Goal: Transaction & Acquisition: Purchase product/service

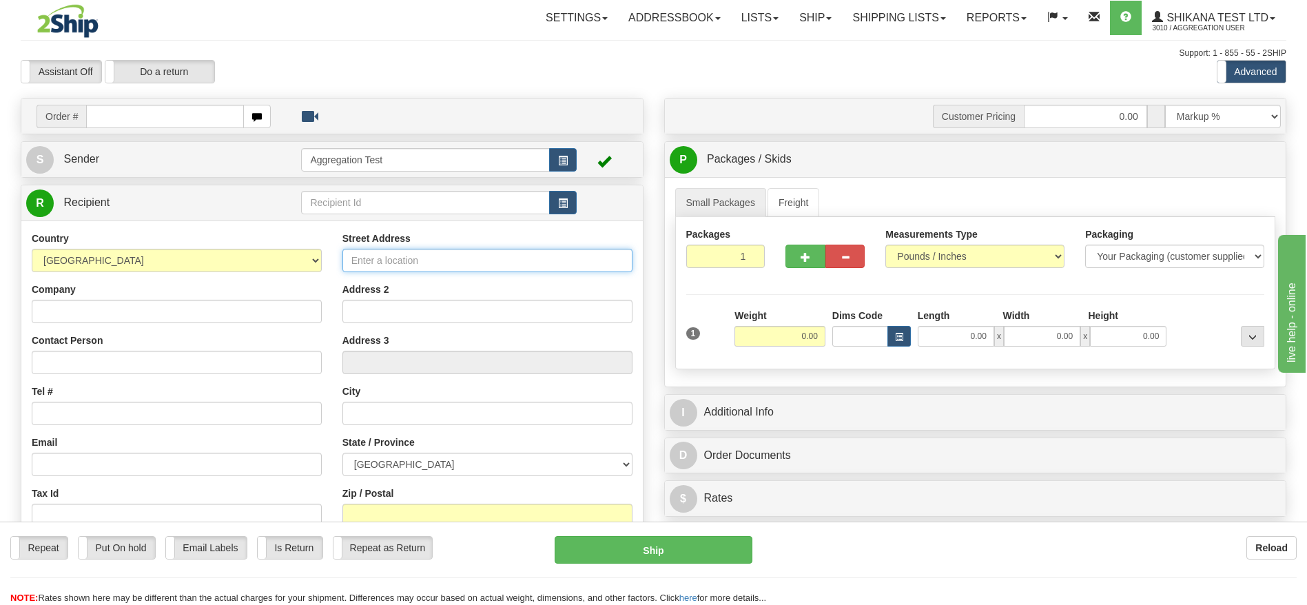
click at [398, 266] on input "Street Address" at bounding box center [487, 260] width 290 height 23
type input "9200 Airport Road"
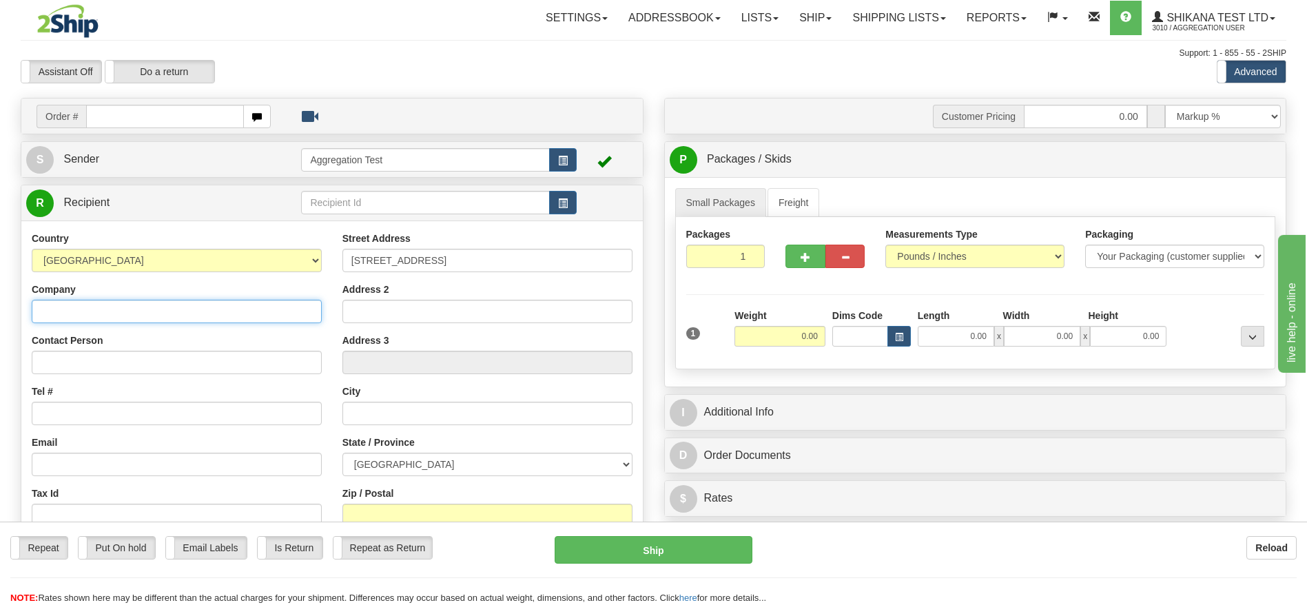
type input "TEST DO NOT SHIP"
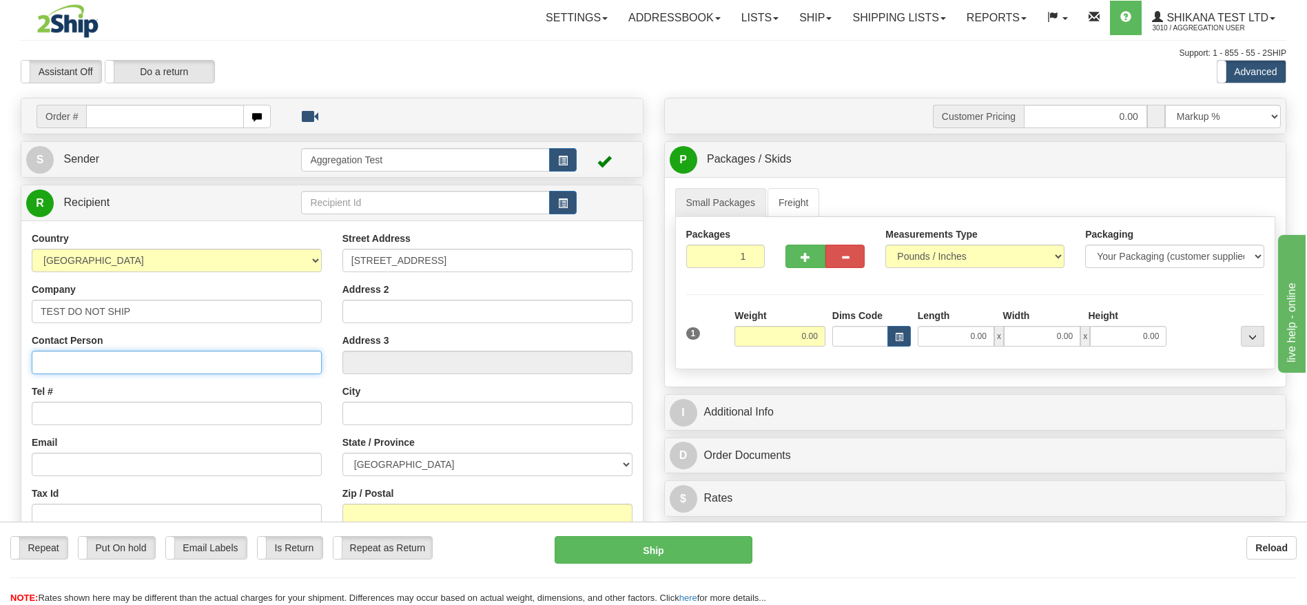
type input "TEST DO NOT SHIP"
type input "test@2ship.com"
type input "Brampton"
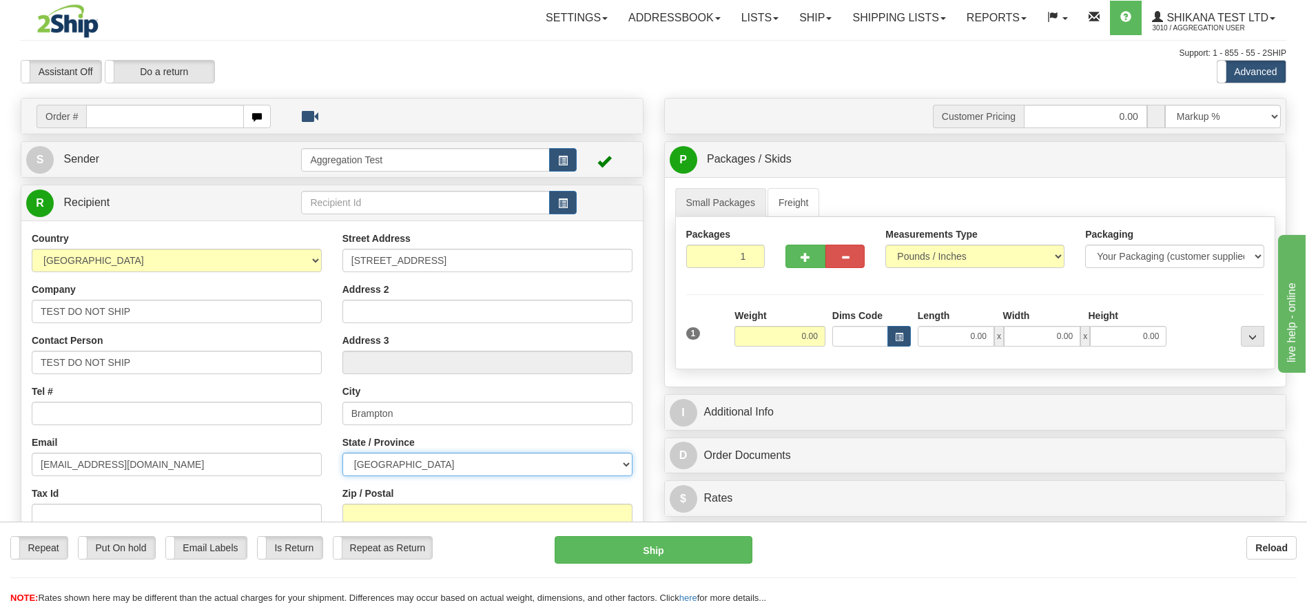
select select "ON"
type input "L6S6G6"
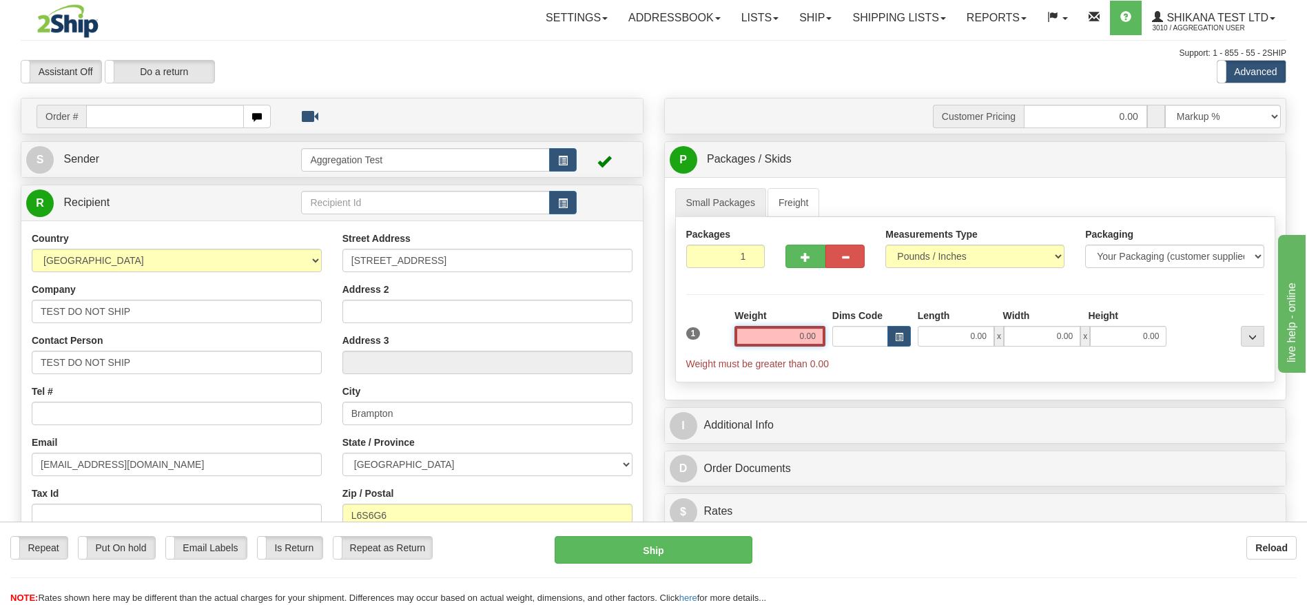
drag, startPoint x: 794, startPoint y: 336, endPoint x: 826, endPoint y: 332, distance: 31.9
click at [826, 332] on div "Weight 0.00" at bounding box center [780, 333] width 98 height 48
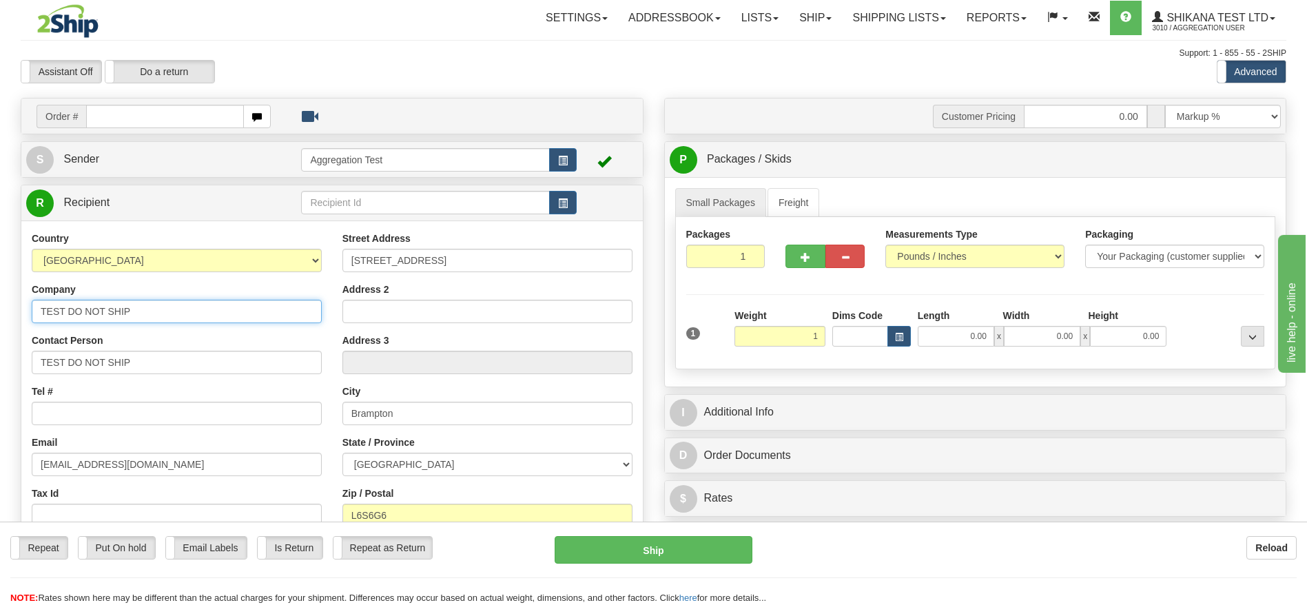
click at [12, 323] on div "Create a label for the return Create Pickup Without Label Order # S Sender" at bounding box center [332, 402] width 644 height 608
type input "1.00"
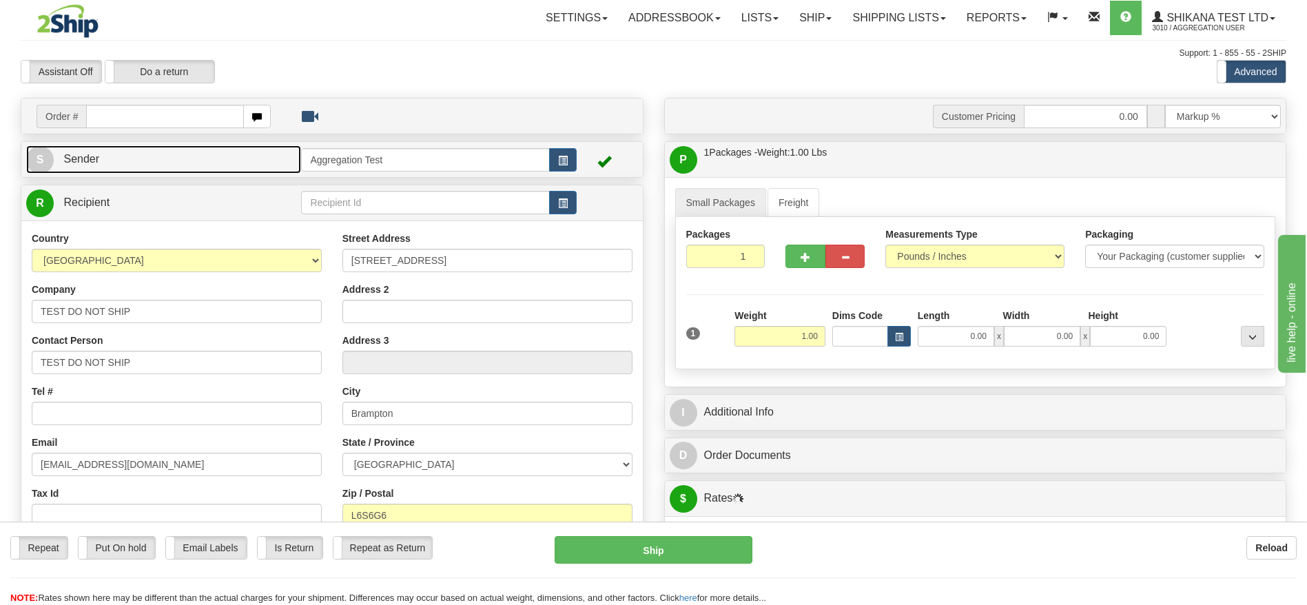
click at [177, 160] on link "S Sender" at bounding box center [163, 159] width 275 height 28
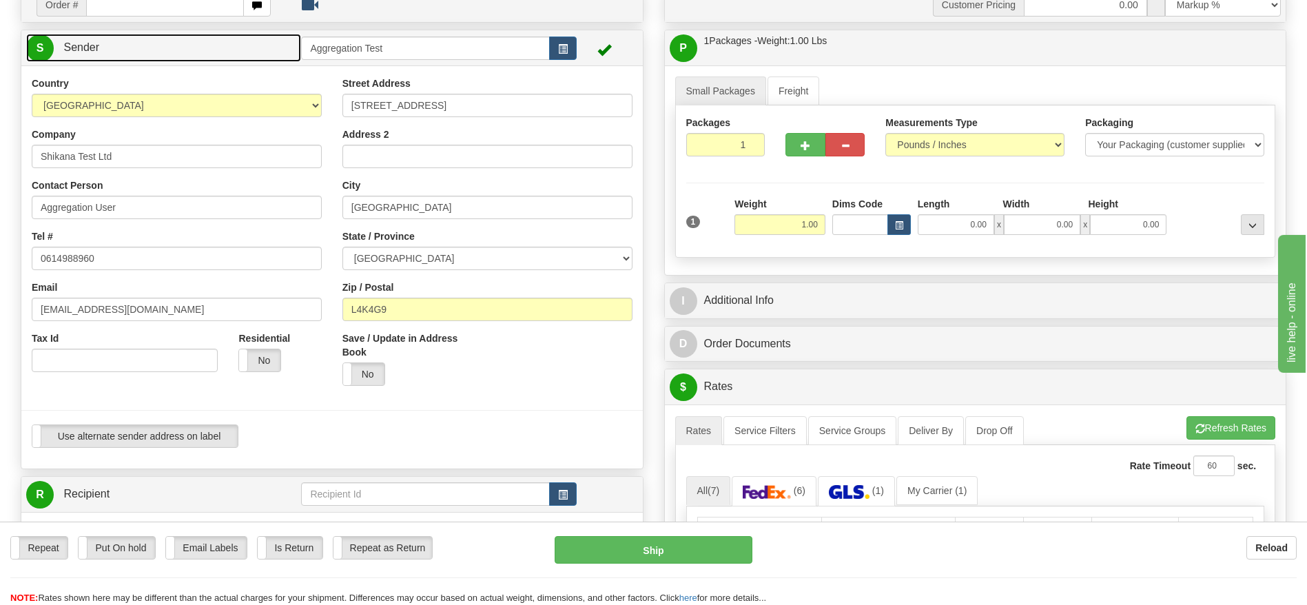
scroll to position [103, 0]
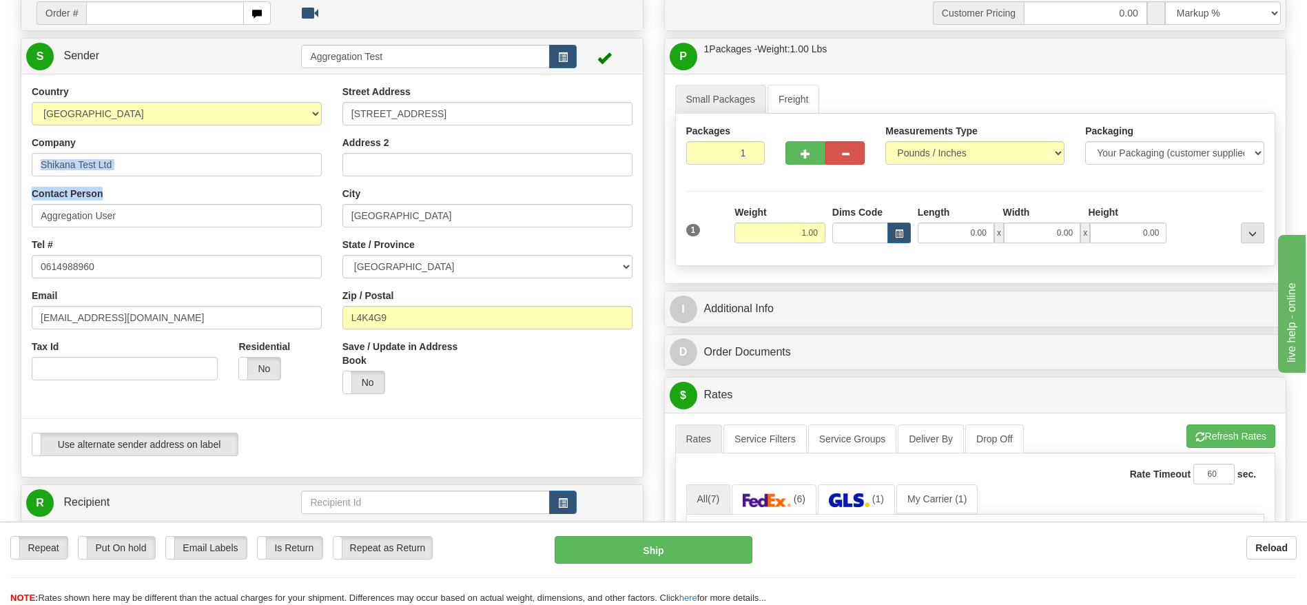
drag, startPoint x: 116, startPoint y: 173, endPoint x: 65, endPoint y: 170, distance: 51.1
click at [65, 170] on div "Country AFGHANISTAN ALAND ISLANDS ALBANIA ALGERIA AMERICAN SAMOA ANDORRA ANGOLA…" at bounding box center [176, 238] width 311 height 306
drag, startPoint x: 167, startPoint y: 167, endPoint x: 0, endPoint y: 167, distance: 166.8
click at [0, 167] on div "Toggle navigation Settings Shipping Preferences Fields Preferences New" at bounding box center [653, 496] width 1307 height 1198
paste input "TEST DO NOT SHIP"
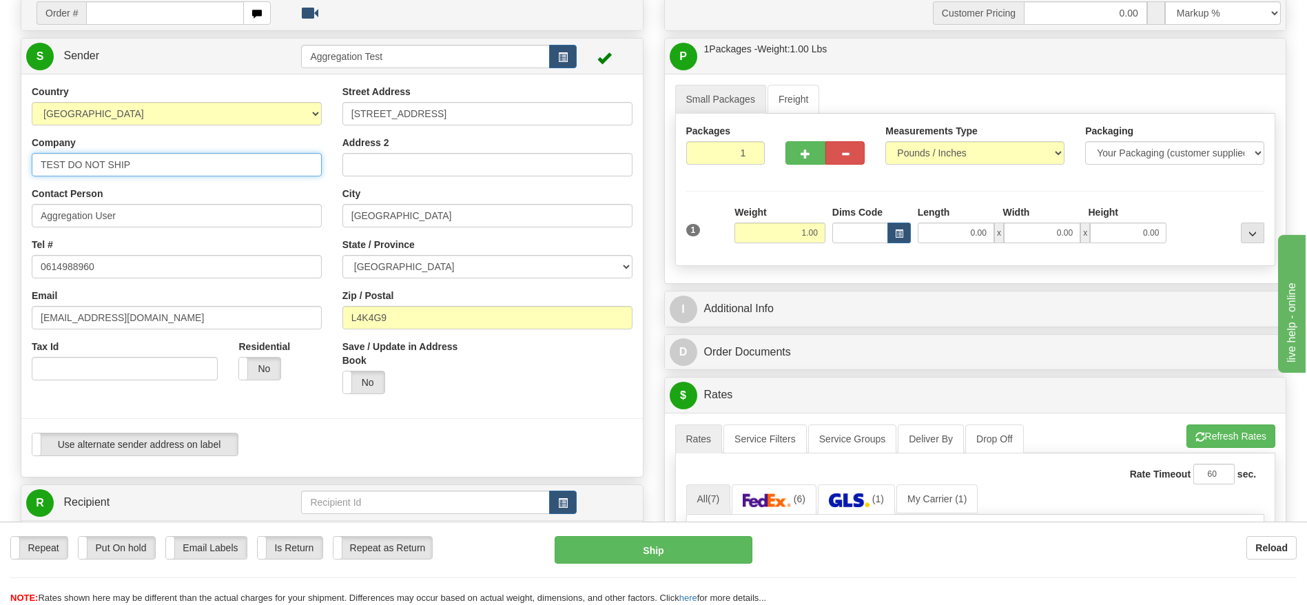
type input "TEST DO NOT SHIP"
drag, startPoint x: 36, startPoint y: 220, endPoint x: 240, endPoint y: 220, distance: 204.7
click at [240, 220] on input "Aggregation User" at bounding box center [177, 215] width 290 height 23
paste input "TEST DO NOT SHIP"
type input "TEST DO NOT SHIP"
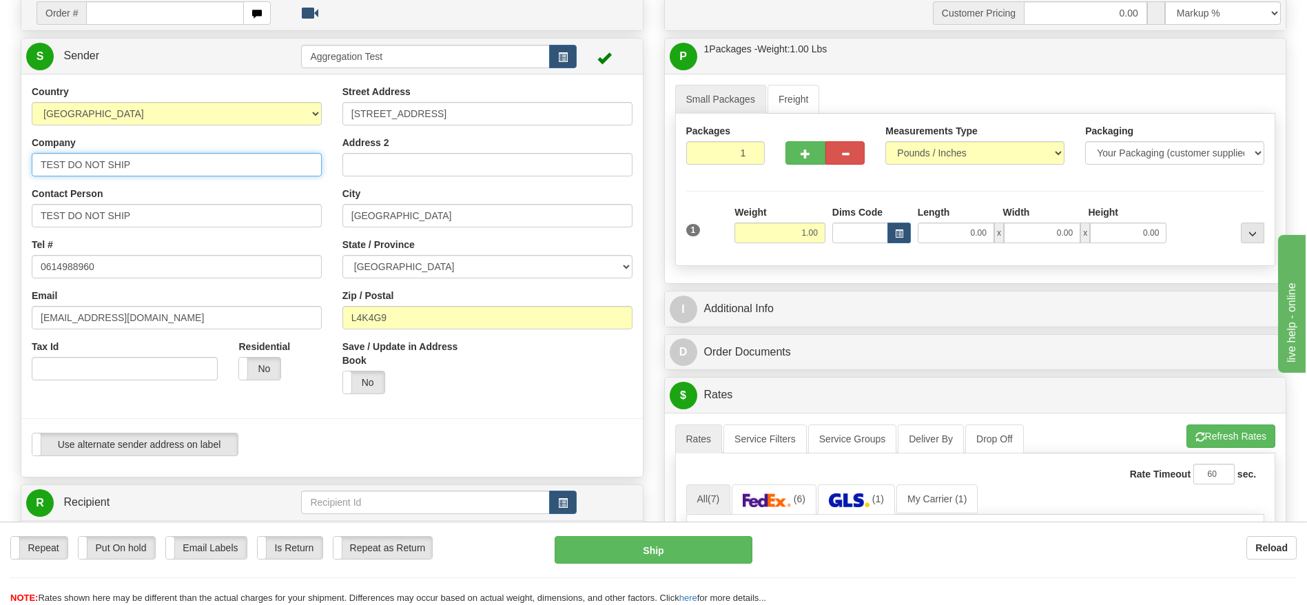
click at [40, 158] on input "TEST DO NOT SHIP" at bounding box center [177, 164] width 290 height 23
drag, startPoint x: 154, startPoint y: 164, endPoint x: 161, endPoint y: 143, distance: 22.7
click at [154, 164] on input "TEST DO NOT SHIP" at bounding box center [177, 164] width 290 height 23
click at [165, 134] on div "Country AFGHANISTAN ALAND ISLANDS ALBANIA ALGERIA AMERICAN SAMOA ANDORRA ANGOLA…" at bounding box center [176, 238] width 311 height 306
click at [1287, 389] on div "Customer Pricing 0.00 Markup % Discount % Flat Amount Per Pound Flat Amount Mar…" at bounding box center [976, 509] width 644 height 1030
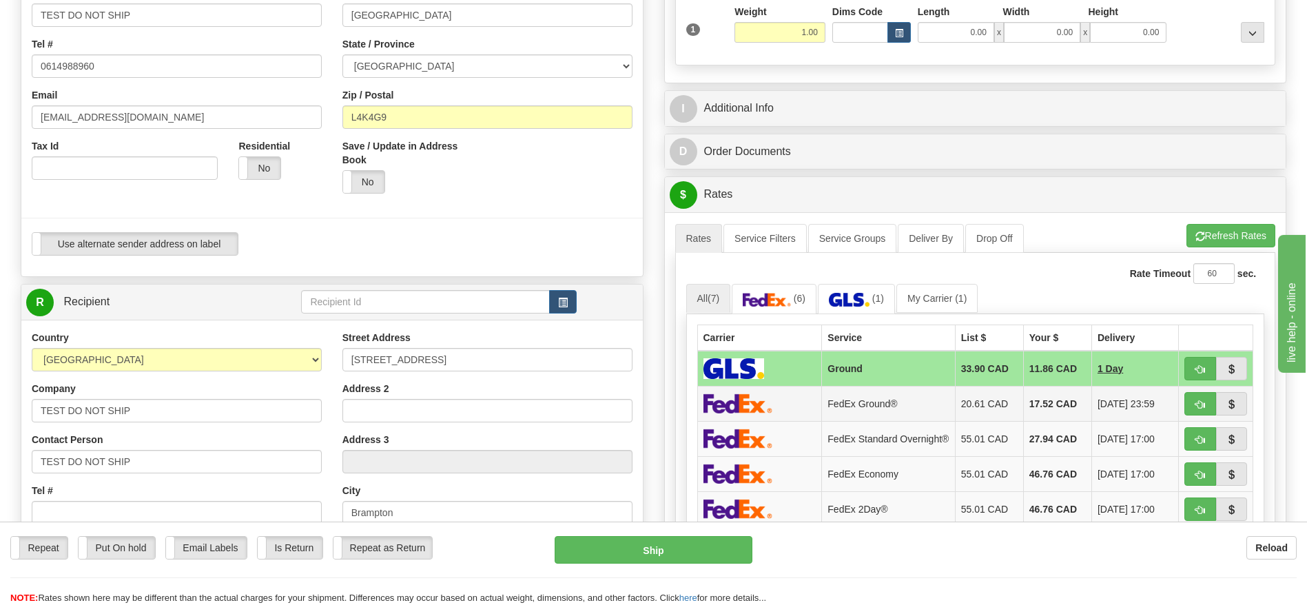
scroll to position [310, 0]
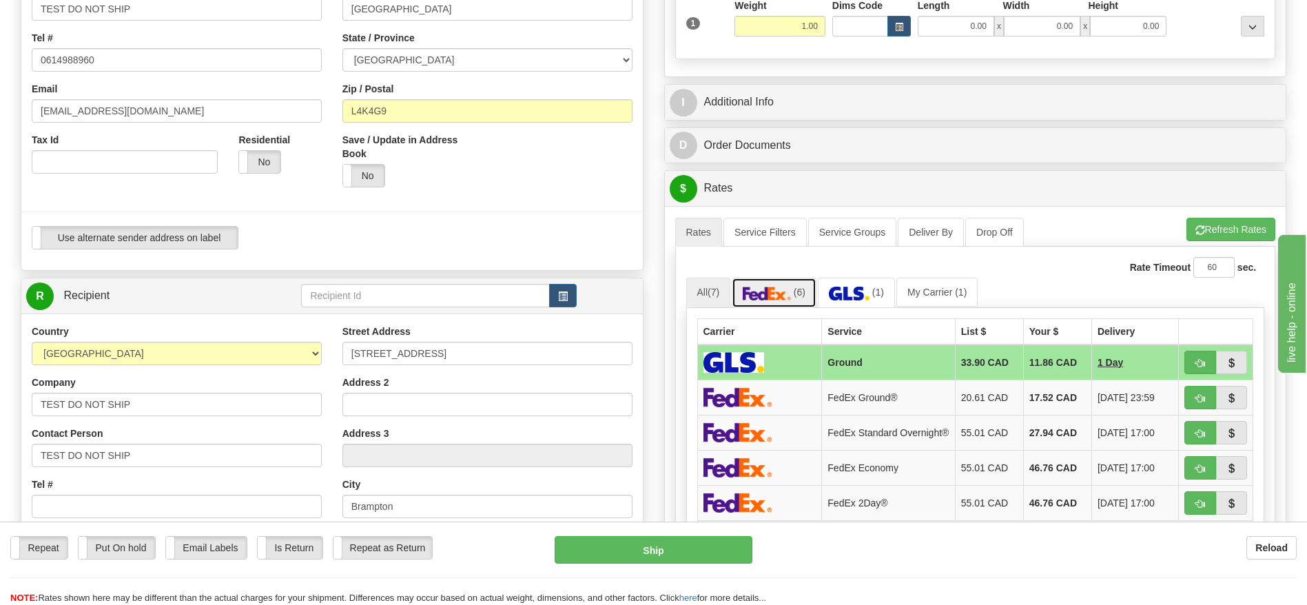
click at [775, 291] on img at bounding box center [767, 294] width 48 height 14
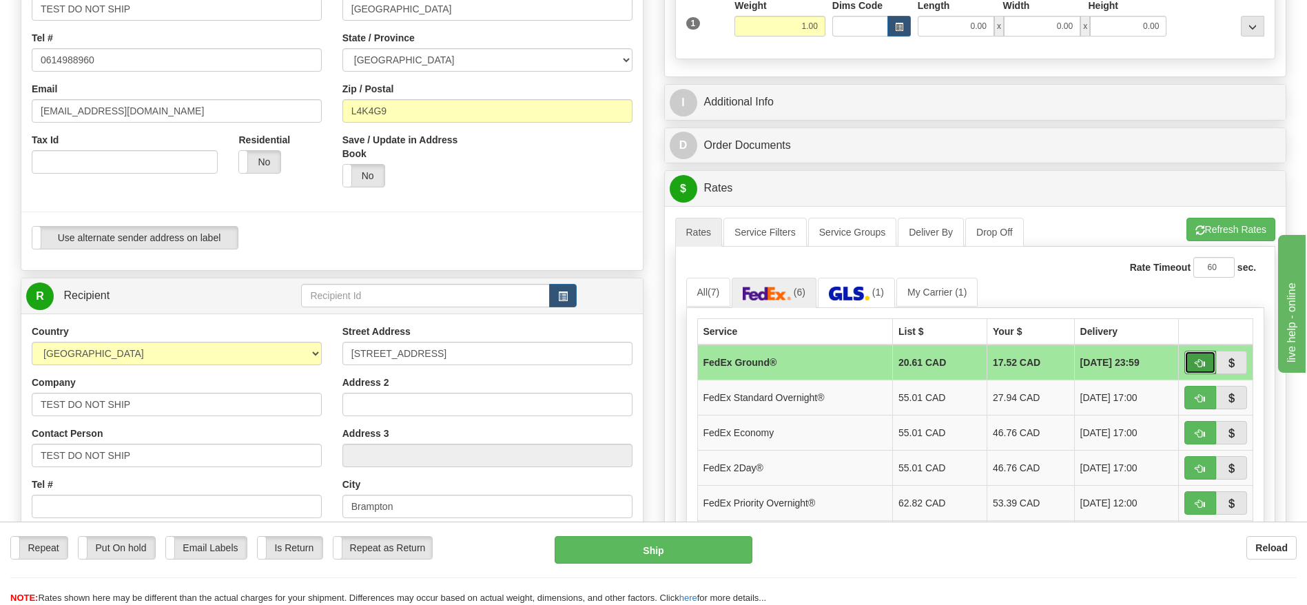
click at [1197, 359] on span "button" at bounding box center [1201, 363] width 10 height 9
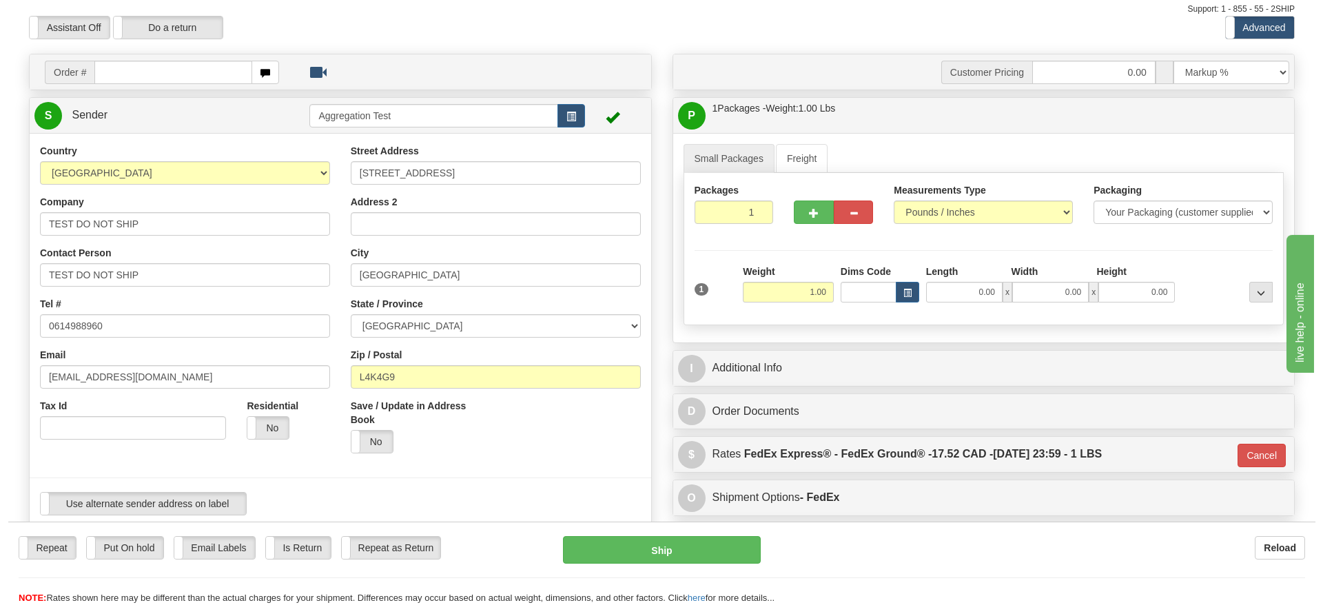
scroll to position [0, 0]
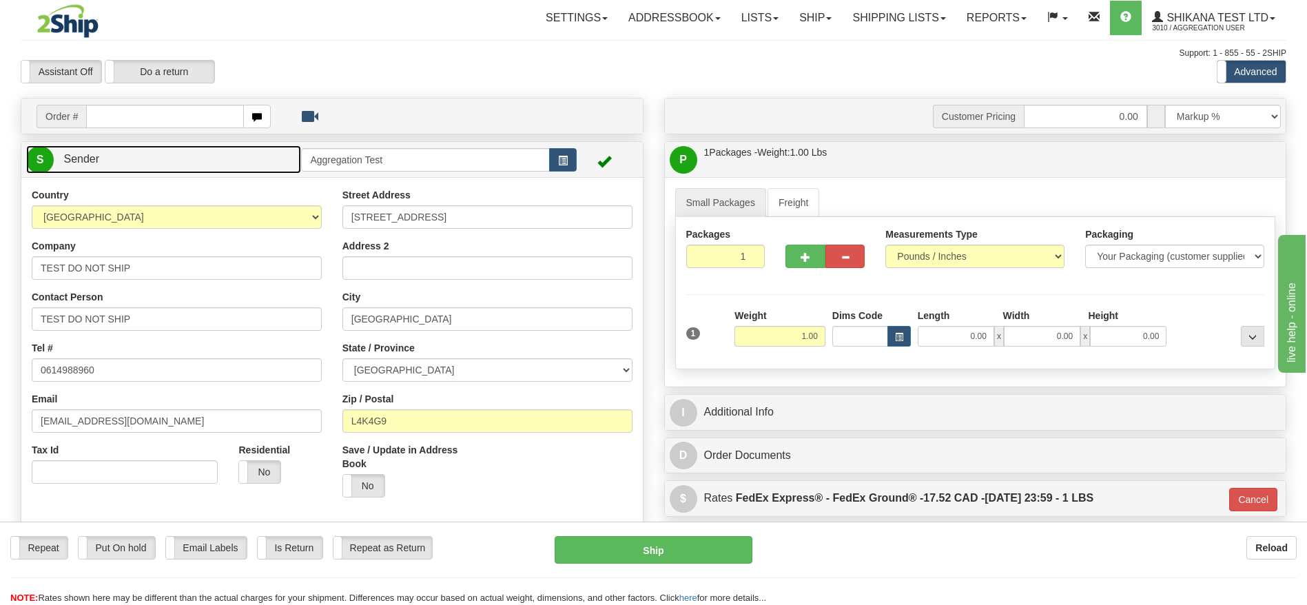
click at [216, 170] on link "S Sender" at bounding box center [163, 159] width 275 height 28
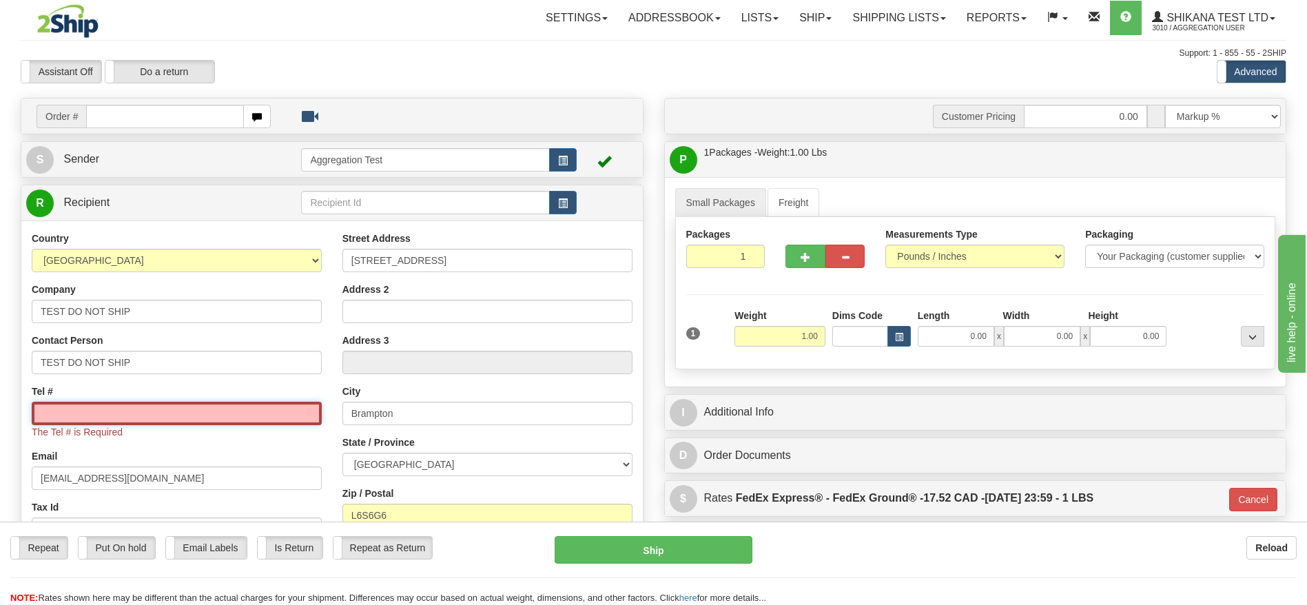
click at [122, 410] on input "Tel #" at bounding box center [177, 413] width 290 height 23
type input "1111111111"
click at [187, 198] on link "R Recipient" at bounding box center [148, 203] width 245 height 28
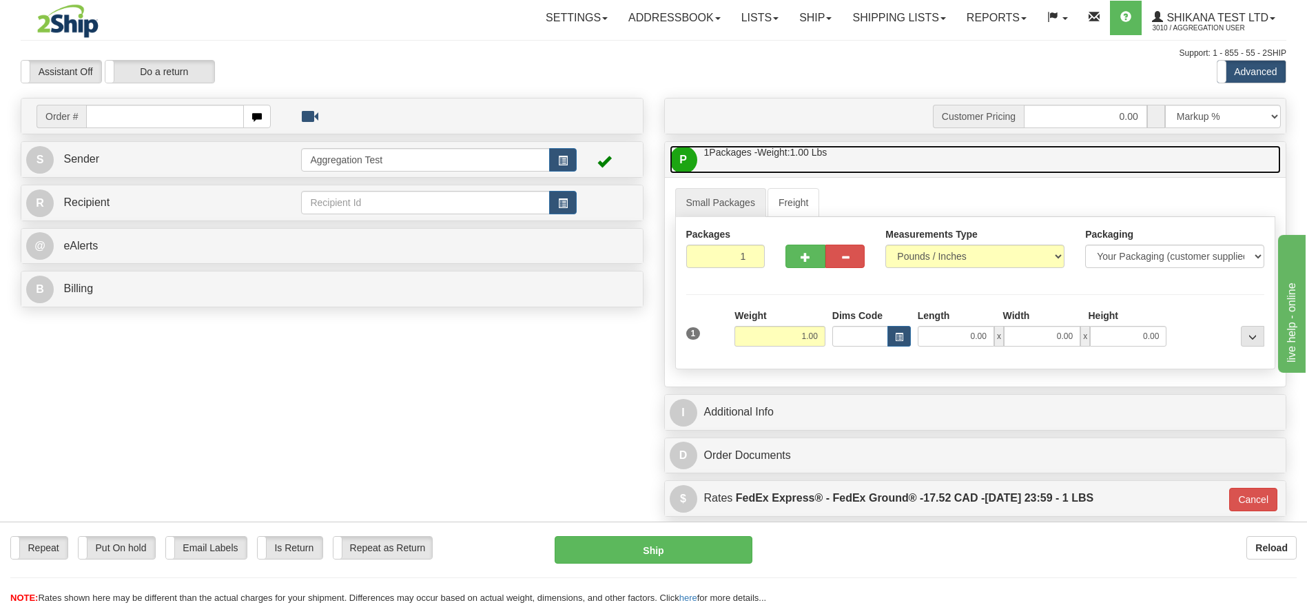
click at [811, 161] on link "P Packages / Skids 1 Packages - Weight: 1.00 Lbs 1 Skids - Weight: NaN Lbs" at bounding box center [976, 159] width 612 height 28
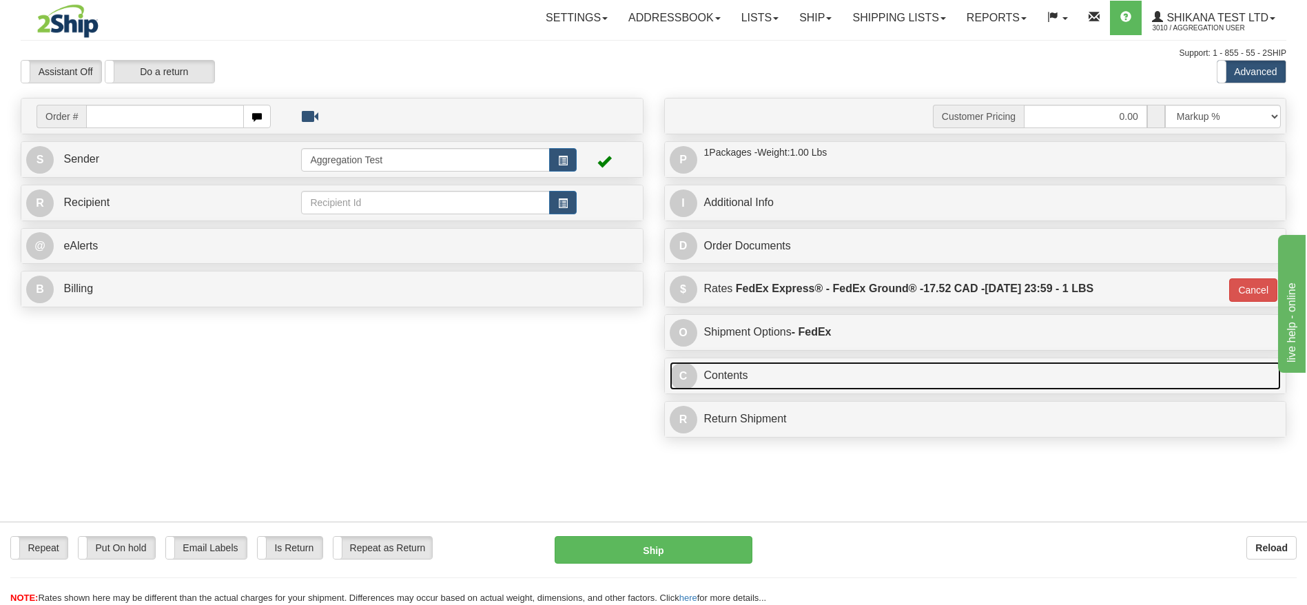
click at [748, 364] on link "C Contents" at bounding box center [976, 376] width 612 height 28
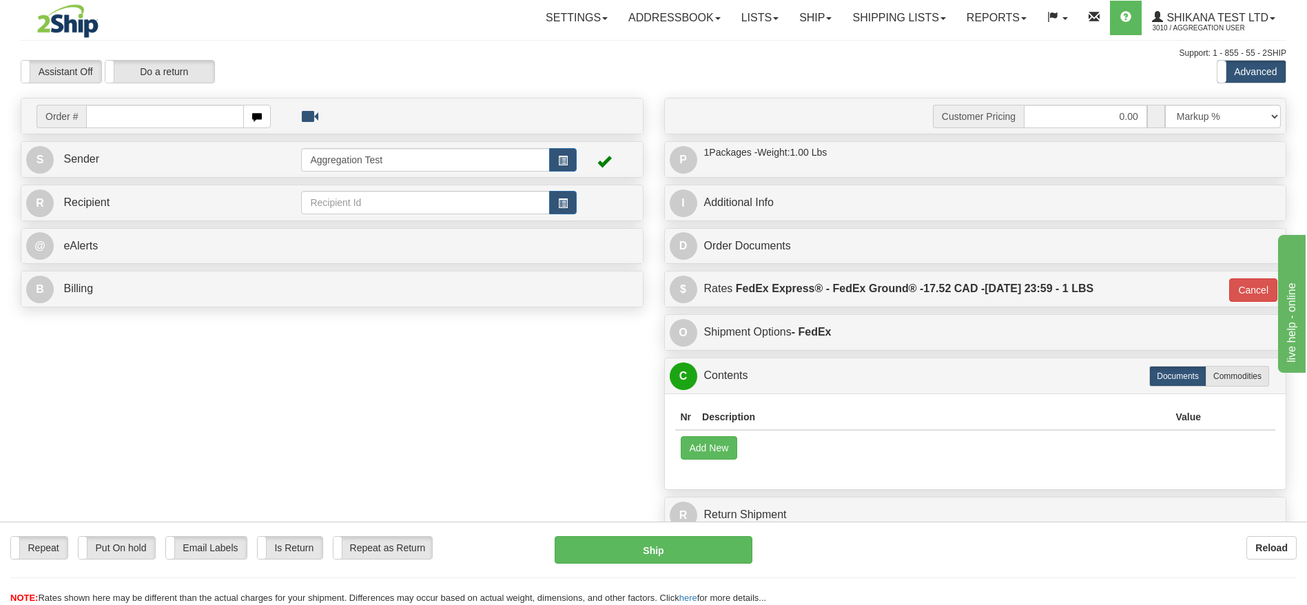
click at [1232, 356] on div "Customer Pricing 0.00 Markup % Discount % Flat Amount Per Pound Flat Amount Mar…" at bounding box center [976, 319] width 644 height 442
click at [1235, 368] on label "Commodities" at bounding box center [1237, 376] width 63 height 21
radio input "true"
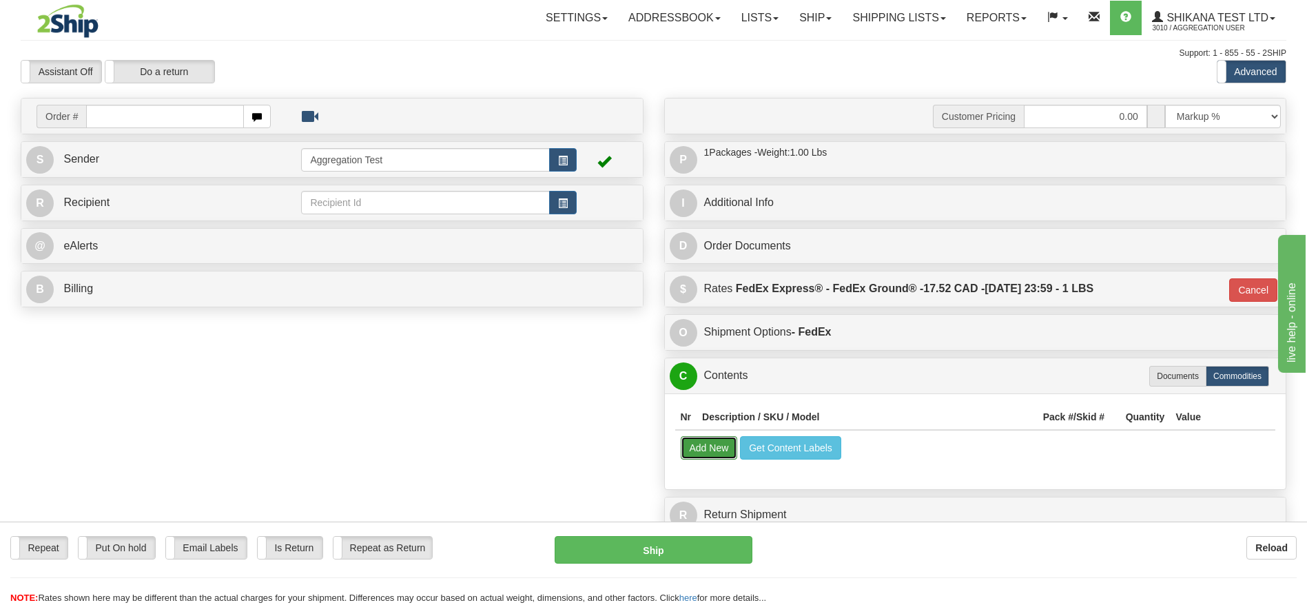
click at [701, 455] on button "Add New" at bounding box center [709, 447] width 57 height 23
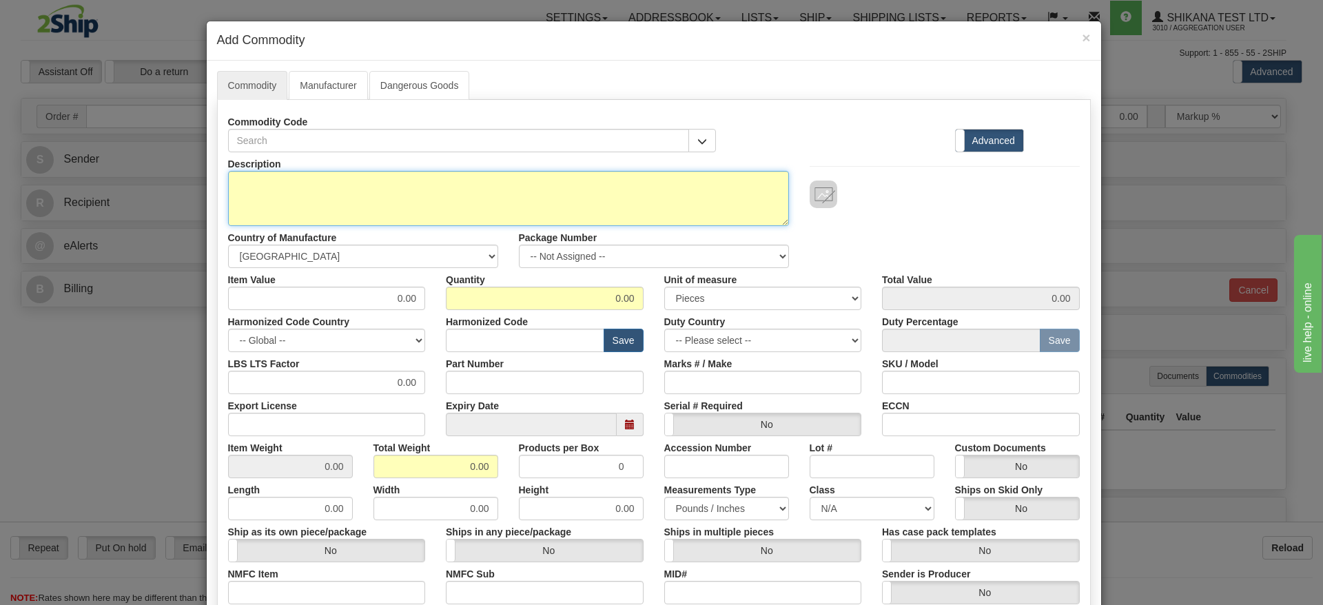
click at [271, 193] on textarea "Description" at bounding box center [508, 198] width 561 height 55
type textarea "TEST DO NOT SHIP"
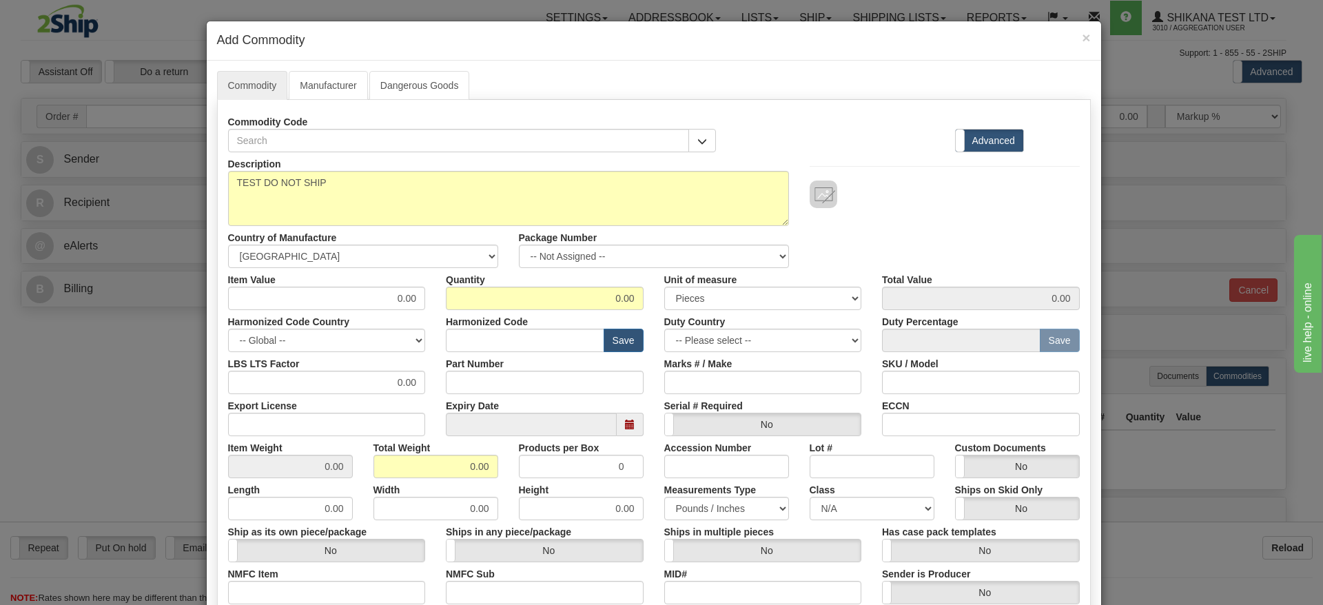
drag, startPoint x: 387, startPoint y: 309, endPoint x: 420, endPoint y: 311, distance: 33.8
click at [420, 311] on div "Harmonized Code Country -- Global -- AFGHANISTAN ALAND ISLANDS ALBANIA ALGERIA …" at bounding box center [327, 331] width 218 height 42
drag, startPoint x: 384, startPoint y: 300, endPoint x: 445, endPoint y: 301, distance: 61.3
click at [446, 300] on div "Item Value 0.00 Quantity 0.00 Unit of measure 3 Thousand Square Inches Adjustme…" at bounding box center [654, 289] width 872 height 42
type input "1"
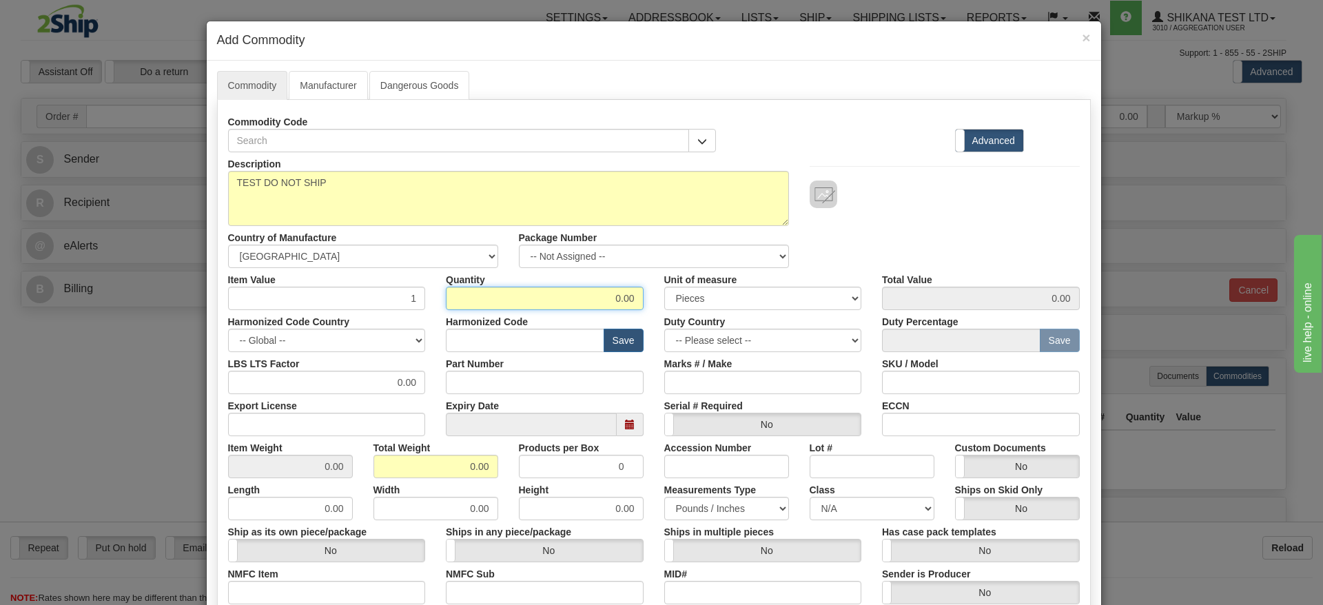
click at [637, 295] on div "Quantity 0.00" at bounding box center [544, 289] width 218 height 42
drag, startPoint x: 575, startPoint y: 300, endPoint x: 683, endPoint y: 300, distance: 107.5
click at [683, 300] on div "Item Value 1 Quantity 0.00 Unit of measure 3 Thousand Square Inches Adjustments…" at bounding box center [654, 289] width 872 height 42
type input "1"
click at [830, 245] on div "Description TEST DO NOT SHIP Country of Manufacture -- Unknown -- AFGHANISTAN A…" at bounding box center [654, 210] width 872 height 116
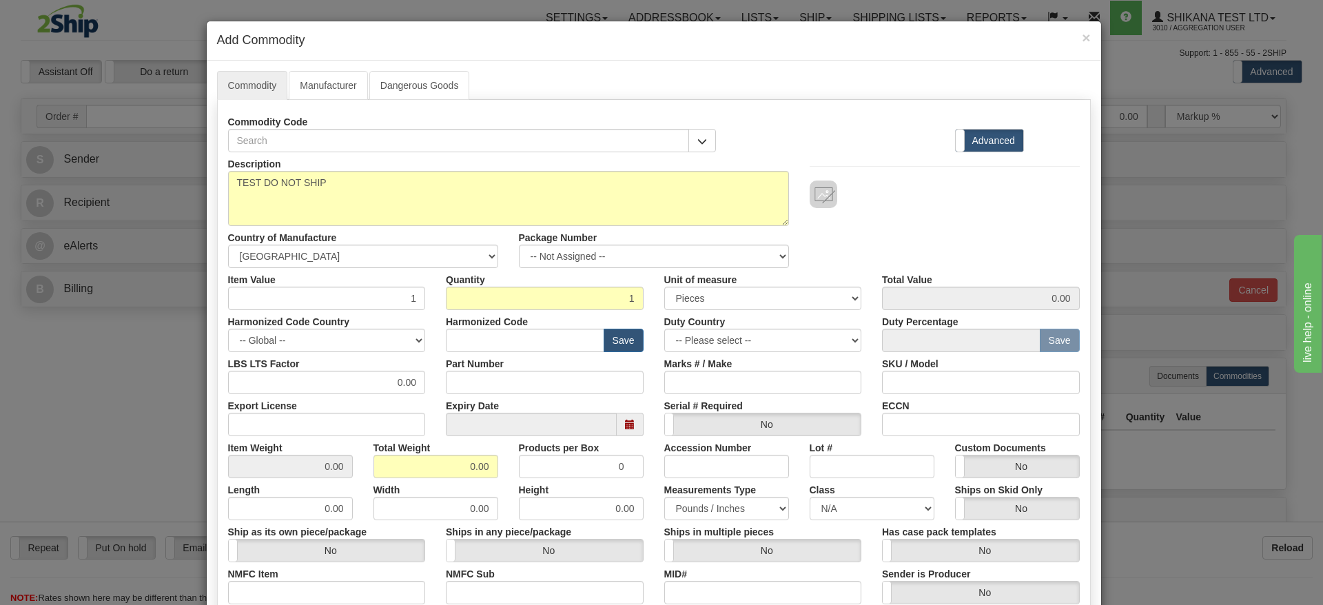
type input "1.00"
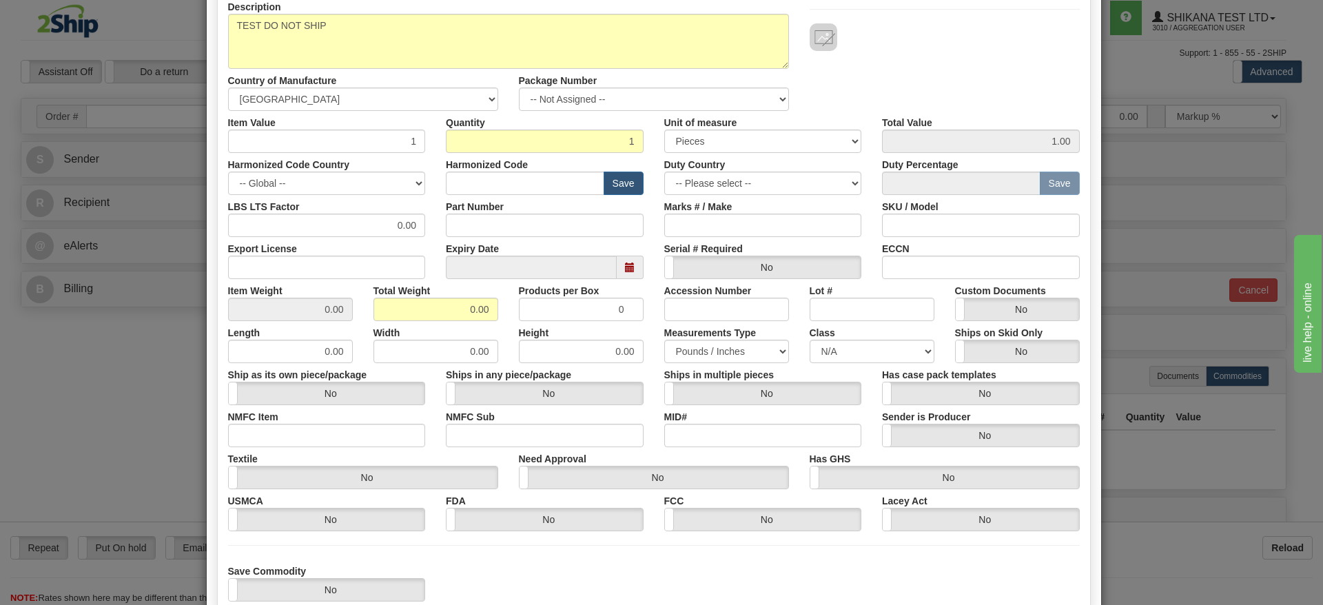
scroll to position [248, 0]
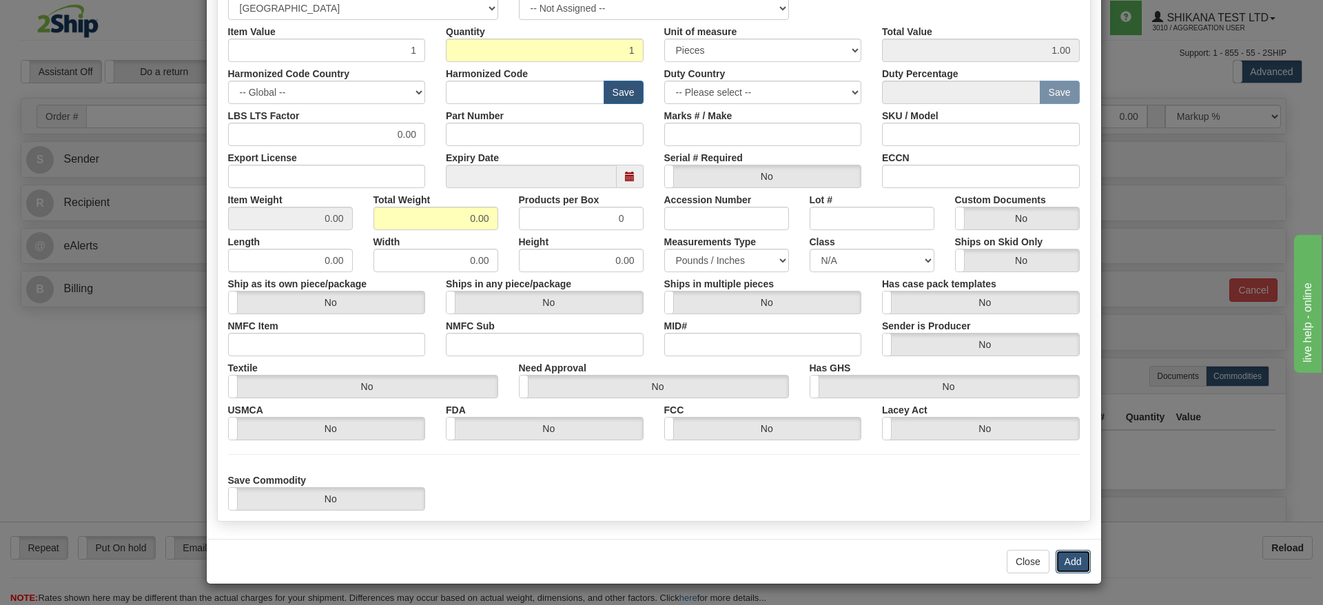
click at [1056, 553] on button "Add" at bounding box center [1073, 561] width 35 height 23
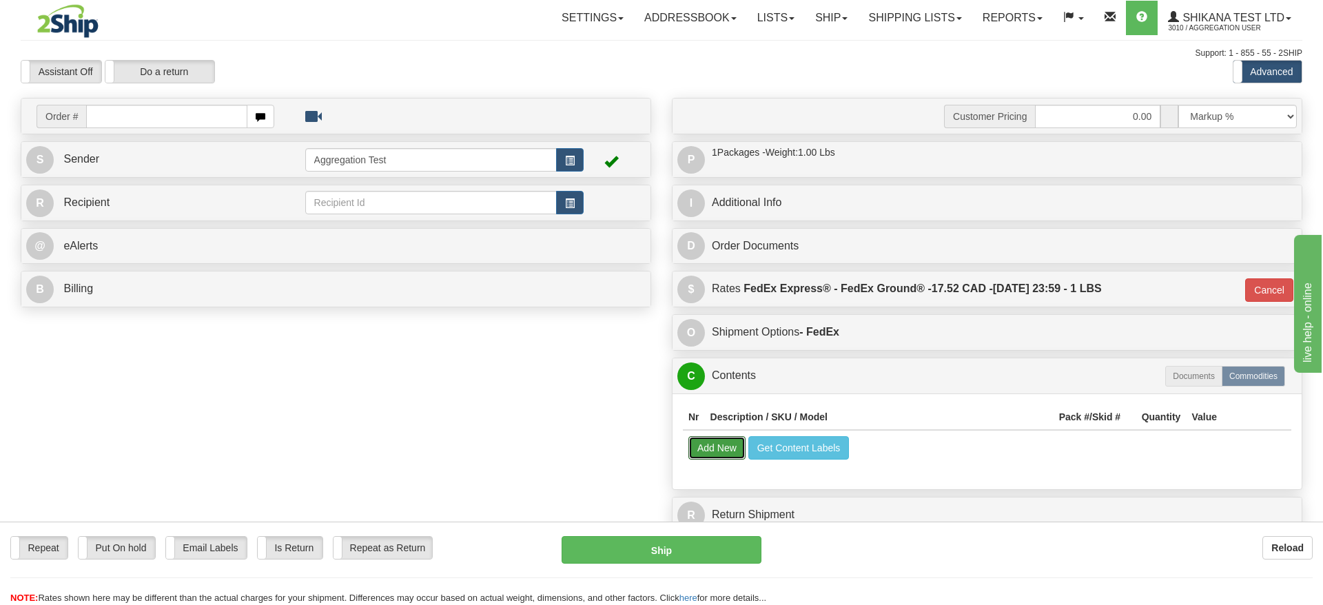
scroll to position [0, 0]
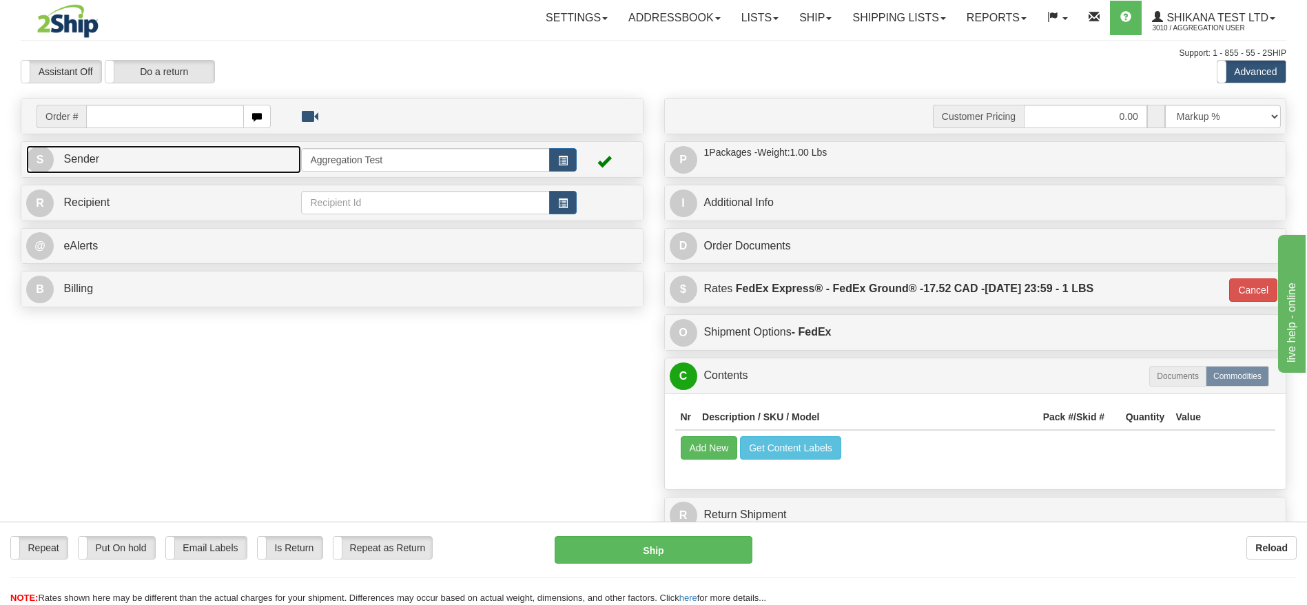
click at [215, 171] on link "S Sender" at bounding box center [163, 159] width 275 height 28
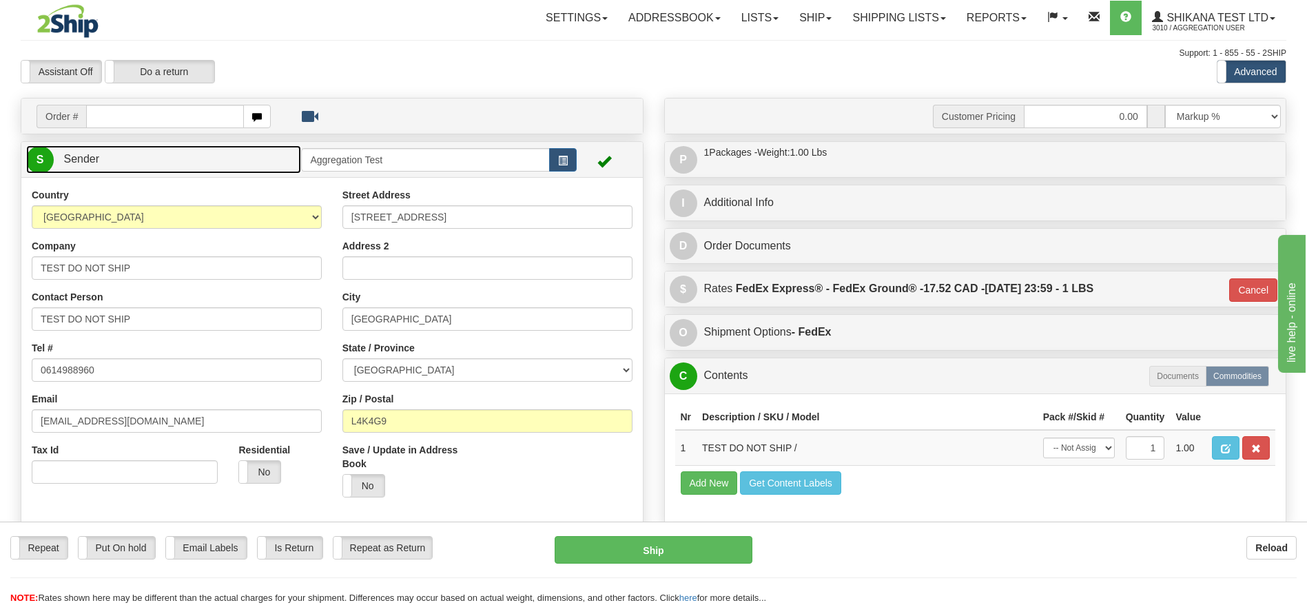
click at [214, 161] on link "S Sender" at bounding box center [163, 159] width 275 height 28
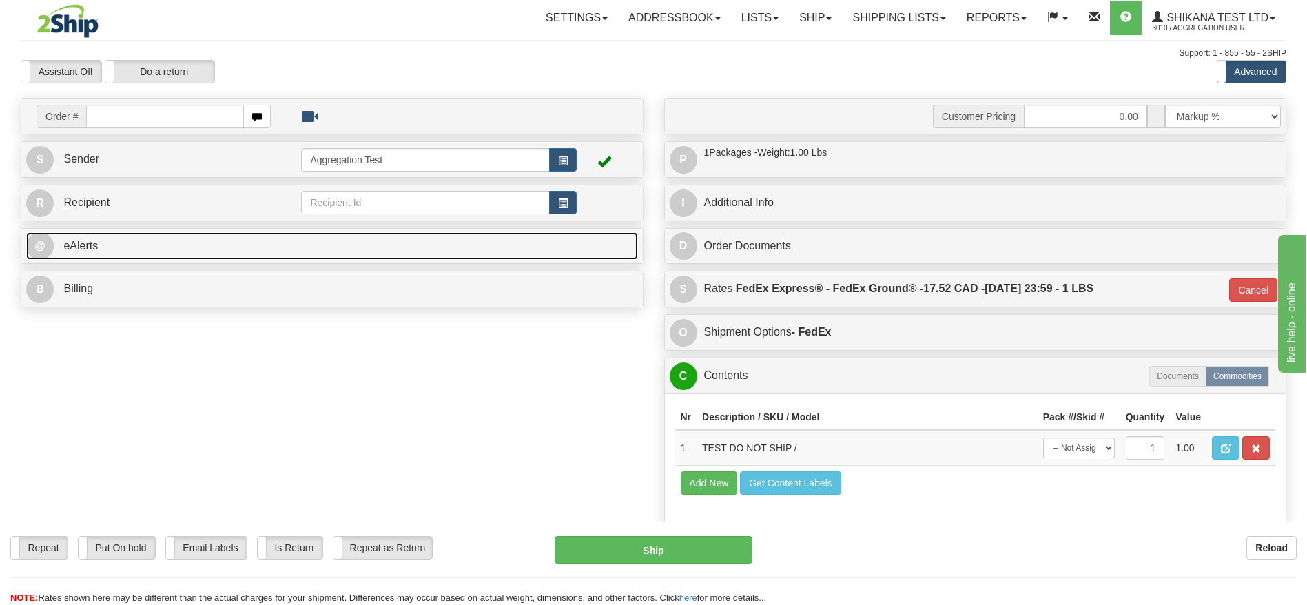
click at [116, 232] on link "@ eAlerts" at bounding box center [332, 246] width 612 height 28
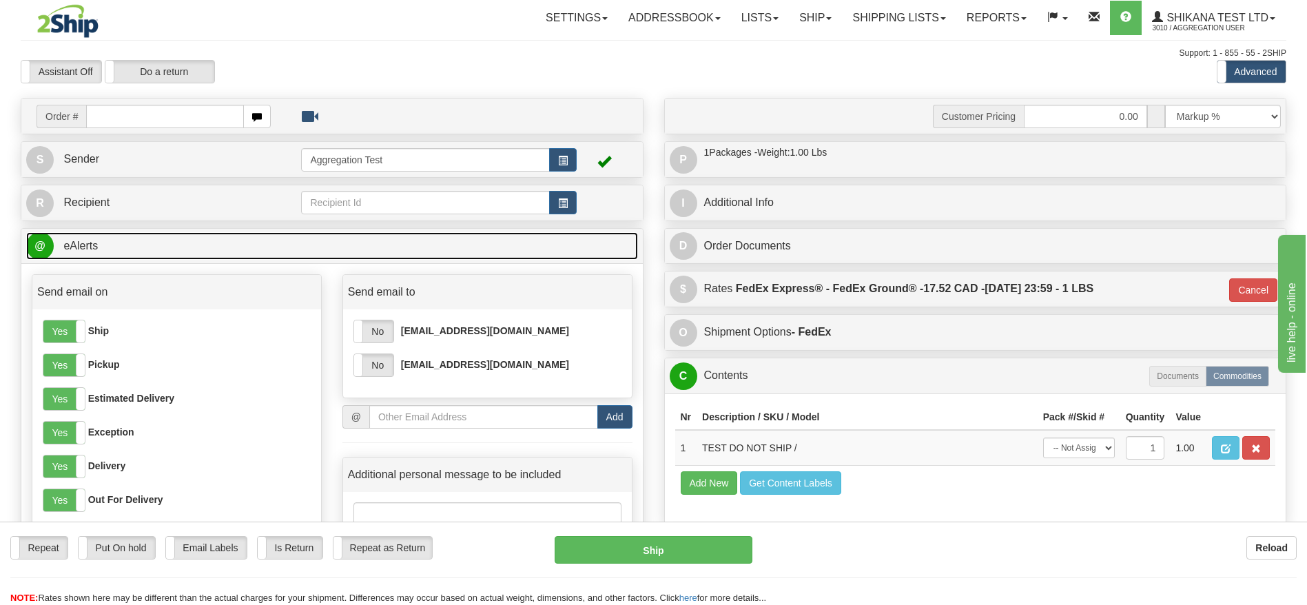
click at [221, 252] on link "@ eAlerts" at bounding box center [332, 246] width 612 height 28
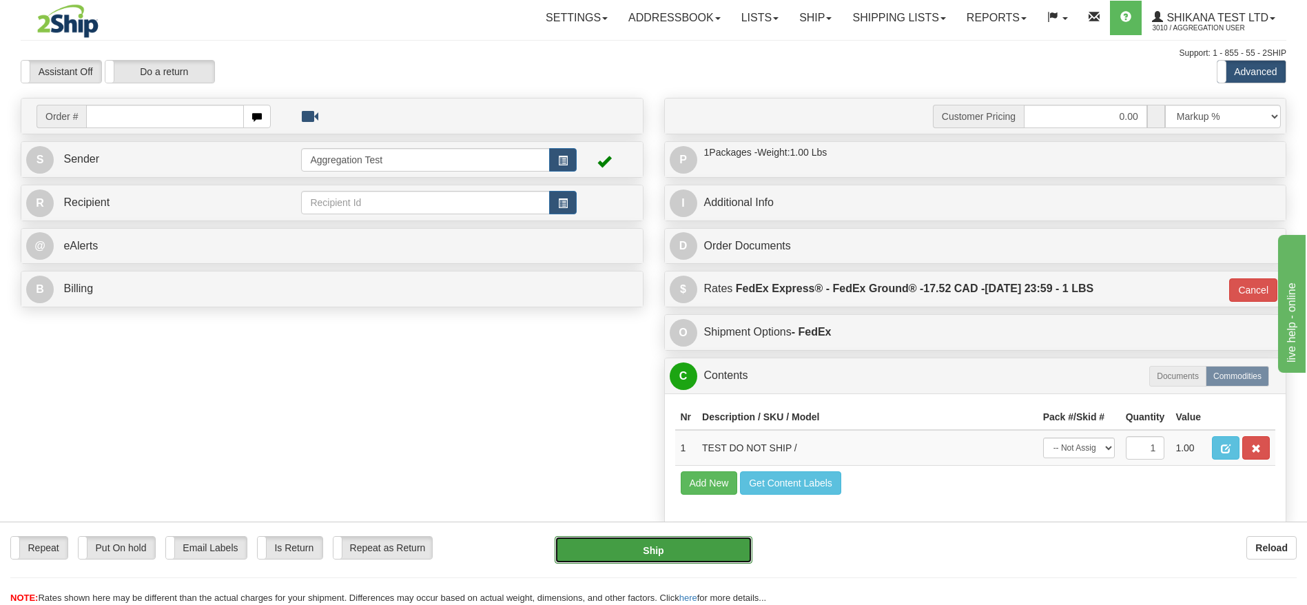
click at [650, 542] on button "Ship" at bounding box center [653, 550] width 197 height 28
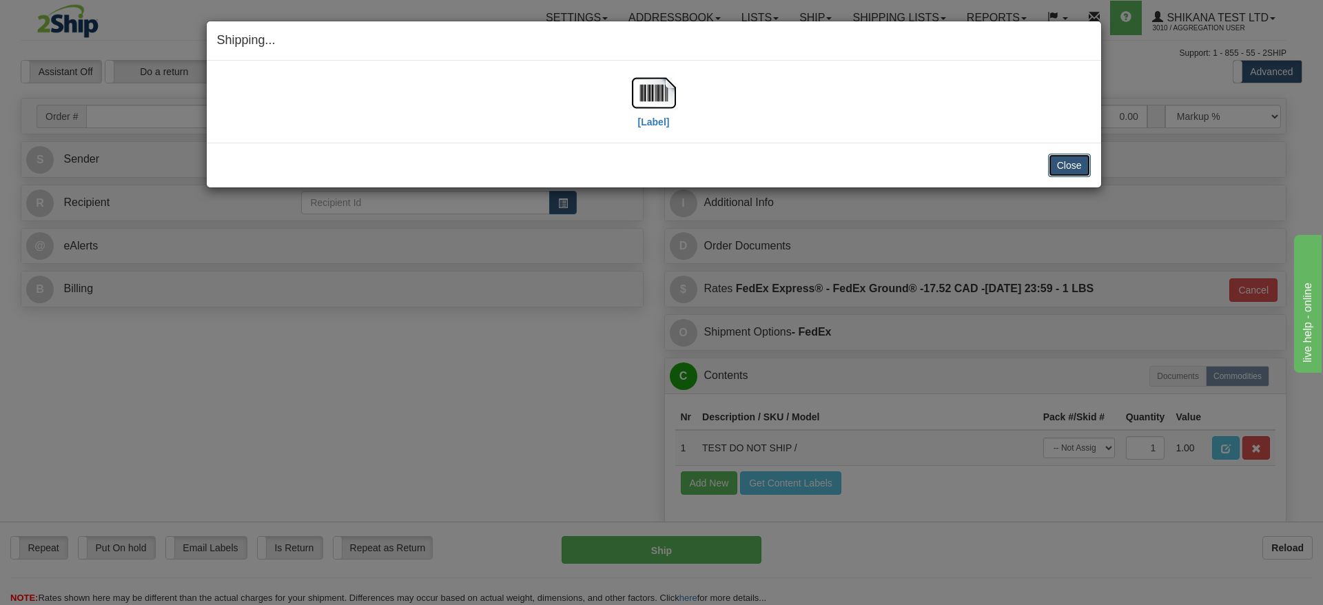
click at [1080, 170] on button "Close" at bounding box center [1069, 165] width 43 height 23
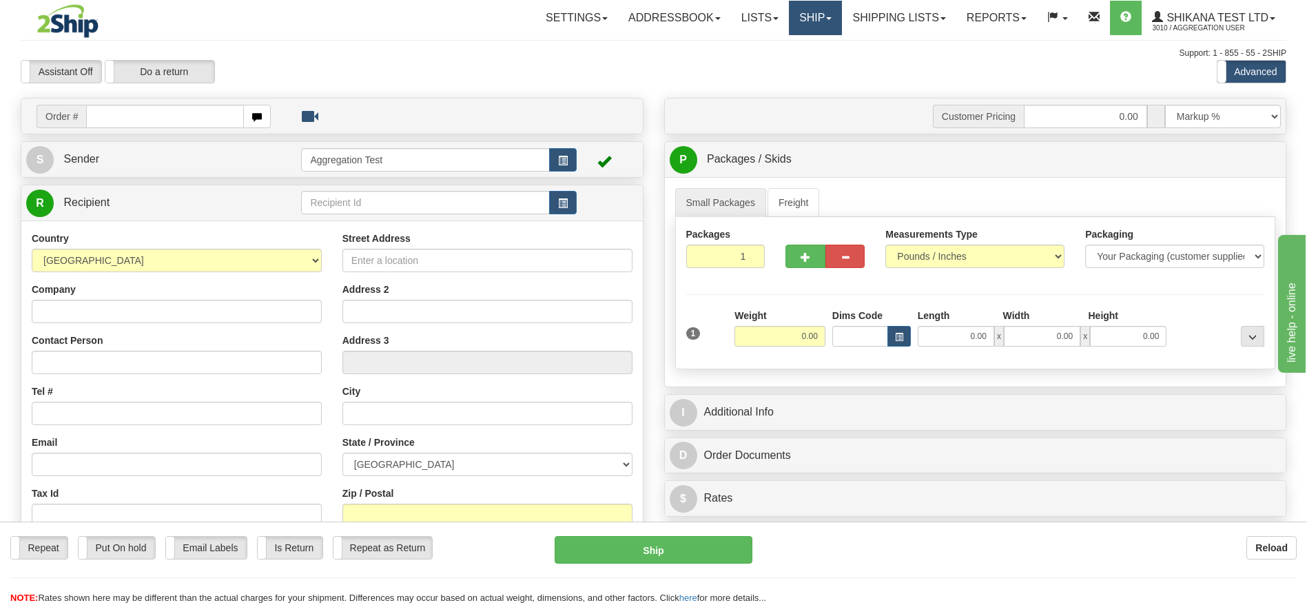
click at [828, 5] on link "Ship" at bounding box center [815, 18] width 53 height 34
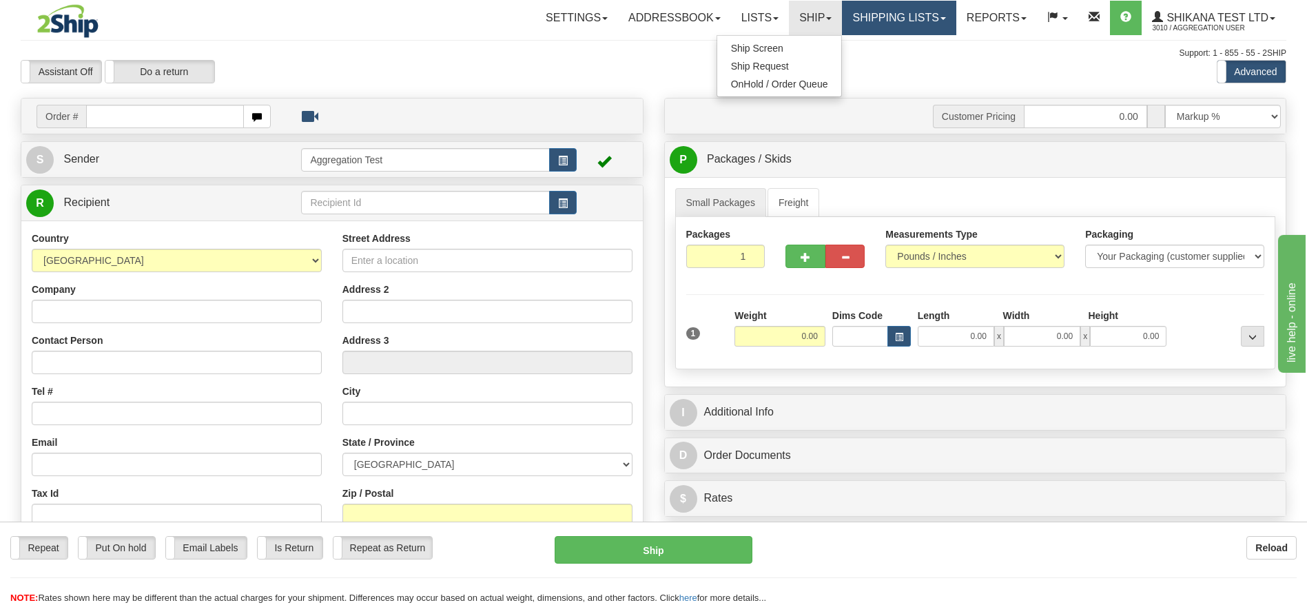
click at [892, 26] on link "Shipping lists" at bounding box center [899, 18] width 114 height 34
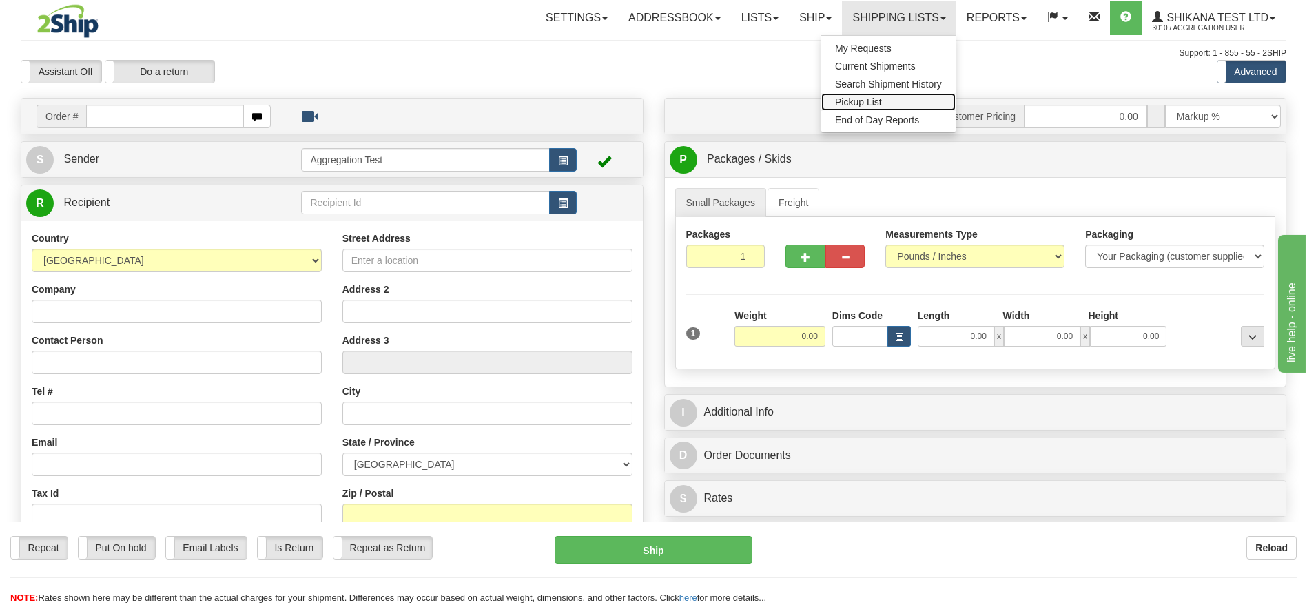
click at [876, 100] on span "Pickup List" at bounding box center [858, 101] width 47 height 11
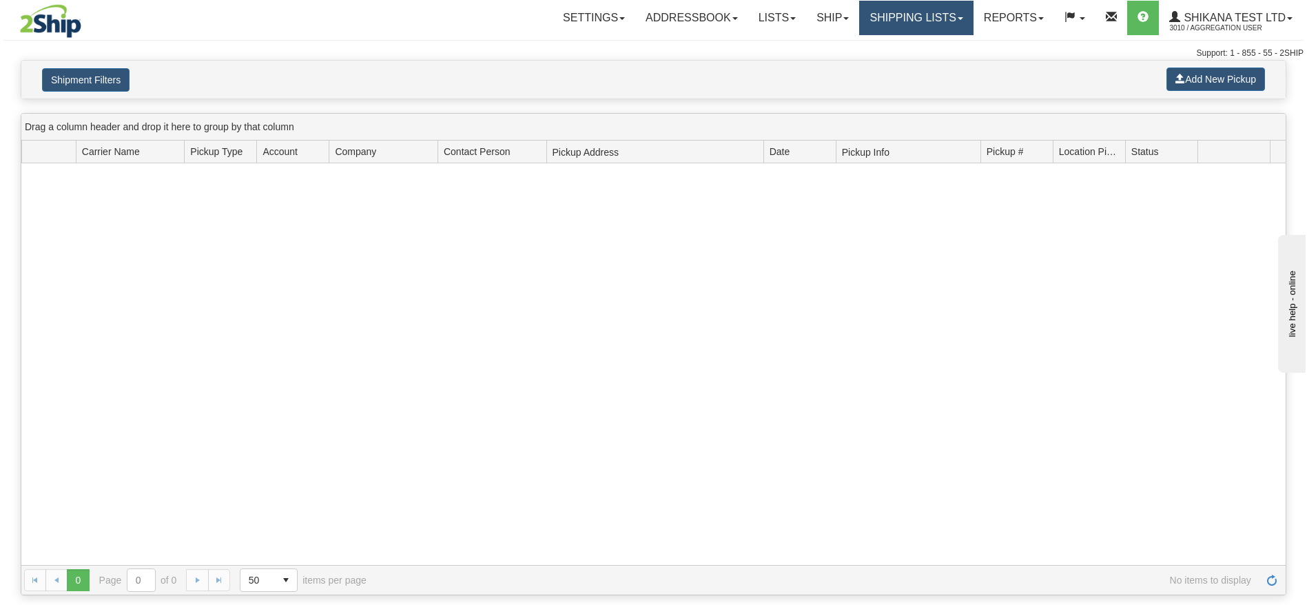
click at [864, 12] on link "Shipping lists" at bounding box center [916, 18] width 114 height 34
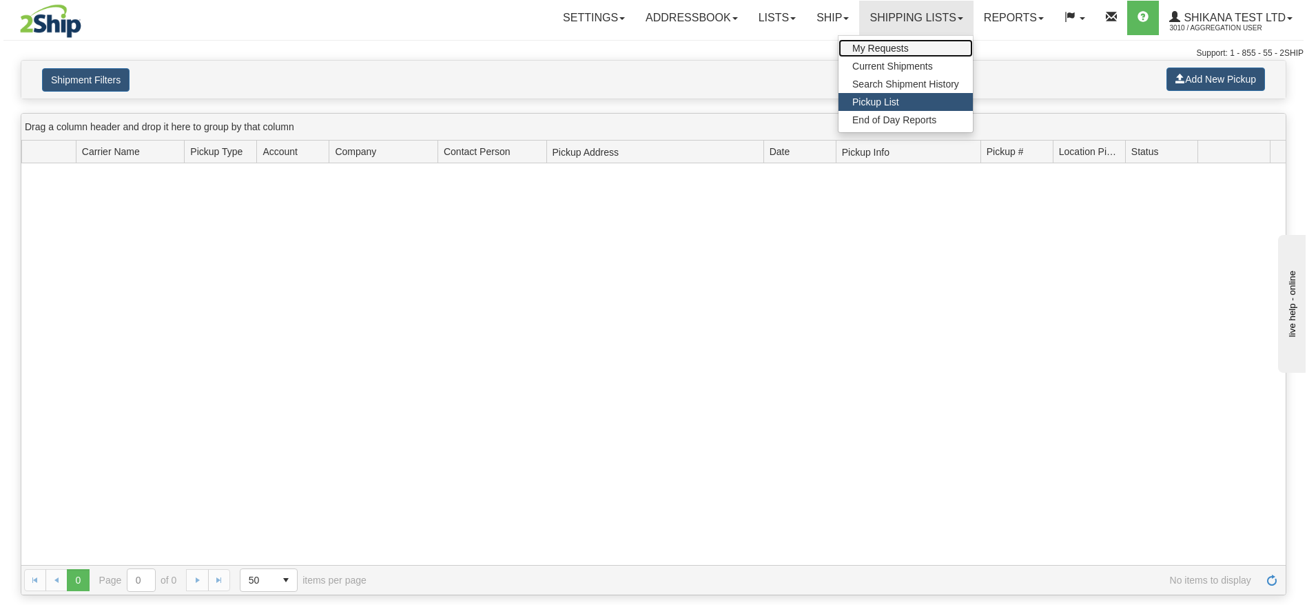
click at [864, 46] on span "My Requests" at bounding box center [880, 48] width 57 height 11
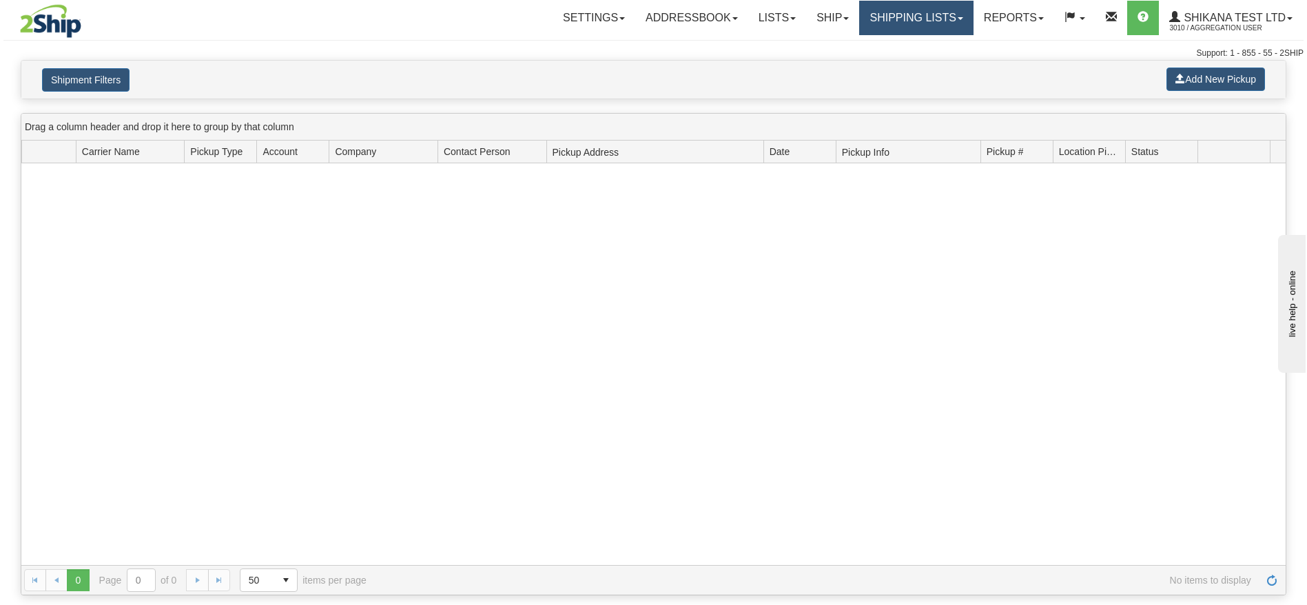
click at [902, 24] on link "Shipping lists" at bounding box center [916, 18] width 114 height 34
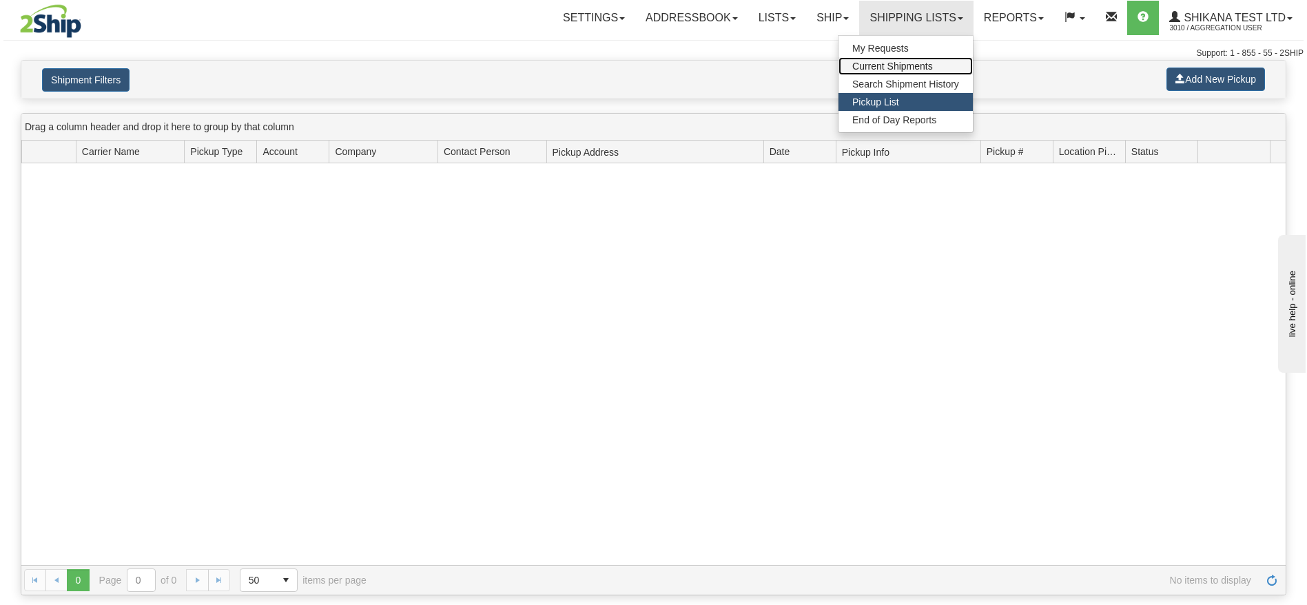
click at [902, 68] on span "Current Shipments" at bounding box center [892, 66] width 81 height 11
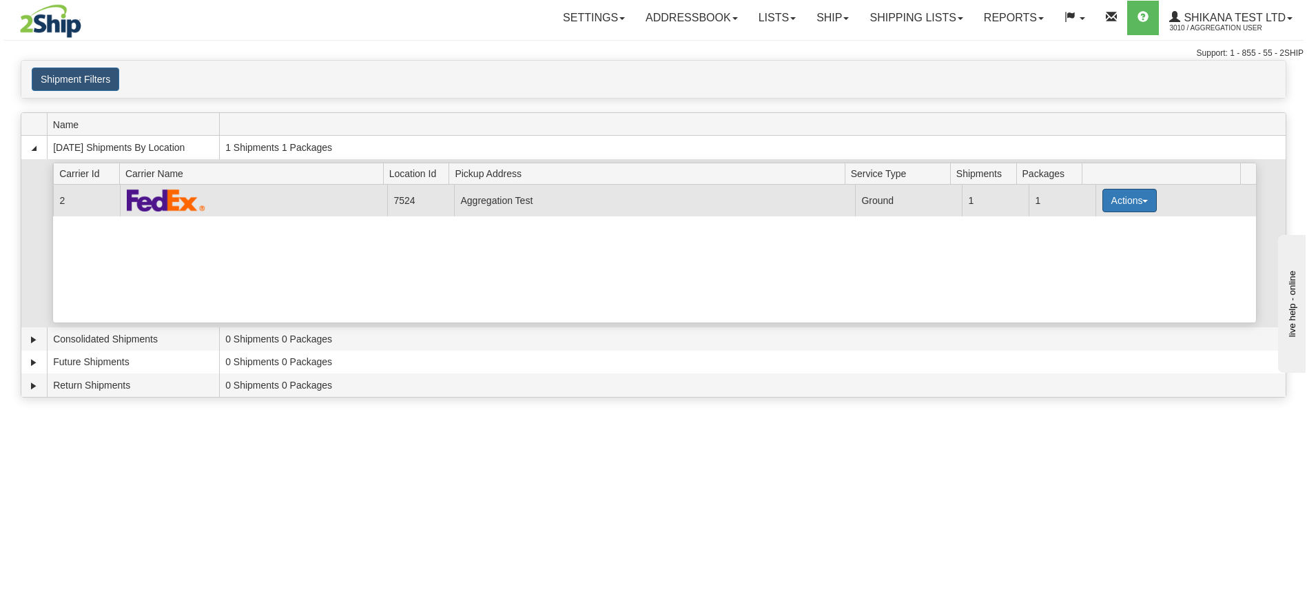
click at [1107, 192] on button "Actions" at bounding box center [1130, 200] width 55 height 23
click at [1078, 260] on span "Pickup" at bounding box center [1078, 262] width 37 height 10
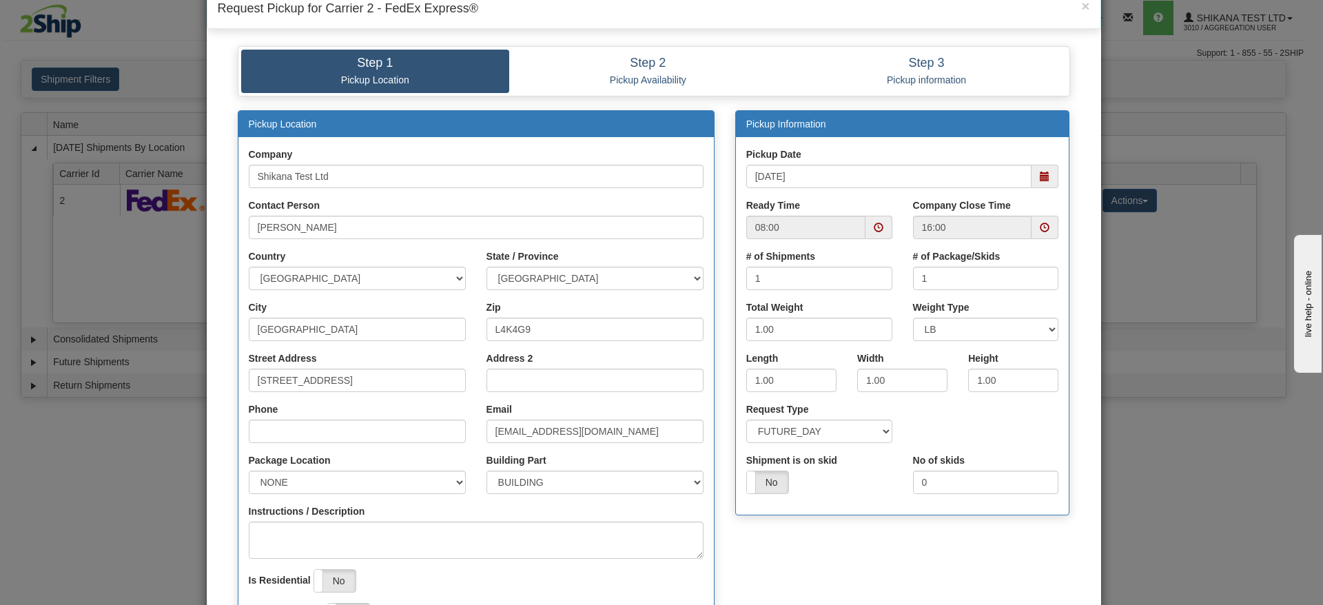
scroll to position [239, 0]
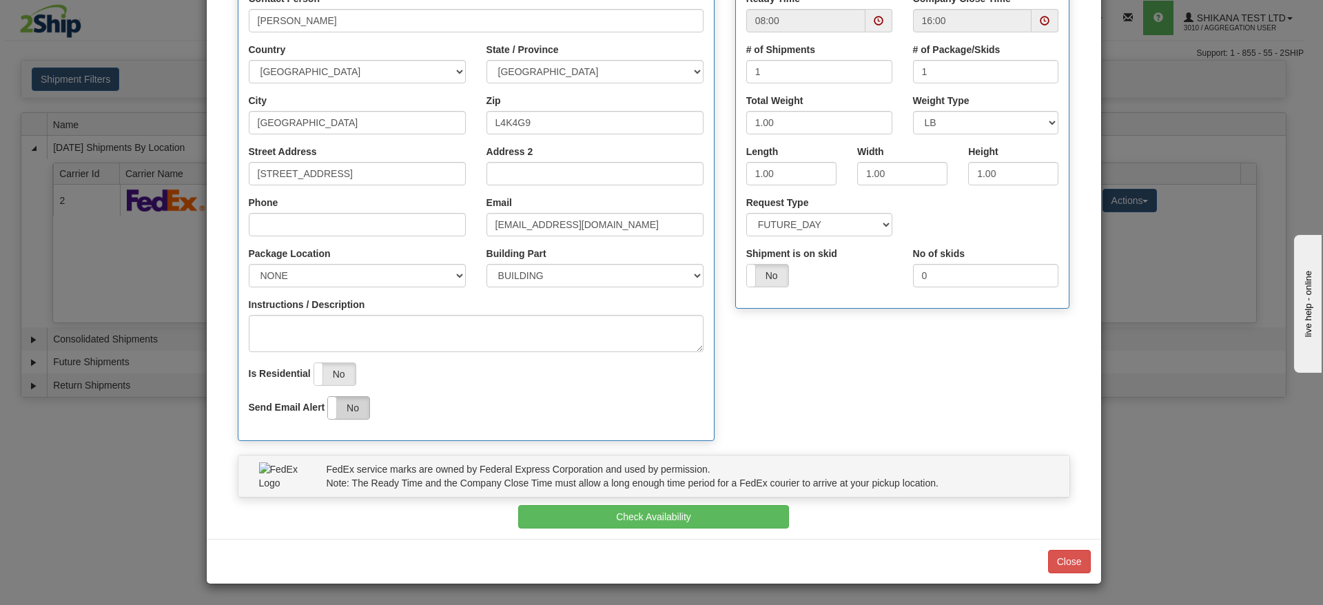
click at [353, 416] on label "No" at bounding box center [348, 408] width 41 height 22
click at [360, 416] on span at bounding box center [369, 408] width 18 height 22
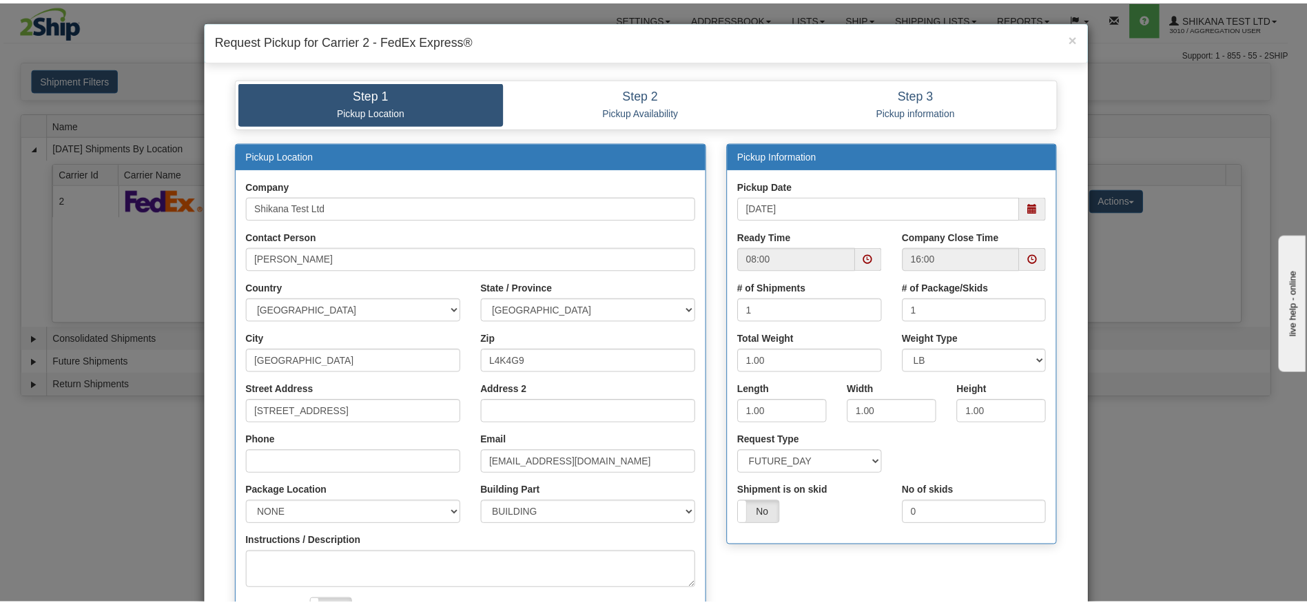
scroll to position [0, 0]
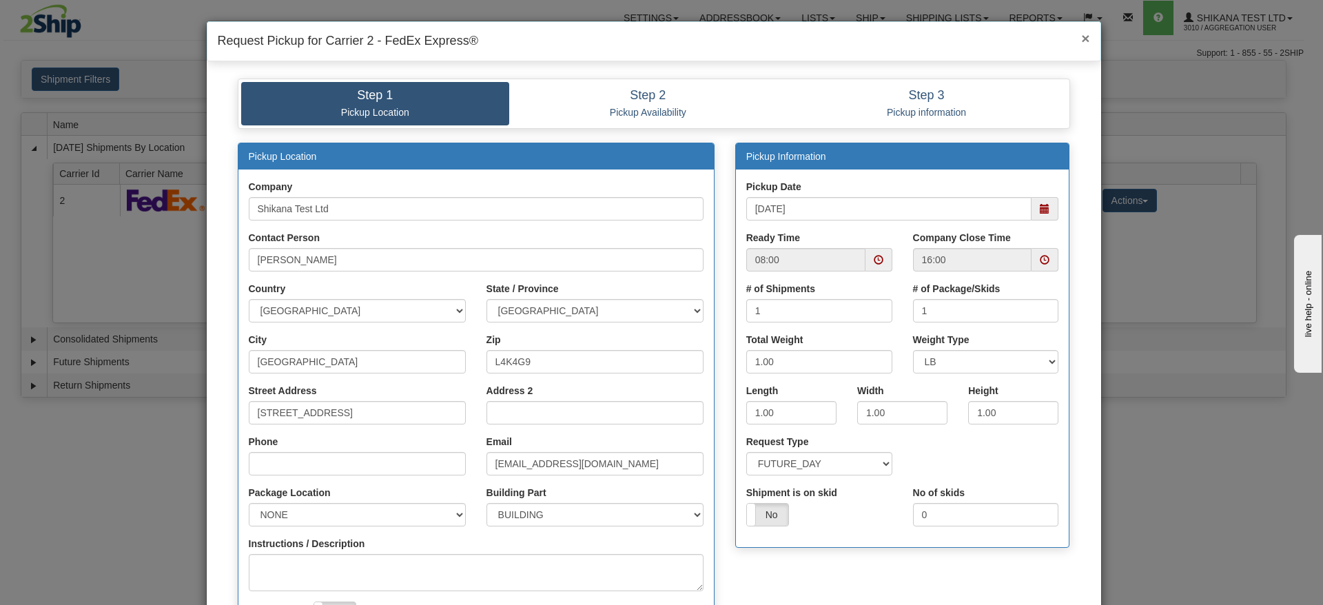
click at [1080, 37] on div "× Request Pickup for Carrier 2 - FedEx Express®" at bounding box center [654, 41] width 894 height 40
click at [1081, 43] on span "×" at bounding box center [1085, 38] width 8 height 16
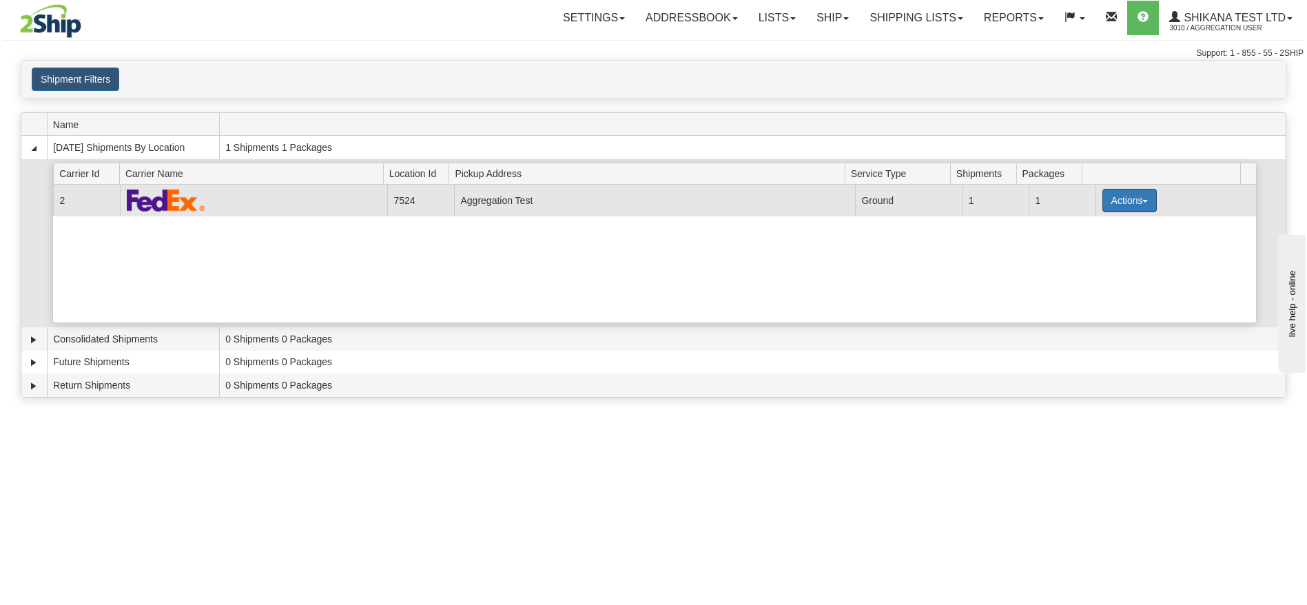
click at [1124, 190] on button "Actions" at bounding box center [1130, 200] width 55 height 23
click at [1107, 225] on link "Details" at bounding box center [1101, 227] width 110 height 18
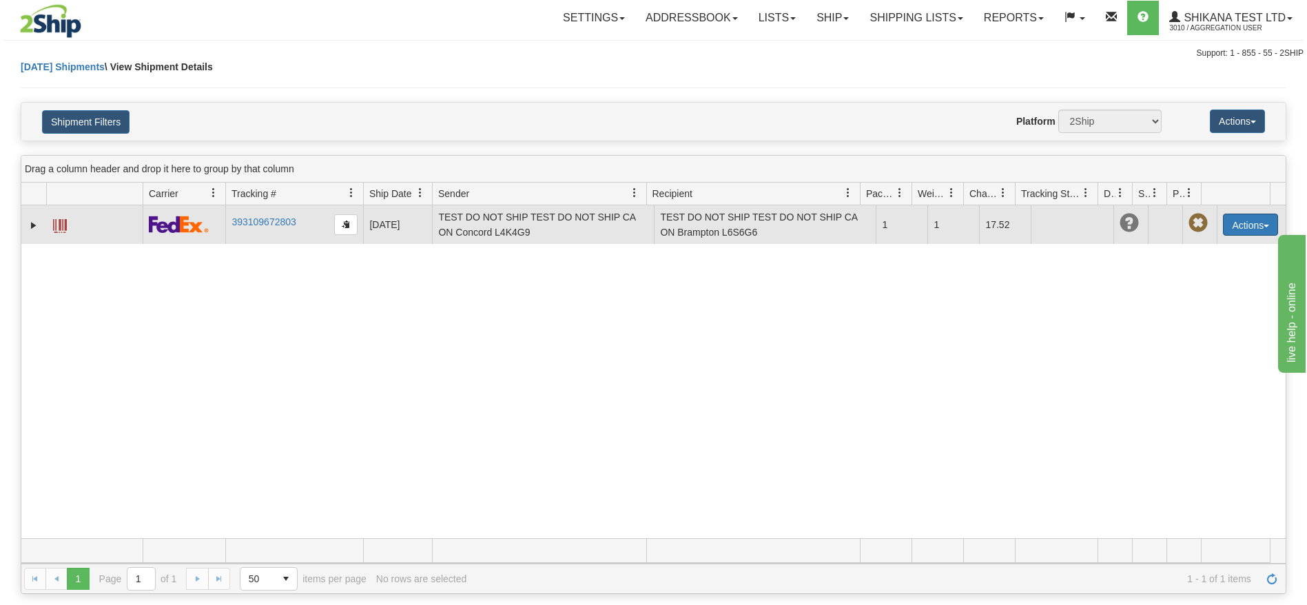
click at [1223, 223] on button "Actions" at bounding box center [1250, 225] width 55 height 22
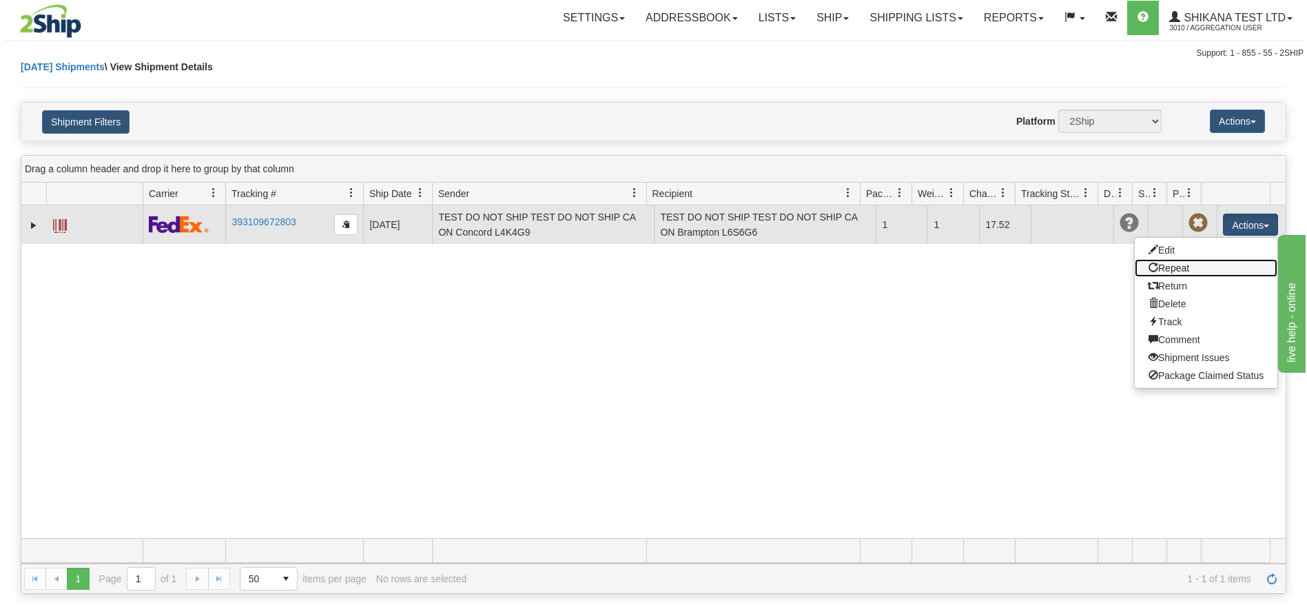
click at [1179, 265] on link "Repeat" at bounding box center [1206, 268] width 143 height 18
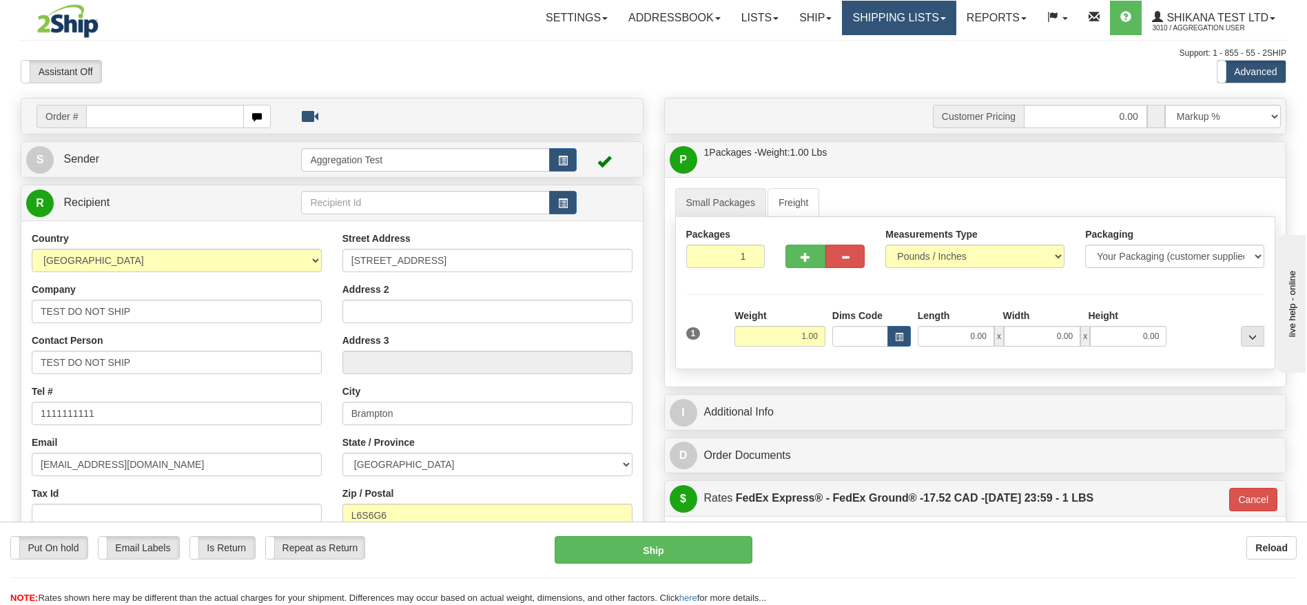
click at [919, 24] on link "Shipping lists" at bounding box center [899, 18] width 114 height 34
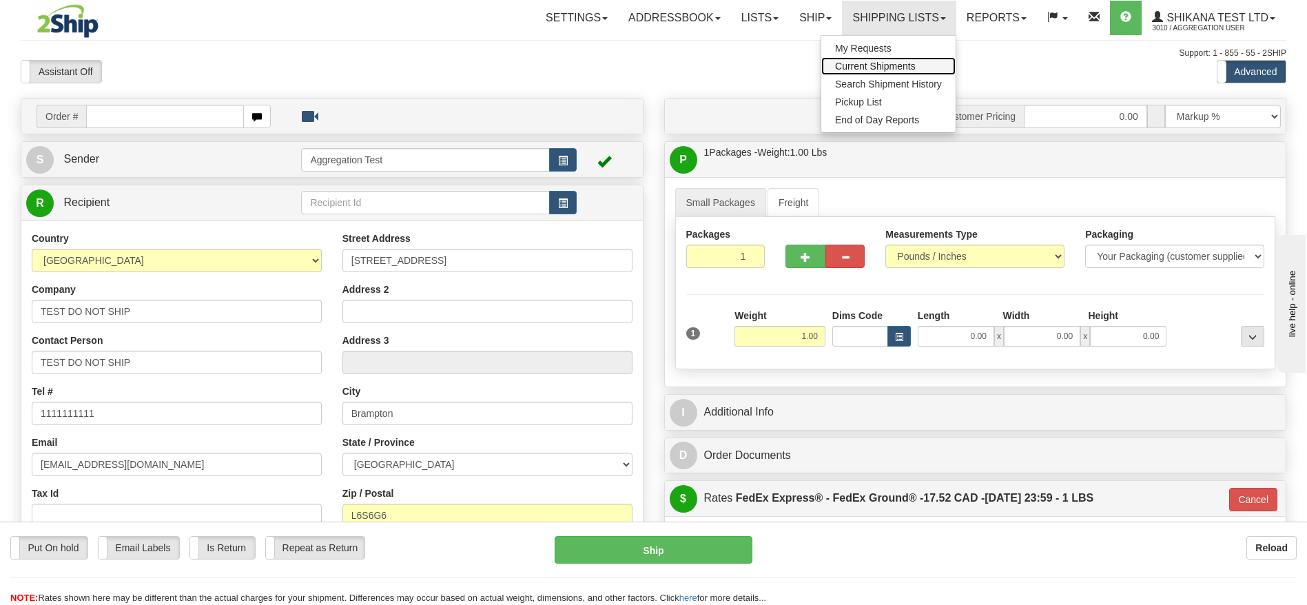
click at [890, 57] on link "Current Shipments" at bounding box center [888, 66] width 134 height 18
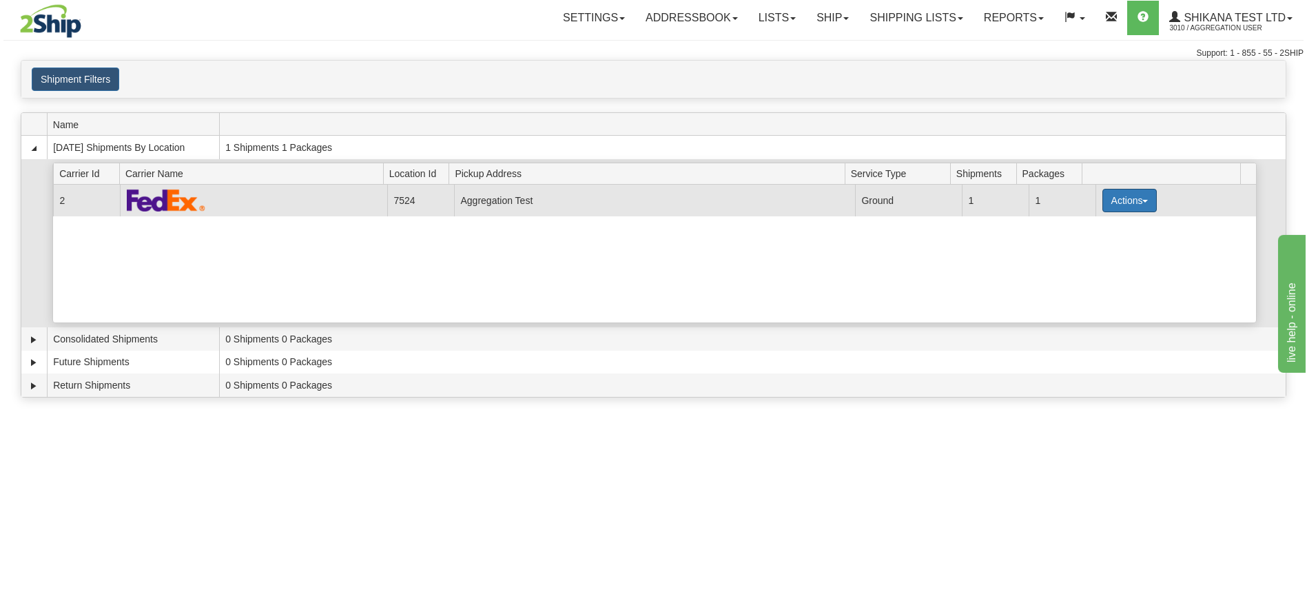
click at [1109, 194] on button "Actions" at bounding box center [1130, 200] width 55 height 23
click at [1094, 221] on span "Details" at bounding box center [1078, 226] width 37 height 10
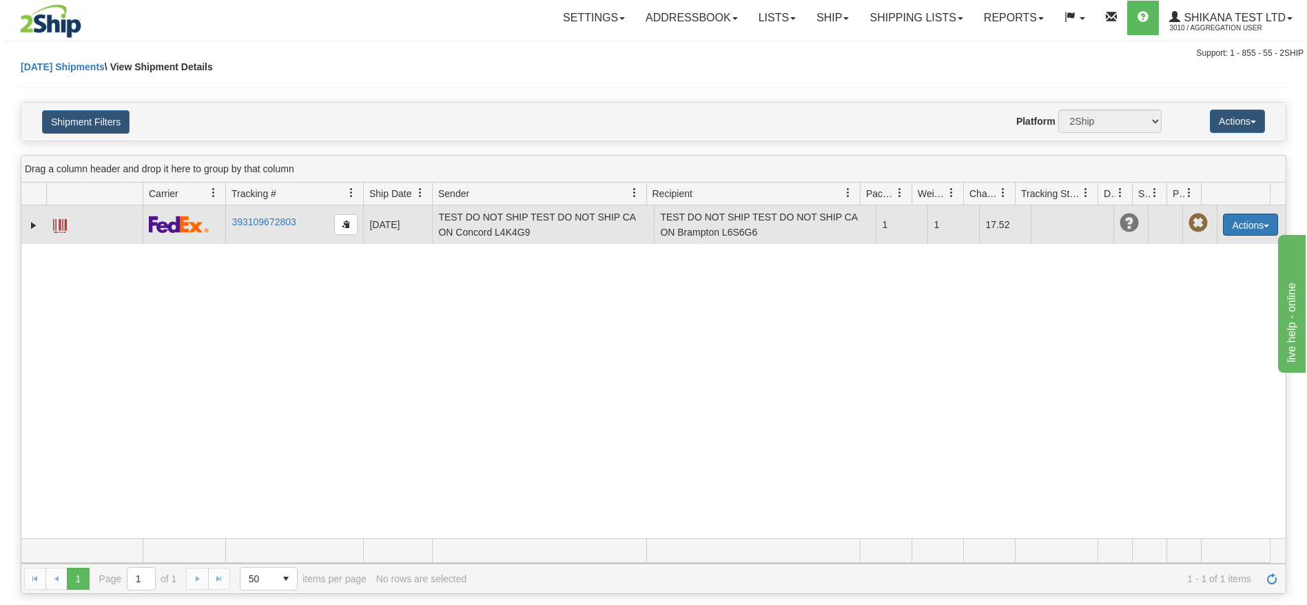
click at [1223, 232] on button "Actions" at bounding box center [1250, 225] width 55 height 22
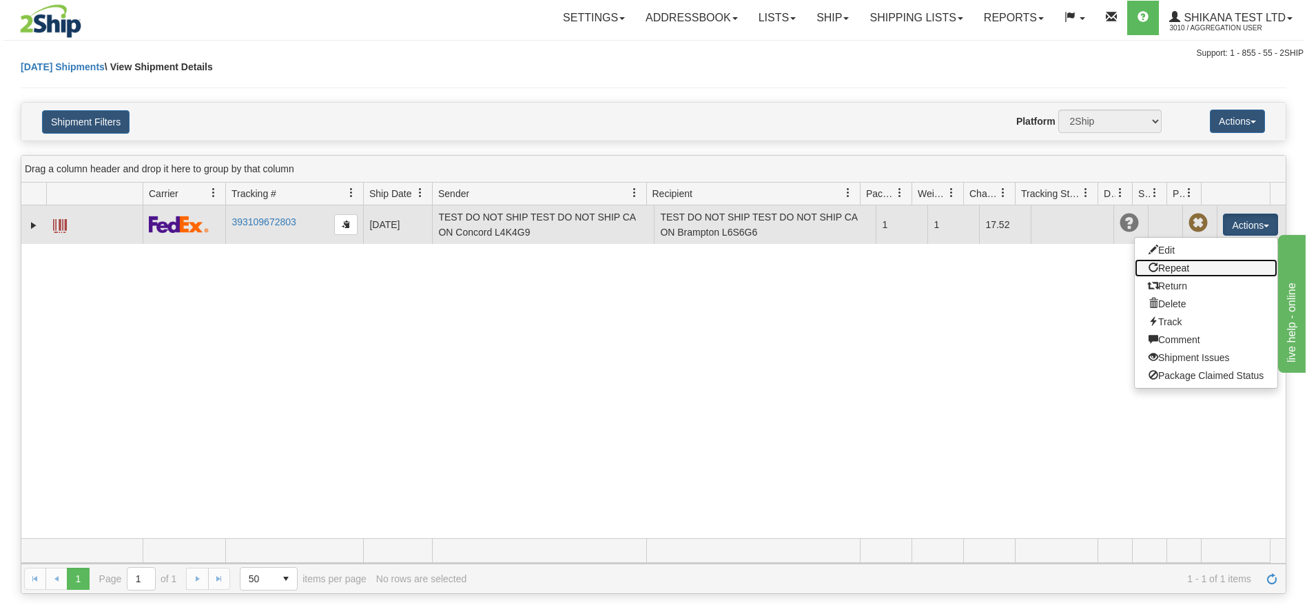
click at [1183, 267] on link "Repeat" at bounding box center [1206, 268] width 143 height 18
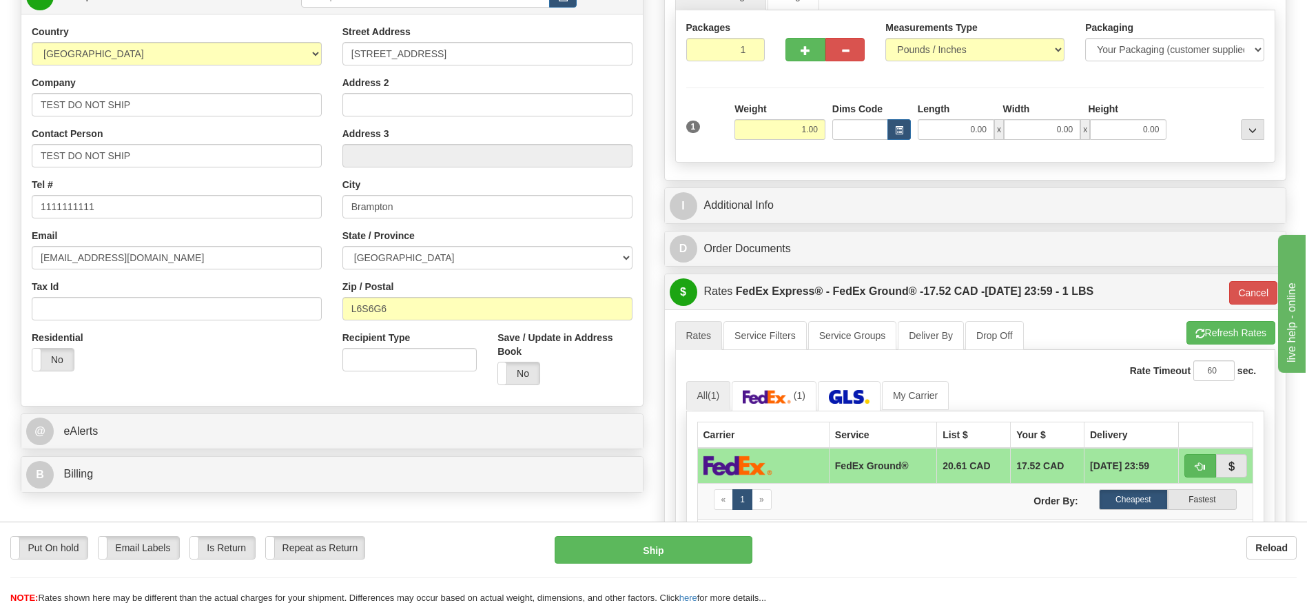
scroll to position [103, 0]
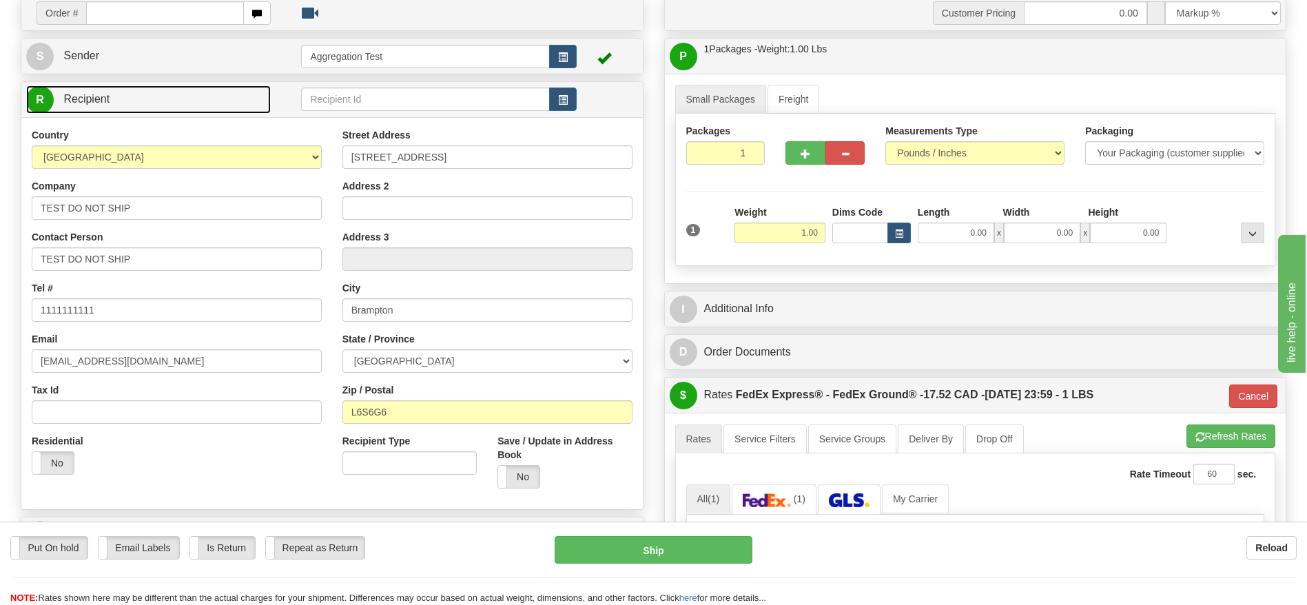
click at [132, 100] on link "R Recipient" at bounding box center [148, 99] width 245 height 28
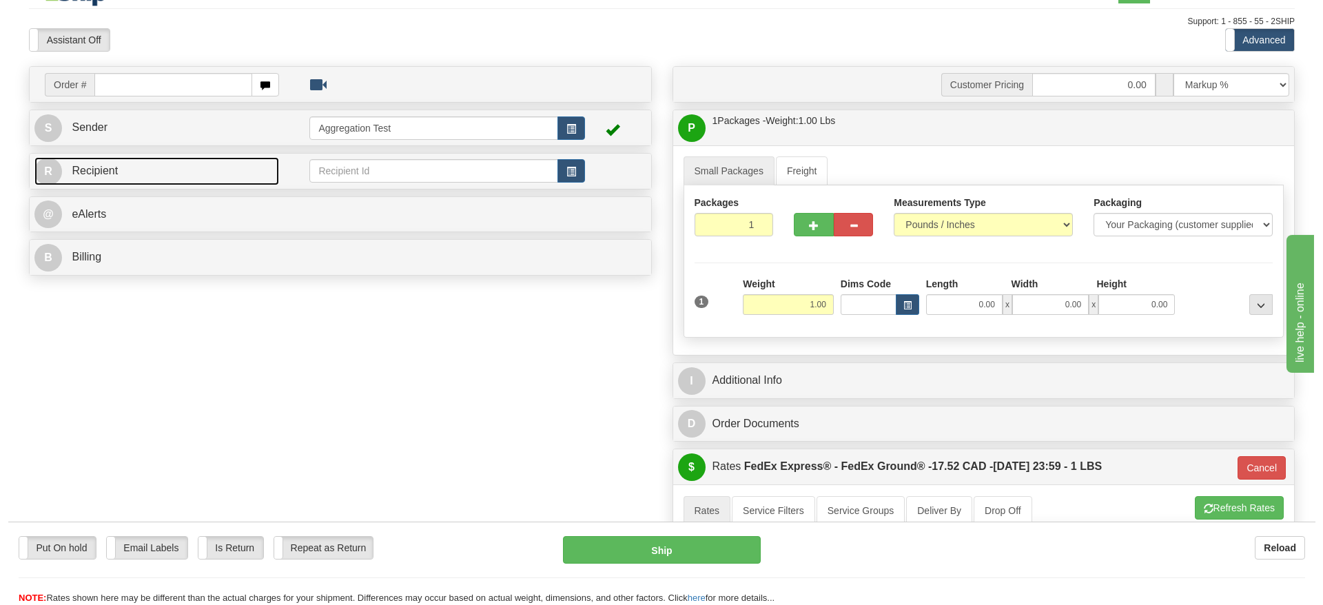
scroll to position [0, 0]
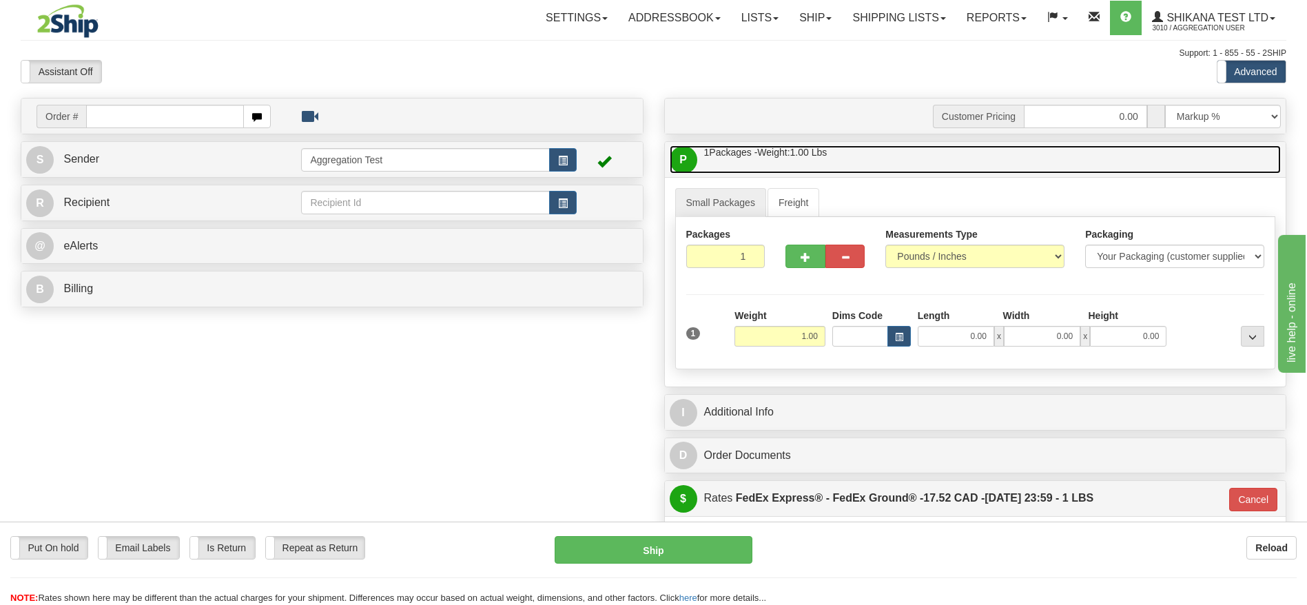
click at [825, 147] on span "Lbs" at bounding box center [820, 152] width 16 height 11
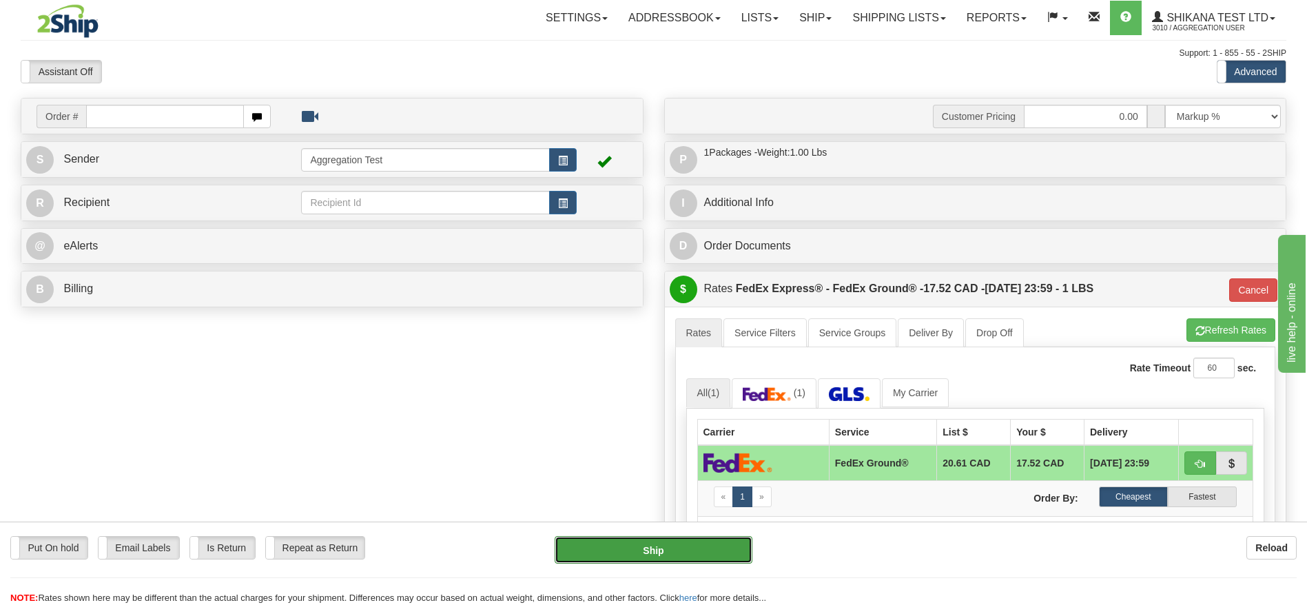
click at [657, 542] on button "Ship" at bounding box center [653, 550] width 197 height 28
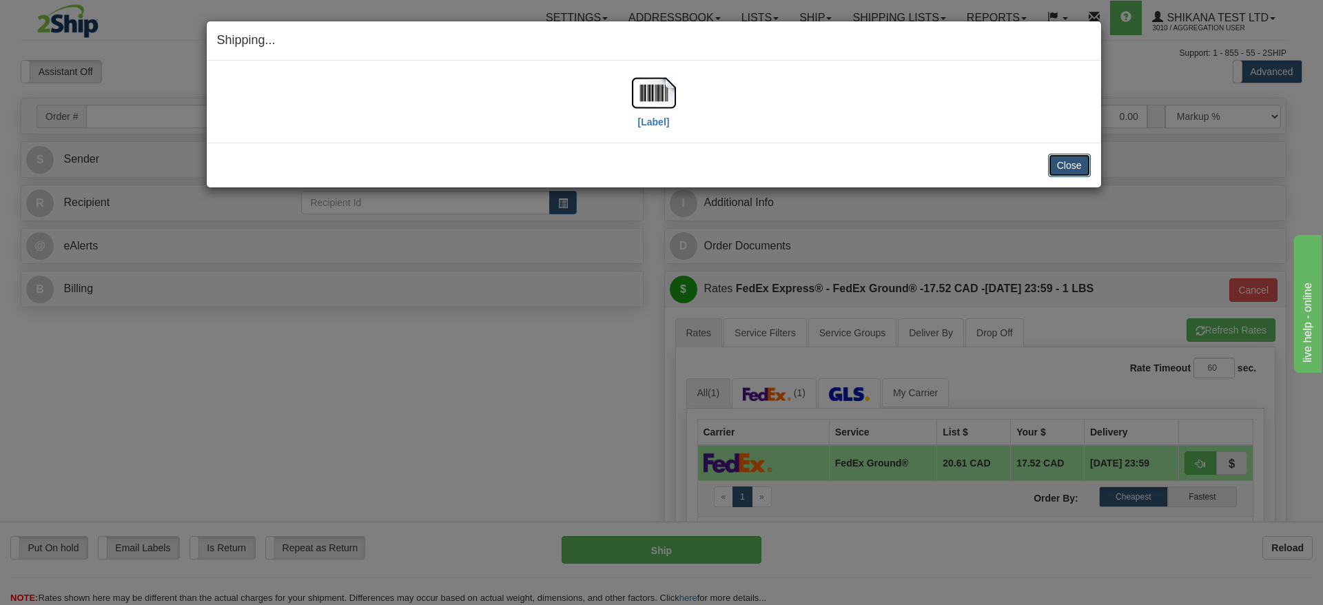
click at [1079, 166] on button "Close" at bounding box center [1069, 165] width 43 height 23
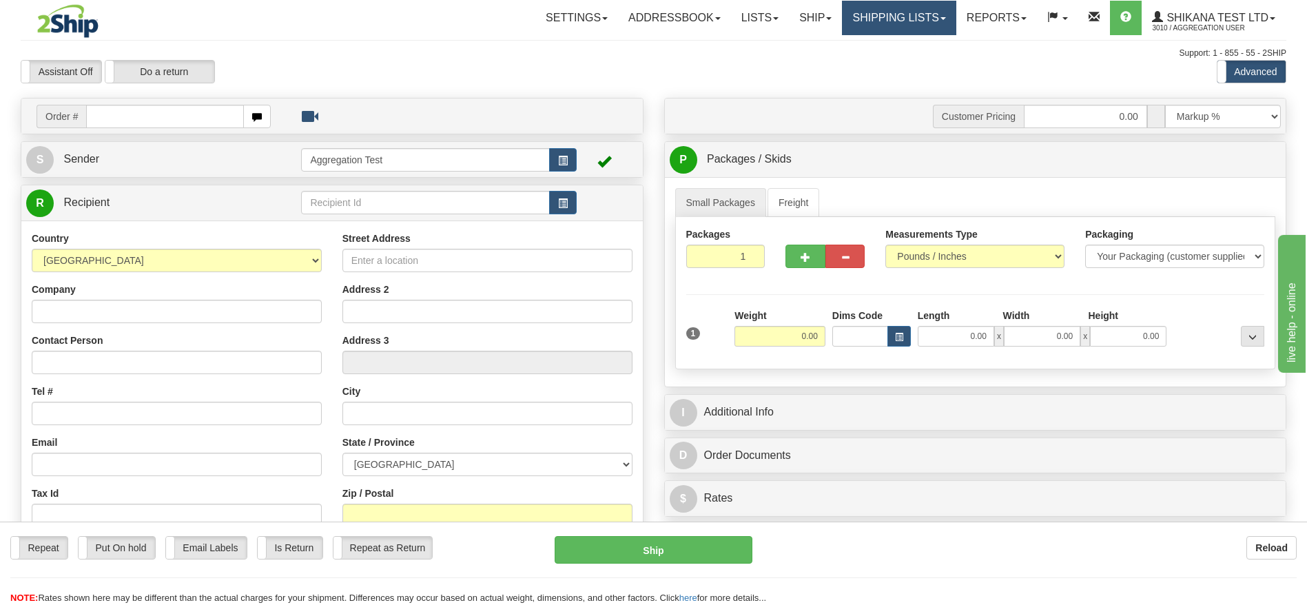
click at [883, 23] on link "Shipping lists" at bounding box center [899, 18] width 114 height 34
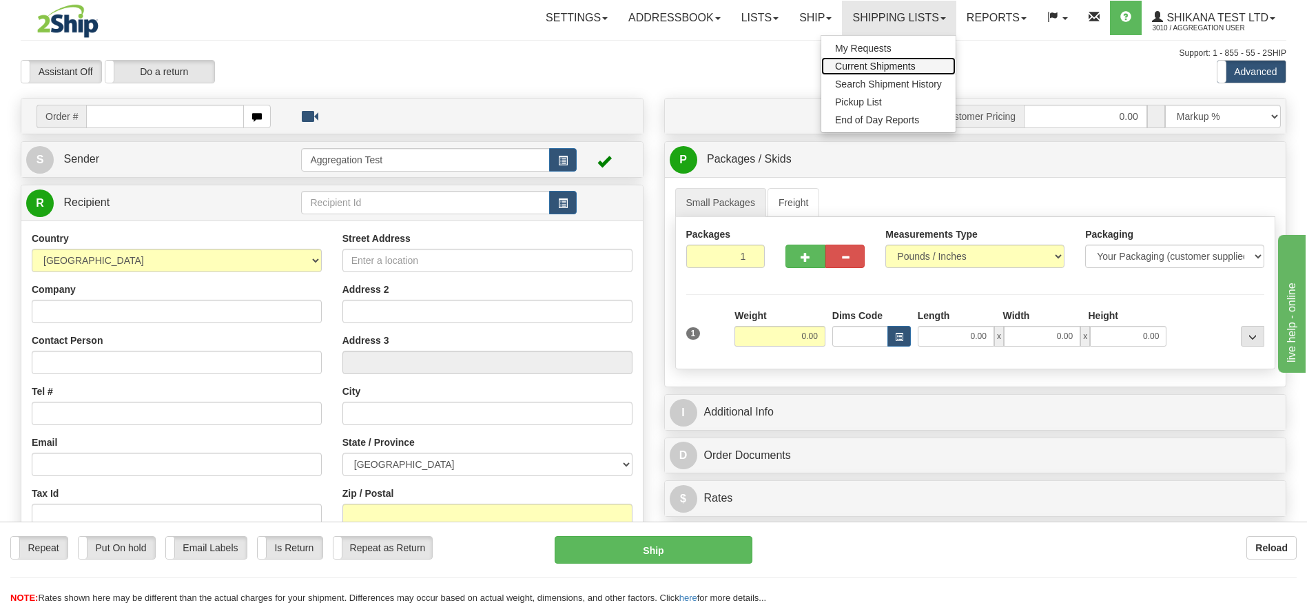
click at [883, 59] on link "Current Shipments" at bounding box center [888, 66] width 134 height 18
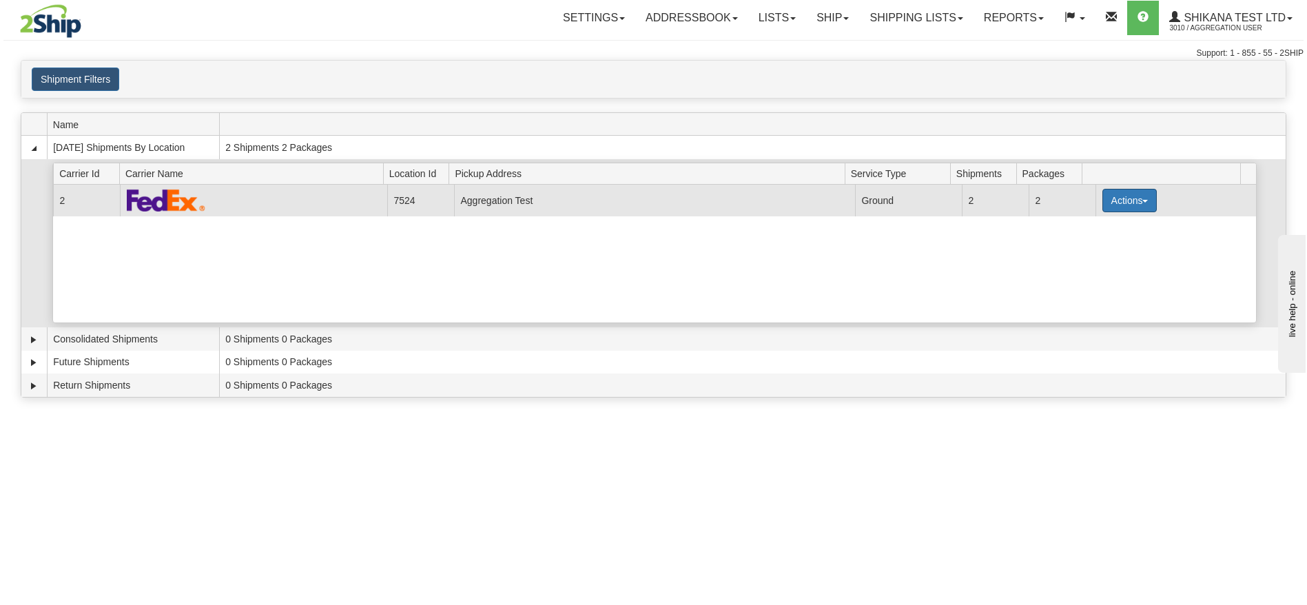
click at [1105, 194] on button "Actions" at bounding box center [1130, 200] width 55 height 23
click at [1075, 259] on span "Pickup" at bounding box center [1078, 262] width 37 height 10
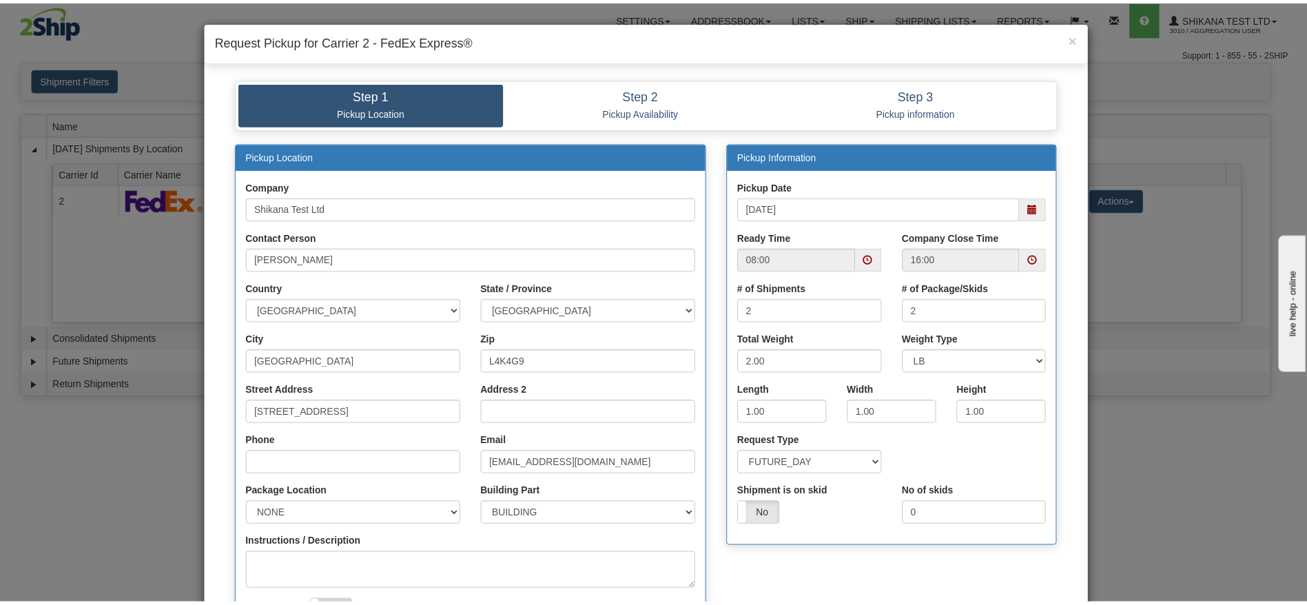
scroll to position [239, 0]
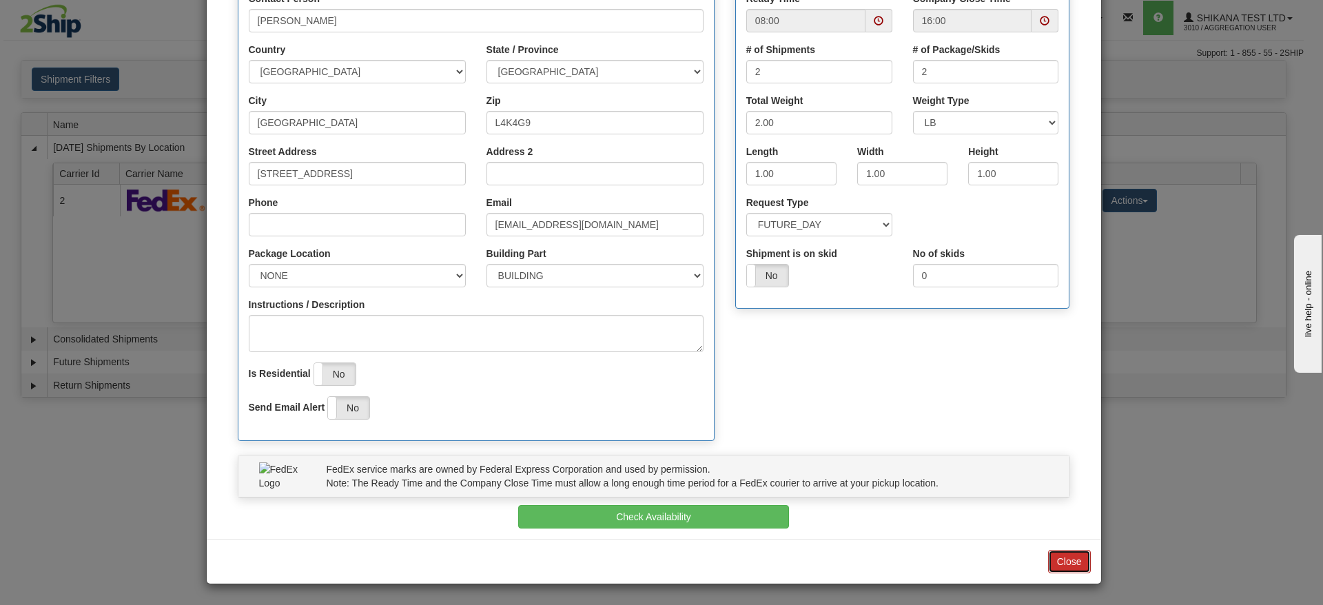
click at [1060, 568] on button "Close" at bounding box center [1069, 561] width 43 height 23
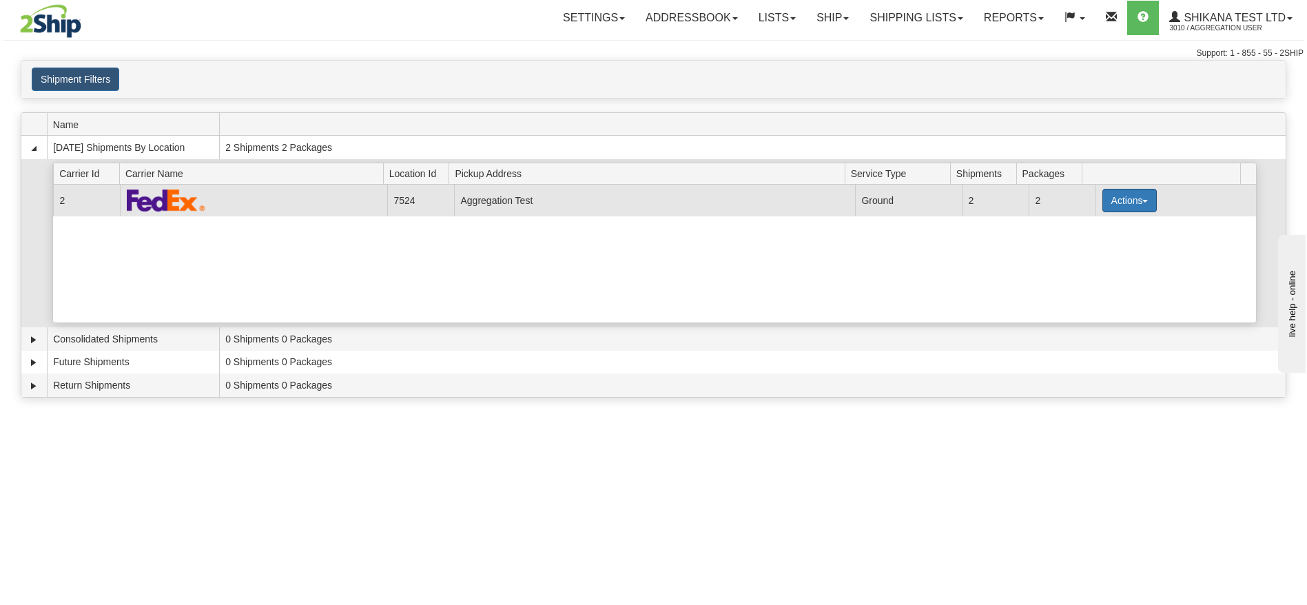
click at [1120, 207] on button "Actions" at bounding box center [1130, 200] width 55 height 23
click at [1096, 221] on span "Details" at bounding box center [1078, 226] width 37 height 10
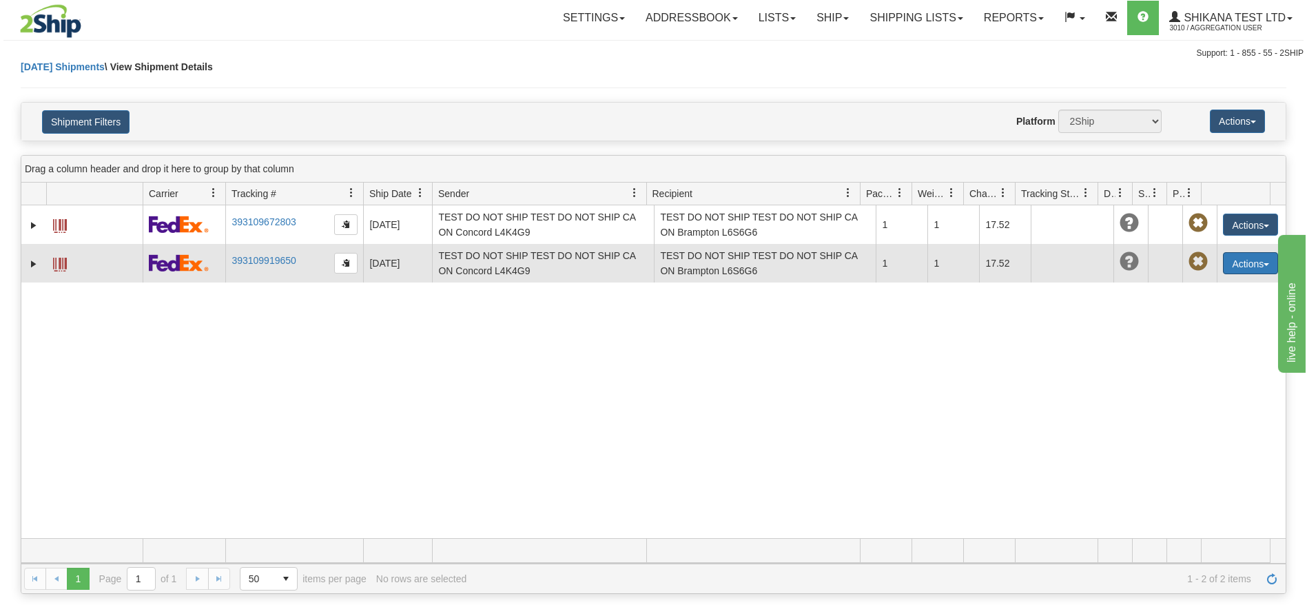
click at [1231, 254] on button "Actions" at bounding box center [1250, 263] width 55 height 22
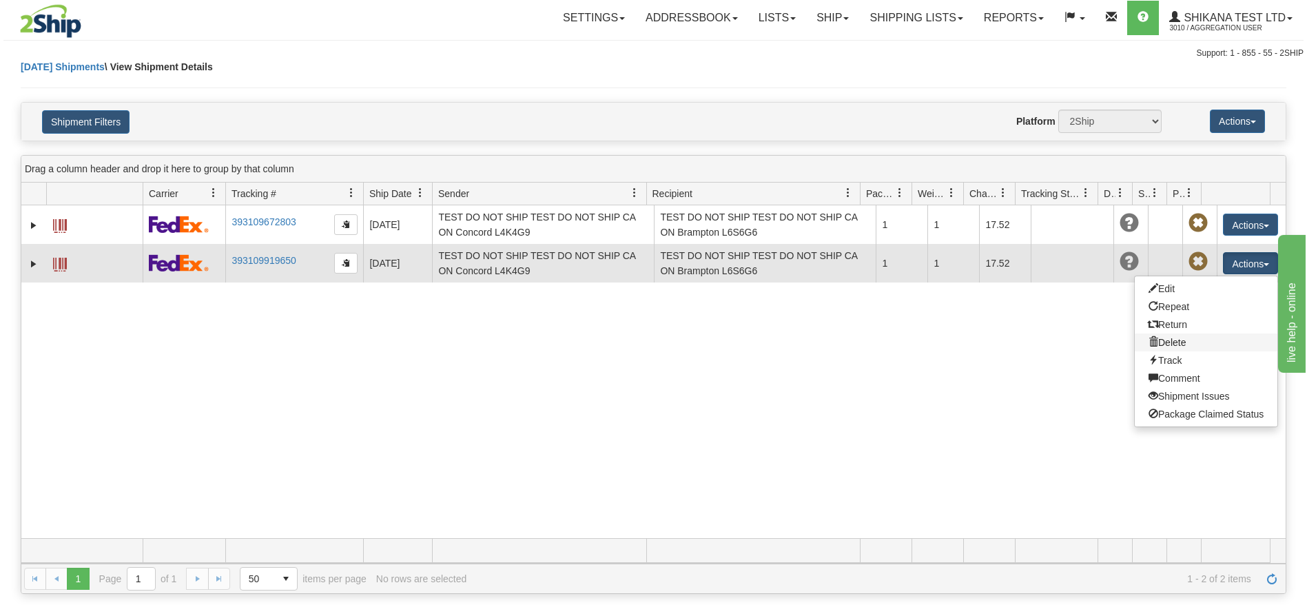
click at [1178, 336] on link "Delete" at bounding box center [1206, 343] width 143 height 18
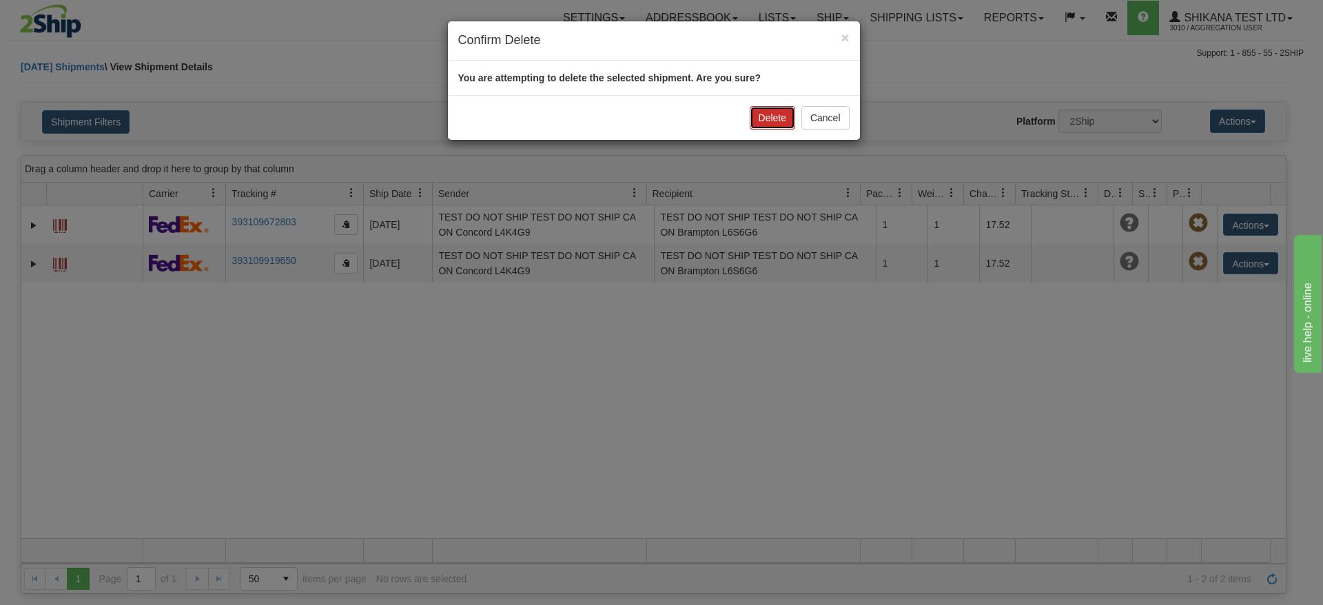
click at [788, 119] on button "Delete" at bounding box center [772, 117] width 45 height 23
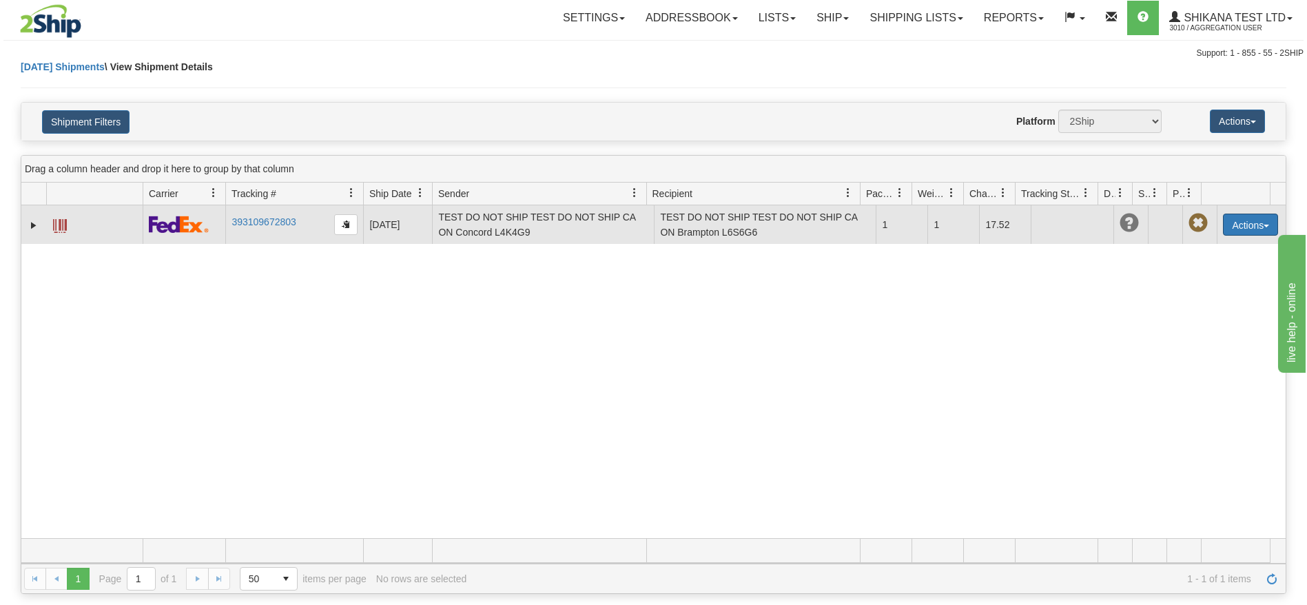
click at [1223, 219] on button "Actions" at bounding box center [1250, 225] width 55 height 22
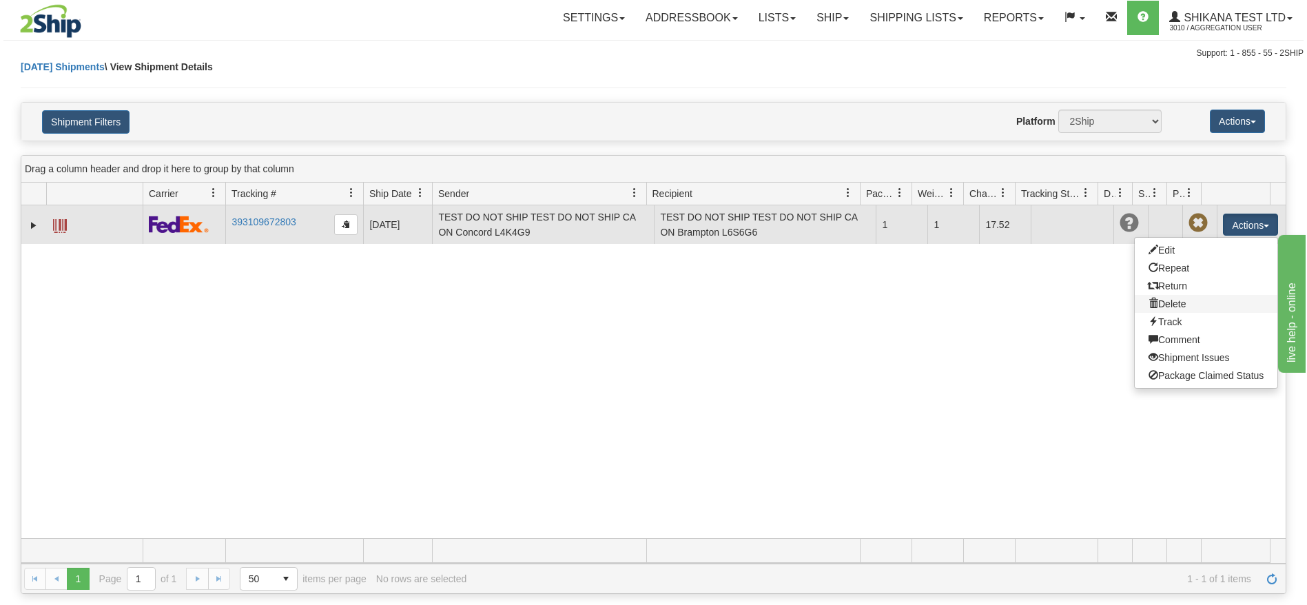
click at [1160, 299] on link "Delete" at bounding box center [1206, 304] width 143 height 18
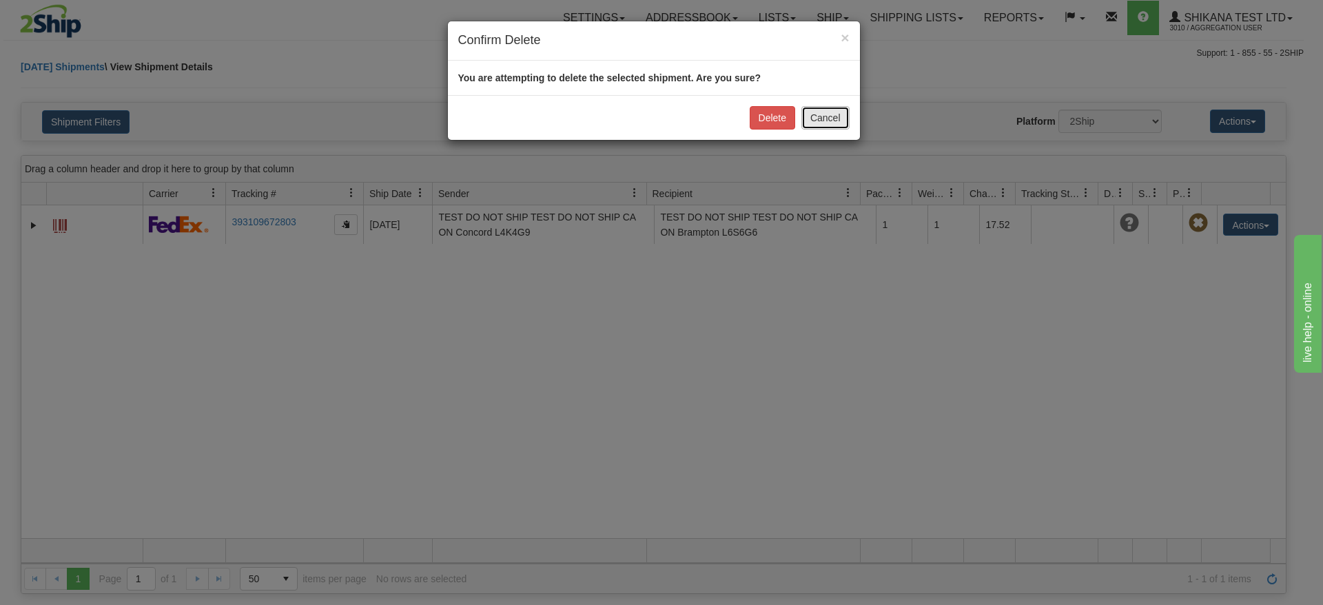
click at [840, 123] on button "Cancel" at bounding box center [825, 117] width 48 height 23
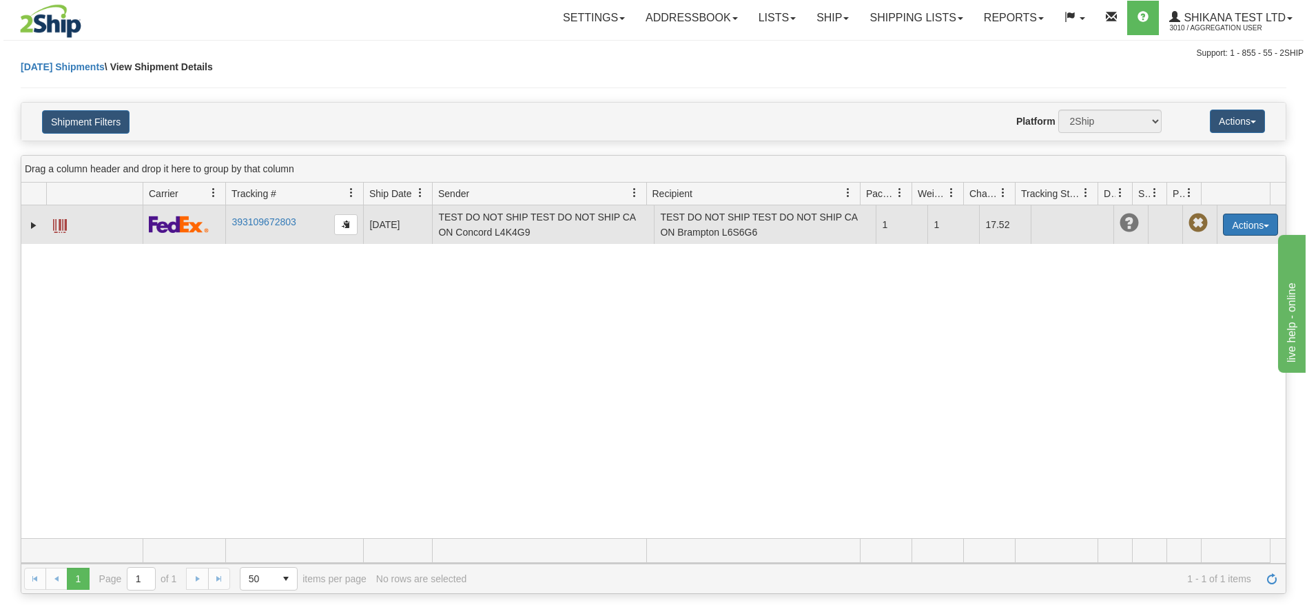
click at [1228, 219] on button "Actions" at bounding box center [1250, 225] width 55 height 22
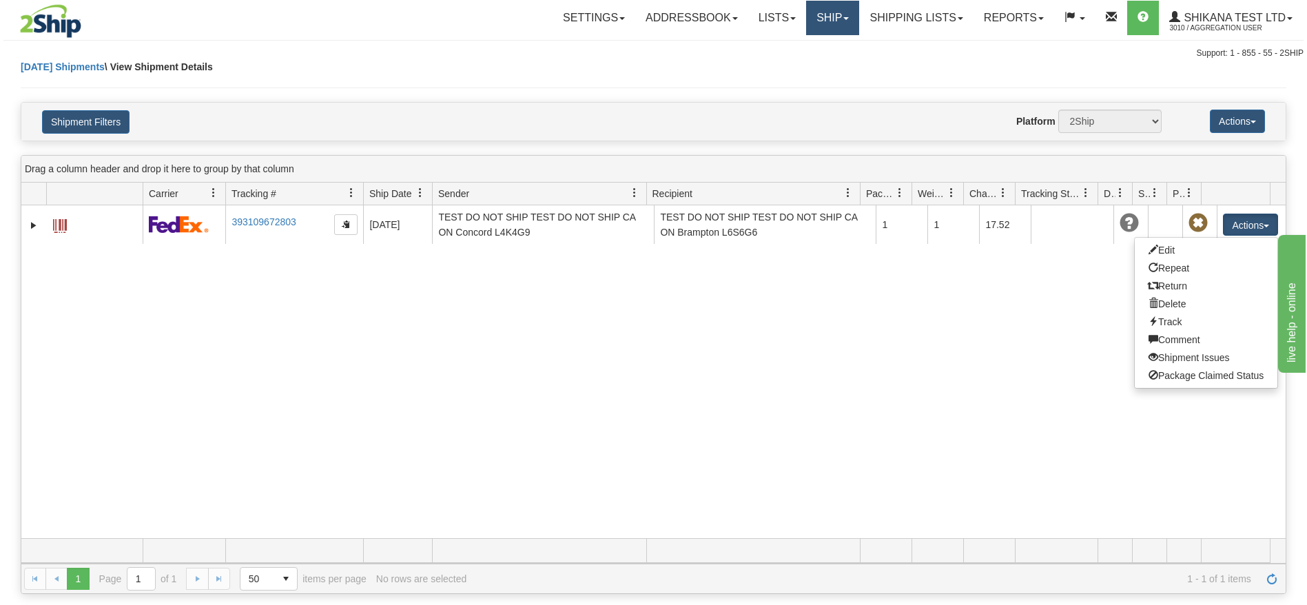
click at [852, 8] on link "Ship" at bounding box center [832, 18] width 53 height 34
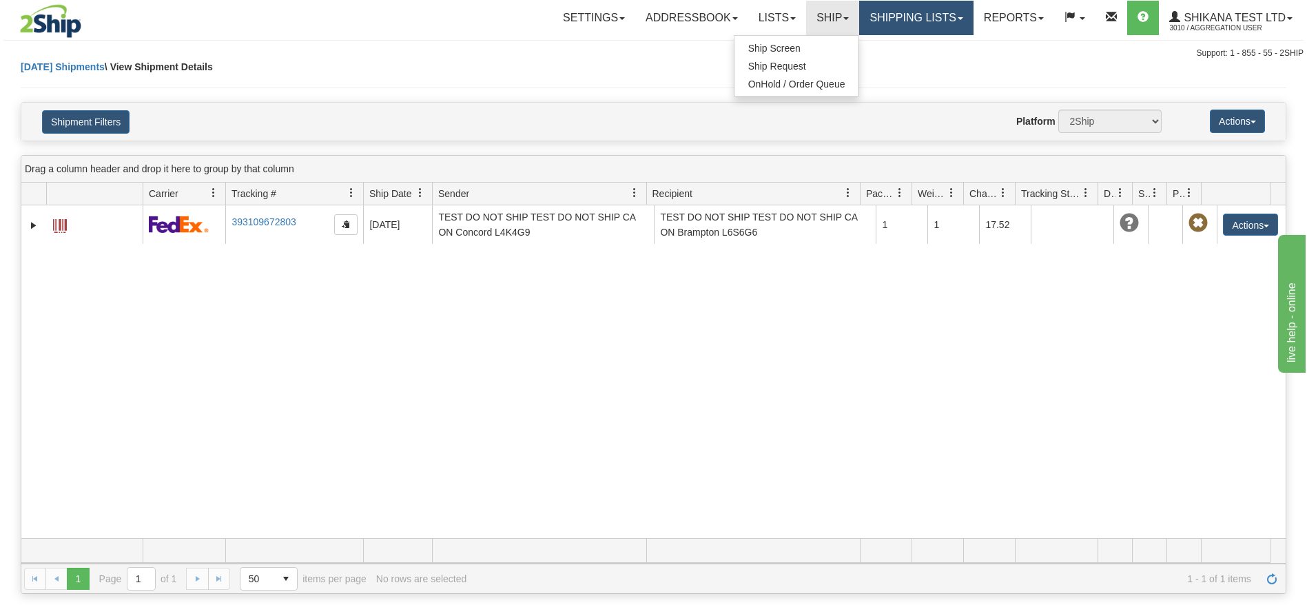
click at [902, 12] on link "Shipping lists" at bounding box center [916, 18] width 114 height 34
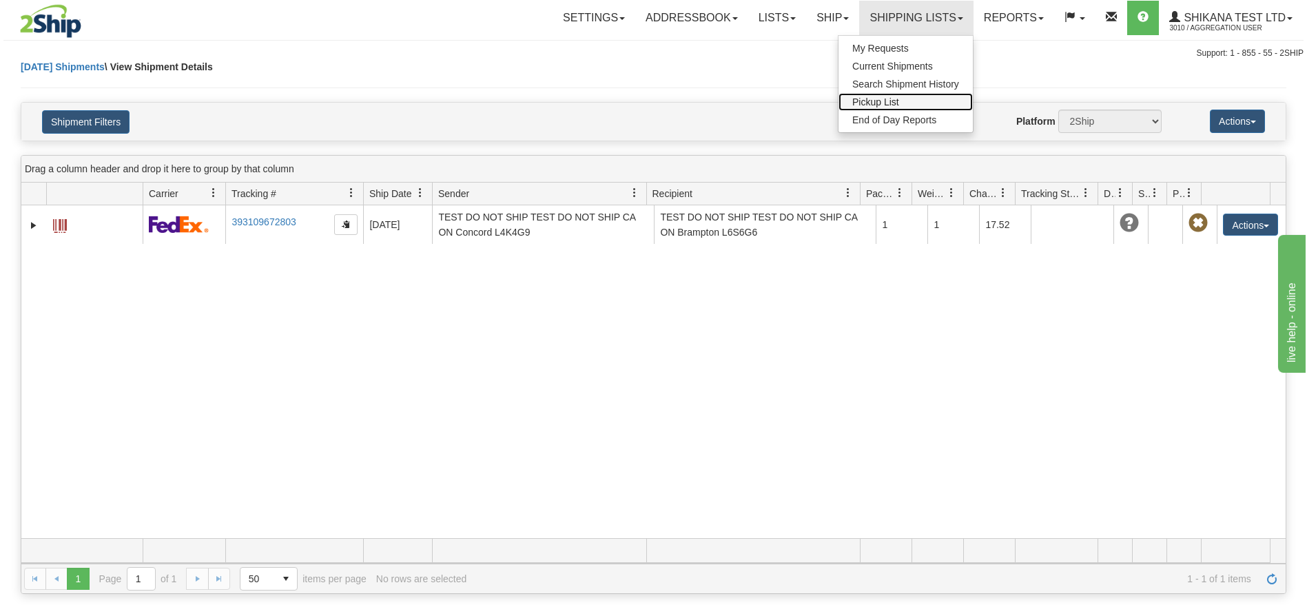
click at [891, 103] on span "Pickup List" at bounding box center [875, 101] width 47 height 11
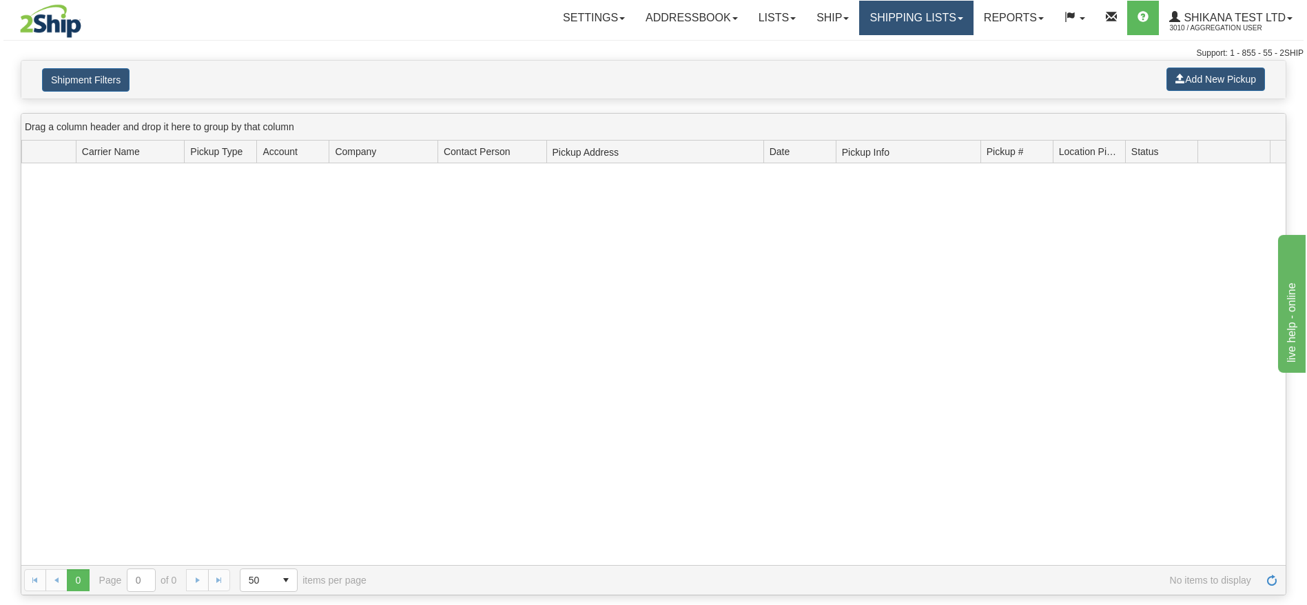
click at [927, 12] on link "Shipping lists" at bounding box center [916, 18] width 114 height 34
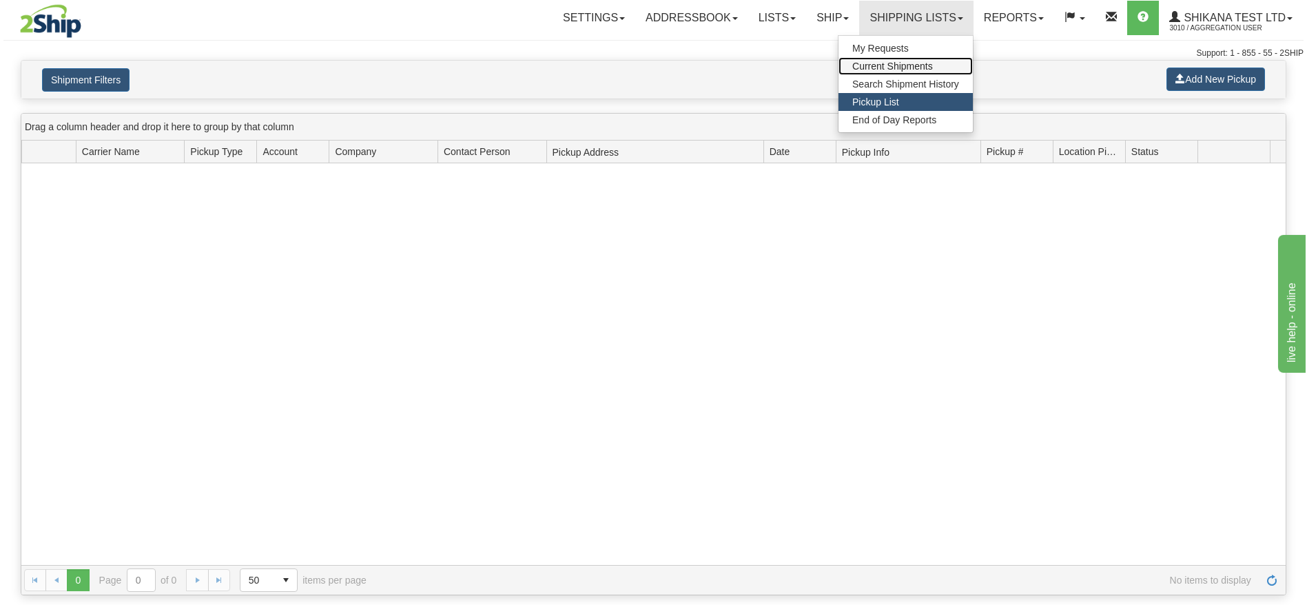
click at [914, 61] on span "Current Shipments" at bounding box center [892, 66] width 81 height 11
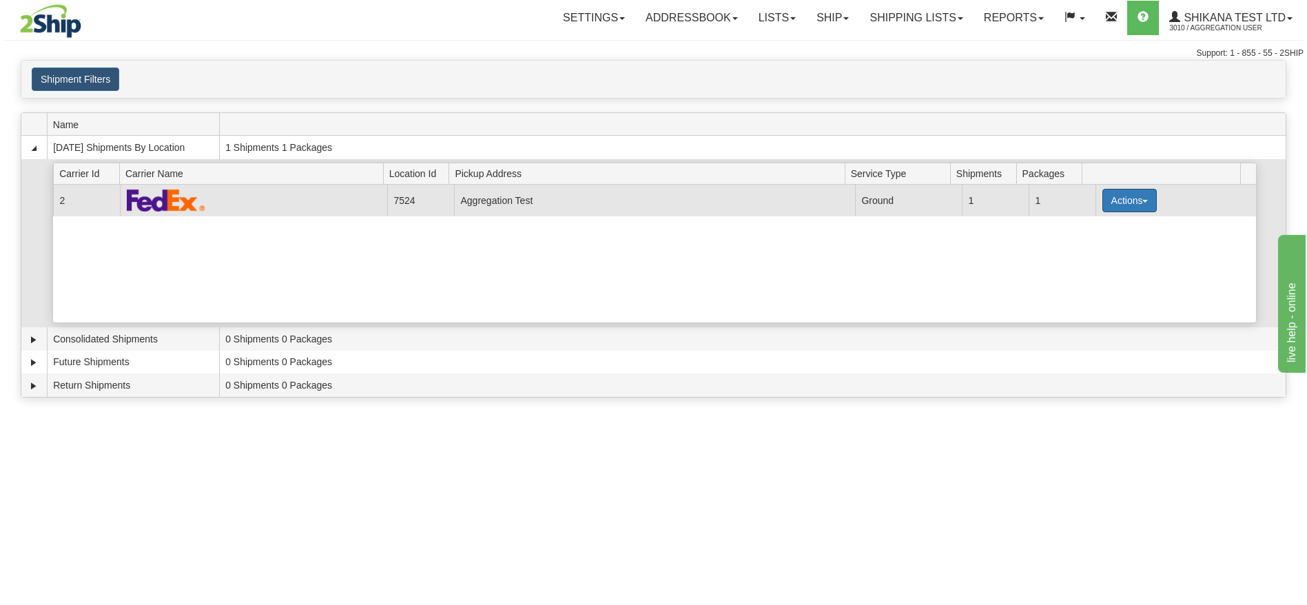
drag, startPoint x: 1122, startPoint y: 202, endPoint x: 1116, endPoint y: 212, distance: 11.9
click at [1123, 201] on button "Actions" at bounding box center [1130, 200] width 55 height 23
click at [1106, 222] on link "Details" at bounding box center [1101, 227] width 110 height 18
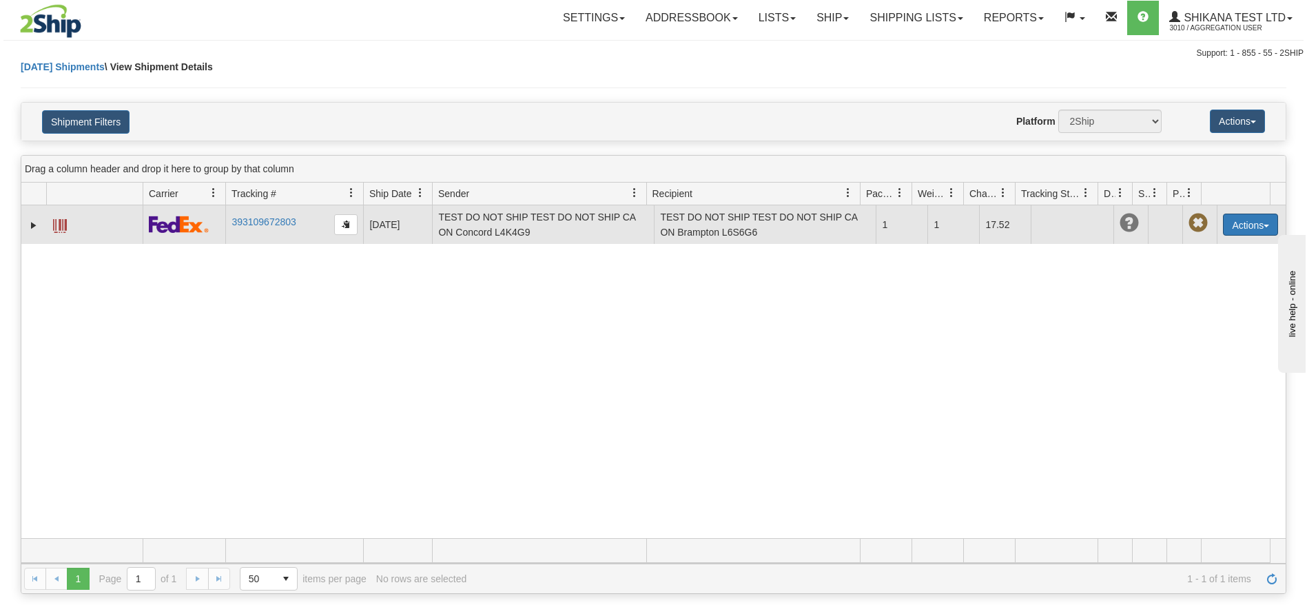
click at [1225, 221] on button "Actions" at bounding box center [1250, 225] width 55 height 22
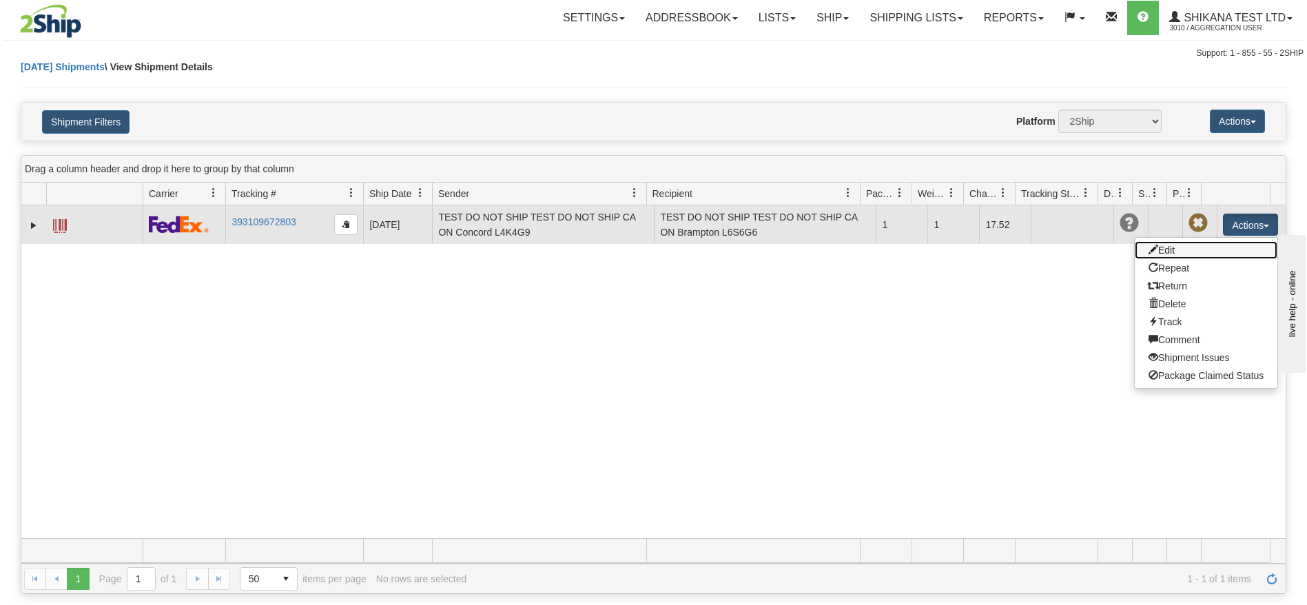
click at [1175, 249] on link "Edit" at bounding box center [1206, 250] width 143 height 18
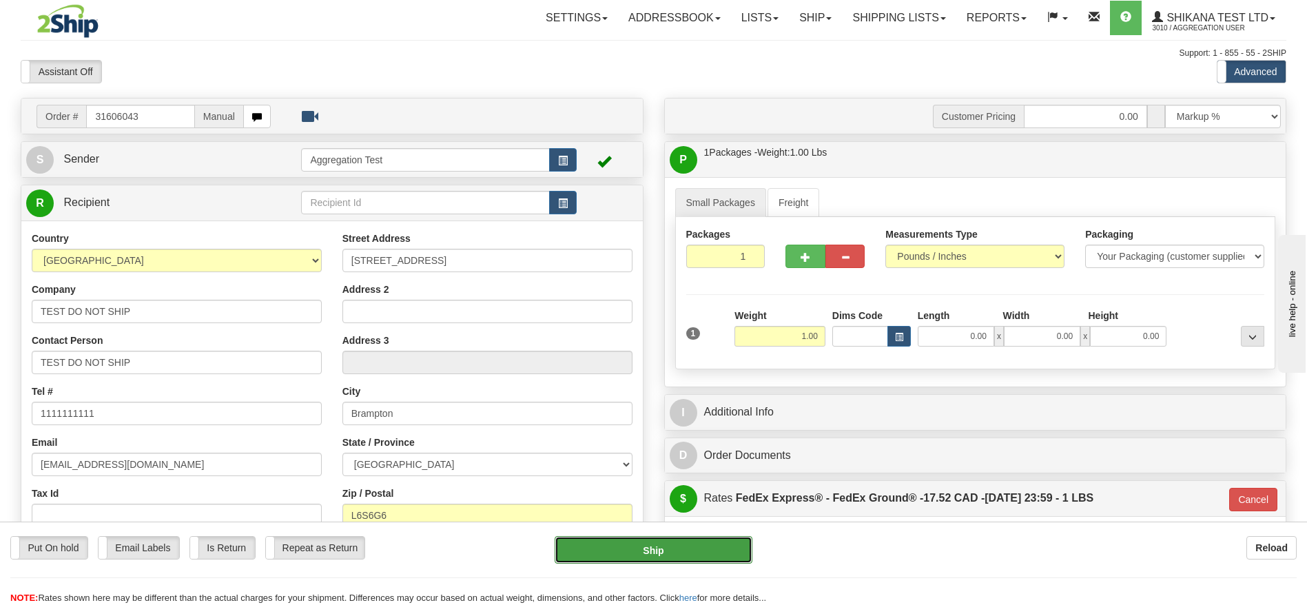
click at [693, 545] on button "Ship" at bounding box center [653, 550] width 197 height 28
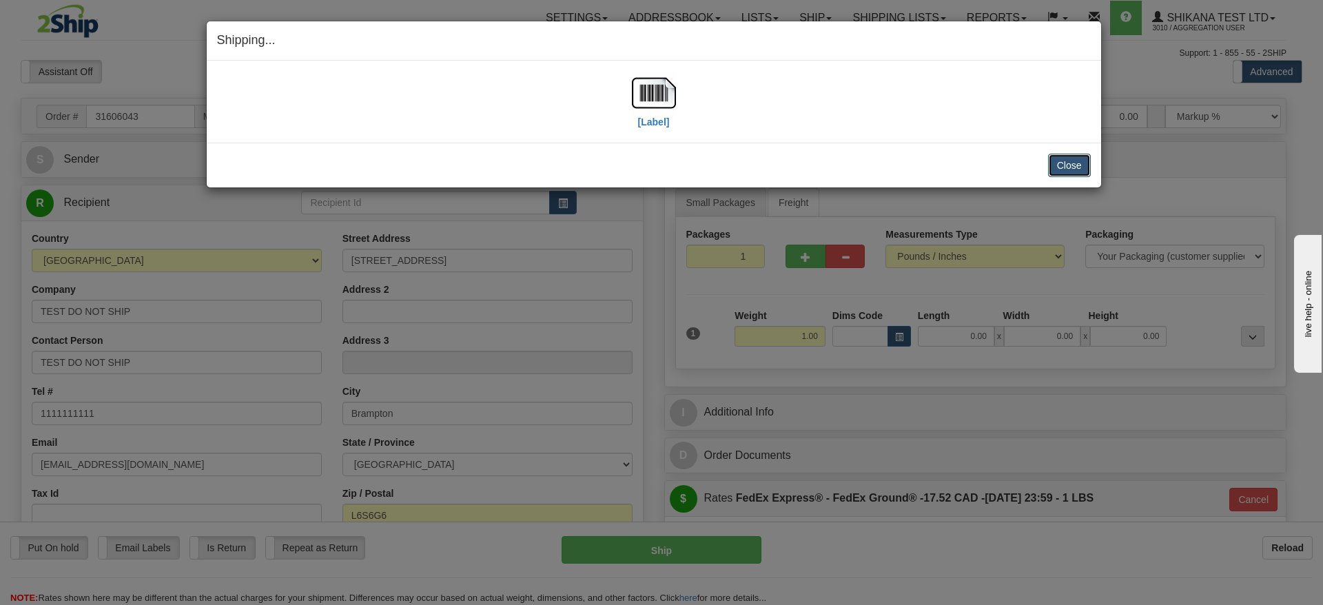
click at [1075, 161] on button "Close" at bounding box center [1069, 165] width 43 height 23
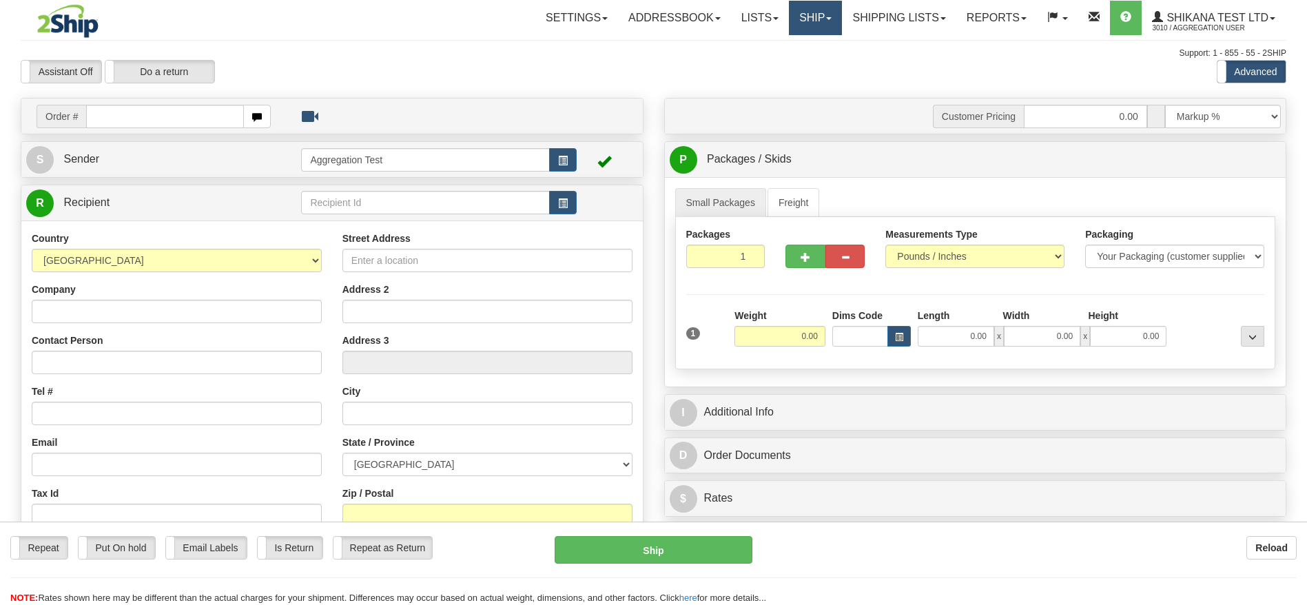
click at [812, 24] on link "Ship" at bounding box center [815, 18] width 53 height 34
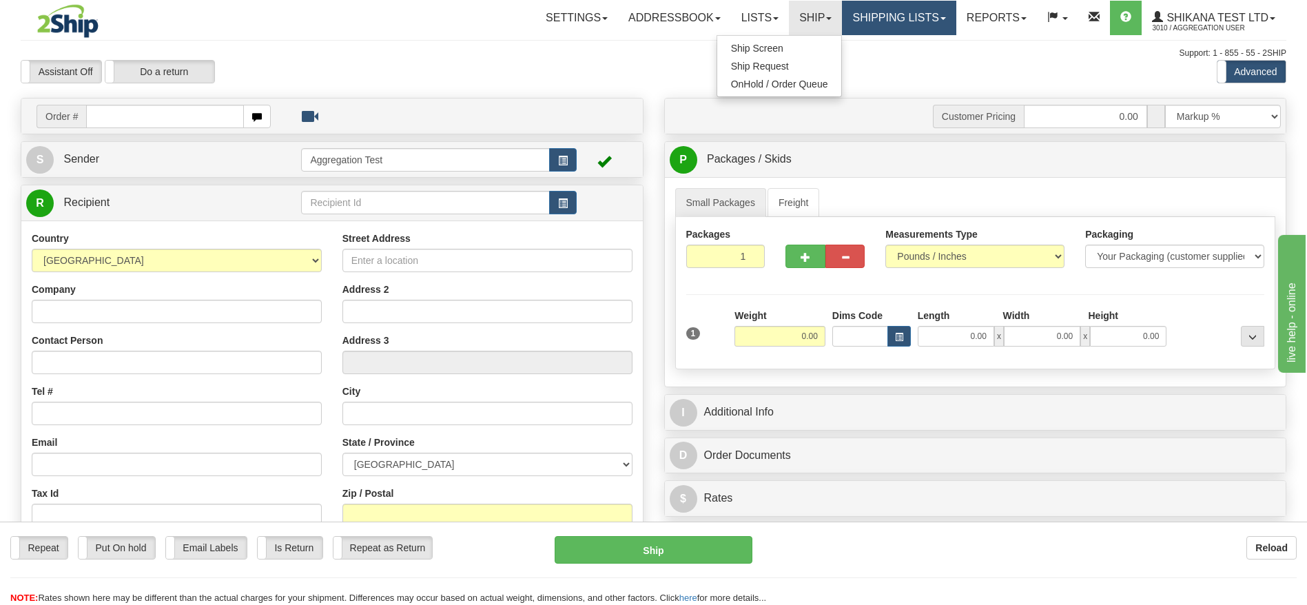
click at [858, 19] on link "Shipping lists" at bounding box center [899, 18] width 114 height 34
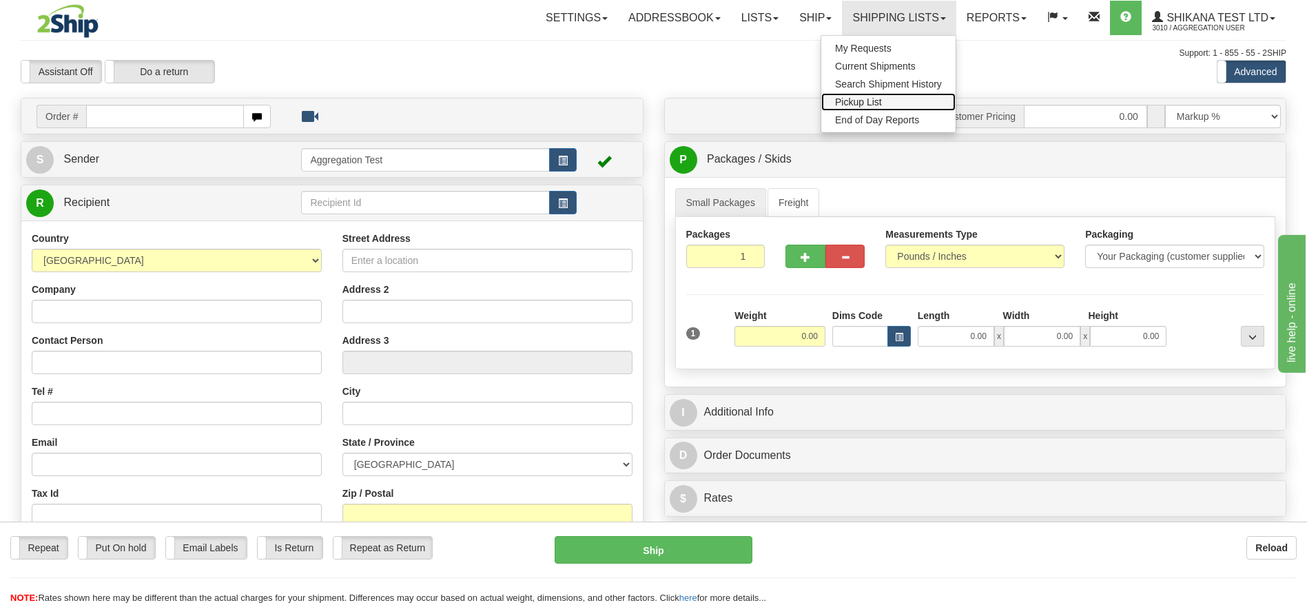
click at [861, 94] on link "Pickup List" at bounding box center [888, 102] width 134 height 18
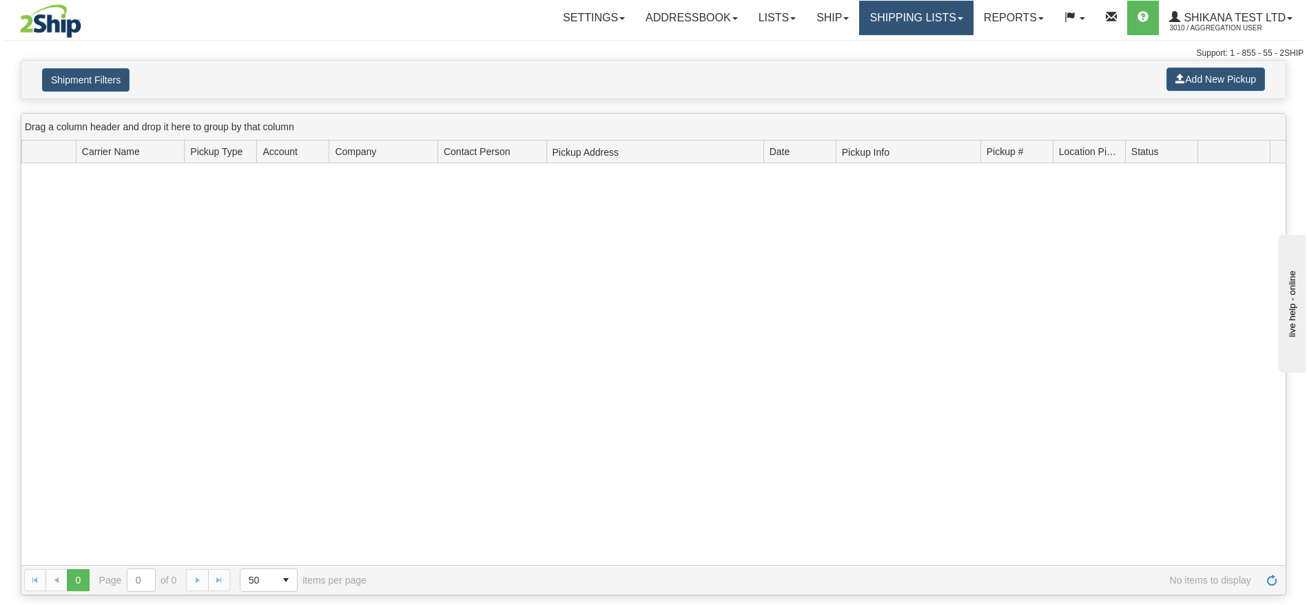
click at [883, 21] on link "Shipping lists" at bounding box center [916, 18] width 114 height 34
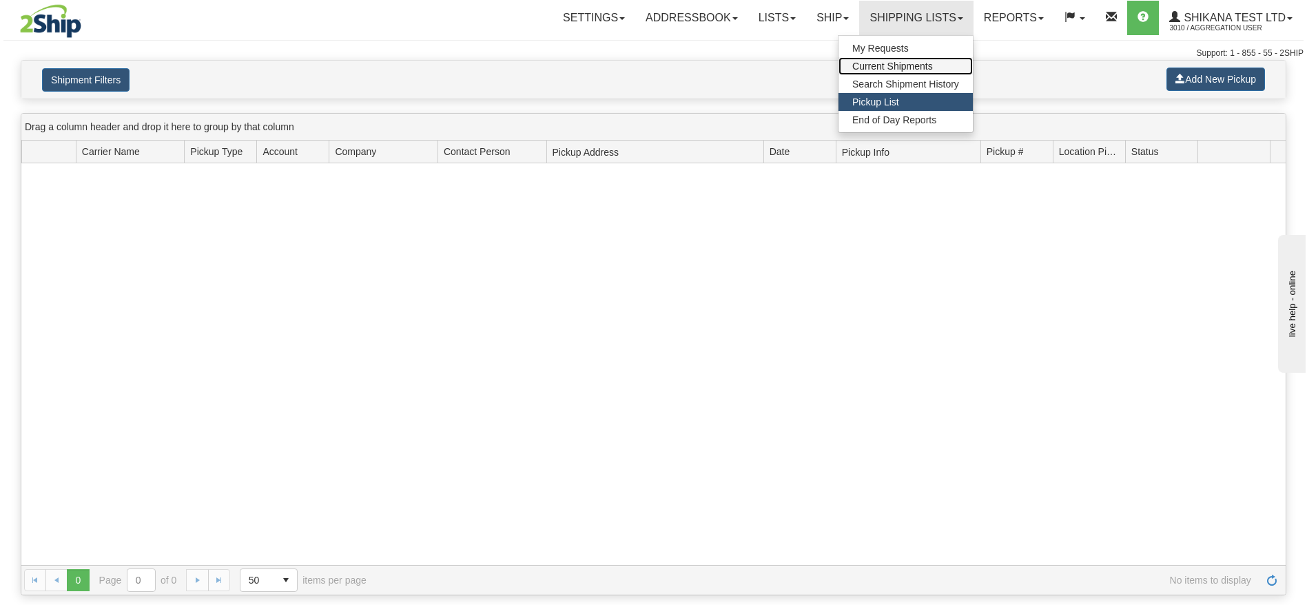
click at [883, 58] on link "Current Shipments" at bounding box center [906, 66] width 134 height 18
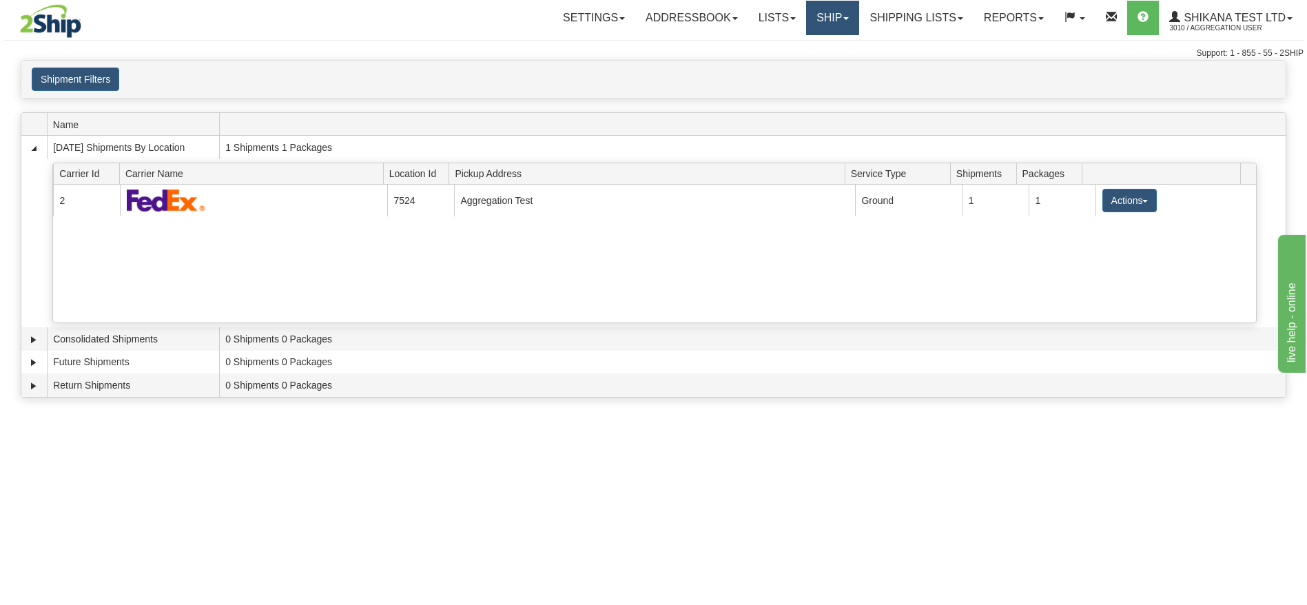
click at [823, 11] on link "Ship" at bounding box center [832, 18] width 53 height 34
click at [796, 48] on link "Ship Screen" at bounding box center [797, 48] width 125 height 18
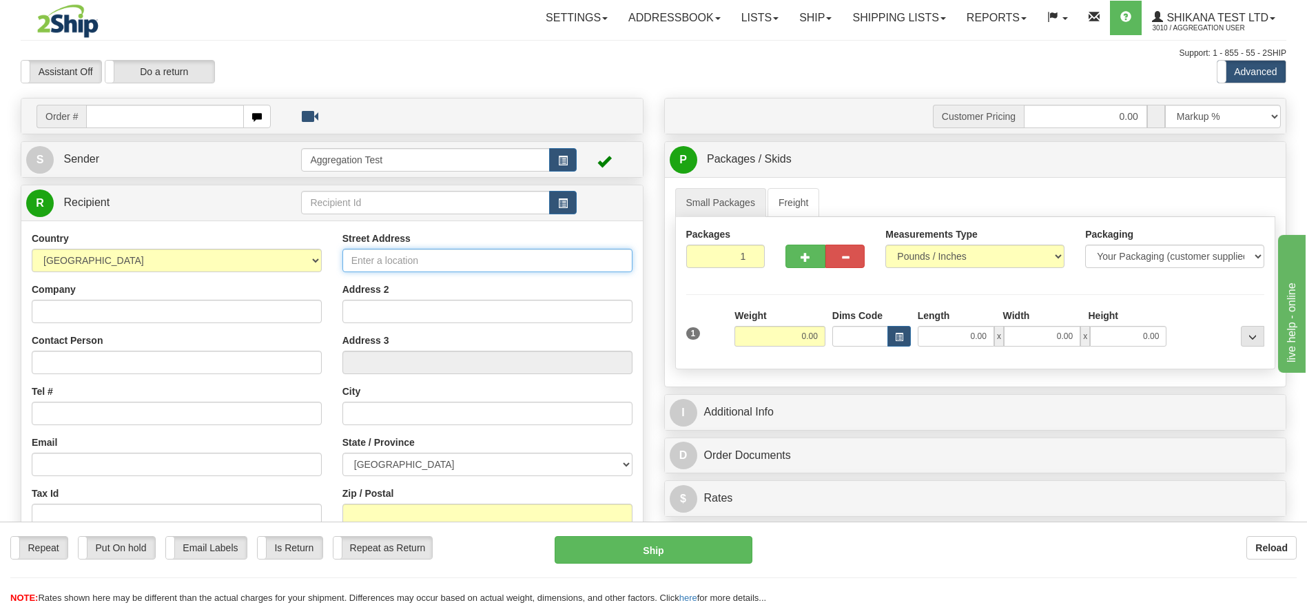
click at [450, 254] on input "Street Address" at bounding box center [487, 260] width 290 height 23
type input "[STREET_ADDRESS]"
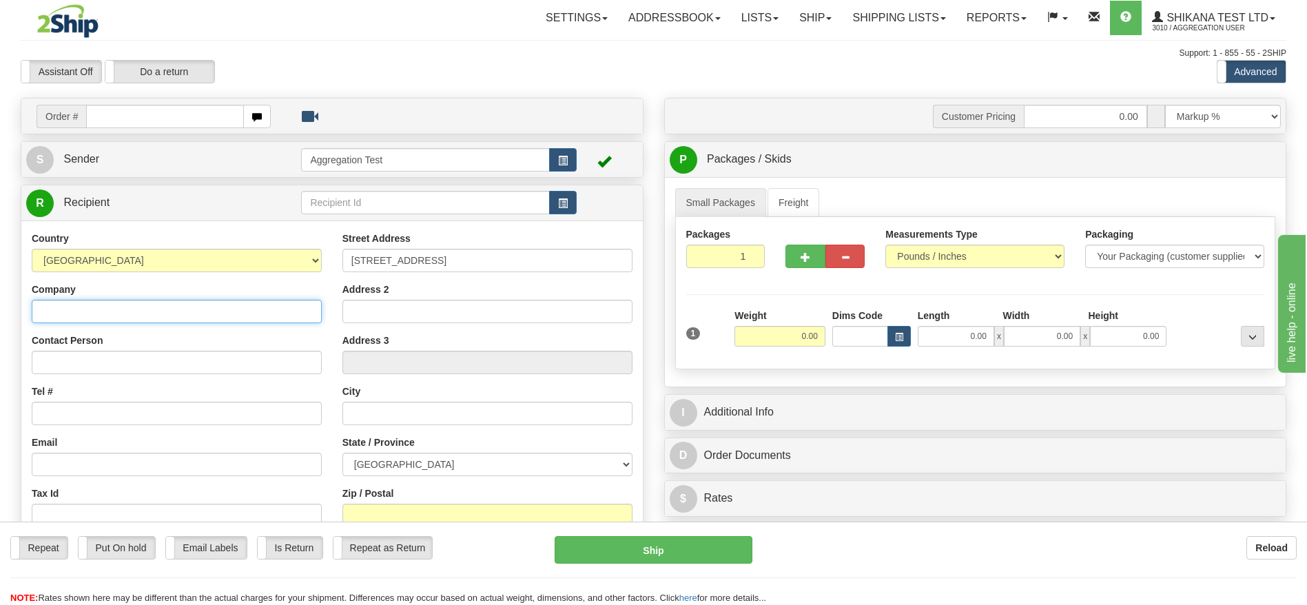
type input "TEST DO NOT SHIP"
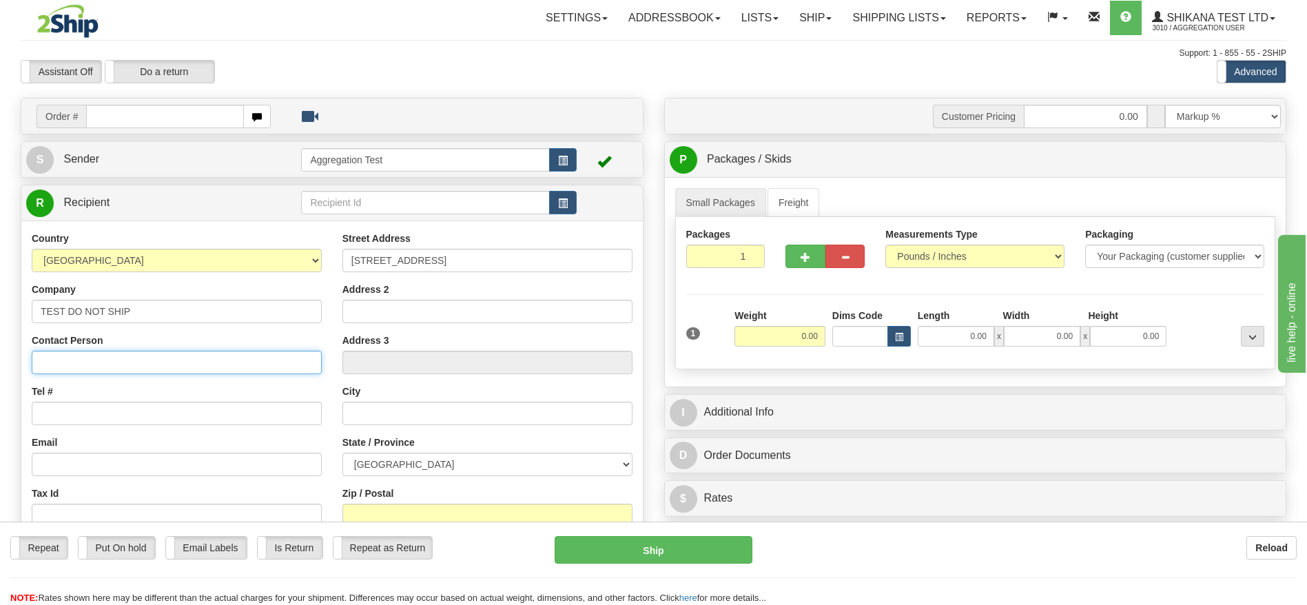
type input "TEST DO NOT SHIP"
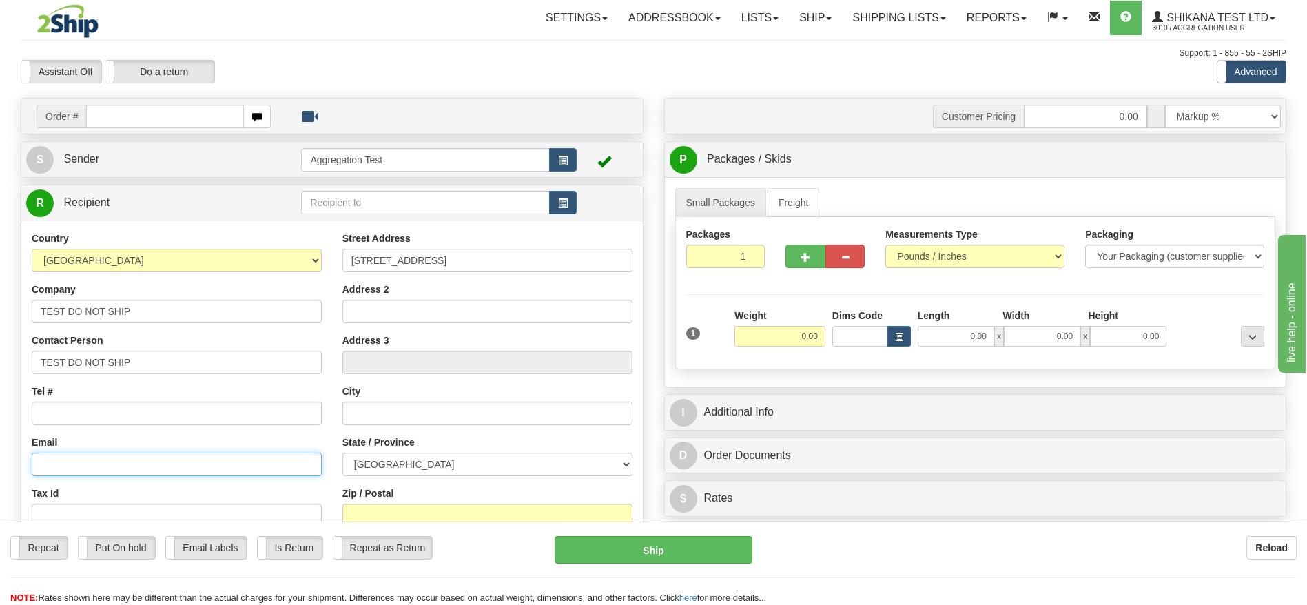
type input "test@2ship.com"
type input "Brampton"
select select "ON"
type input "L6S6G6"
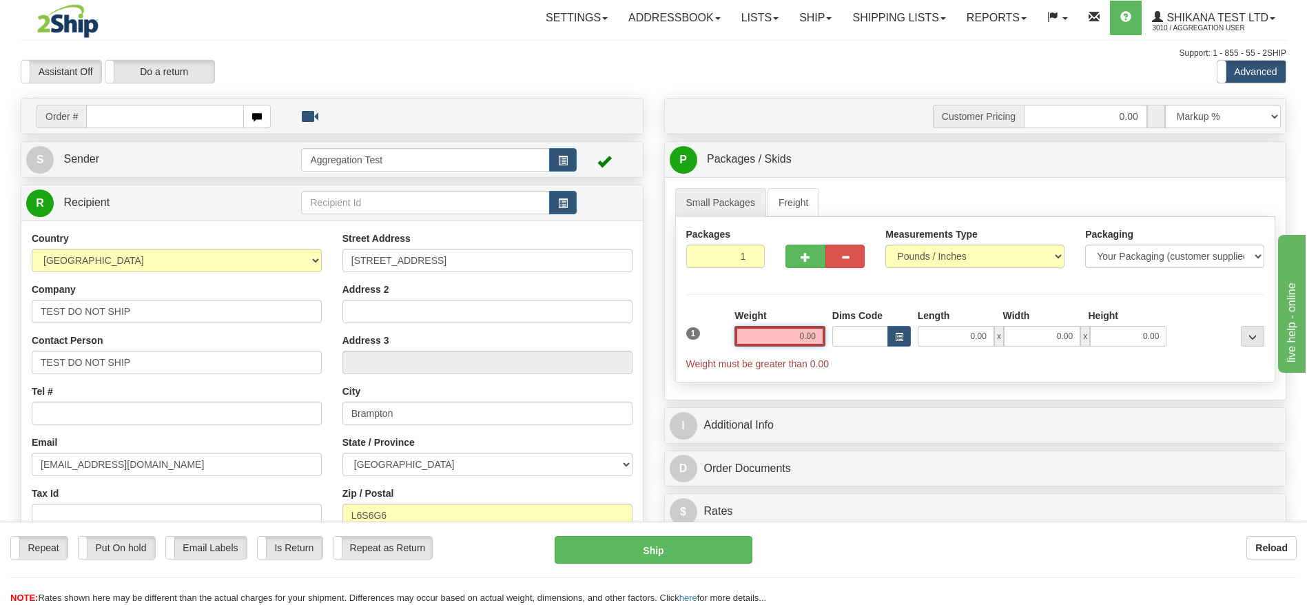
drag, startPoint x: 827, startPoint y: 333, endPoint x: 835, endPoint y: 327, distance: 9.9
click at [831, 331] on div "1 Weight 0.00 Dims Code 0.00" at bounding box center [976, 340] width 586 height 62
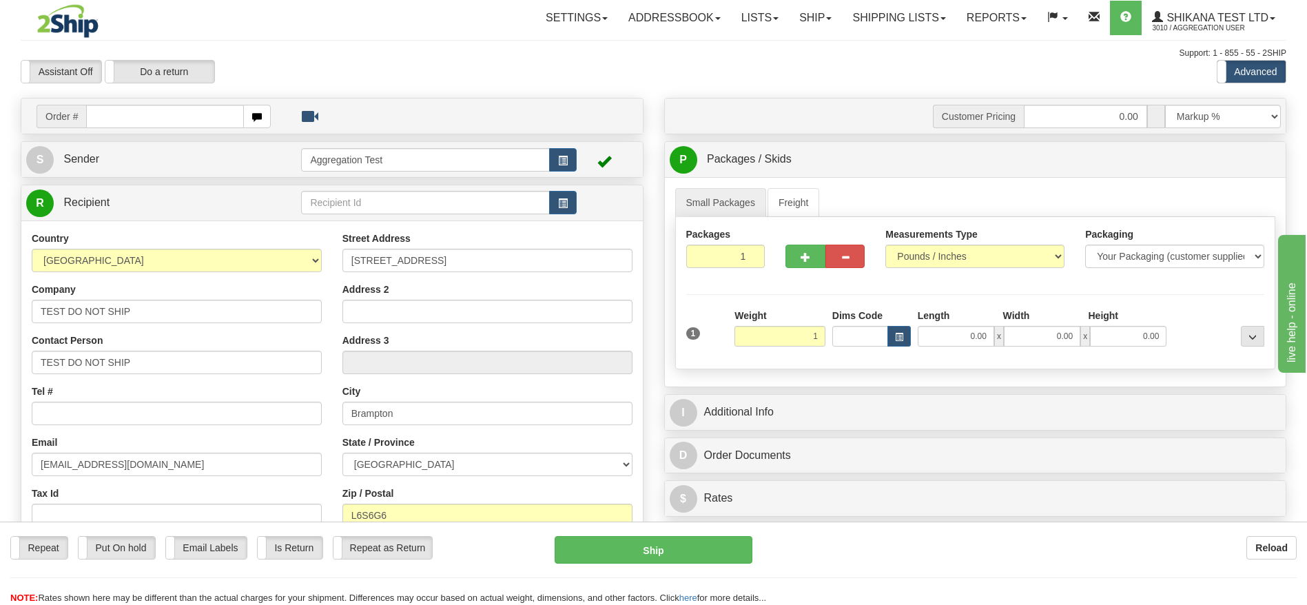
drag, startPoint x: 841, startPoint y: 47, endPoint x: 841, endPoint y: 335, distance: 288.0
click at [841, 48] on div "Support: 1 - 855 - 55 - 2SHIP" at bounding box center [654, 54] width 1266 height 12
type input "1.00"
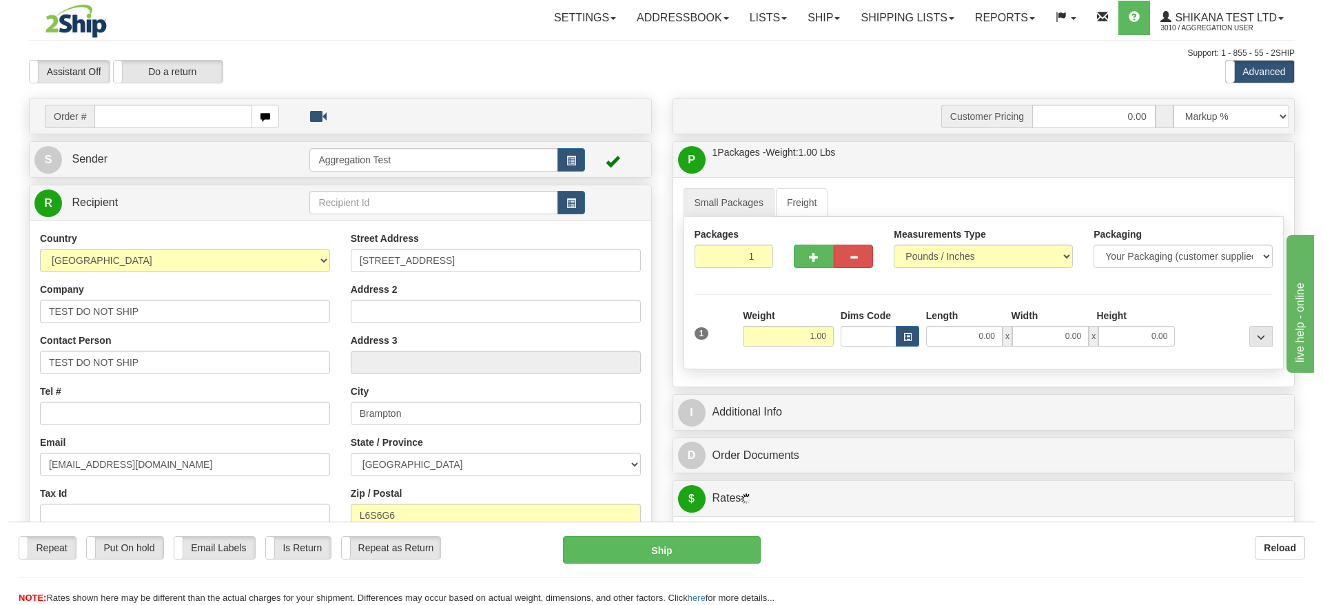
scroll to position [310, 0]
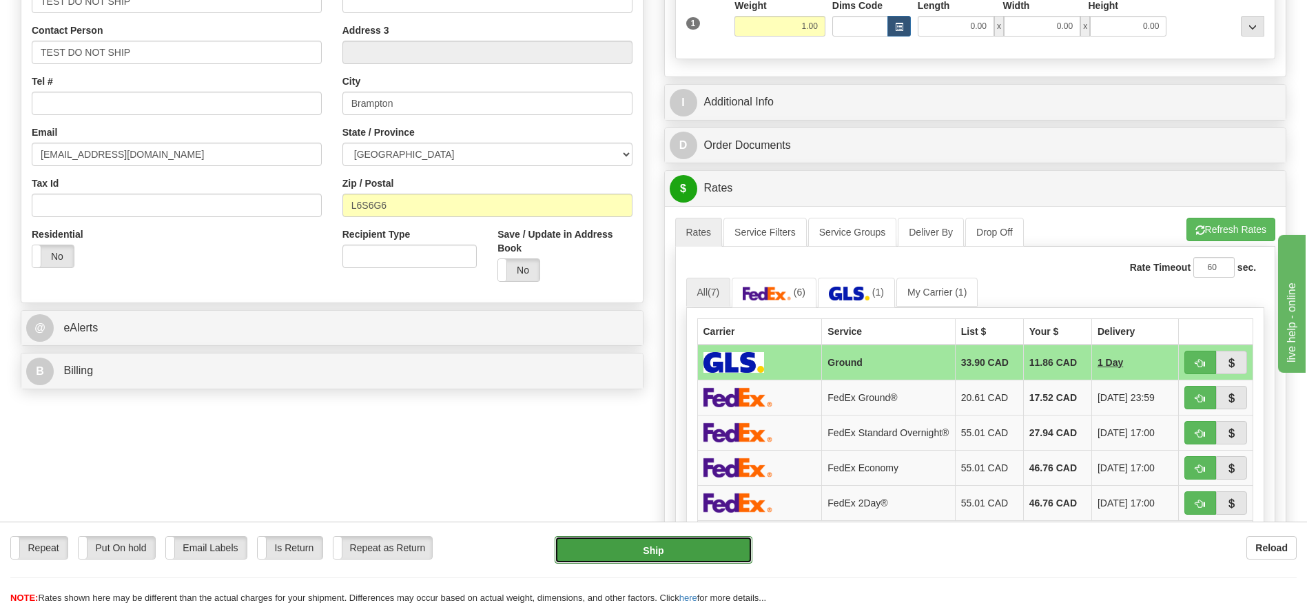
click at [714, 545] on button "Ship" at bounding box center [653, 550] width 197 height 28
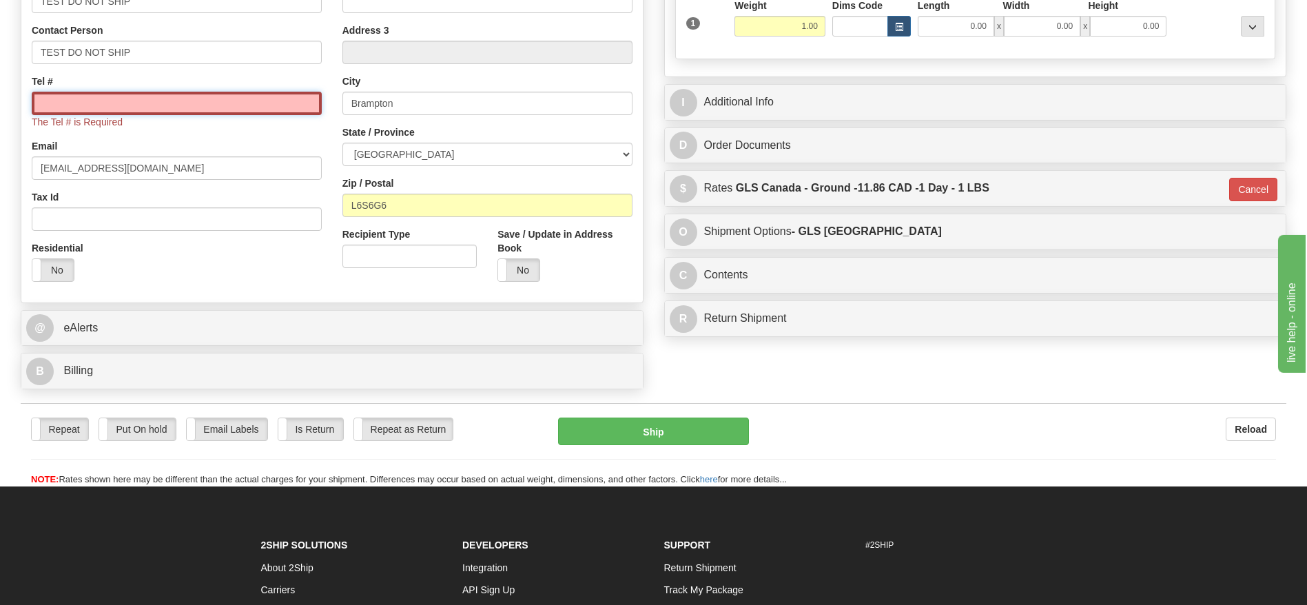
click at [64, 103] on input "Tel #" at bounding box center [177, 103] width 290 height 23
type input "1111111111"
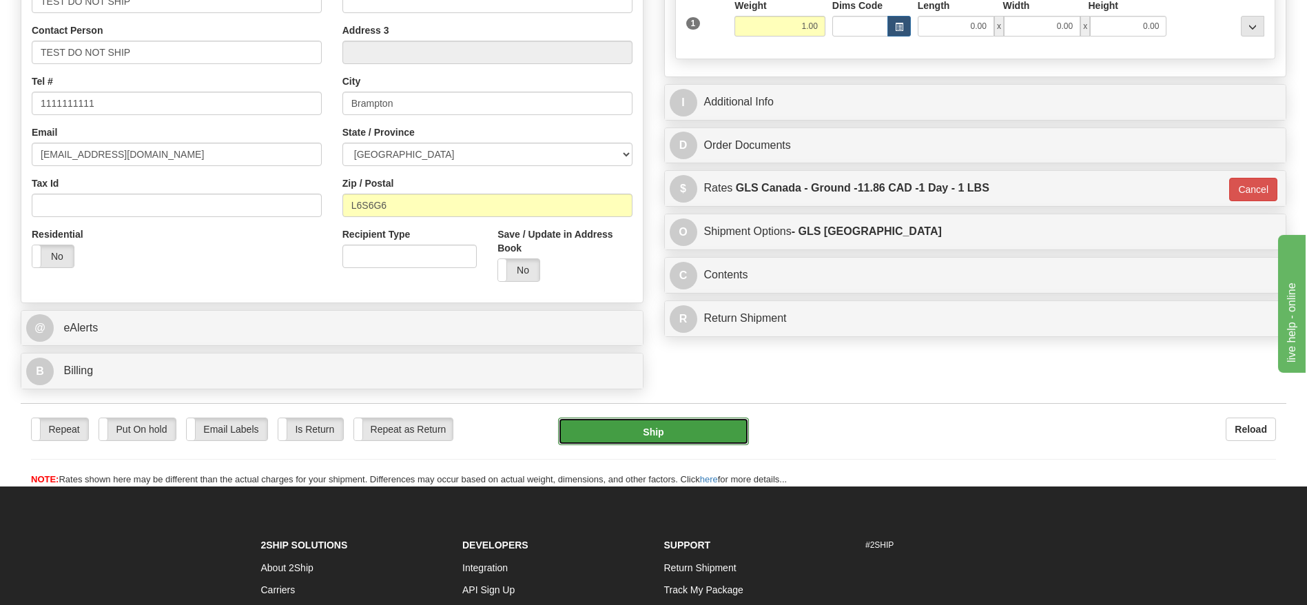
click at [628, 433] on button "Ship" at bounding box center [653, 432] width 190 height 28
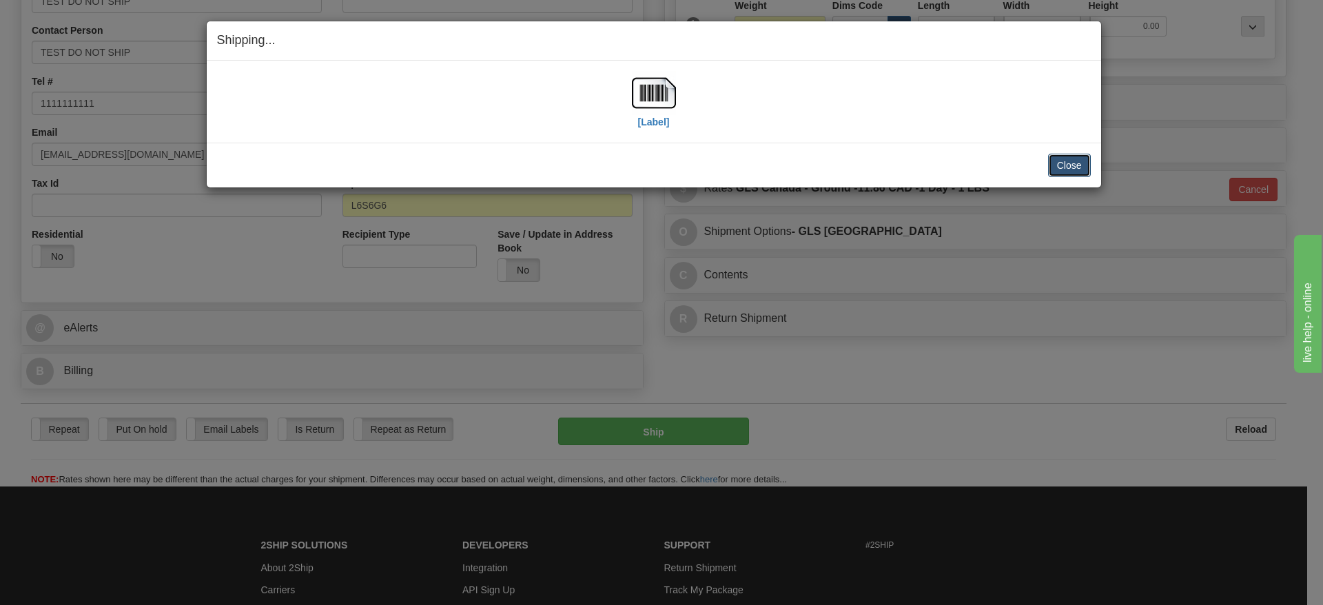
click at [1062, 161] on button "Close" at bounding box center [1069, 165] width 43 height 23
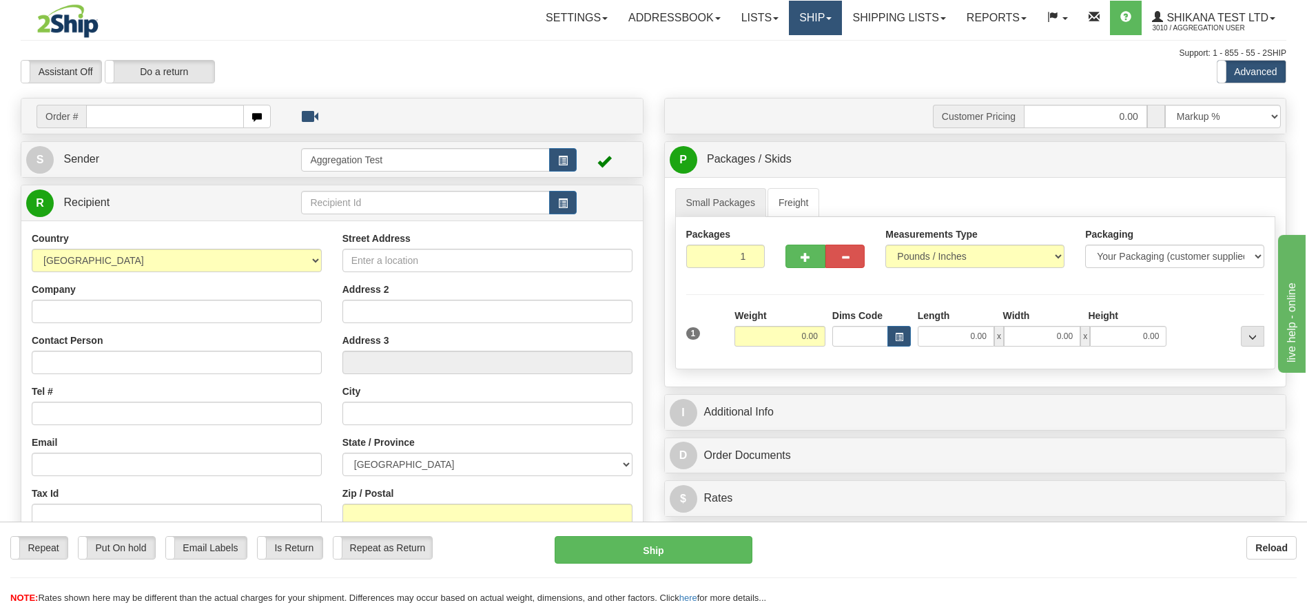
click at [789, 18] on link "Ship" at bounding box center [815, 18] width 53 height 34
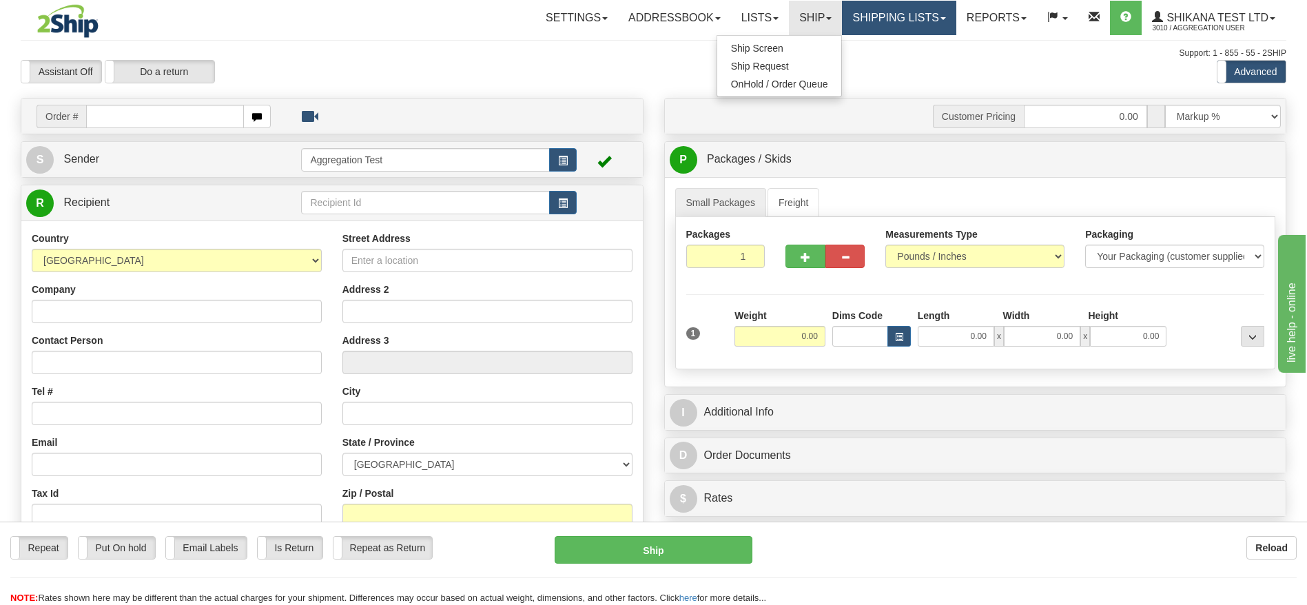
click at [860, 25] on link "Shipping lists" at bounding box center [899, 18] width 114 height 34
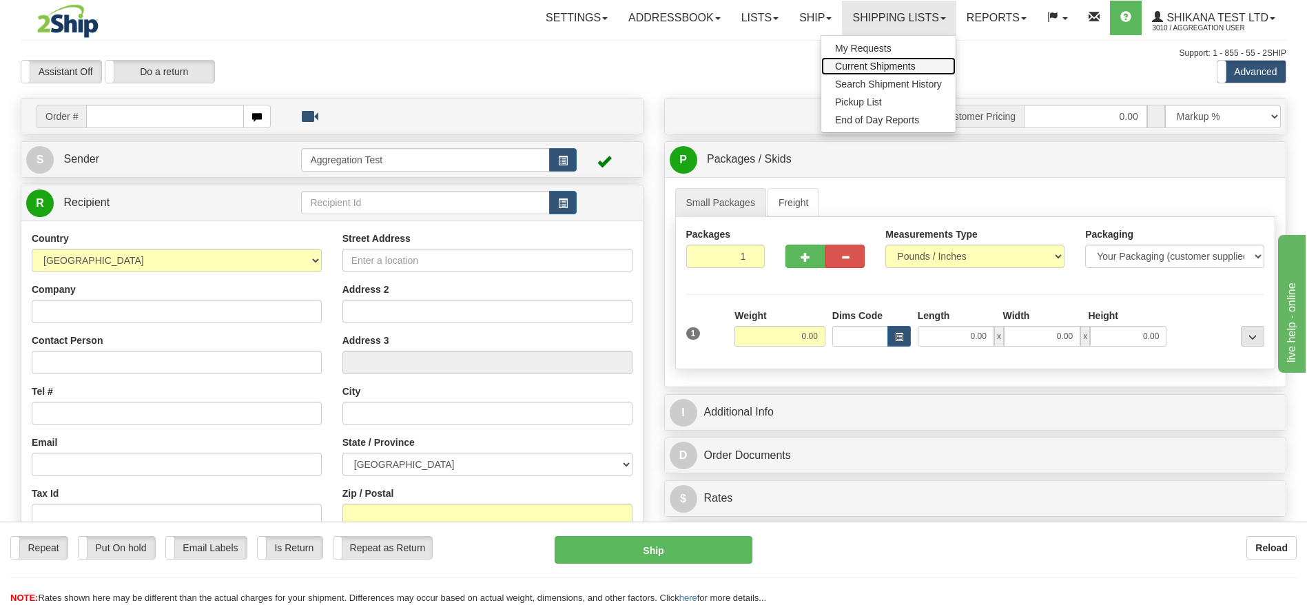
click at [860, 59] on link "Current Shipments" at bounding box center [888, 66] width 134 height 18
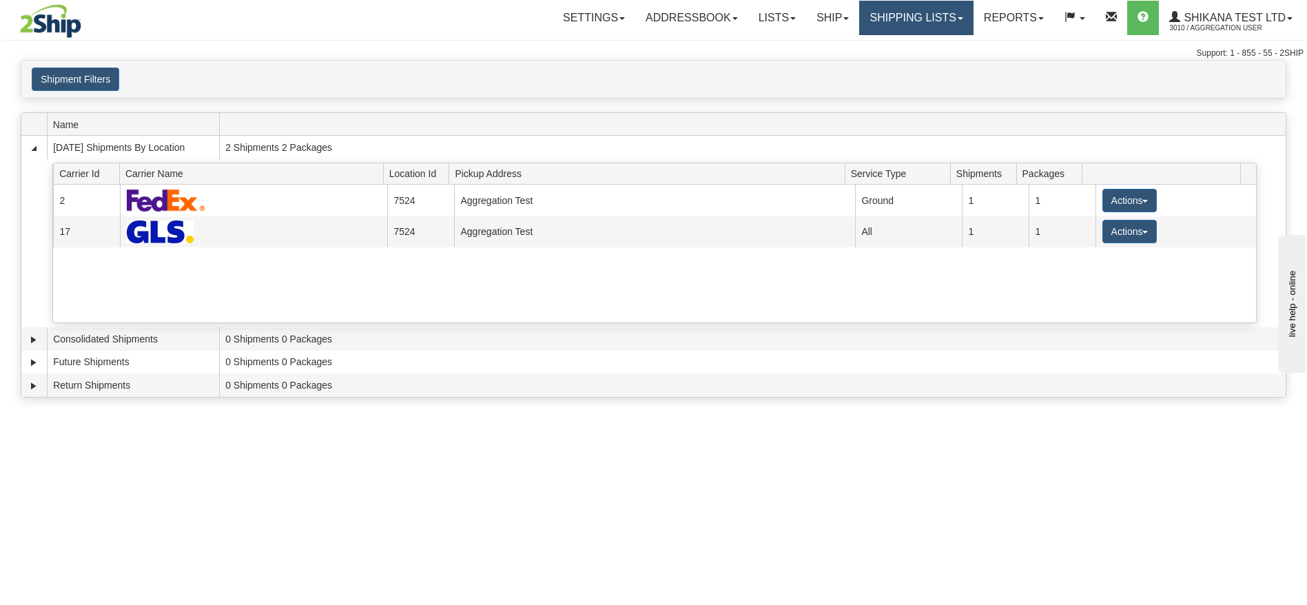
click at [880, 18] on link "Shipping lists" at bounding box center [916, 18] width 114 height 34
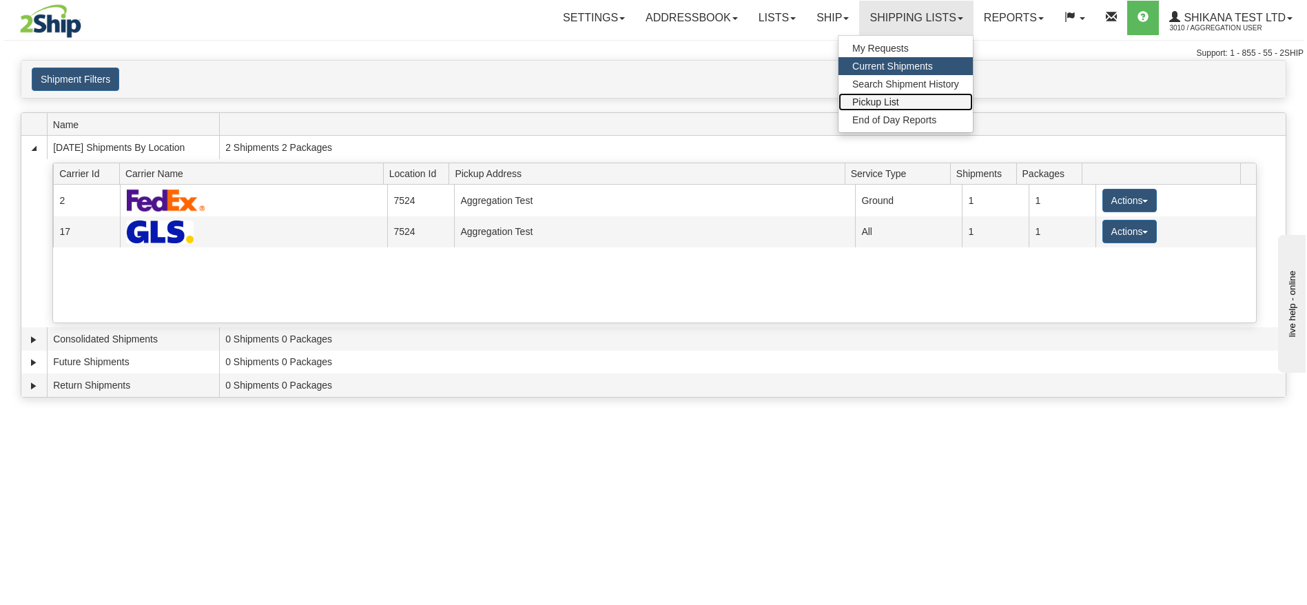
click at [885, 105] on span "Pickup List" at bounding box center [875, 101] width 47 height 11
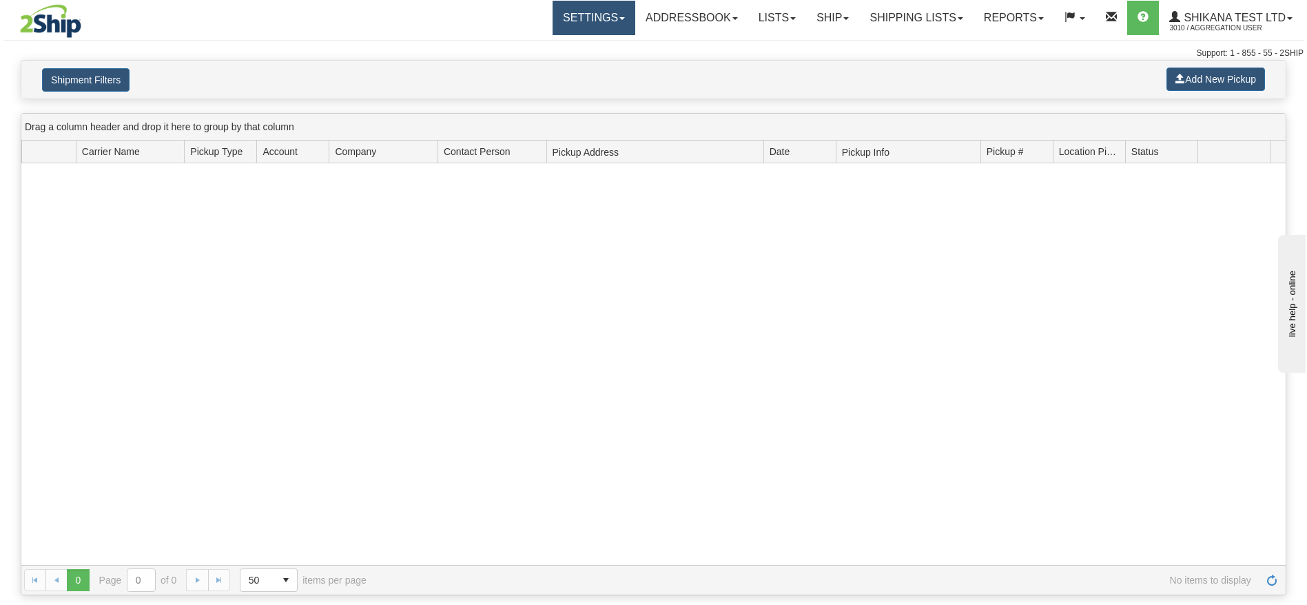
click at [588, 29] on link "Settings" at bounding box center [594, 18] width 83 height 34
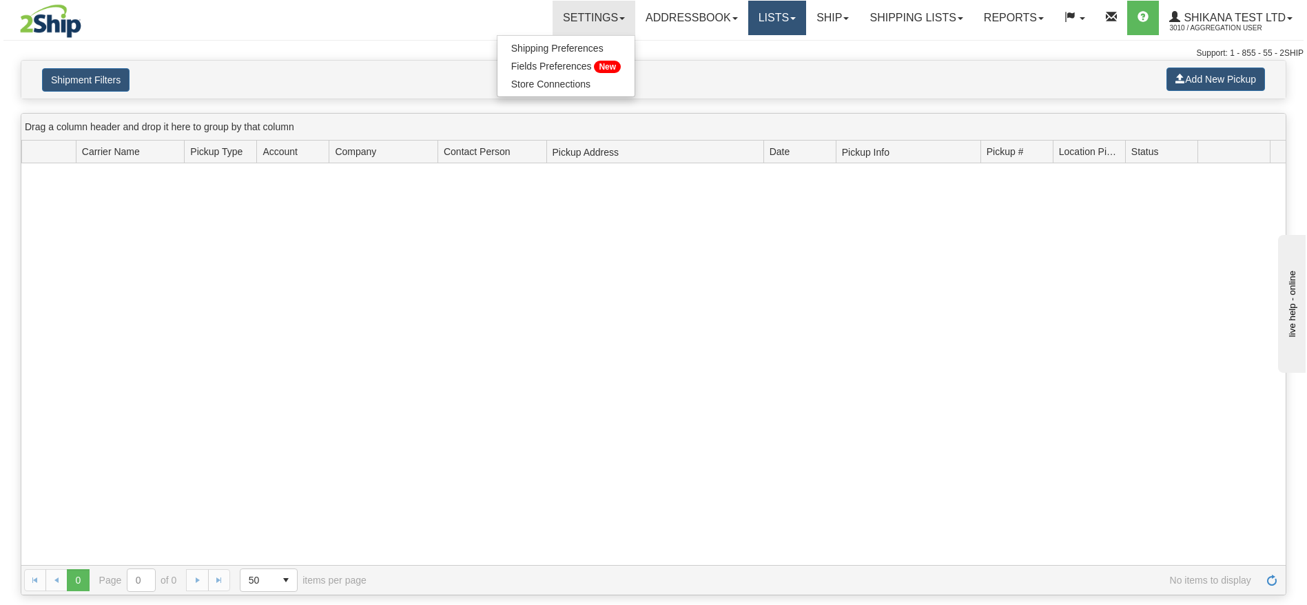
click at [796, 14] on link "Lists" at bounding box center [777, 18] width 58 height 34
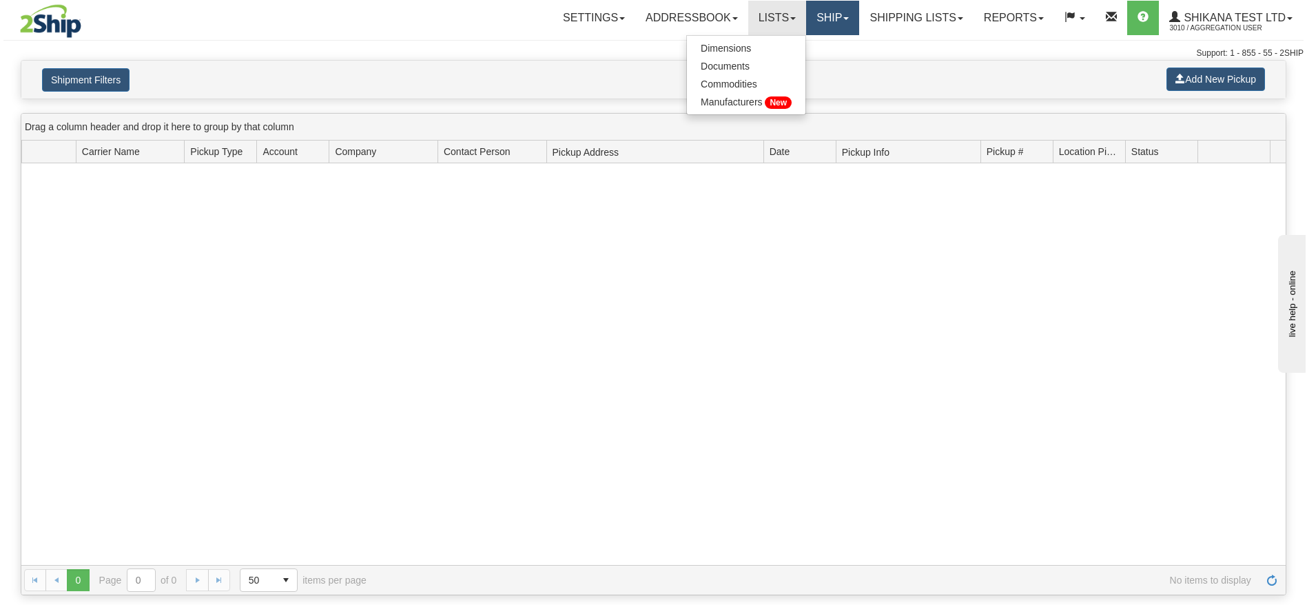
click at [824, 17] on link "Ship" at bounding box center [832, 18] width 53 height 34
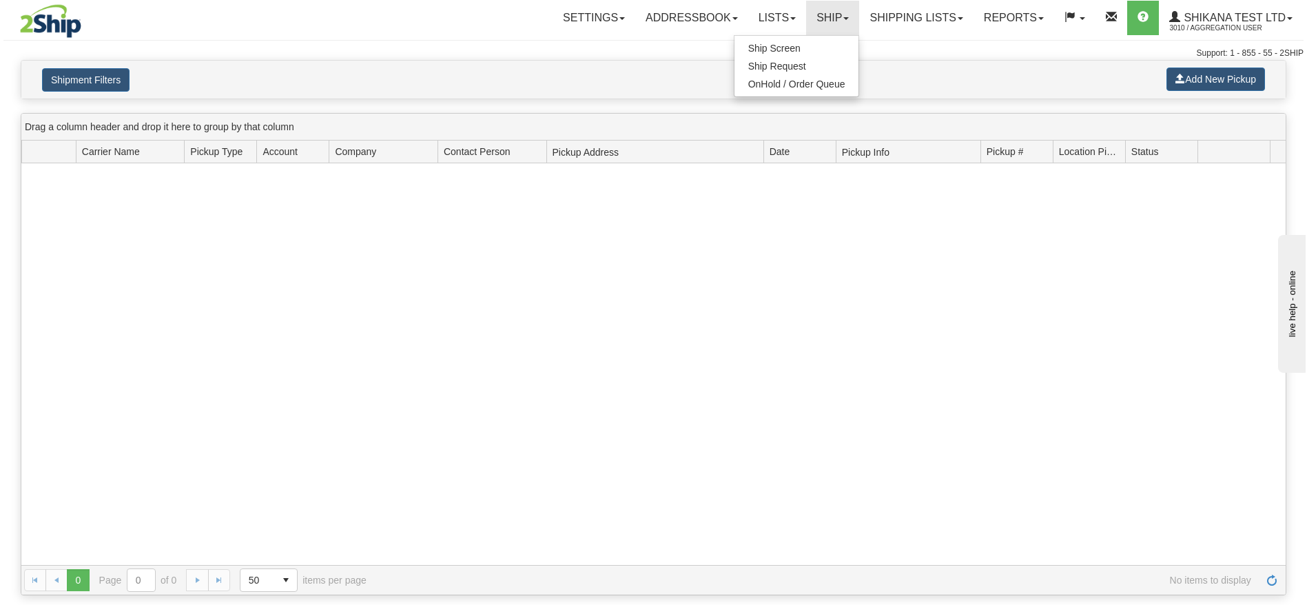
click ul "Ship Screen Ship Request OnHold / Order Queue"
drag, startPoint x: 808, startPoint y: 17, endPoint x: 803, endPoint y: 42, distance: 25.9
click link "Ship"
click link "Ship Screen"
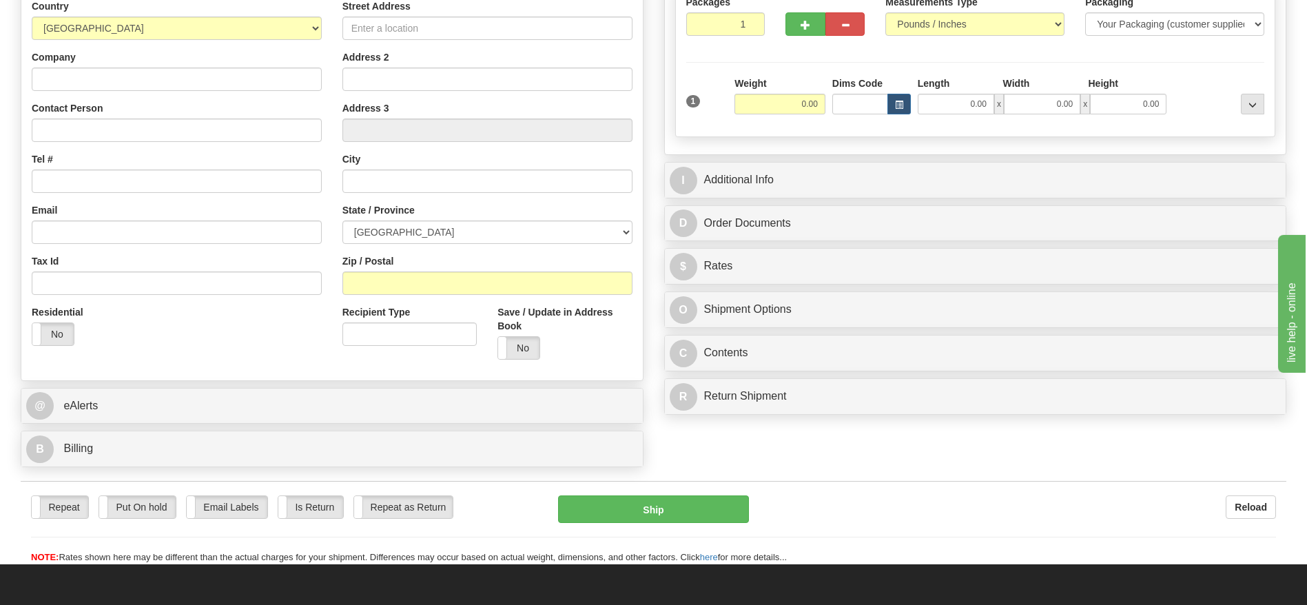
scroll to position [103, 0]
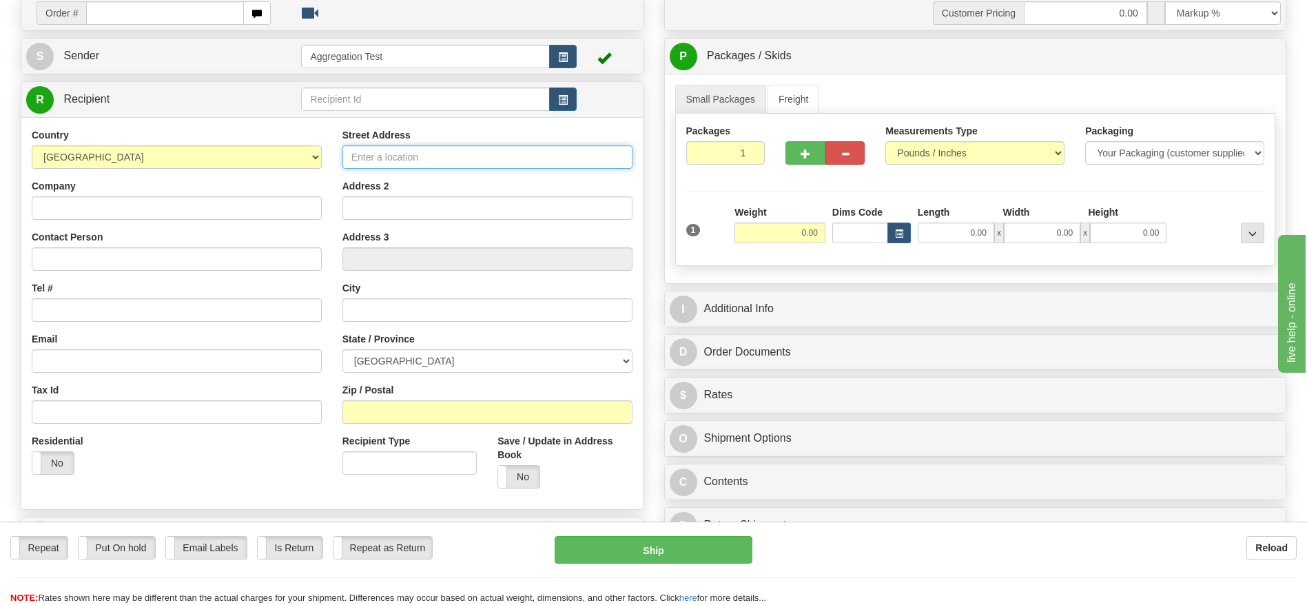
click at [454, 165] on input "Street Address" at bounding box center [487, 156] width 290 height 23
type input "1331 Regal Row"
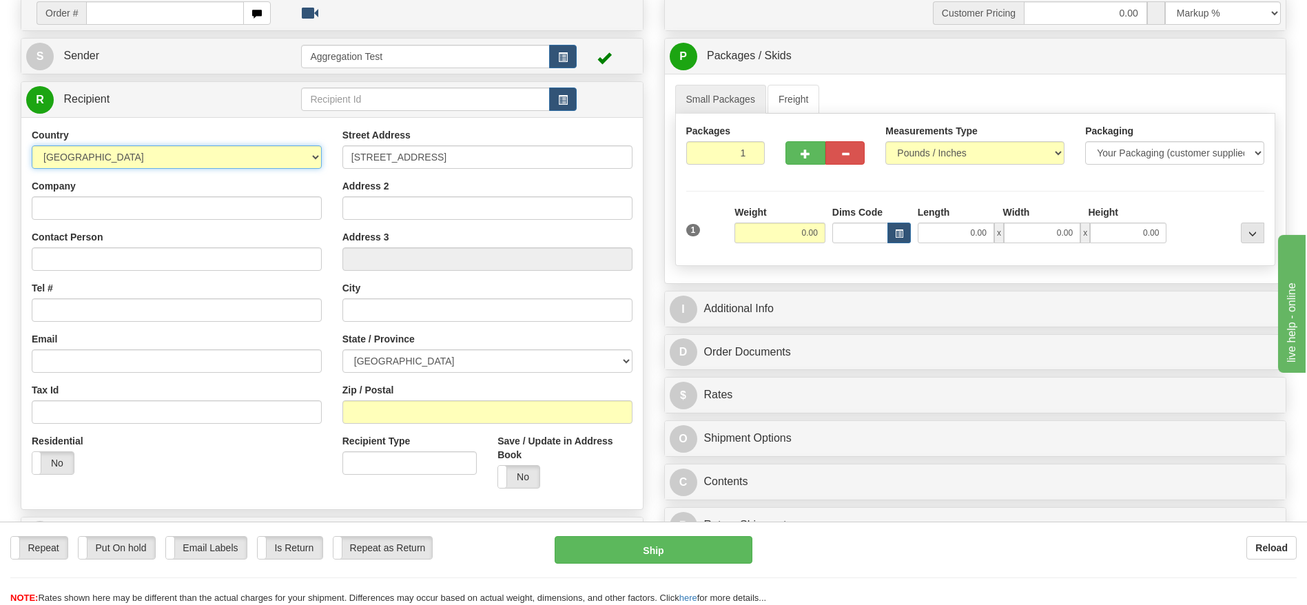
select select "US"
type input "Sourced Craft Cocktails"
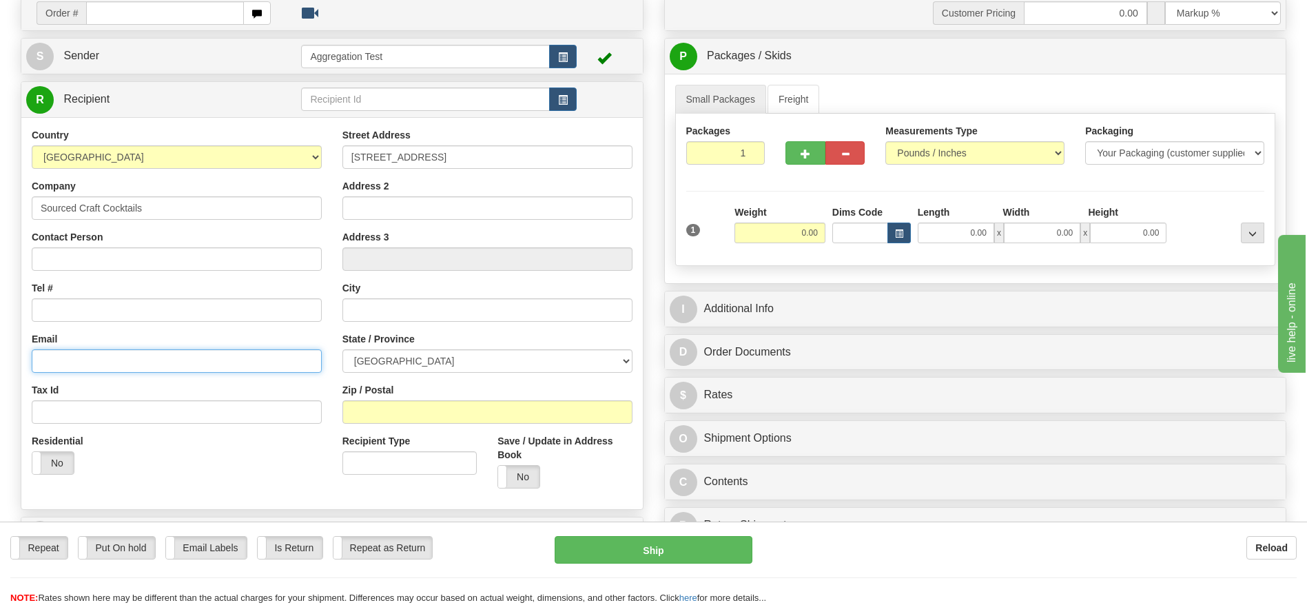
type input "shikanam@2ship.com"
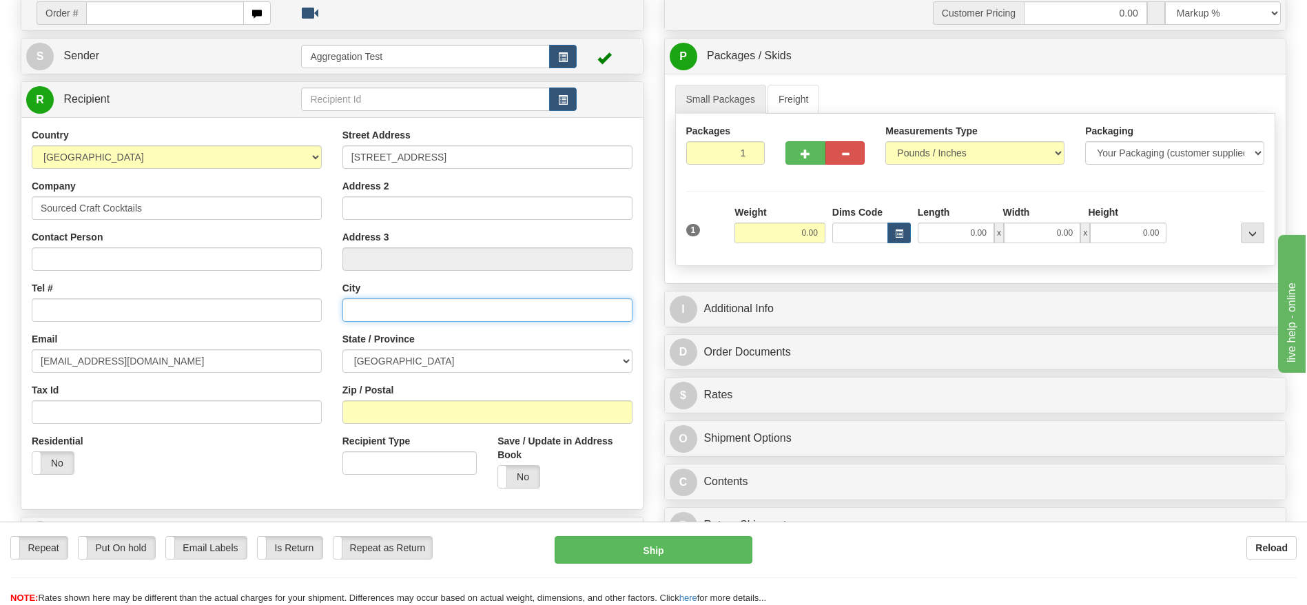
type input "Dallas"
type input "75247"
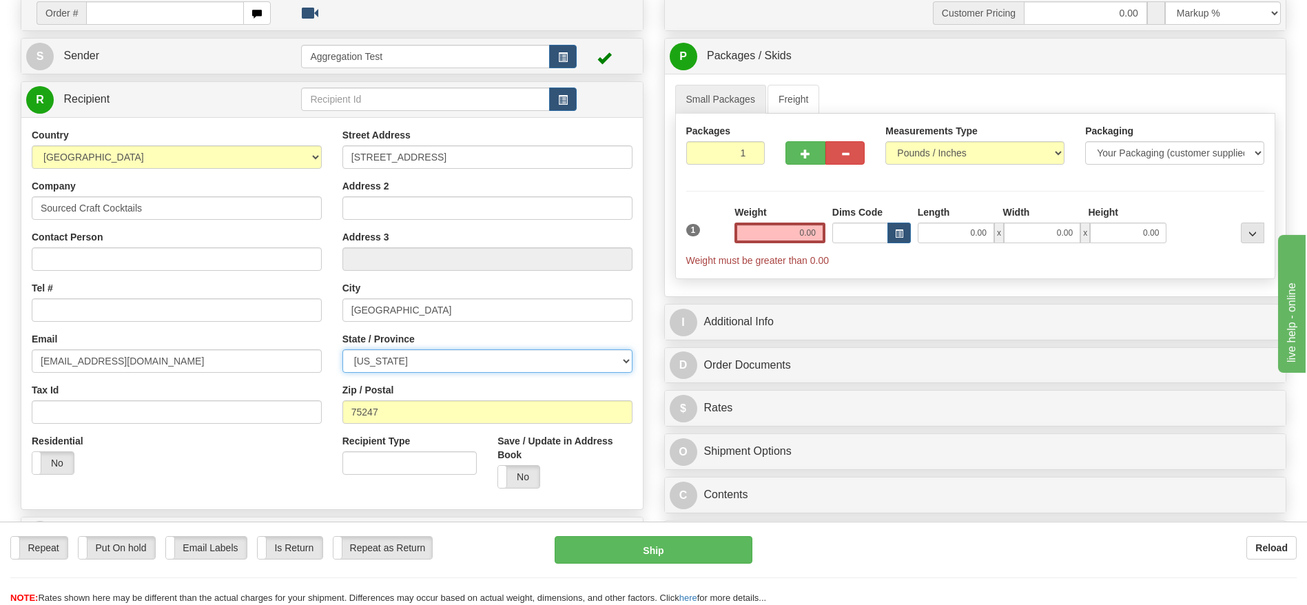
select select "TX"
click at [825, 237] on input "0.00" at bounding box center [780, 233] width 91 height 21
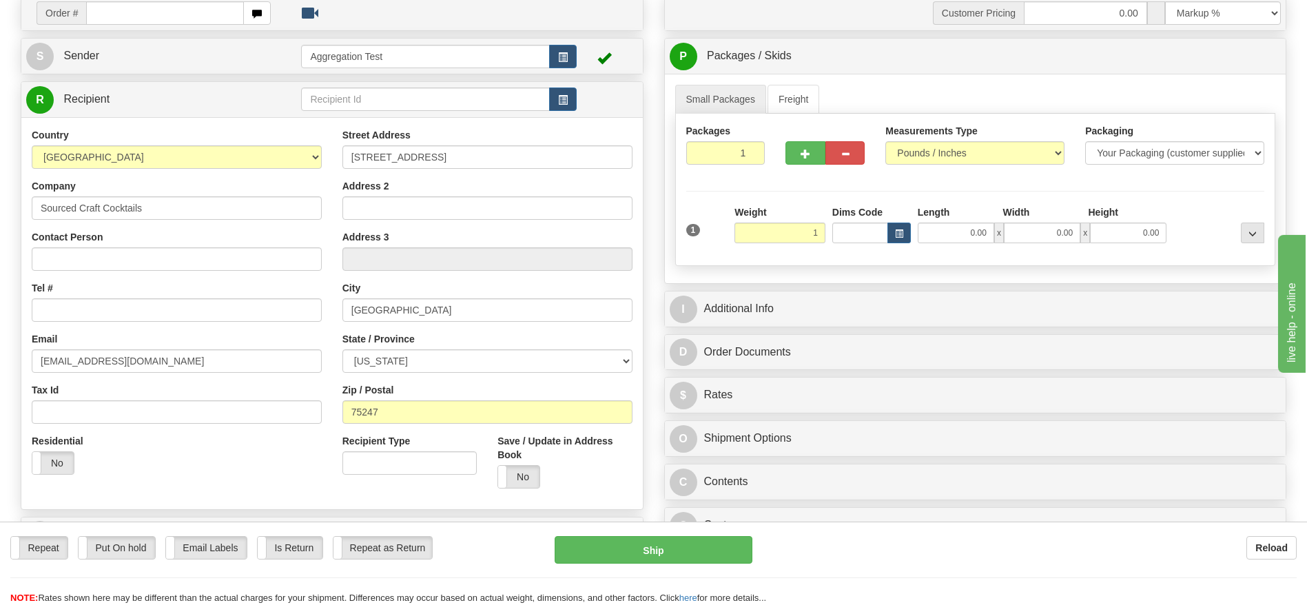
drag, startPoint x: 799, startPoint y: 205, endPoint x: 817, endPoint y: 59, distance: 147.1
click at [799, 205] on div "Weight 1" at bounding box center [780, 224] width 91 height 38
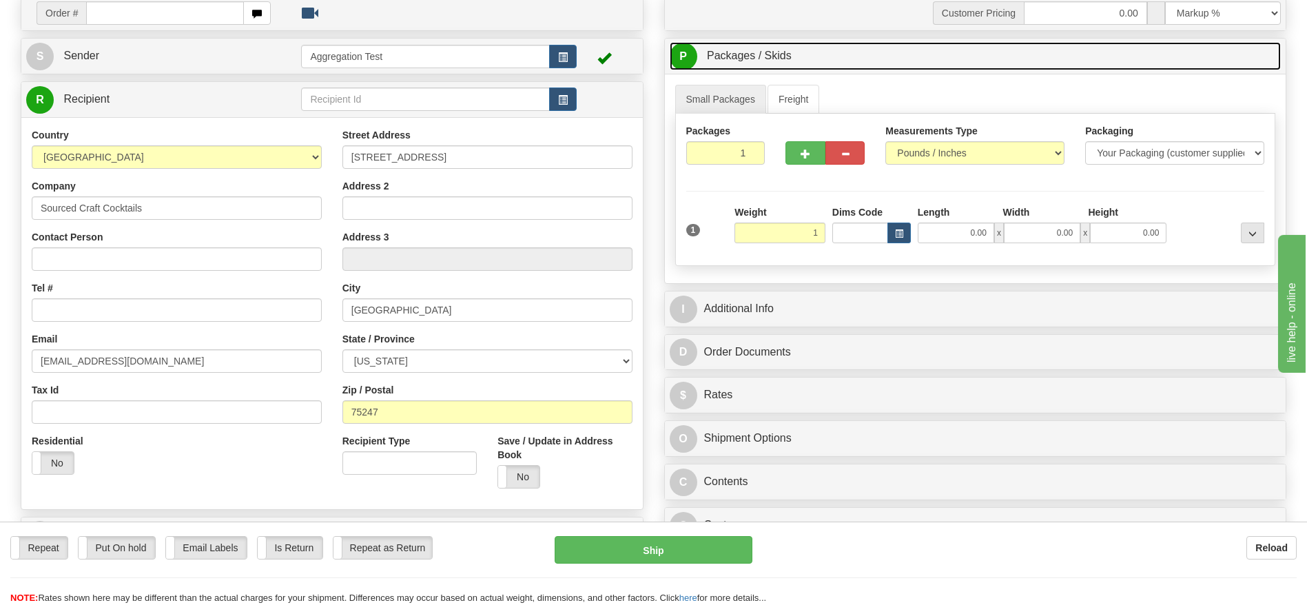
type input "1.00"
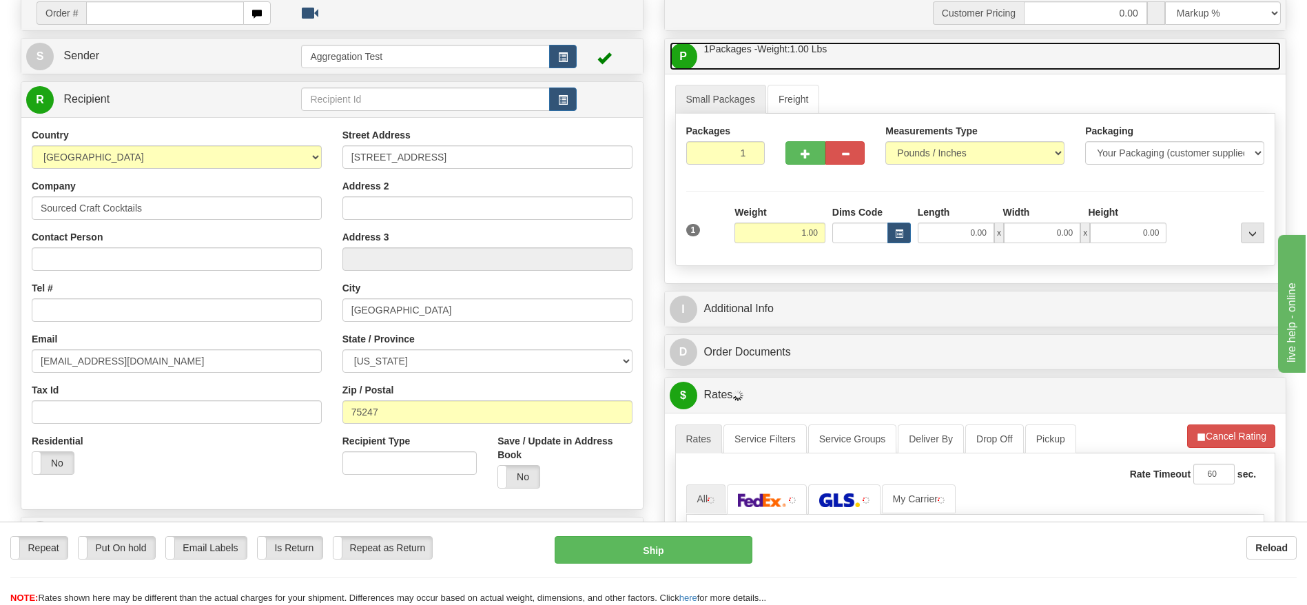
click at [817, 59] on link "P Packages / Skids 1 Packages - Weight: 1.00 Lbs 1 Skids - Weight: NaN Lbs" at bounding box center [976, 56] width 612 height 28
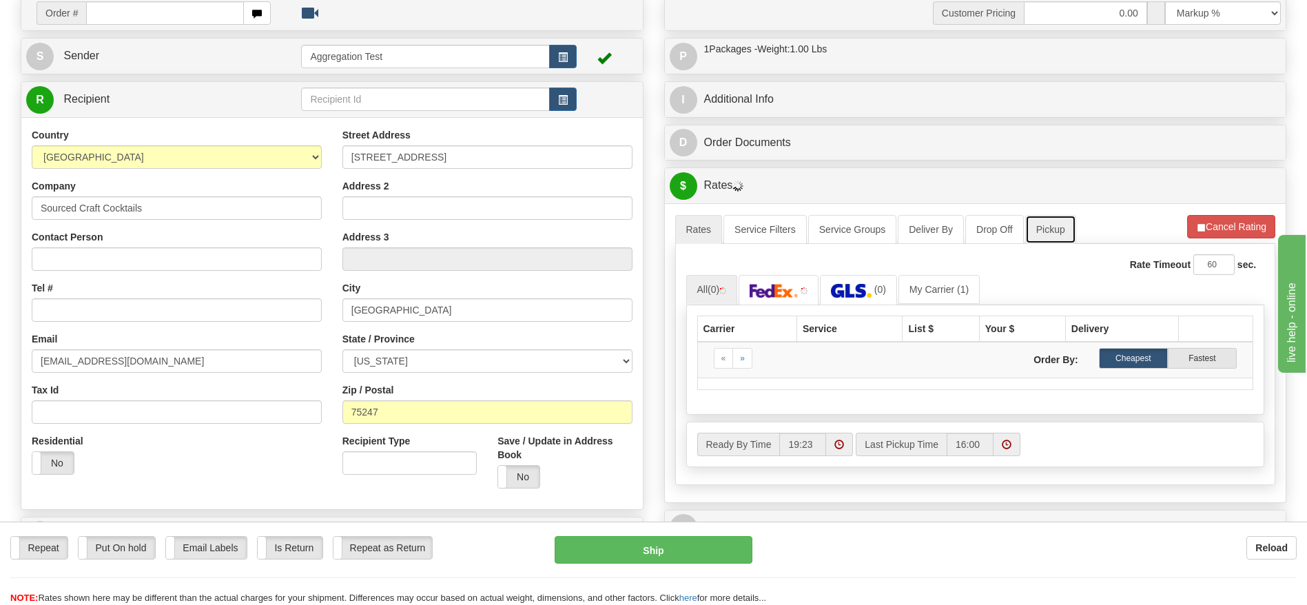
click at [1043, 228] on link "Pickup" at bounding box center [1050, 229] width 51 height 29
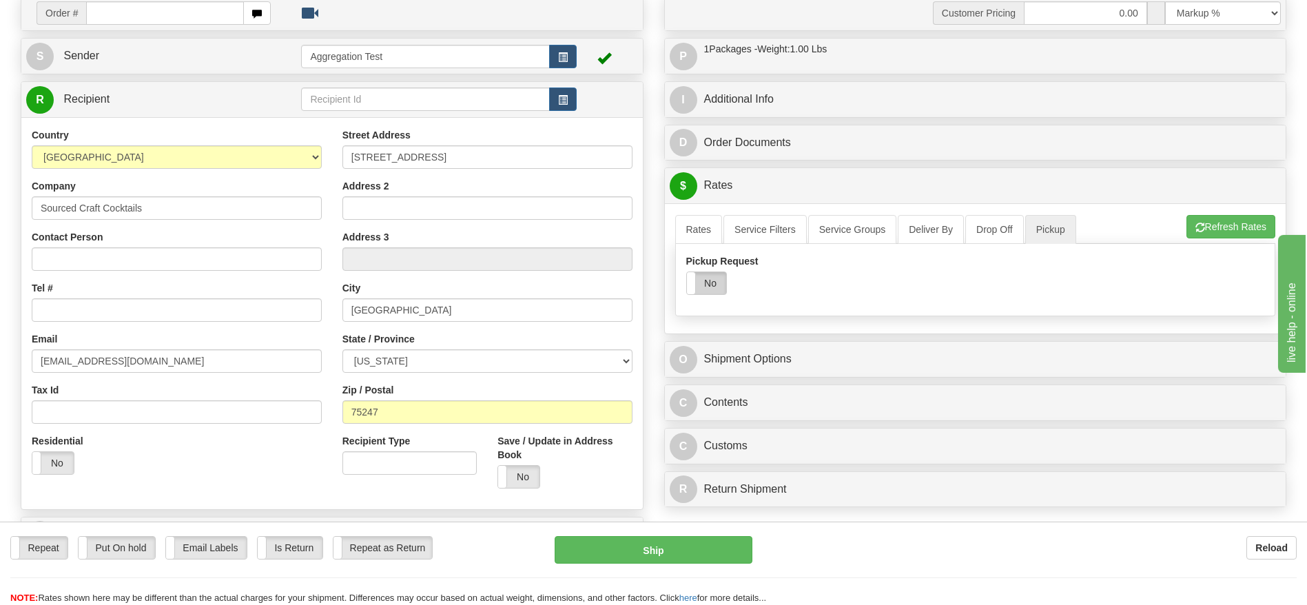
click at [710, 277] on label "No" at bounding box center [706, 283] width 39 height 22
click at [710, 283] on label "Yes" at bounding box center [706, 283] width 39 height 22
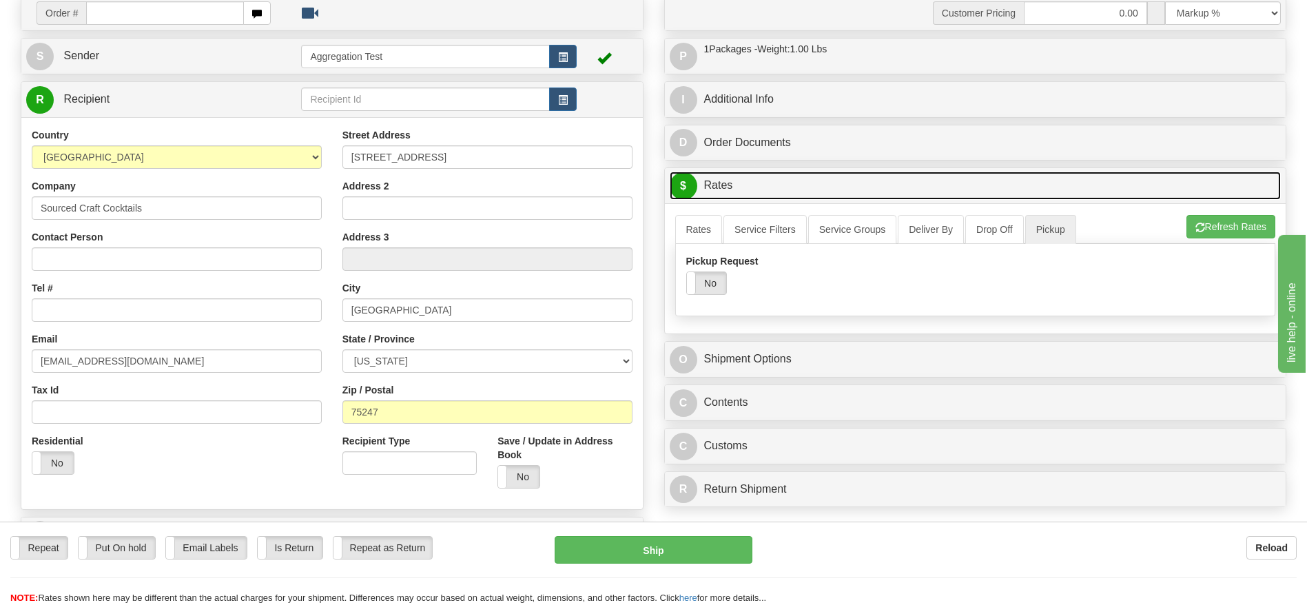
click at [770, 178] on link "$ Rates" at bounding box center [976, 186] width 612 height 28
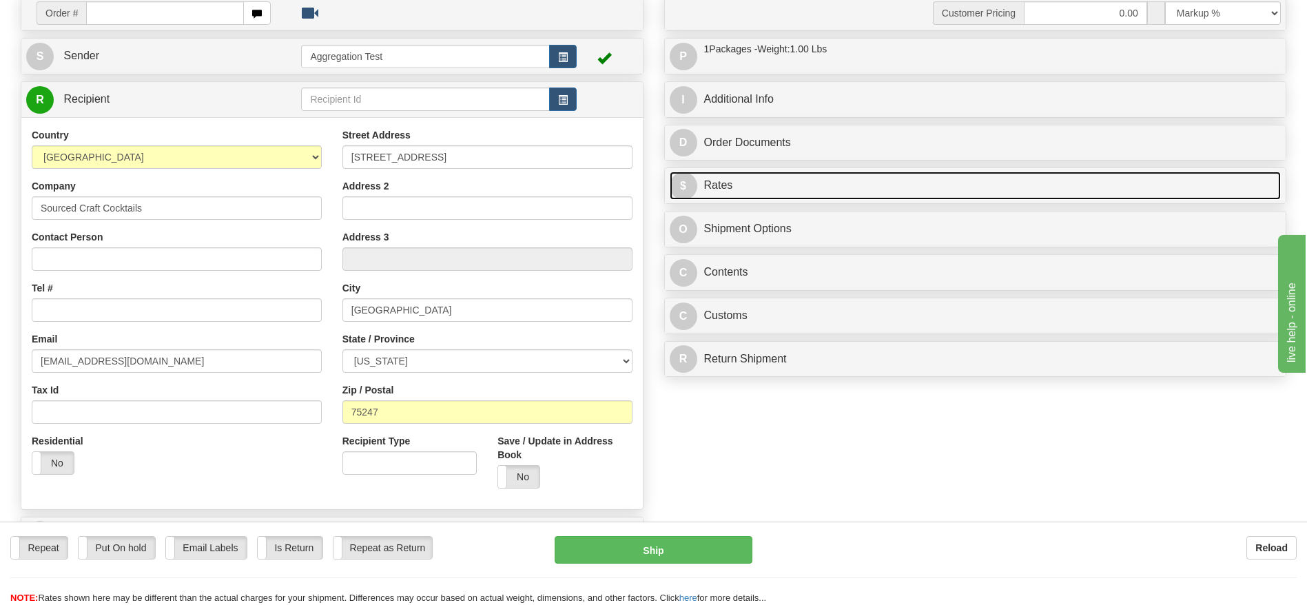
click at [770, 178] on link "$ Rates" at bounding box center [976, 186] width 612 height 28
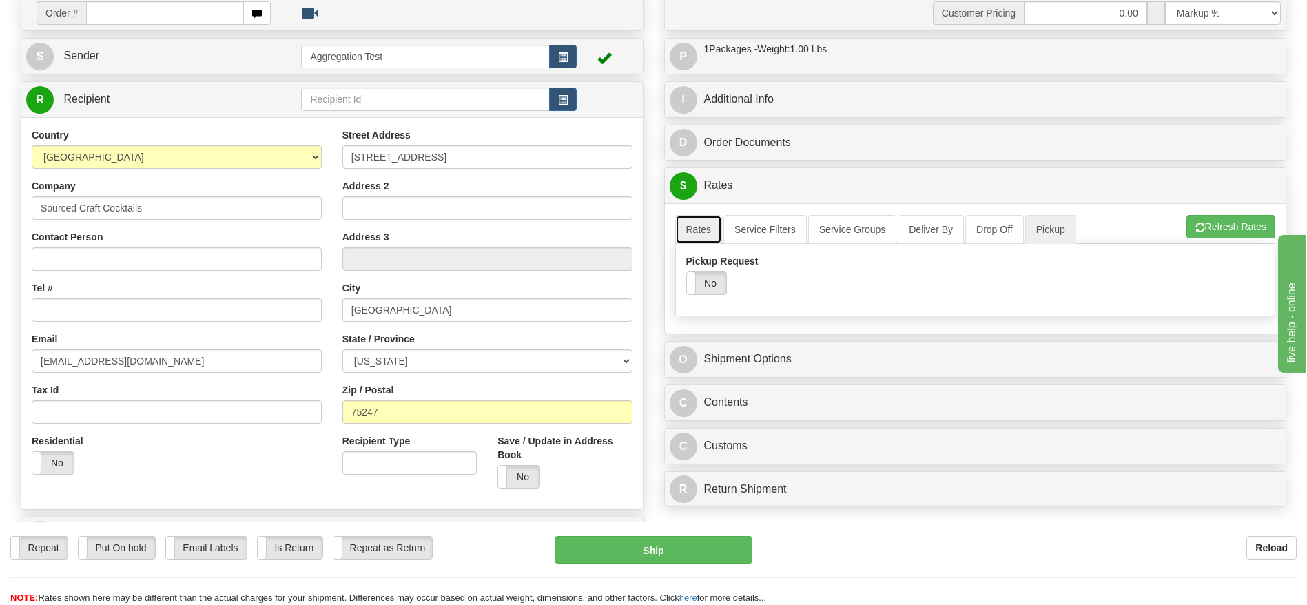
click at [705, 232] on link "Rates" at bounding box center [699, 229] width 48 height 29
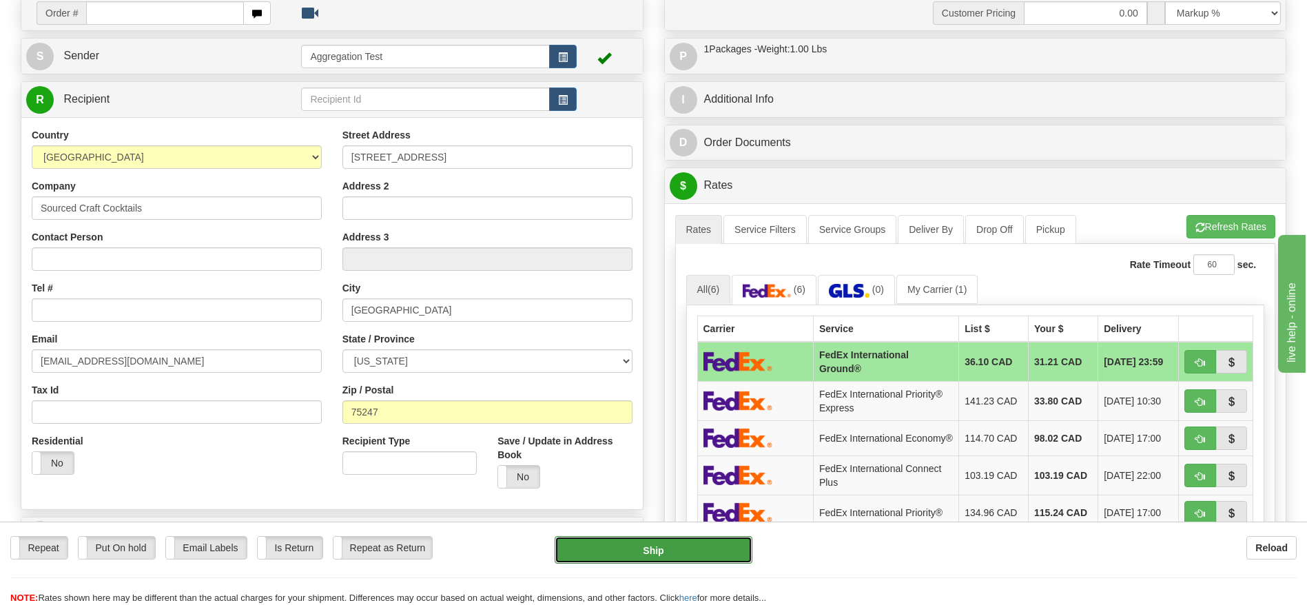
click at [611, 559] on button "Ship" at bounding box center [653, 550] width 197 height 28
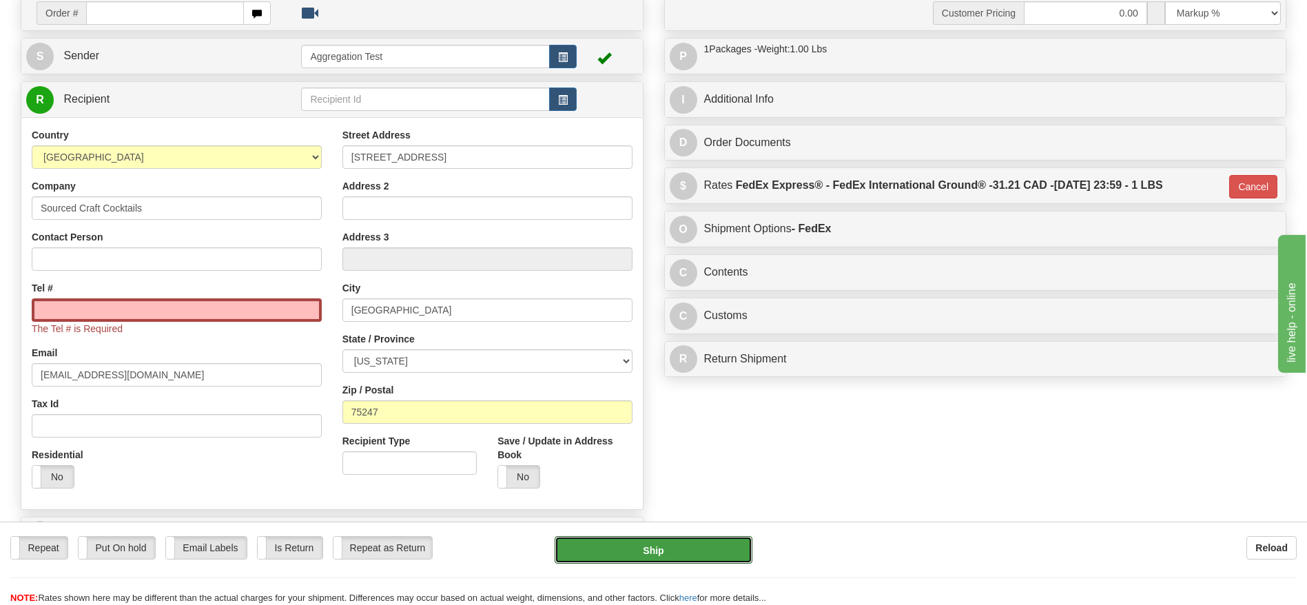
type input "92"
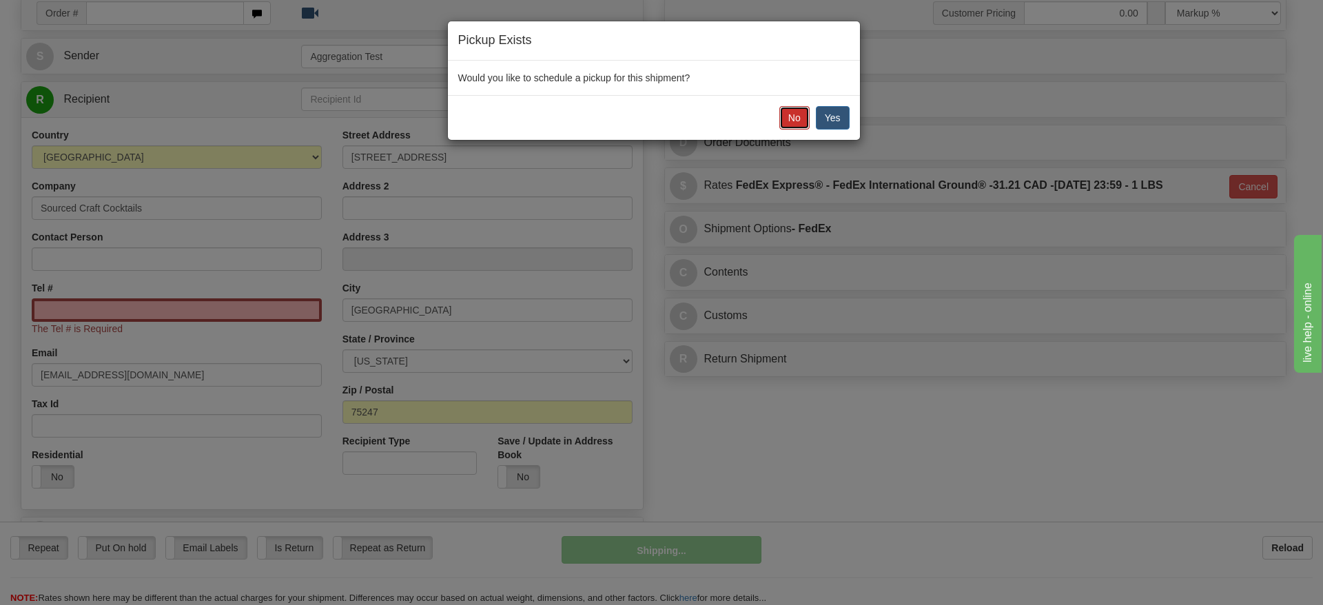
click at [796, 115] on button "No" at bounding box center [794, 117] width 30 height 23
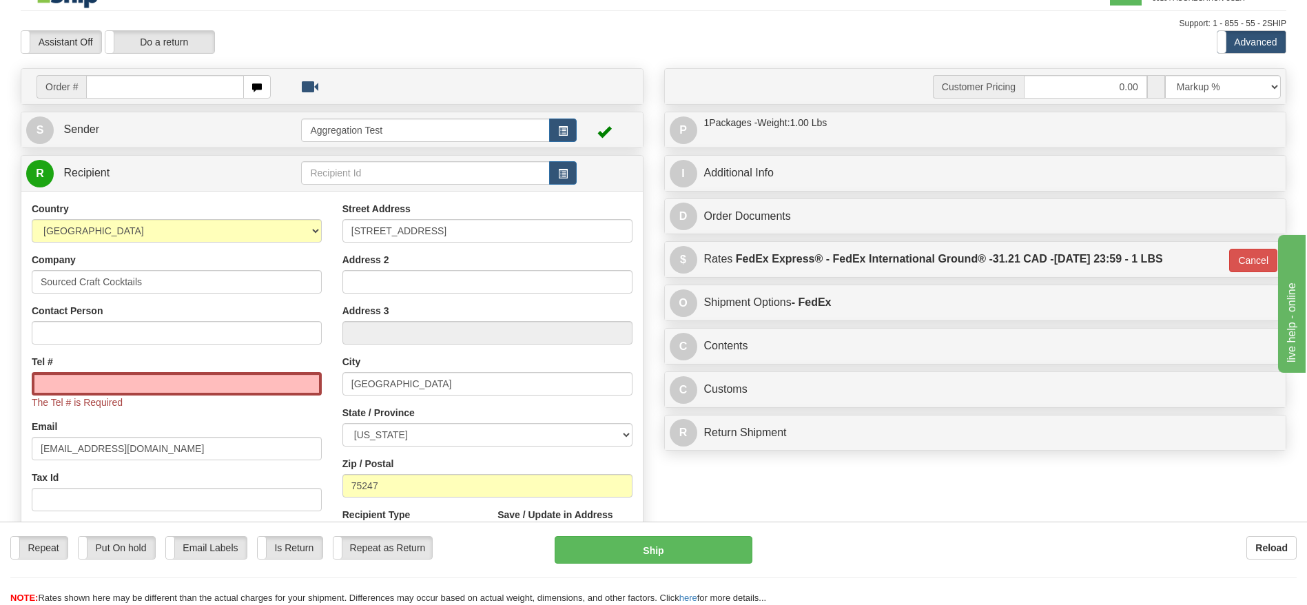
scroll to position [0, 0]
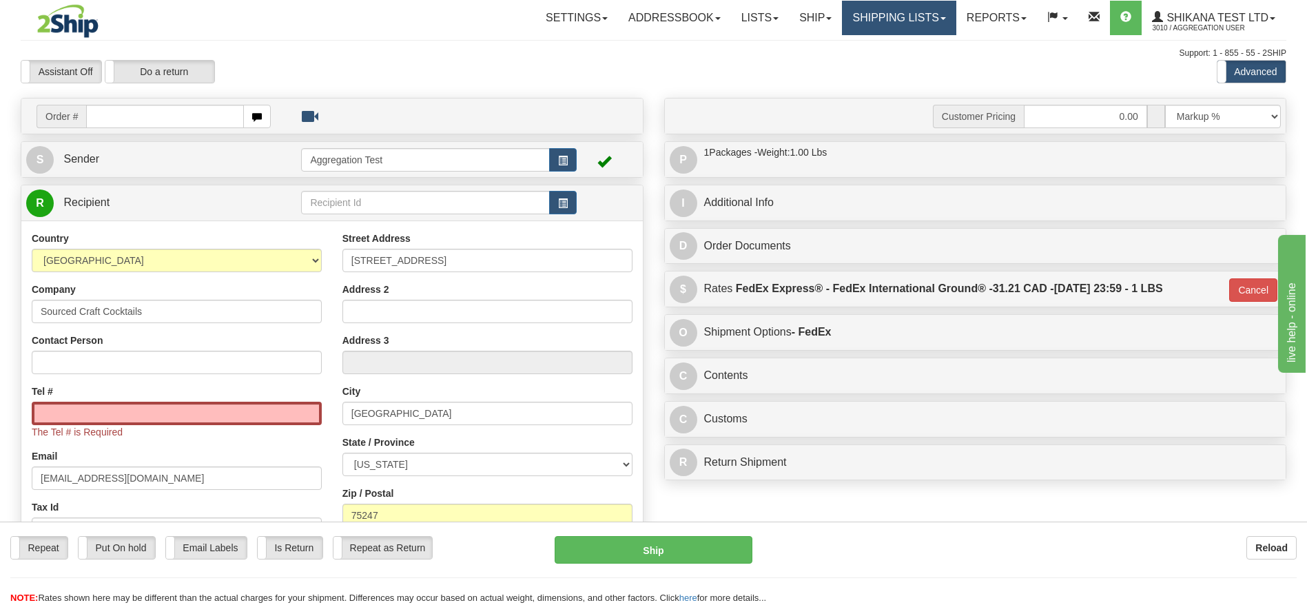
click at [858, 18] on link "Shipping lists" at bounding box center [899, 18] width 114 height 34
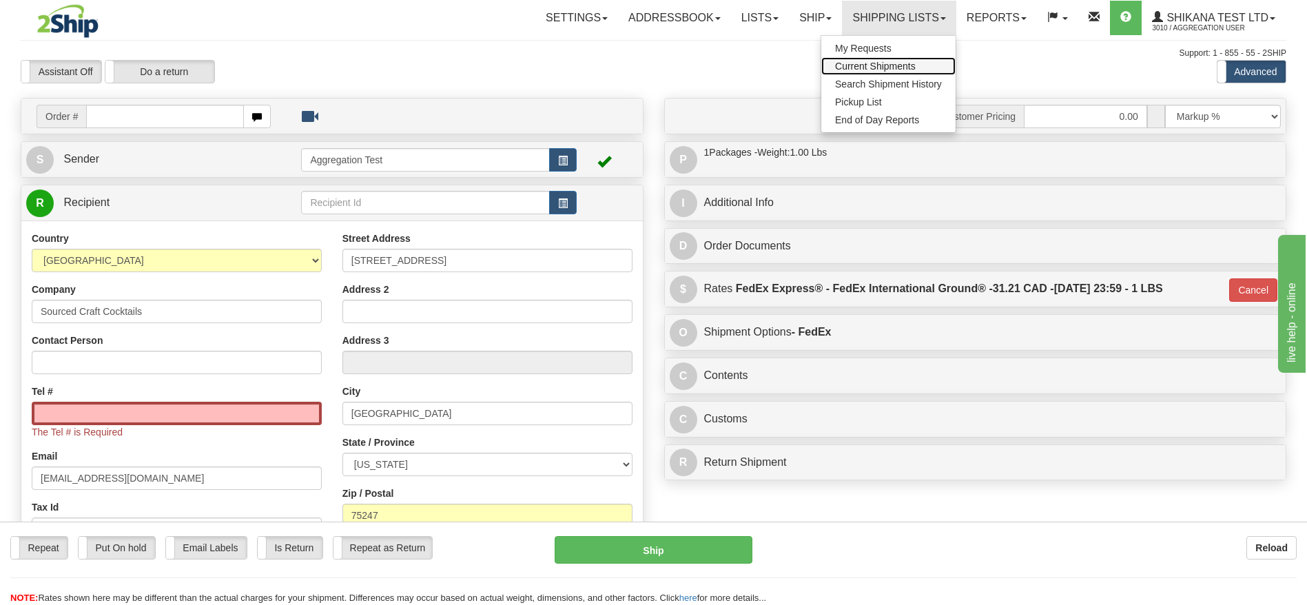
click at [851, 61] on span "Current Shipments" at bounding box center [875, 66] width 81 height 11
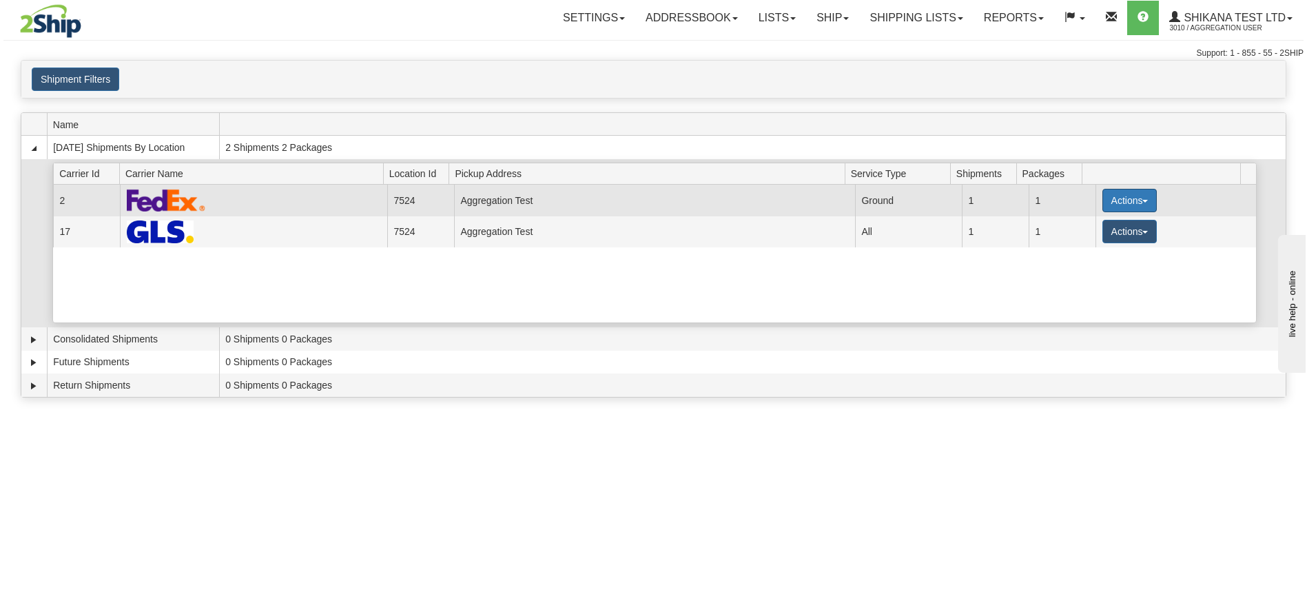
click at [1118, 203] on button "Actions" at bounding box center [1130, 200] width 55 height 23
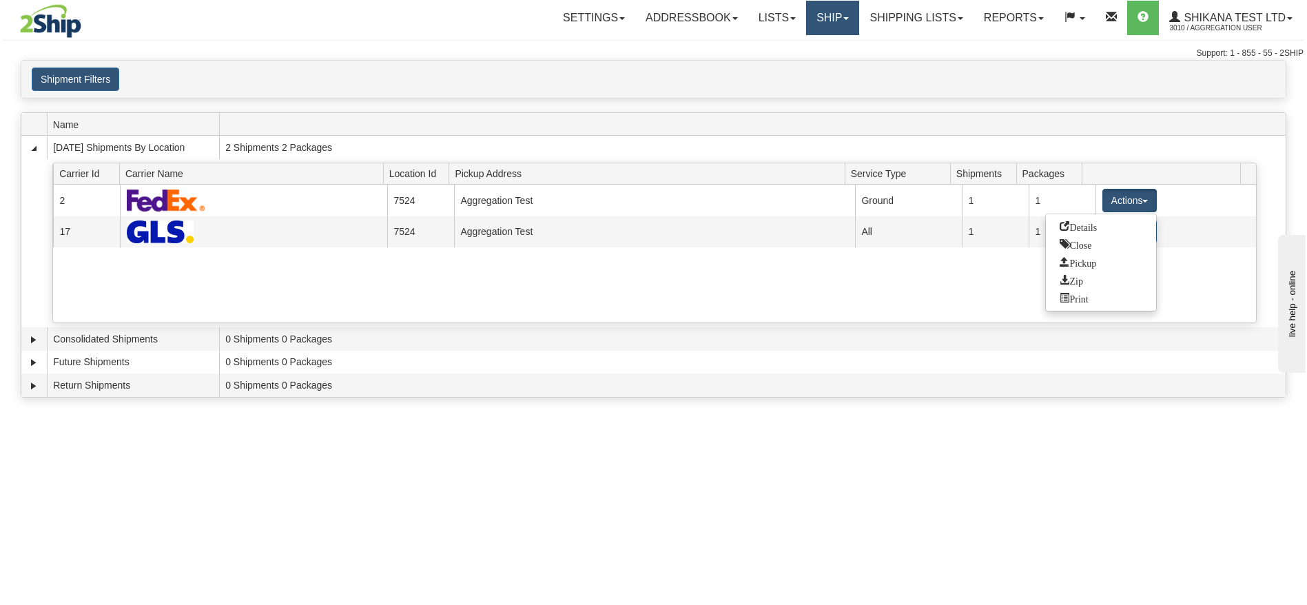
click at [825, 19] on link "Ship" at bounding box center [832, 18] width 53 height 34
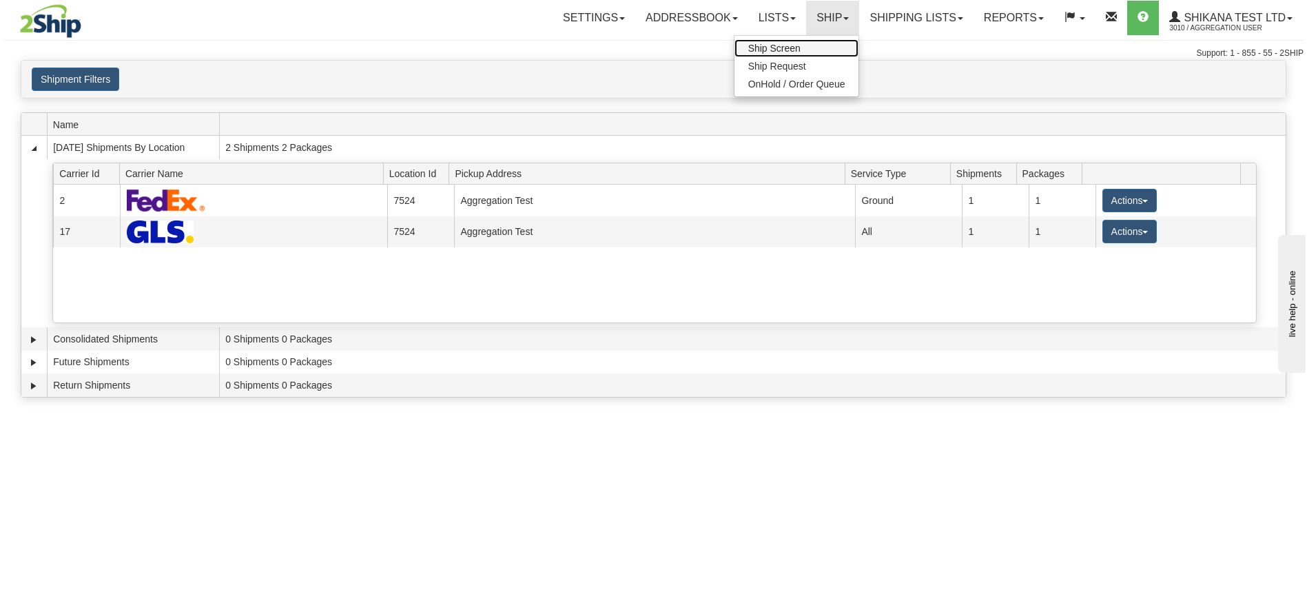
click at [801, 46] on link "Ship Screen" at bounding box center [797, 48] width 125 height 18
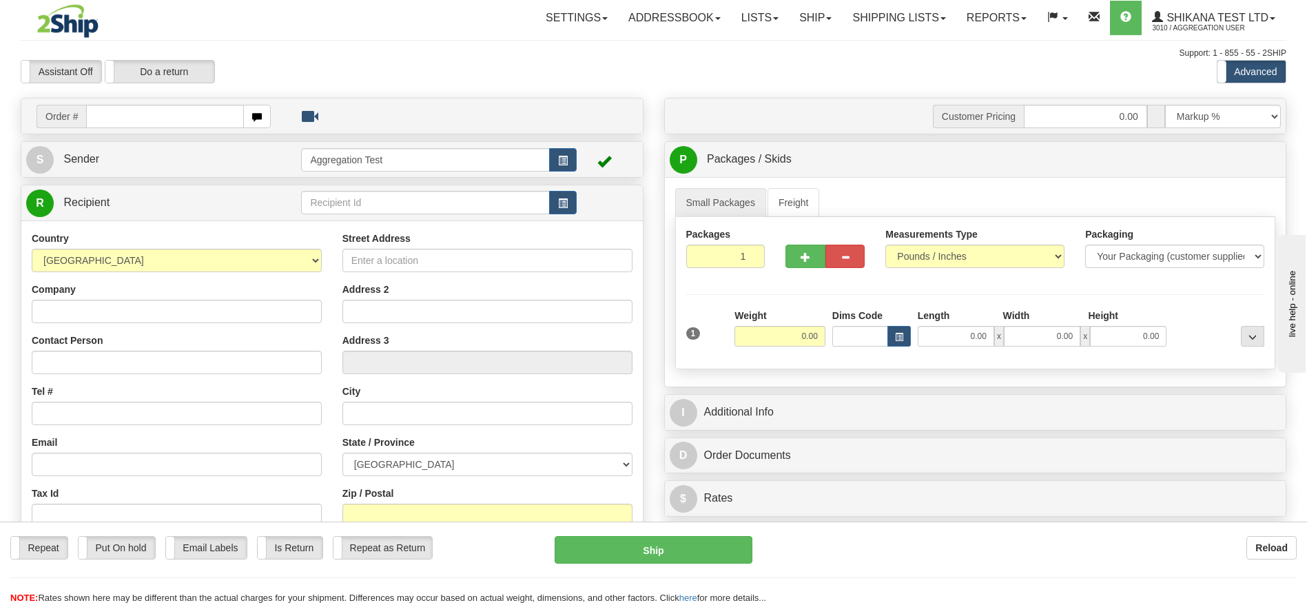
type input "[STREET_ADDRESS]"
type input "TEST DO NOT SHIP"
type input "[EMAIL_ADDRESS][DOMAIN_NAME]"
type input "Brampton"
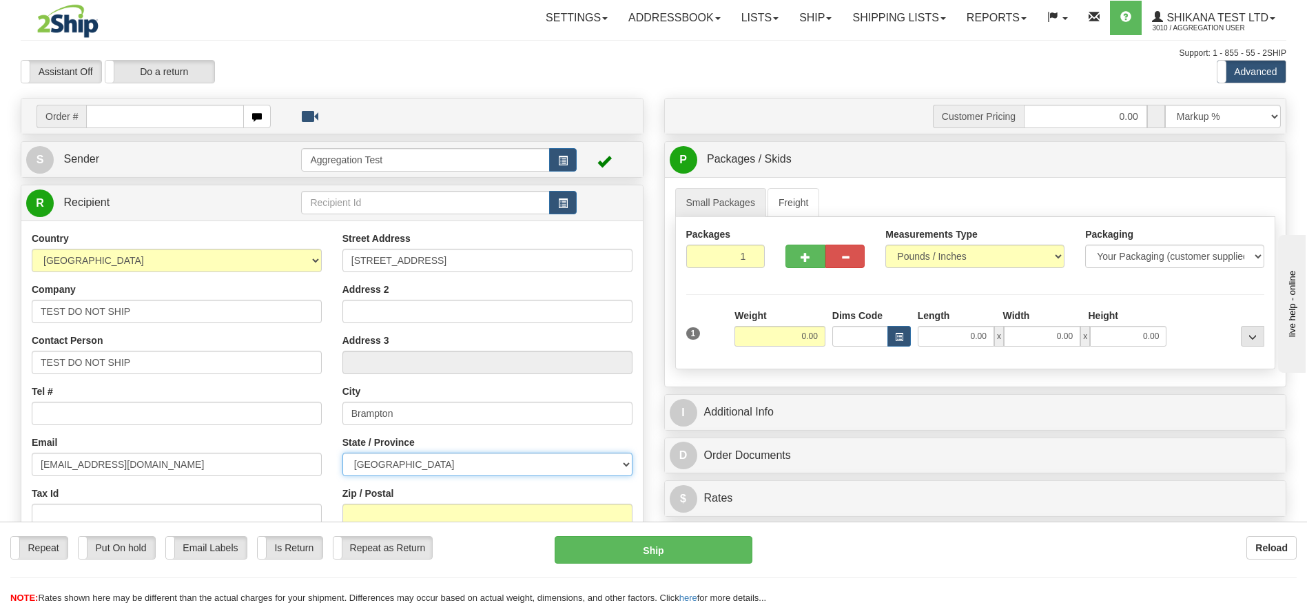
select select "ON"
type input "L6S6G6"
click at [819, 338] on input "0.00" at bounding box center [780, 336] width 91 height 21
click at [774, 70] on div "Assistant On Assistant Off Do a return Do a return Previous Next Standard Advan…" at bounding box center [653, 71] width 1286 height 23
type input "1.00"
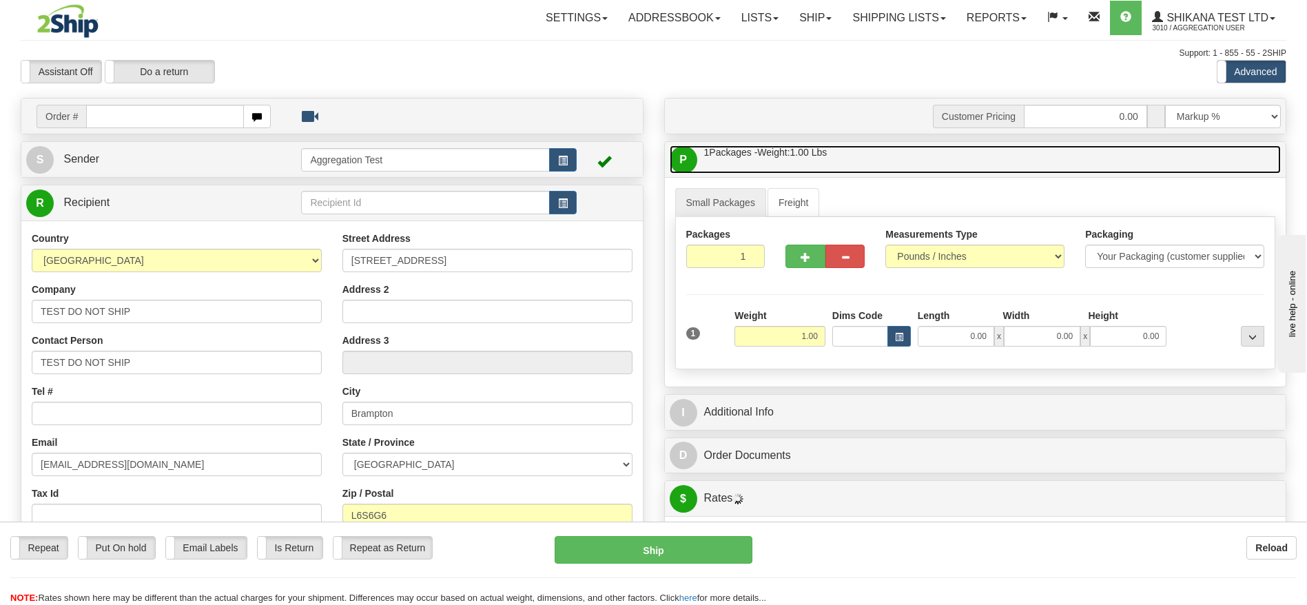
click at [808, 160] on link "P Packages / Skids 1 Packages - Weight: 1.00 Lbs 1 Skids - Weight: NaN Lbs" at bounding box center [976, 159] width 612 height 28
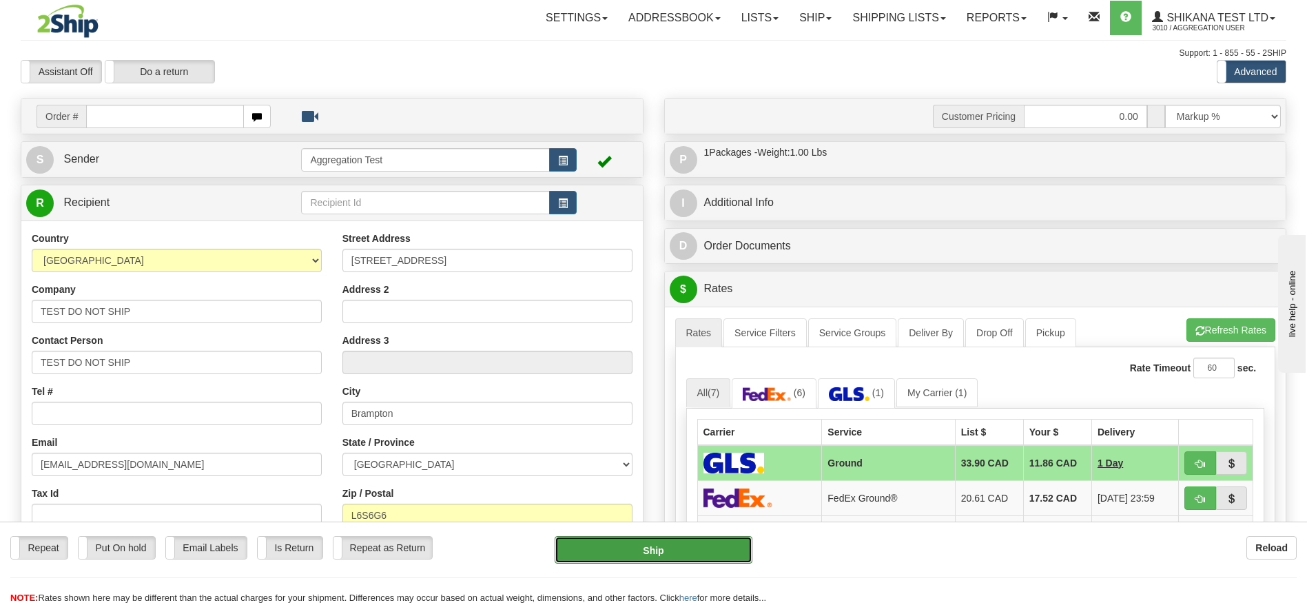
click at [701, 550] on button "Ship" at bounding box center [653, 550] width 197 height 28
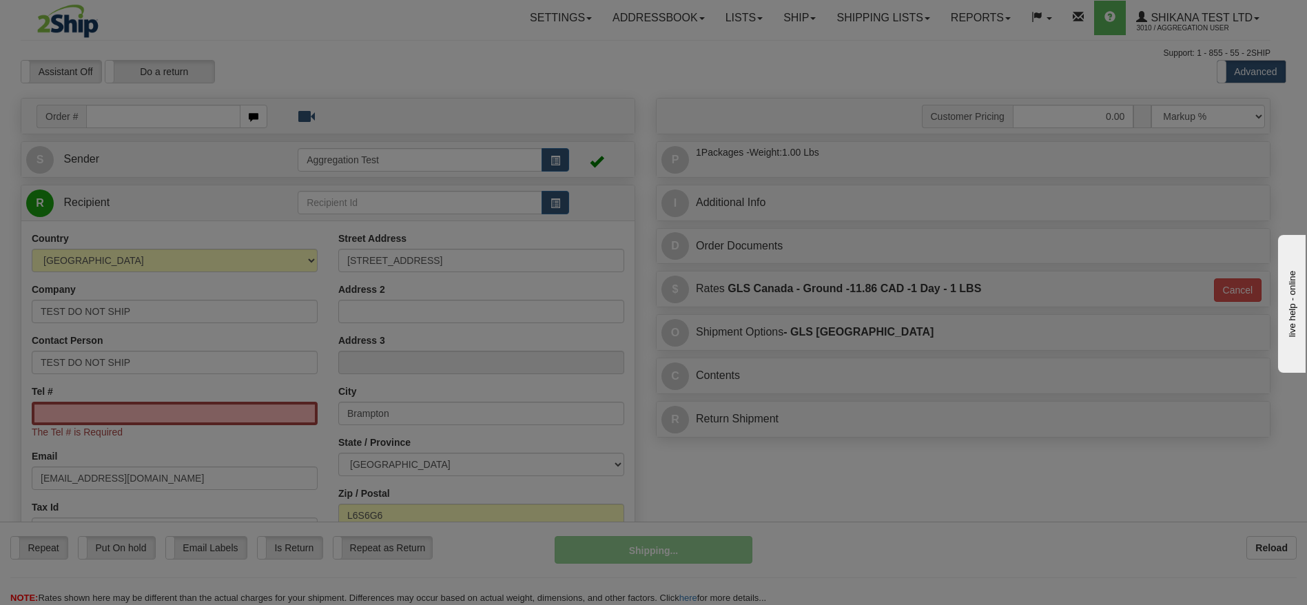
click at [125, 424] on body "Training Course Close Toggle navigation Settings Shipping Preferences New Recip…" at bounding box center [653, 302] width 1307 height 605
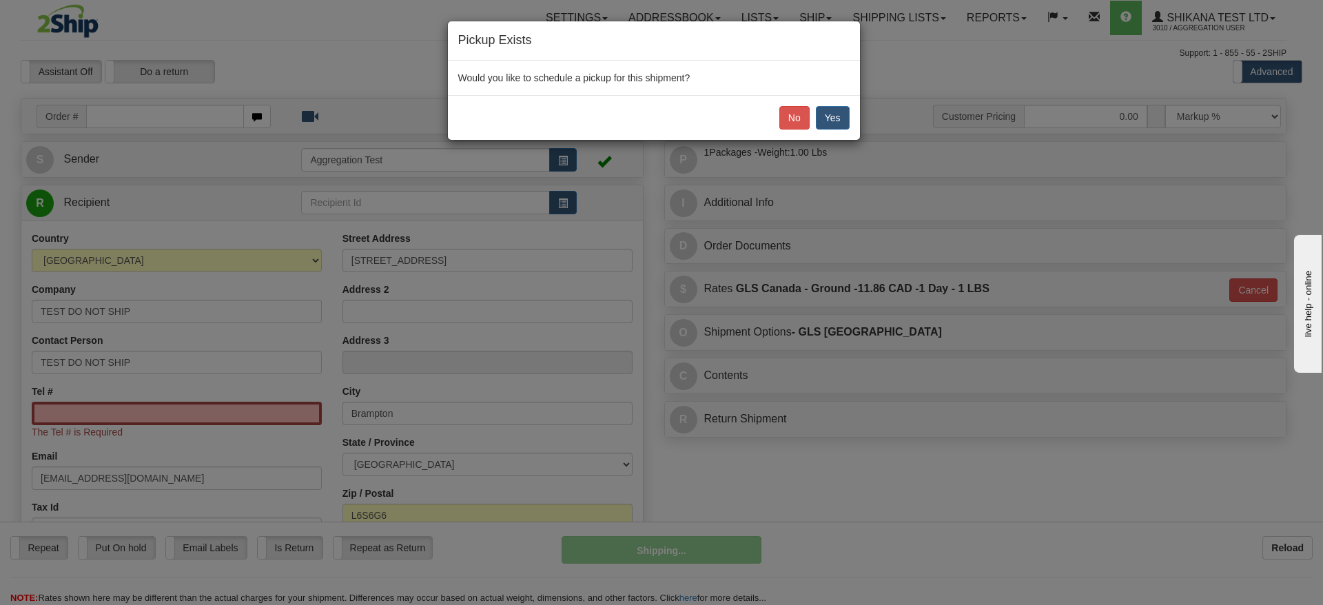
click at [129, 410] on div "Pickup Exists Would you like to schedule a pickup for this shipment? No Yes" at bounding box center [661, 302] width 1323 height 605
click at [799, 120] on button "No" at bounding box center [794, 117] width 30 height 23
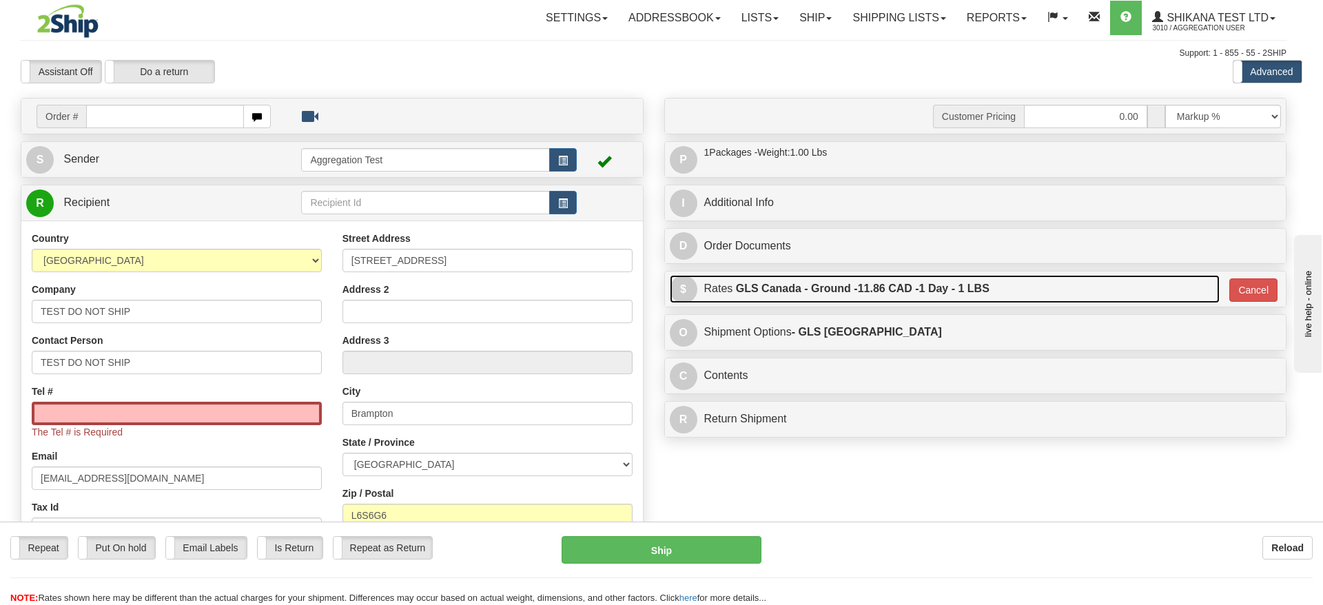
click at [759, 290] on label "GLS Canada - Ground - 11.86 CAD - 1 Day - 1 LBS" at bounding box center [863, 289] width 254 height 28
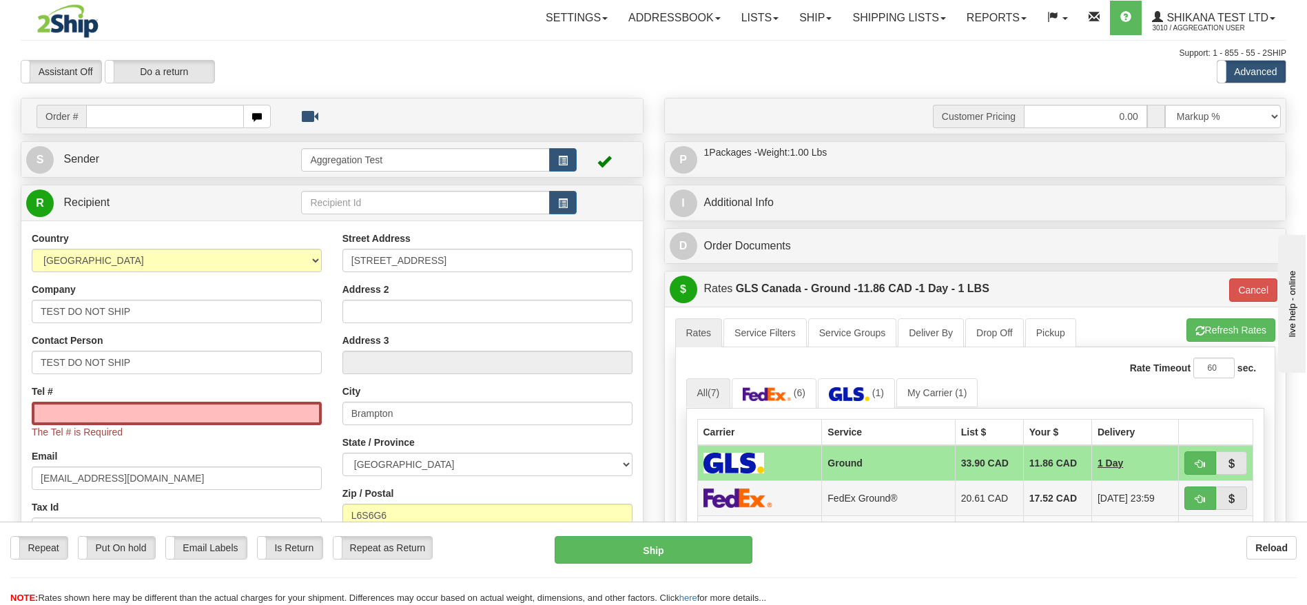
click at [832, 504] on td "FedEx Ground®" at bounding box center [888, 497] width 133 height 35
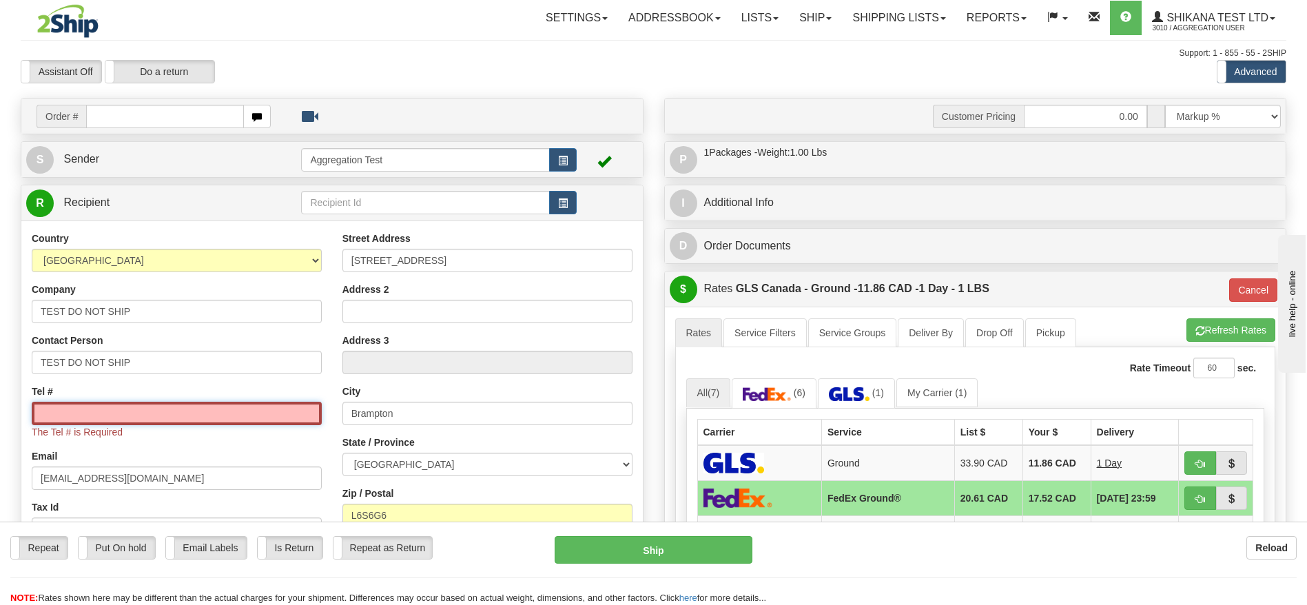
click at [110, 417] on input "Tel #" at bounding box center [177, 413] width 290 height 23
type input "1111111111"
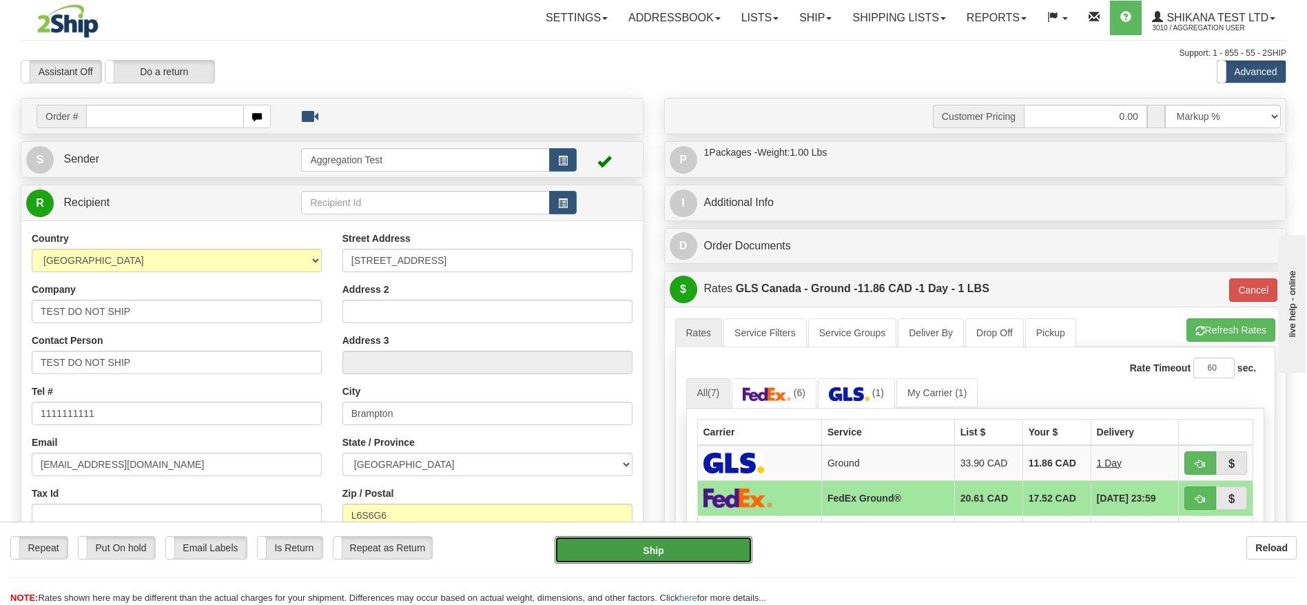
click at [728, 552] on button "Ship" at bounding box center [653, 550] width 197 height 28
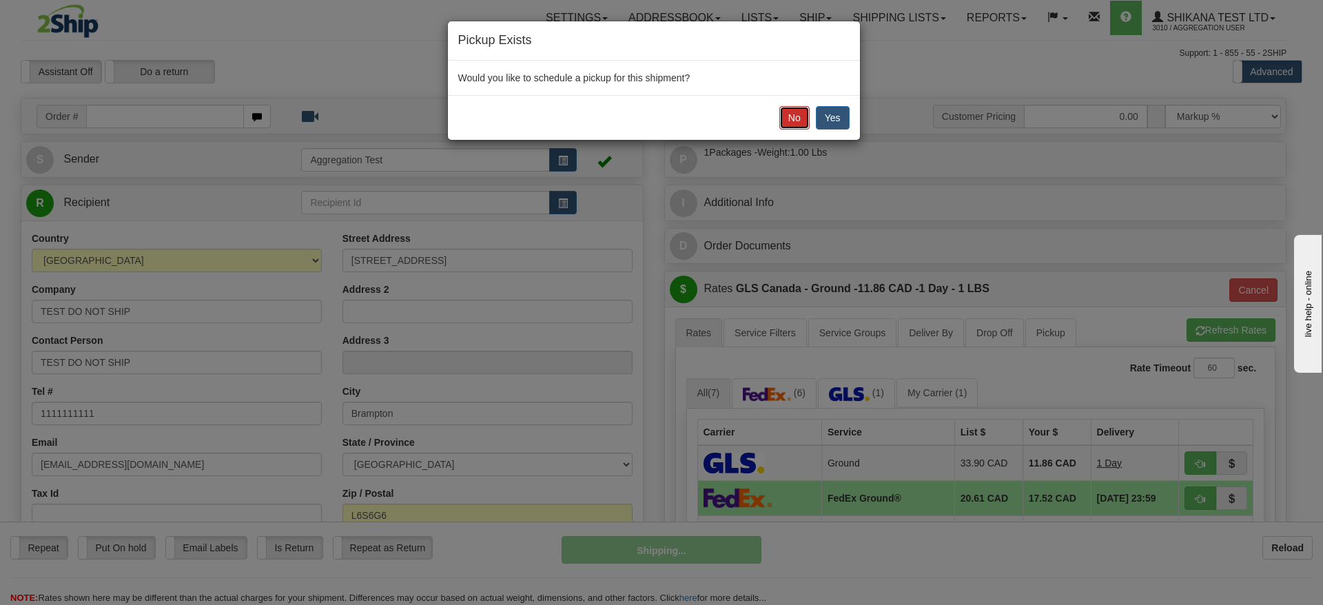
click at [798, 120] on button "No" at bounding box center [794, 117] width 30 height 23
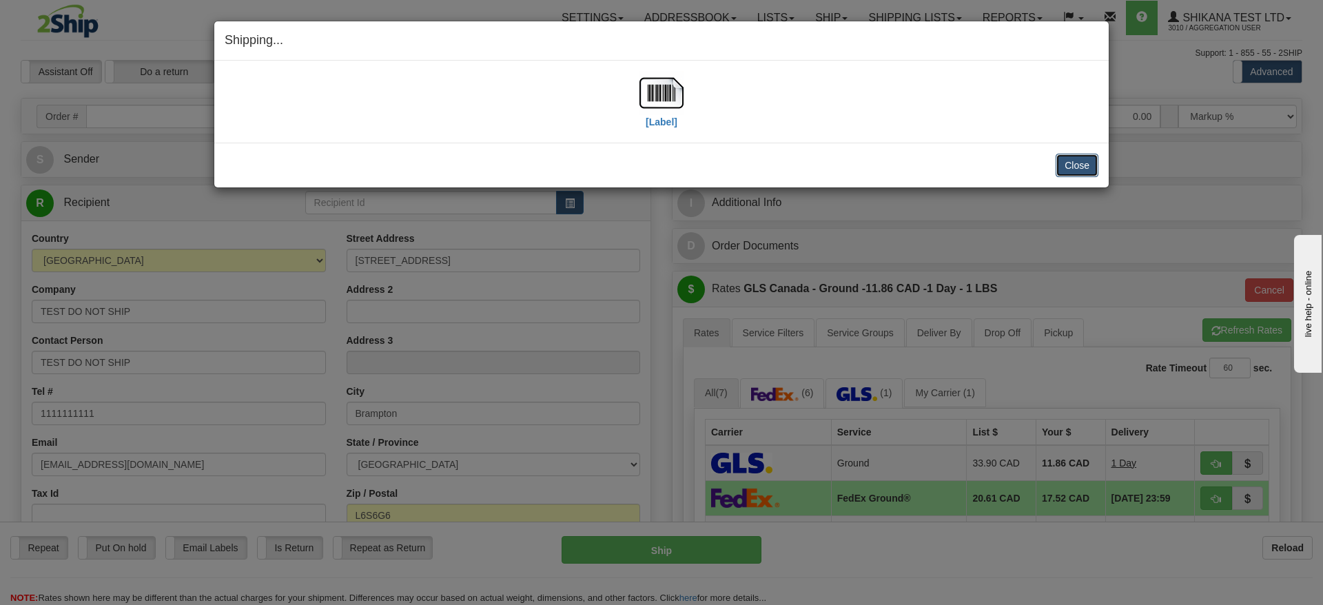
click at [1070, 170] on button "Close" at bounding box center [1077, 165] width 43 height 23
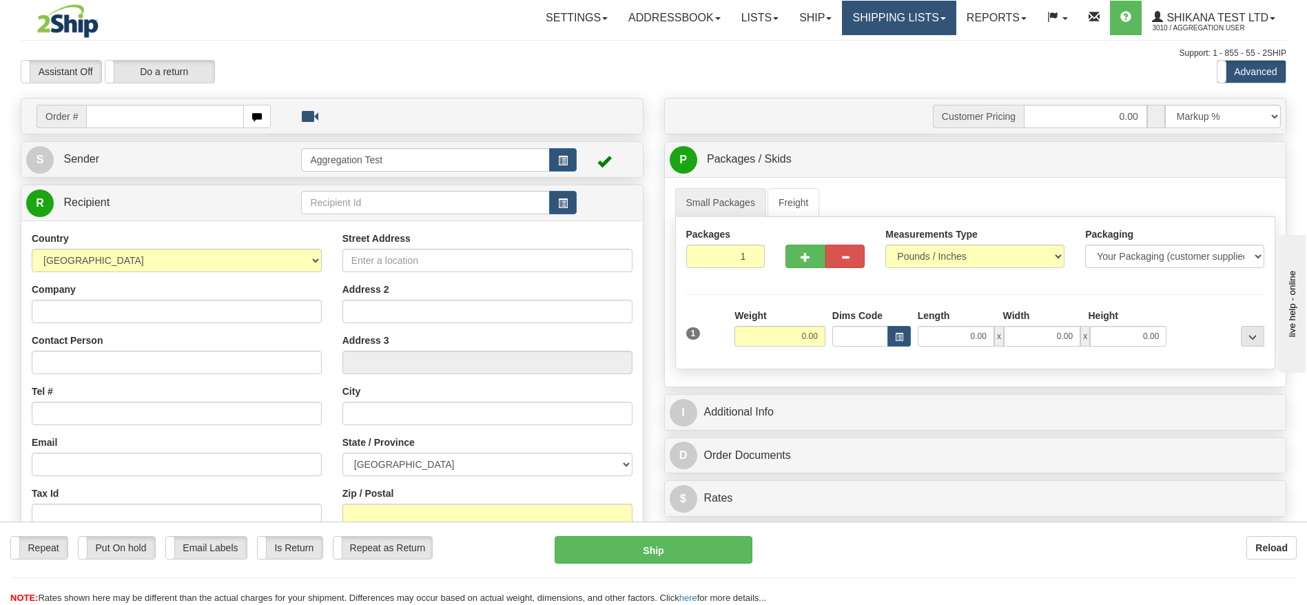
click at [894, 24] on link "Shipping lists" at bounding box center [899, 18] width 114 height 34
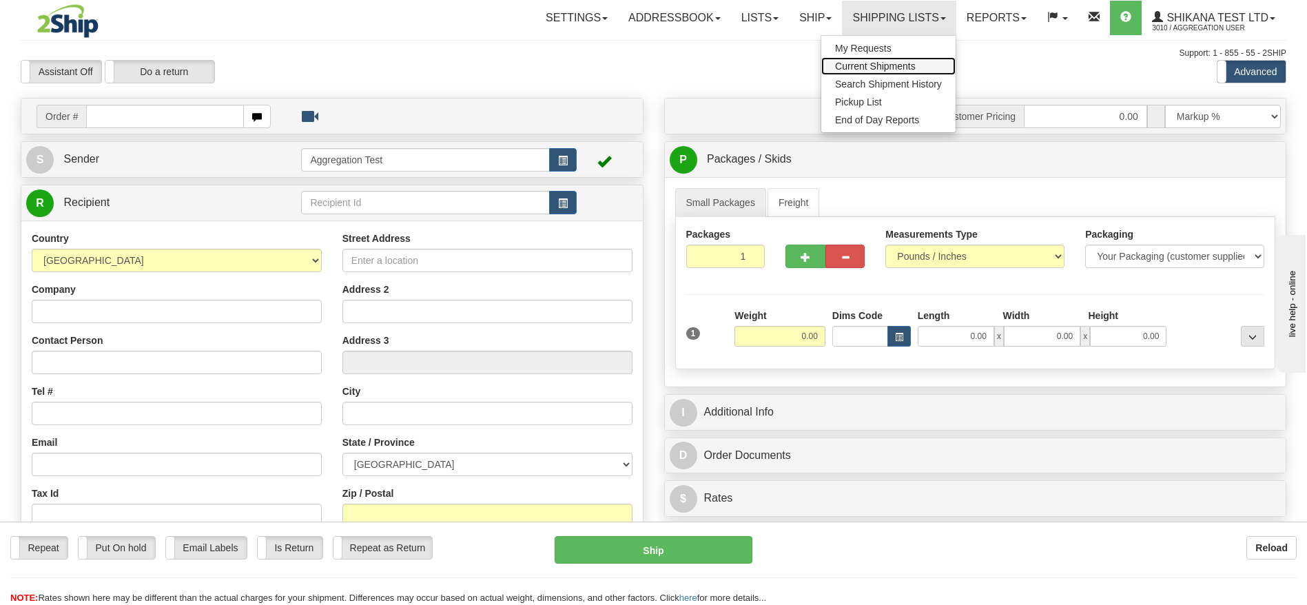
click at [887, 59] on link "Current Shipments" at bounding box center [888, 66] width 134 height 18
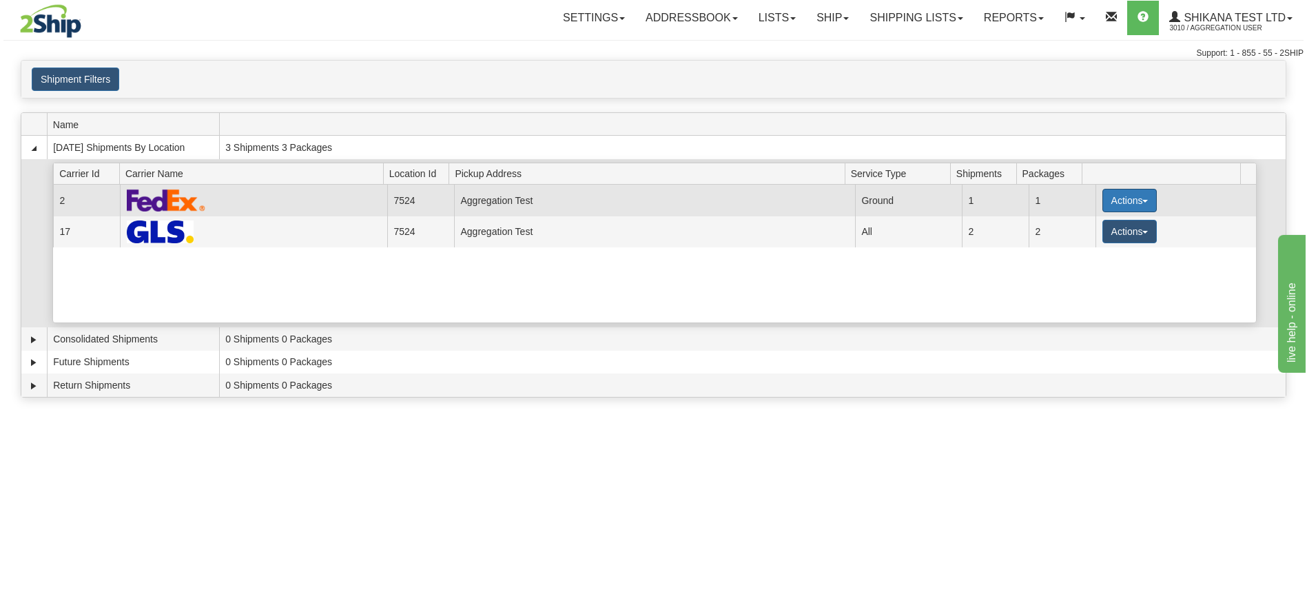
click at [1118, 201] on button "Actions" at bounding box center [1130, 200] width 55 height 23
click at [1106, 221] on link "Details" at bounding box center [1101, 227] width 110 height 18
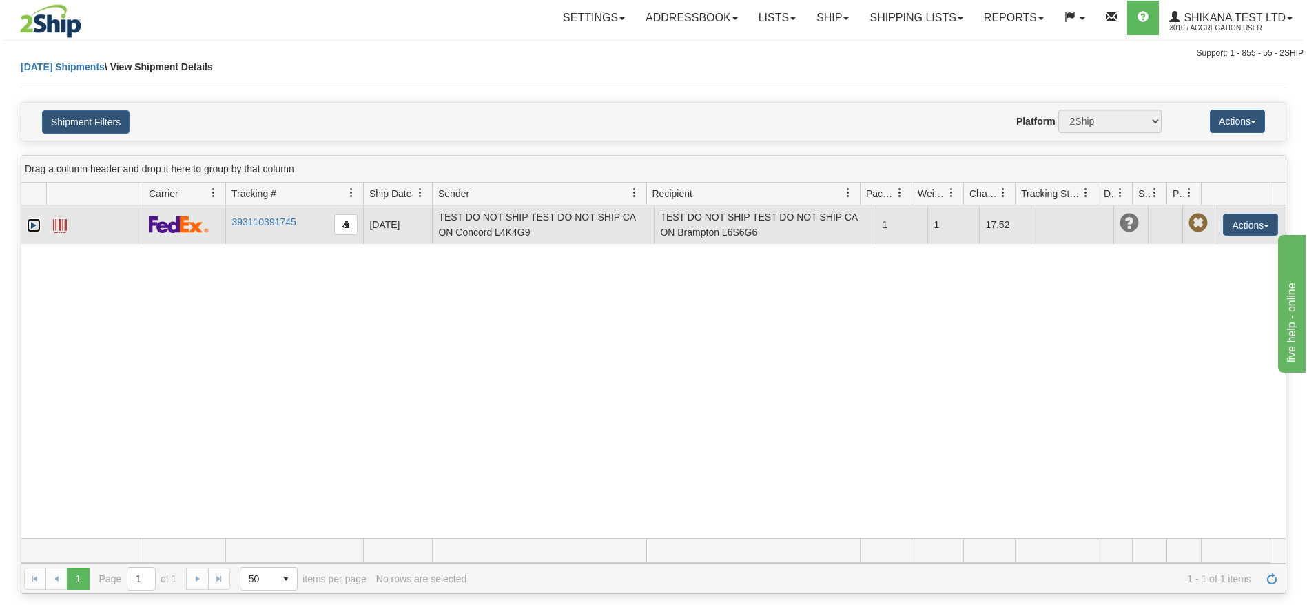
click at [35, 221] on link "Expand" at bounding box center [34, 225] width 14 height 14
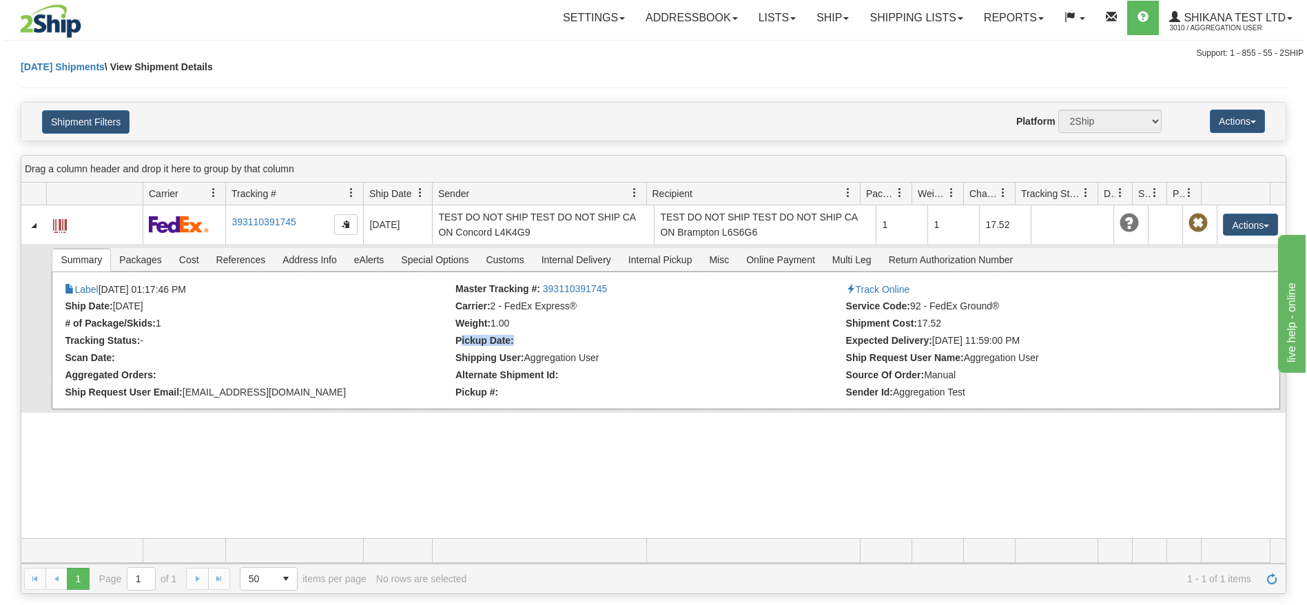
drag, startPoint x: 457, startPoint y: 336, endPoint x: 598, endPoint y: 335, distance: 141.3
click at [598, 335] on li "Pickup Date:" at bounding box center [648, 342] width 387 height 14
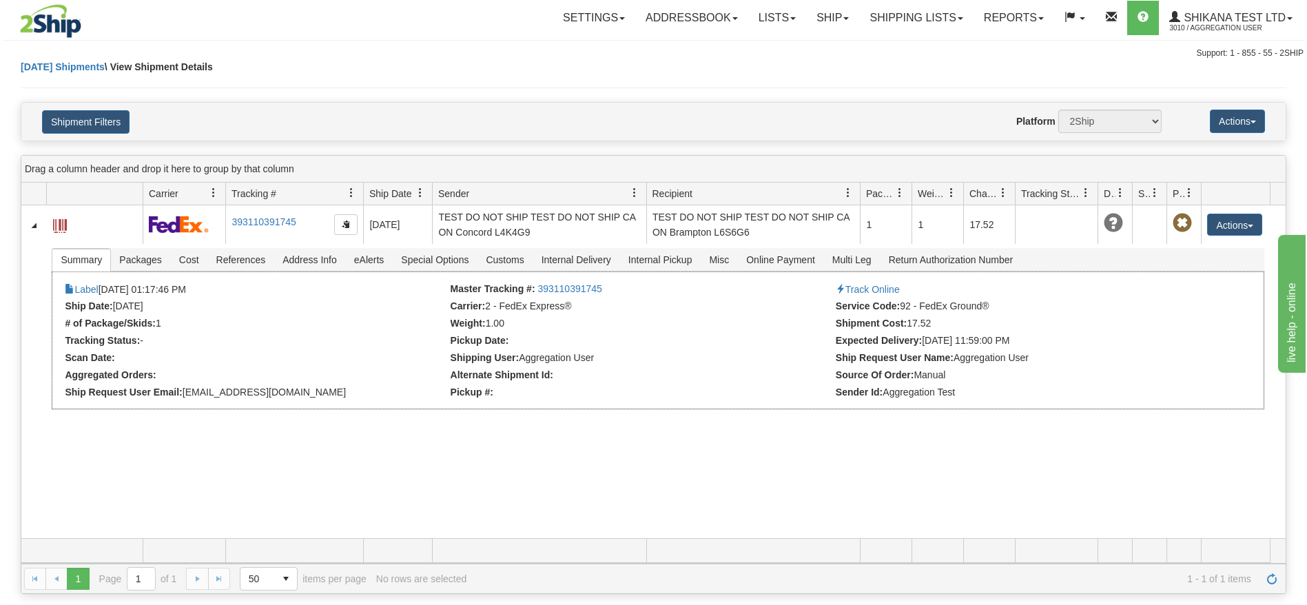
drag, startPoint x: 1167, startPoint y: 189, endPoint x: 1087, endPoint y: 191, distance: 79.9
click at [1082, 189] on div "Id Client Id Carrier Tracking # Pro Number Ship Date Label Generation Date Send…" at bounding box center [645, 194] width 1249 height 22
click at [1164, 189] on div at bounding box center [1167, 194] width 6 height 23
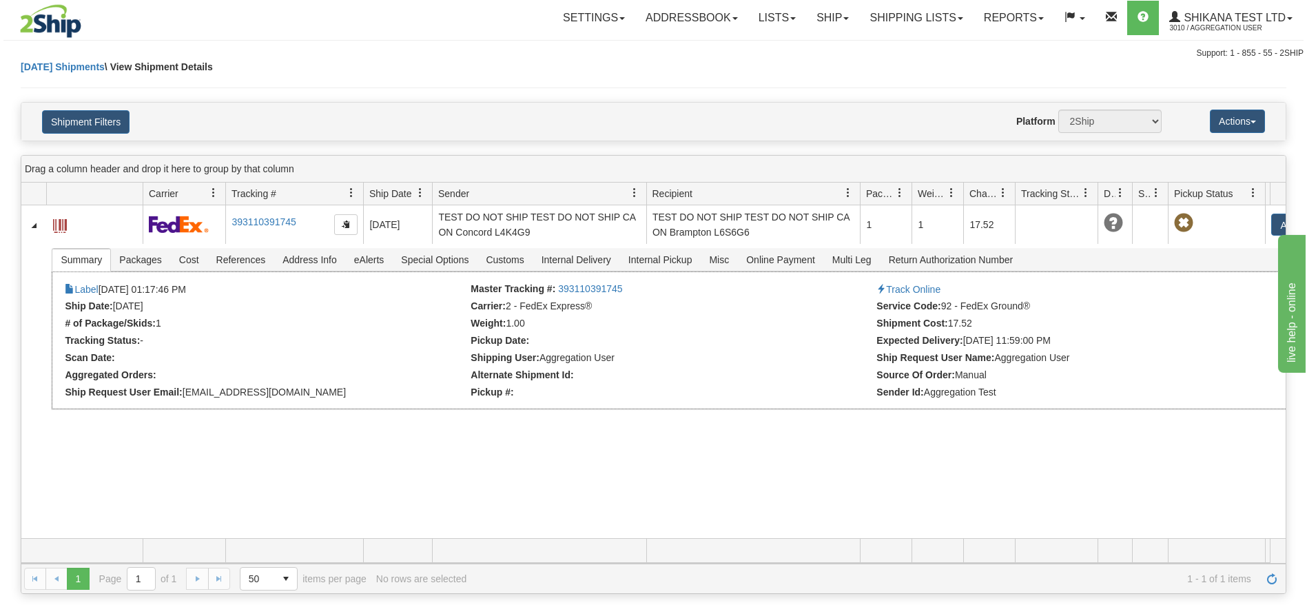
drag, startPoint x: 1201, startPoint y: 186, endPoint x: 1256, endPoint y: 198, distance: 56.4
click at [1263, 197] on div "Id Client Id Carrier Tracking # Pro Number Ship Date Label Generation Date Send…" at bounding box center [645, 194] width 1249 height 22
drag, startPoint x: 474, startPoint y: 393, endPoint x: 542, endPoint y: 400, distance: 68.6
click at [542, 400] on div "× Attached Images Close Label [DATE] 01:17:46 PM Master Tracking #: 39311039174…" at bounding box center [688, 340] width 1273 height 138
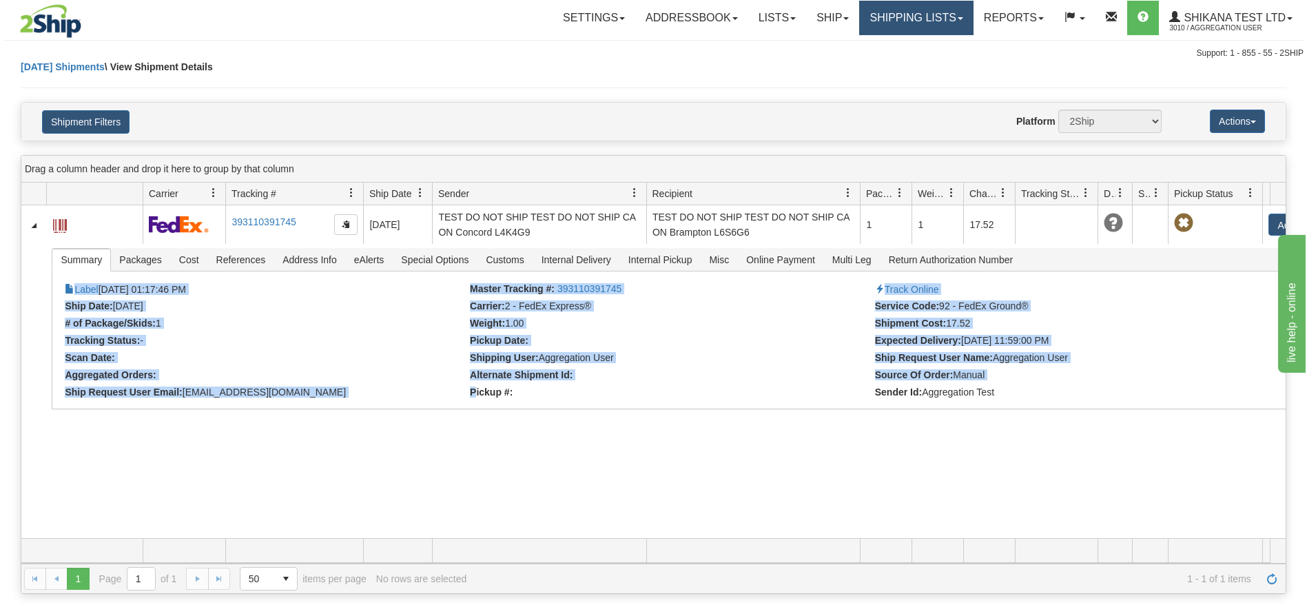
click at [859, 23] on link "Shipping lists" at bounding box center [916, 18] width 114 height 34
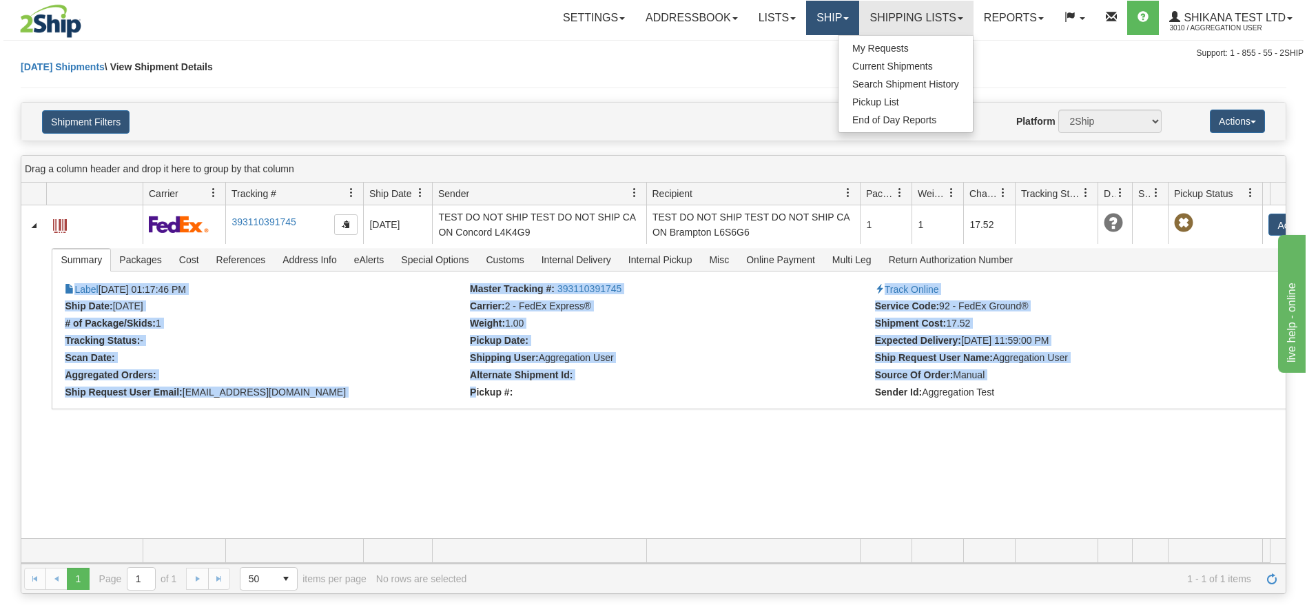
click at [819, 19] on link "Ship" at bounding box center [832, 18] width 53 height 34
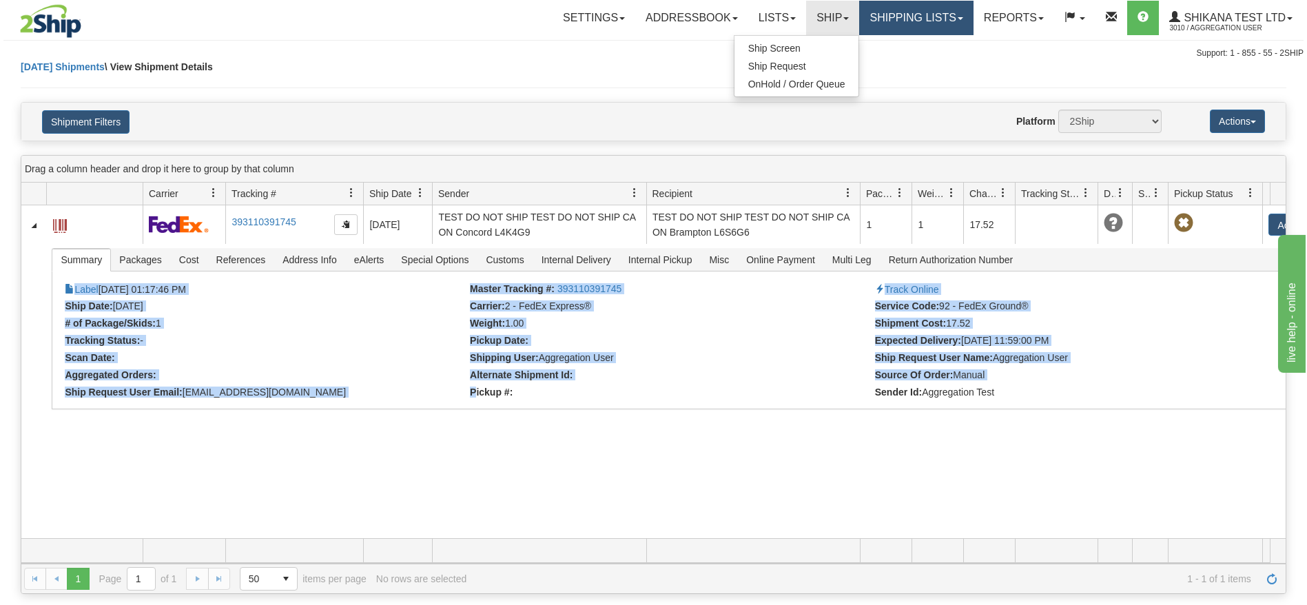
click at [894, 17] on link "Shipping lists" at bounding box center [916, 18] width 114 height 34
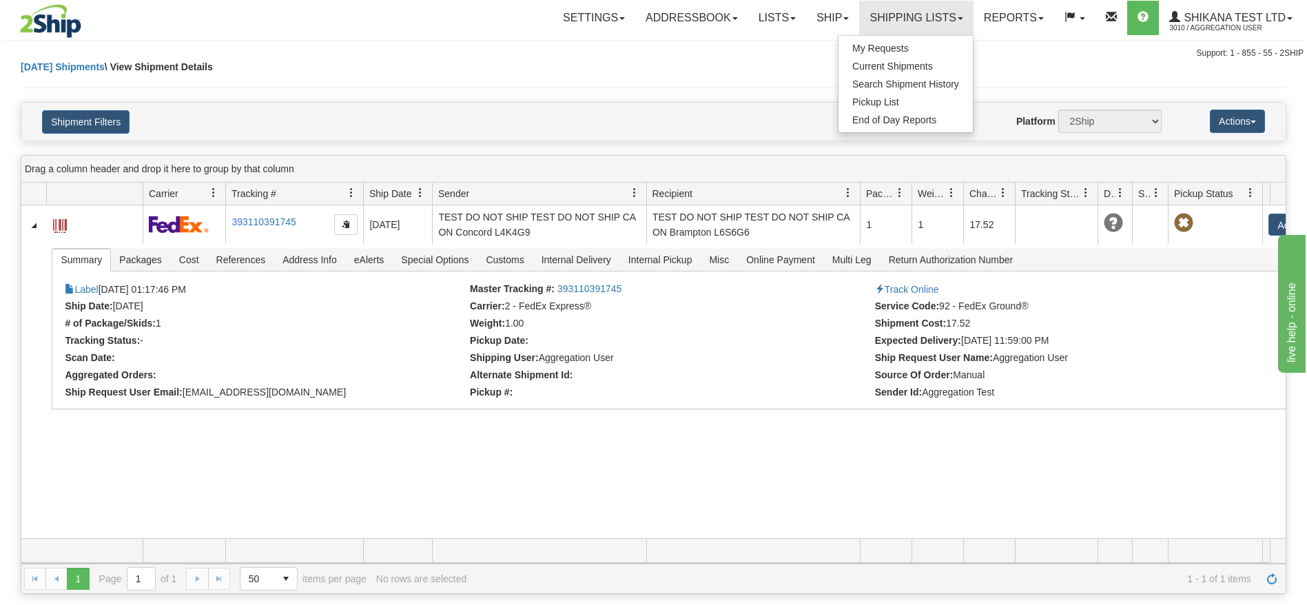
click at [617, 91] on div "[DATE] Shipments \ View Shipment Details" at bounding box center [654, 81] width 1266 height 42
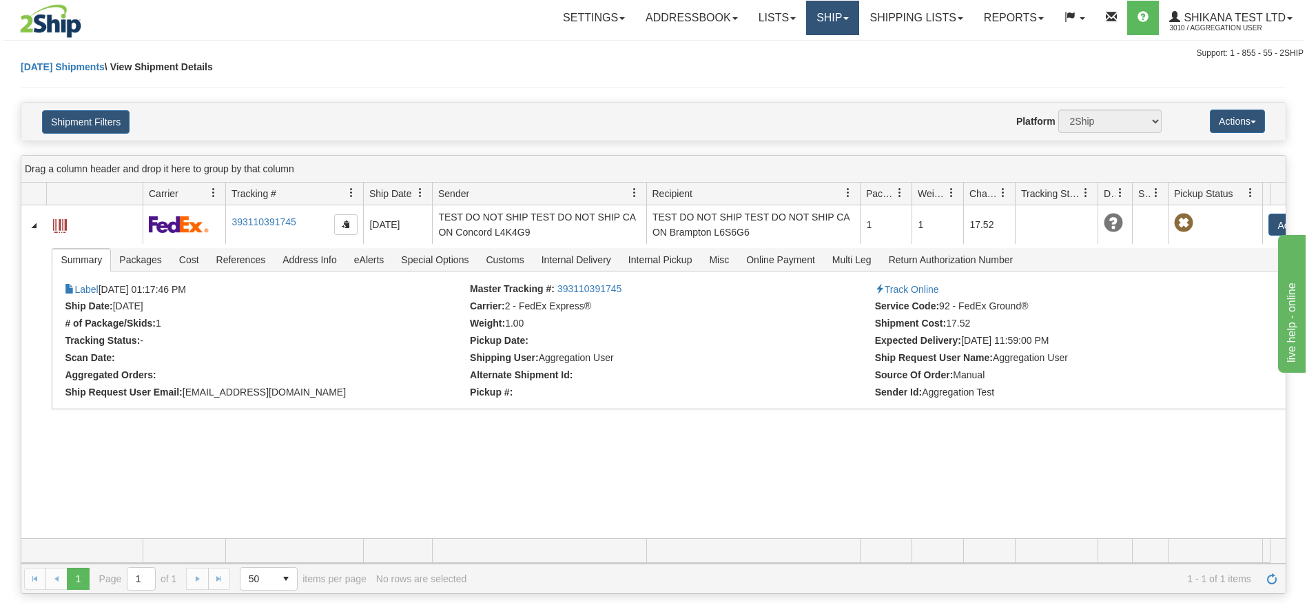
click at [817, 13] on link "Ship" at bounding box center [832, 18] width 53 height 34
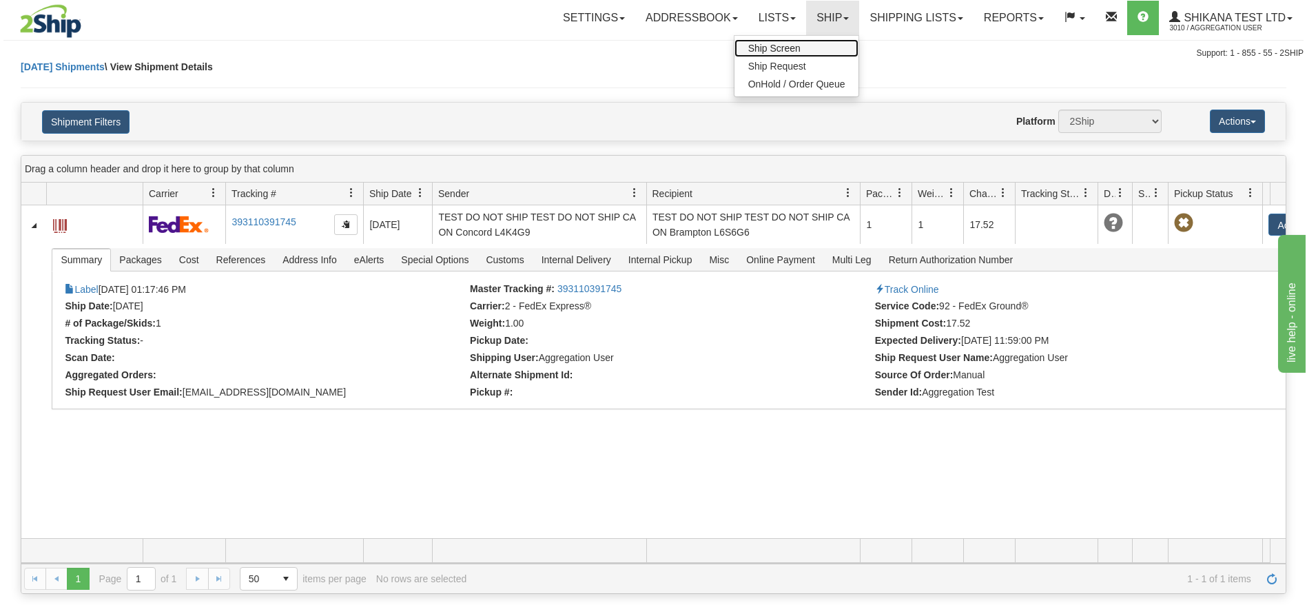
click at [798, 43] on link "Ship Screen" at bounding box center [797, 48] width 125 height 18
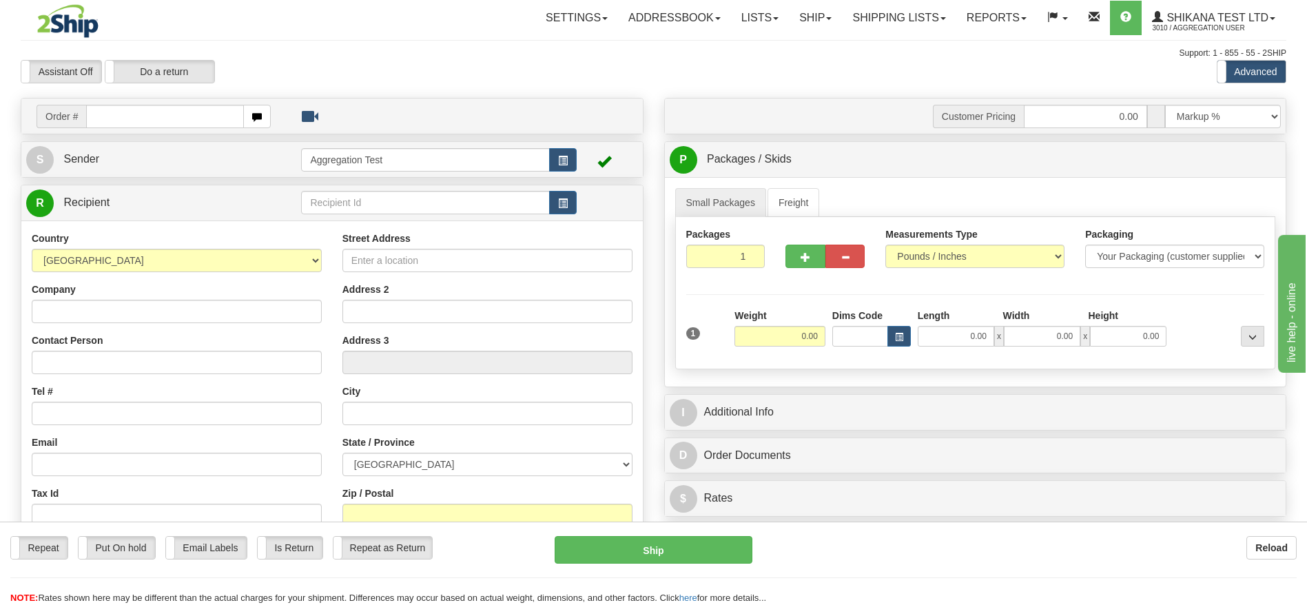
type input "[STREET_ADDRESS]"
type input "TEST DO NOT SHIP"
type input "[EMAIL_ADDRESS][DOMAIN_NAME]"
type input "Brampton"
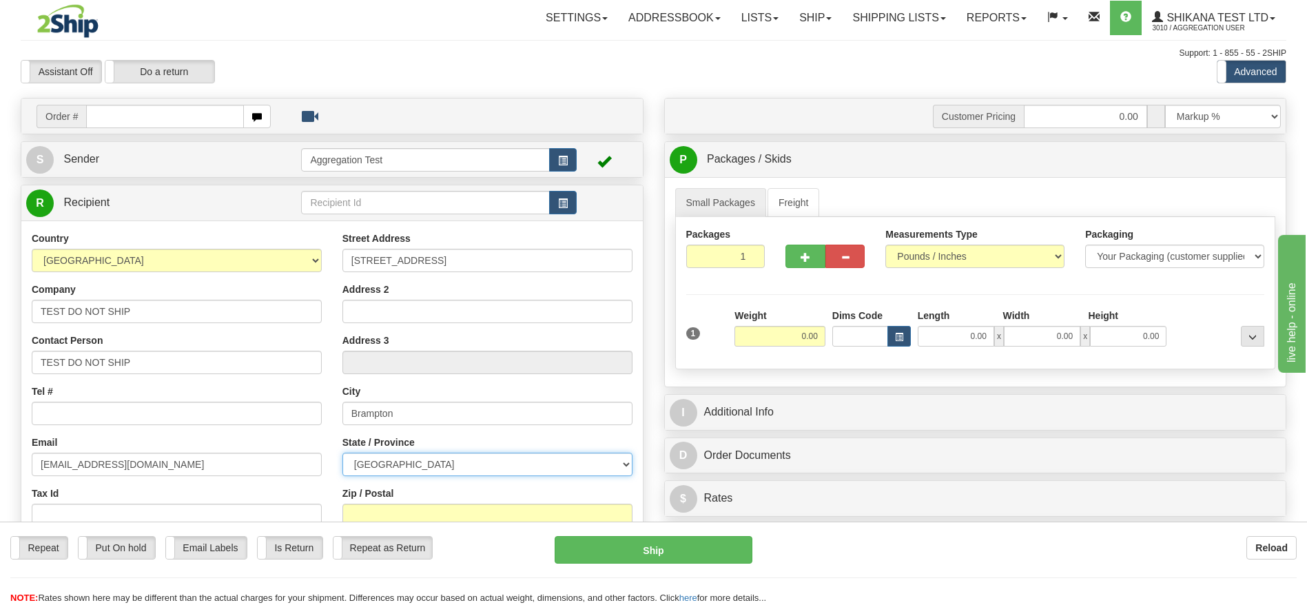
select select "ON"
type input "L6S6G6"
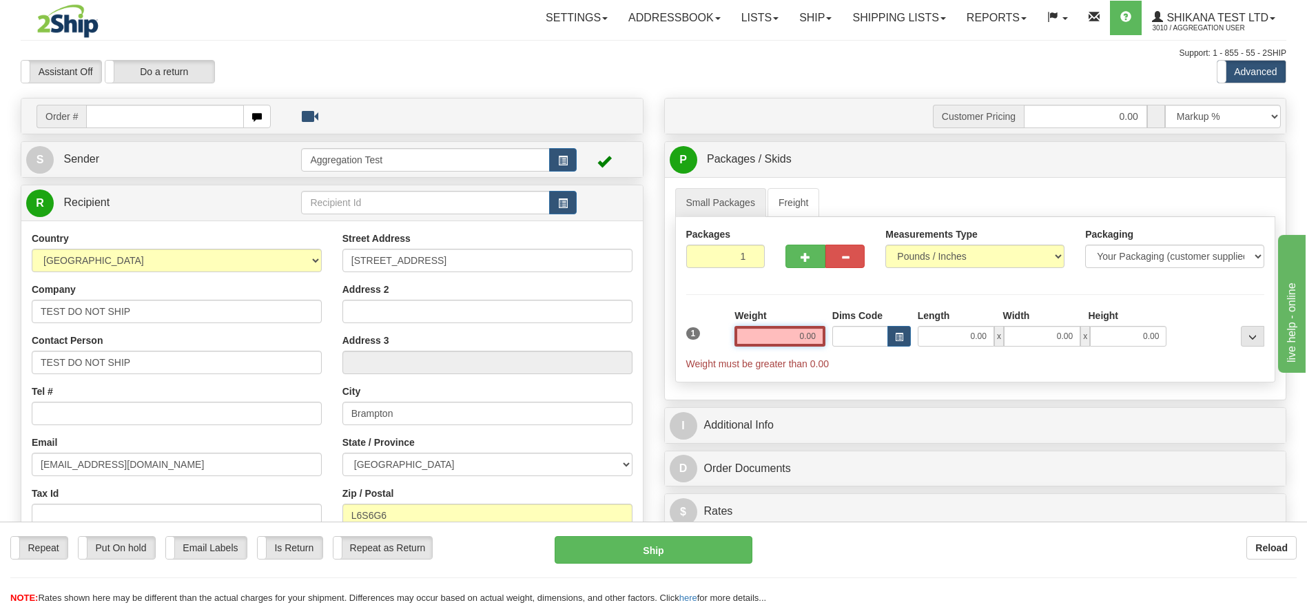
drag, startPoint x: 783, startPoint y: 332, endPoint x: 887, endPoint y: 347, distance: 104.4
click at [887, 347] on div "1 Weight 0.00 Dims Code 0.00" at bounding box center [976, 340] width 586 height 62
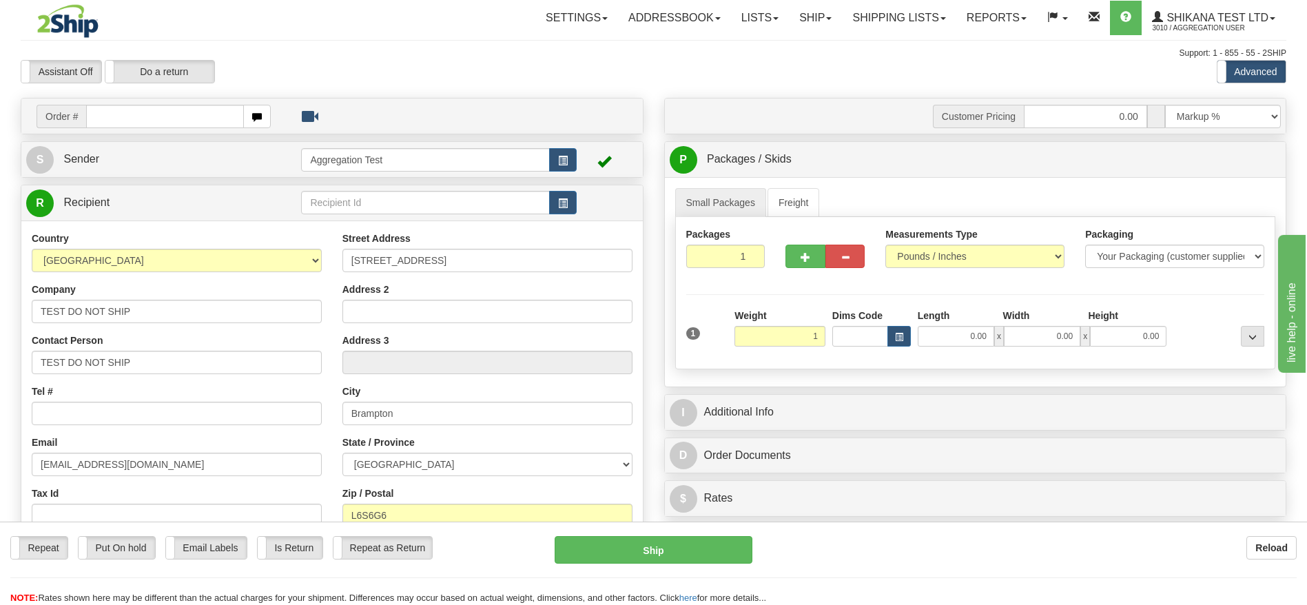
drag, startPoint x: 565, startPoint y: 94, endPoint x: 564, endPoint y: 86, distance: 7.7
click at [565, 94] on div "Toggle navigation Settings Shipping Preferences Fields Preferences New" at bounding box center [653, 388] width 1307 height 777
type input "1.00"
click at [231, 201] on link "R Recipient" at bounding box center [148, 203] width 245 height 28
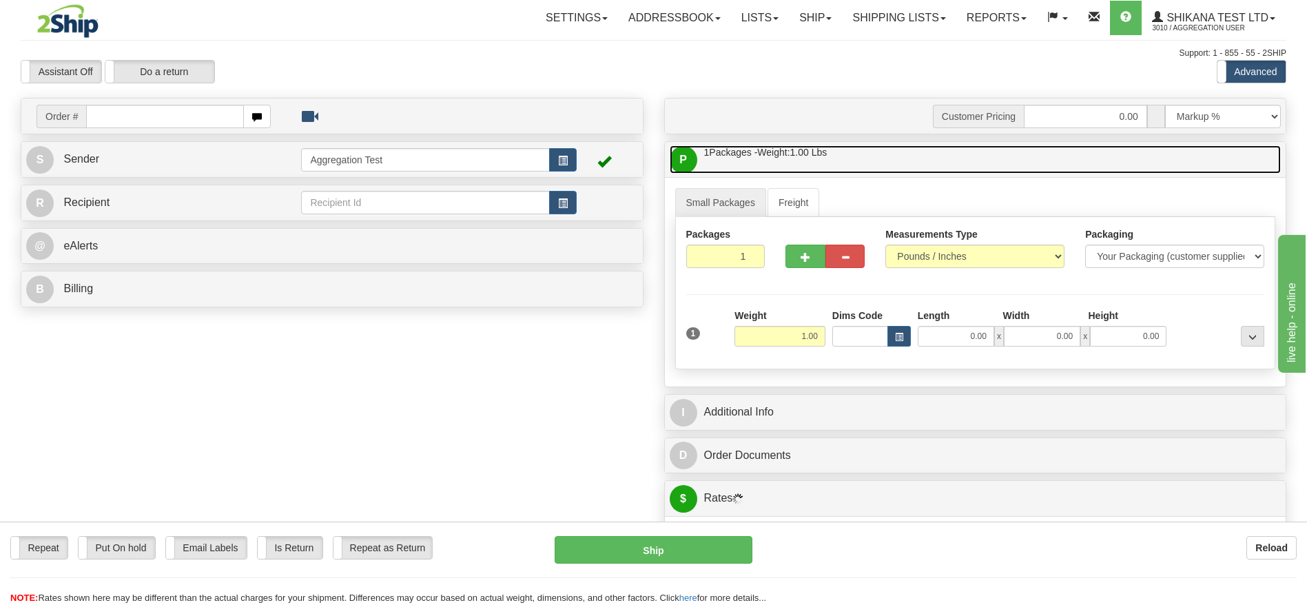
click at [856, 158] on link "P Packages / Skids 1 Packages - Weight: 1.00 Lbs 1 Skids - Weight: NaN Lbs" at bounding box center [976, 159] width 612 height 28
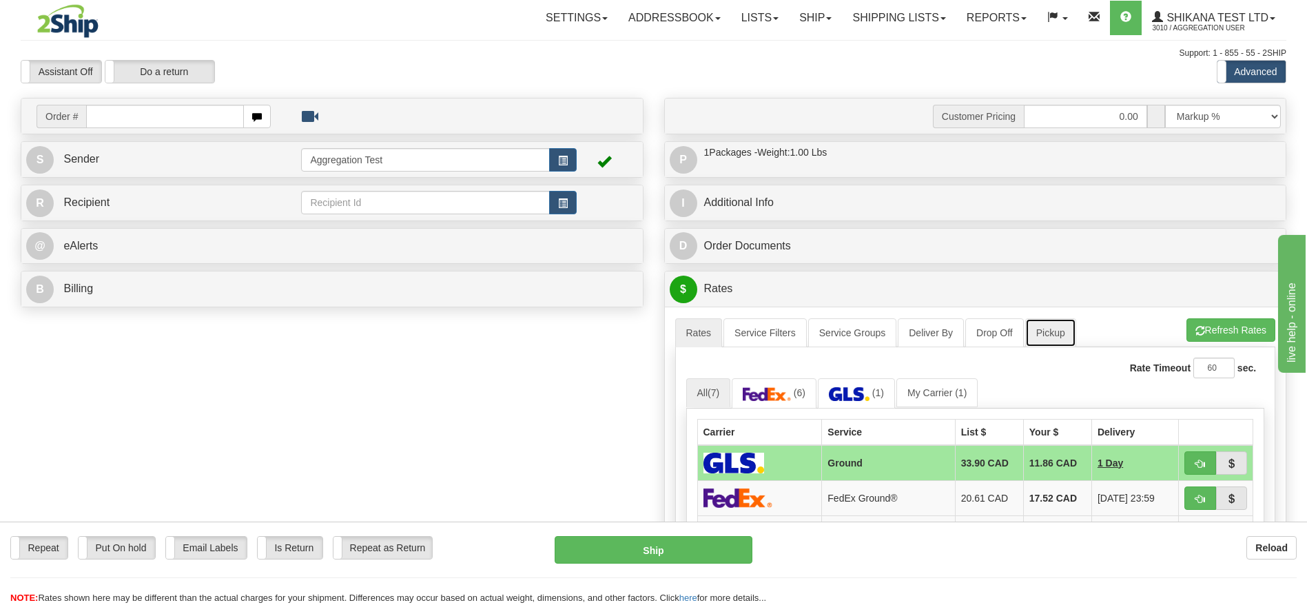
click at [1036, 331] on link "Pickup" at bounding box center [1050, 332] width 51 height 29
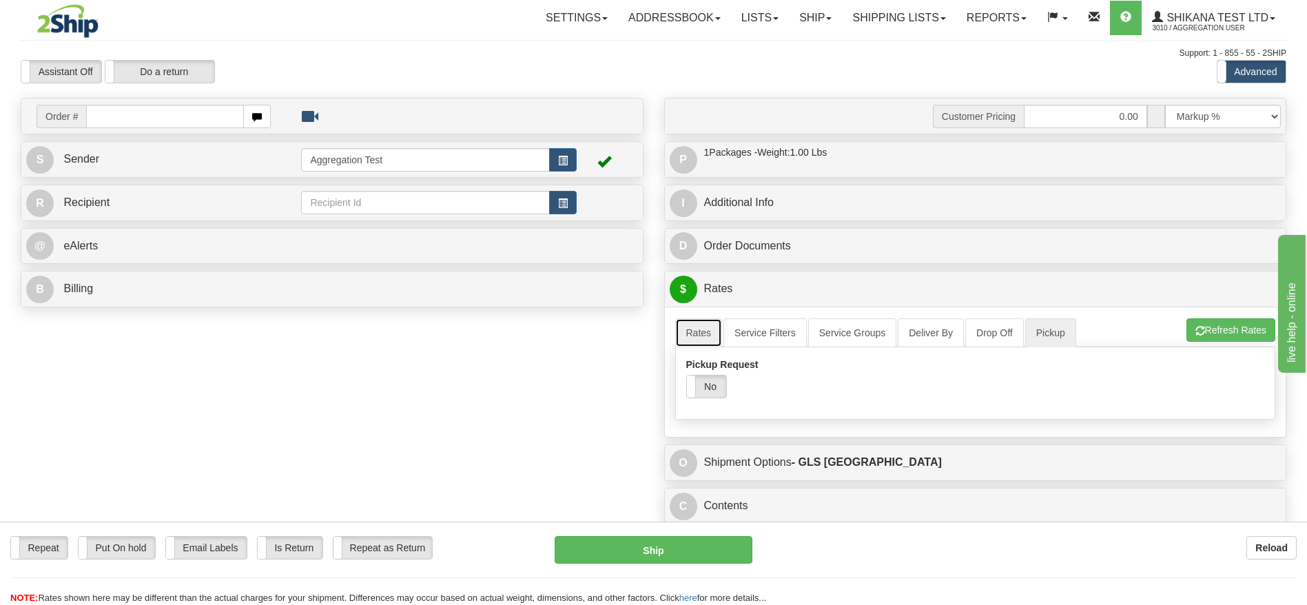
click at [691, 331] on link "Rates" at bounding box center [699, 332] width 48 height 29
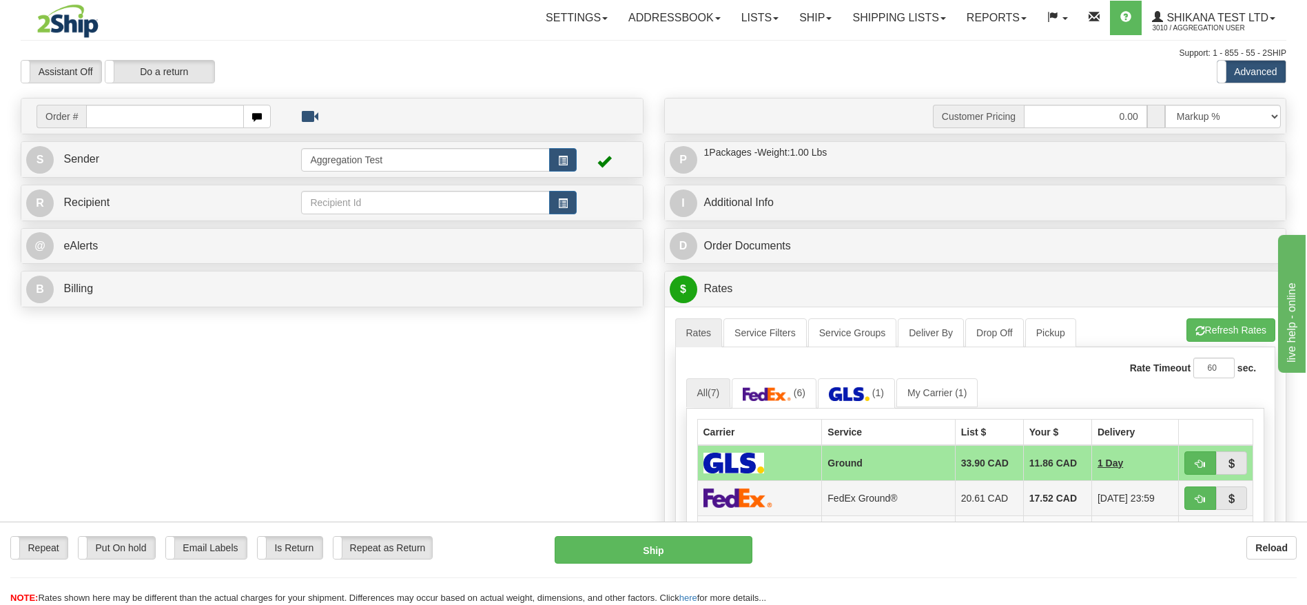
click at [872, 484] on td "FedEx Ground®" at bounding box center [888, 497] width 133 height 35
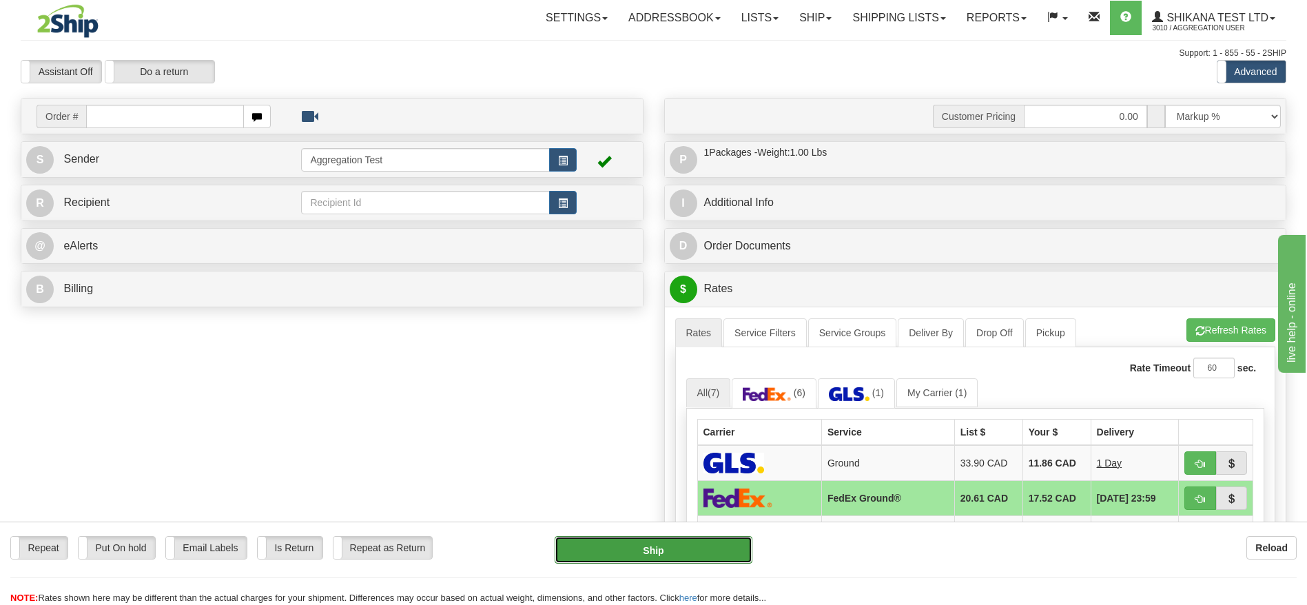
click at [648, 540] on button "Ship" at bounding box center [653, 550] width 197 height 28
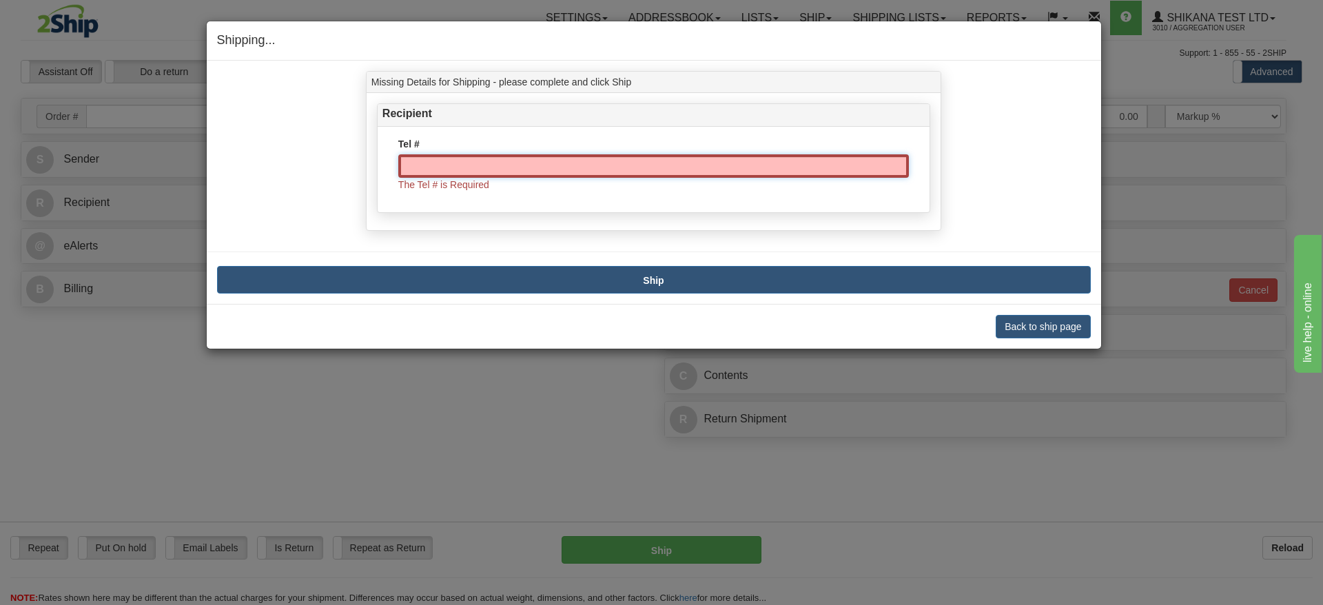
click at [487, 174] on input "Tel #" at bounding box center [653, 165] width 511 height 23
type input "1111111111"
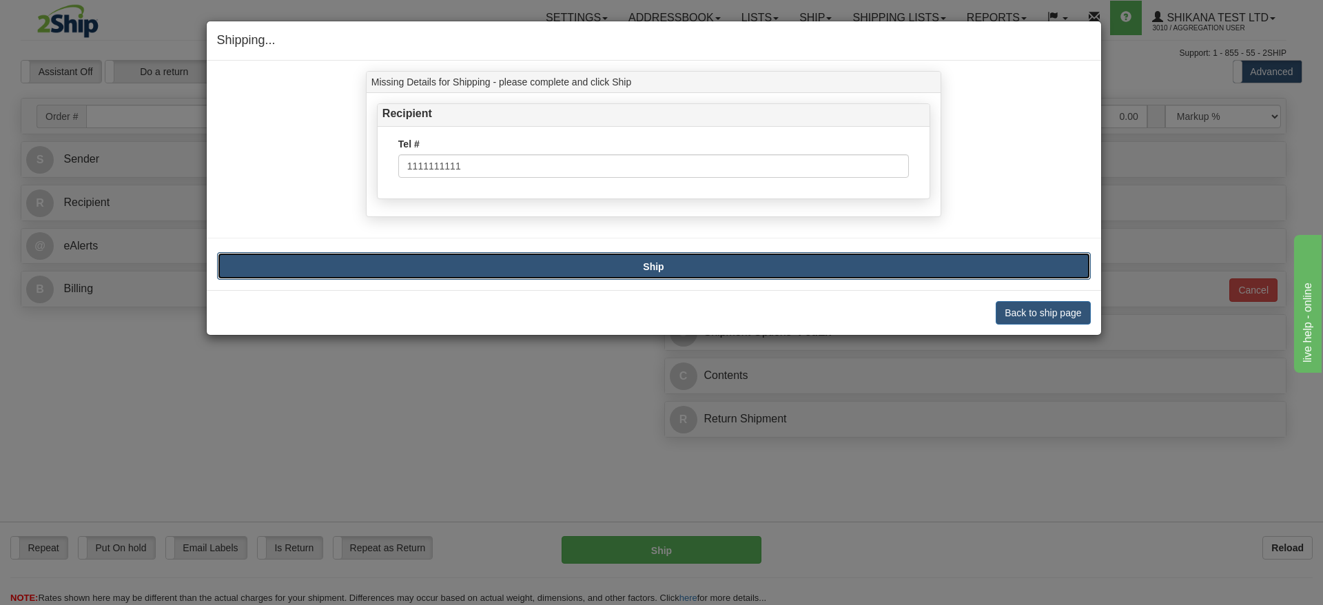
click at [656, 274] on button "Ship" at bounding box center [654, 266] width 874 height 28
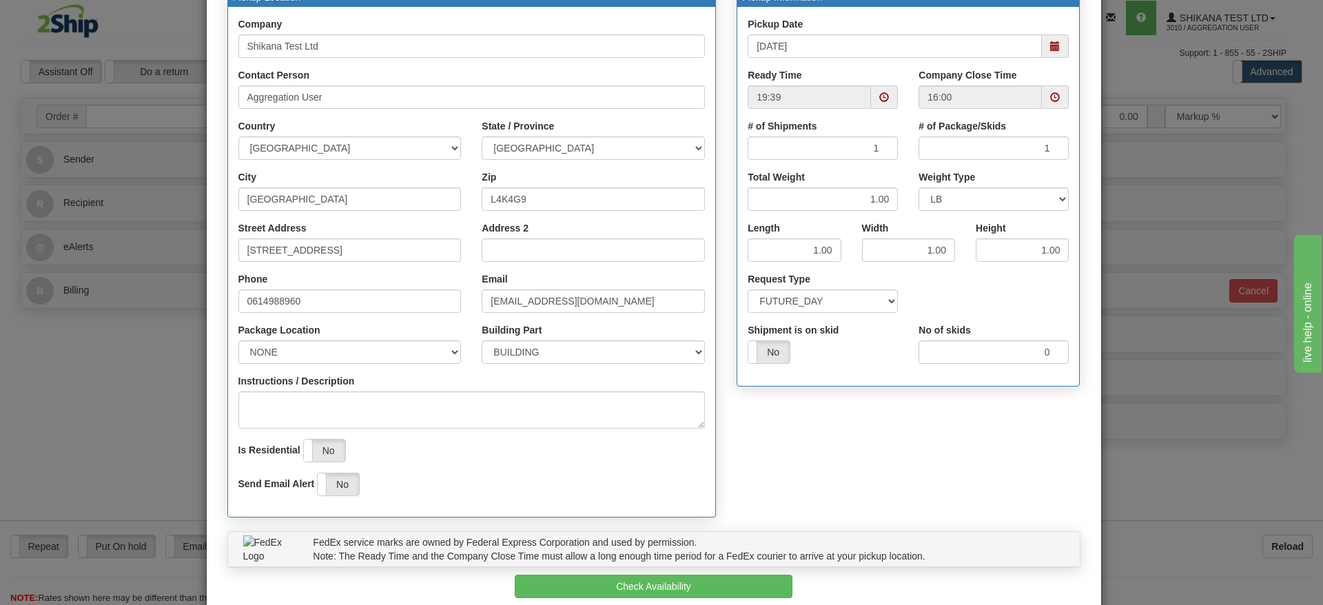
scroll to position [218, 0]
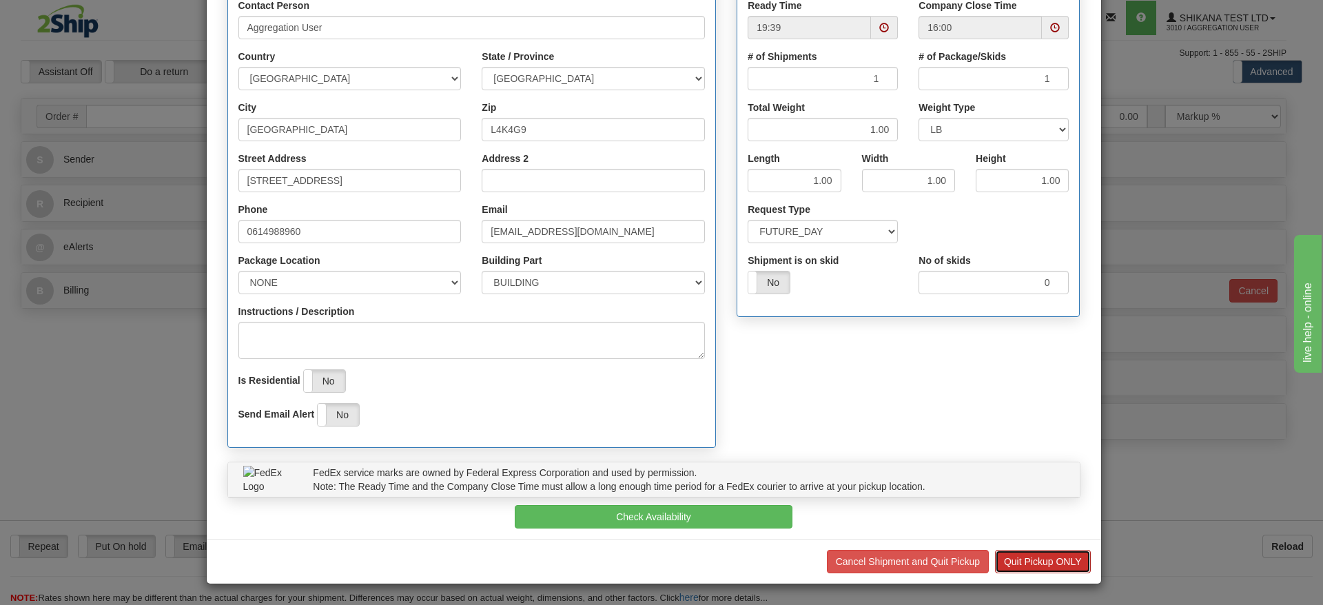
click at [1038, 567] on button "Quit Pickup ONLY" at bounding box center [1043, 561] width 96 height 23
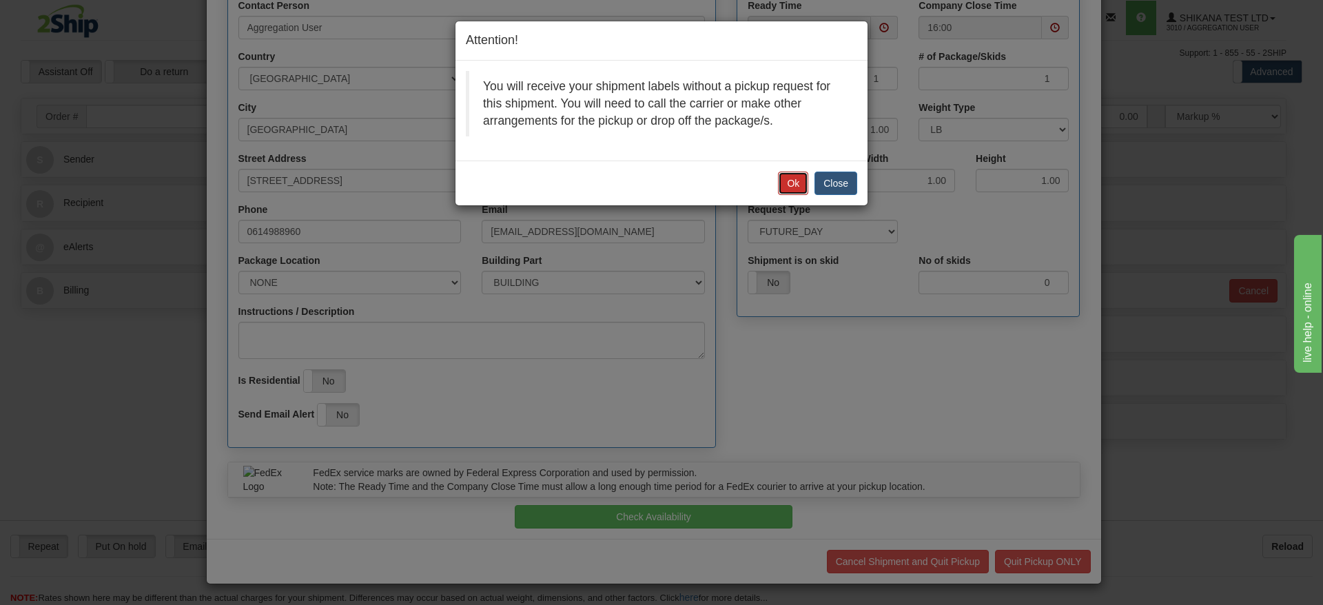
click at [779, 183] on button "Ok" at bounding box center [793, 183] width 30 height 23
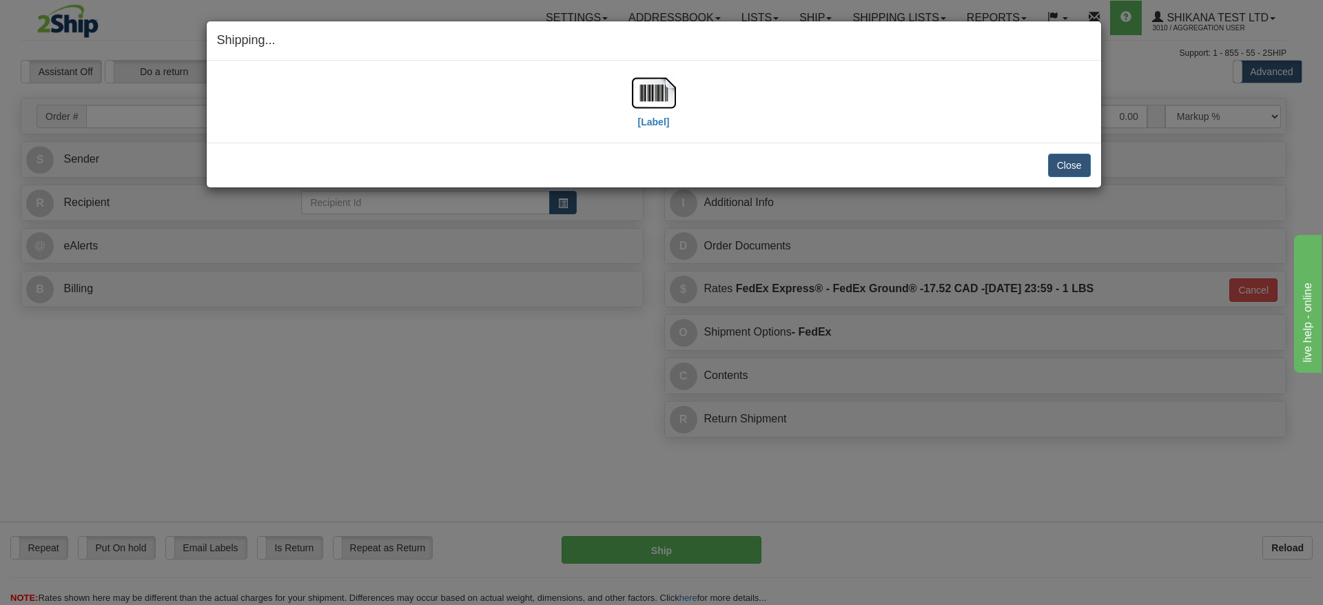
scroll to position [0, 0]
click at [1072, 173] on button "Close" at bounding box center [1069, 165] width 43 height 23
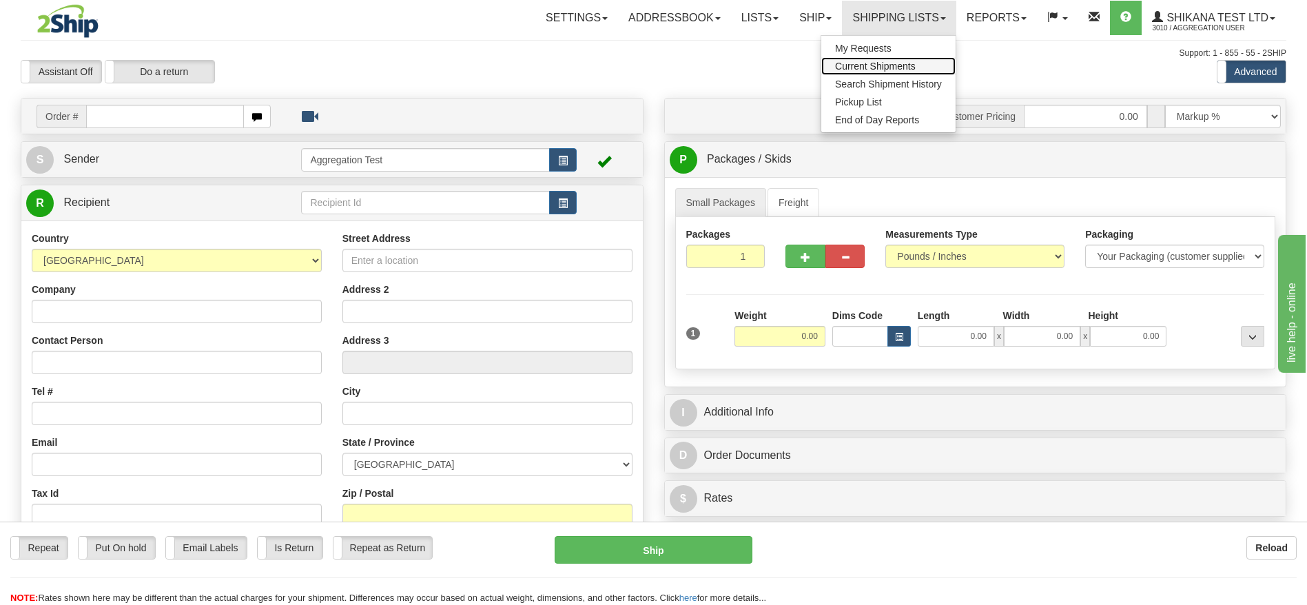
click at [879, 59] on link "Current Shipments" at bounding box center [888, 66] width 134 height 18
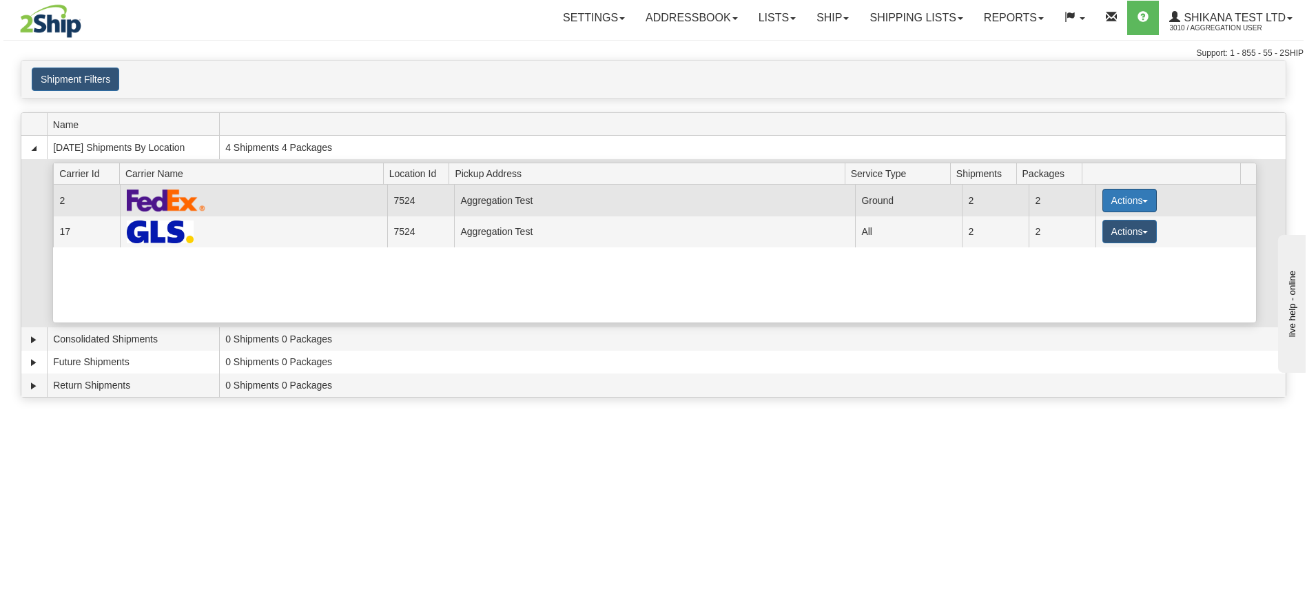
click at [1109, 195] on button "Actions" at bounding box center [1130, 200] width 55 height 23
click at [1100, 222] on link "Details" at bounding box center [1101, 227] width 110 height 18
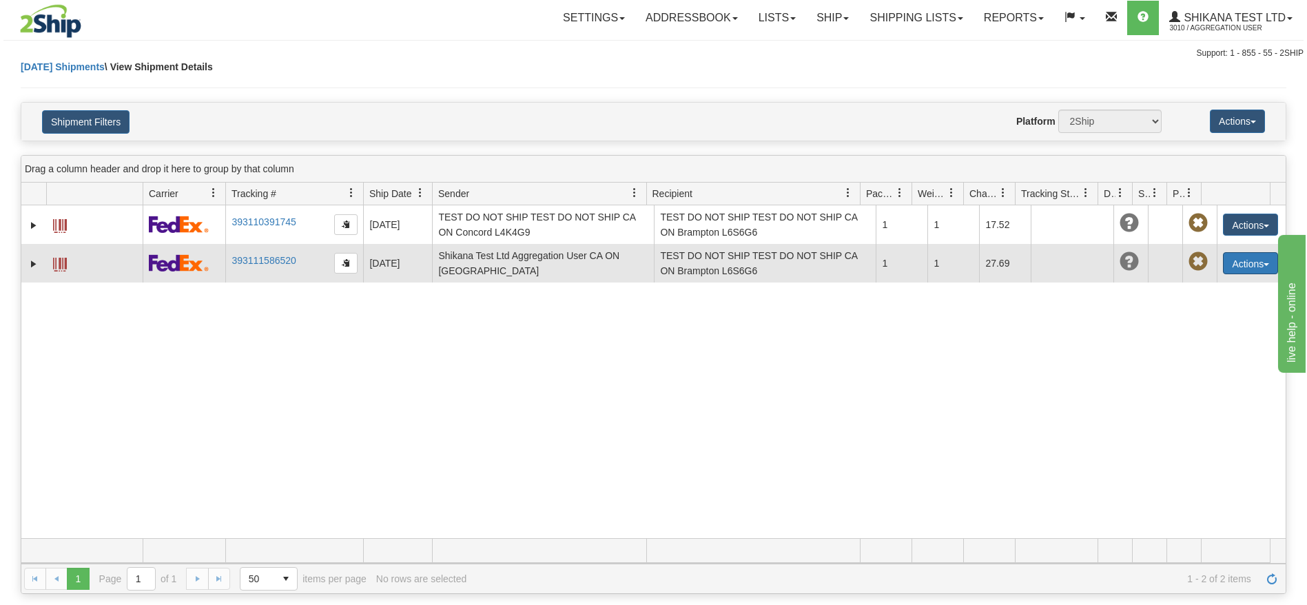
click at [1244, 260] on button "Actions" at bounding box center [1250, 263] width 55 height 22
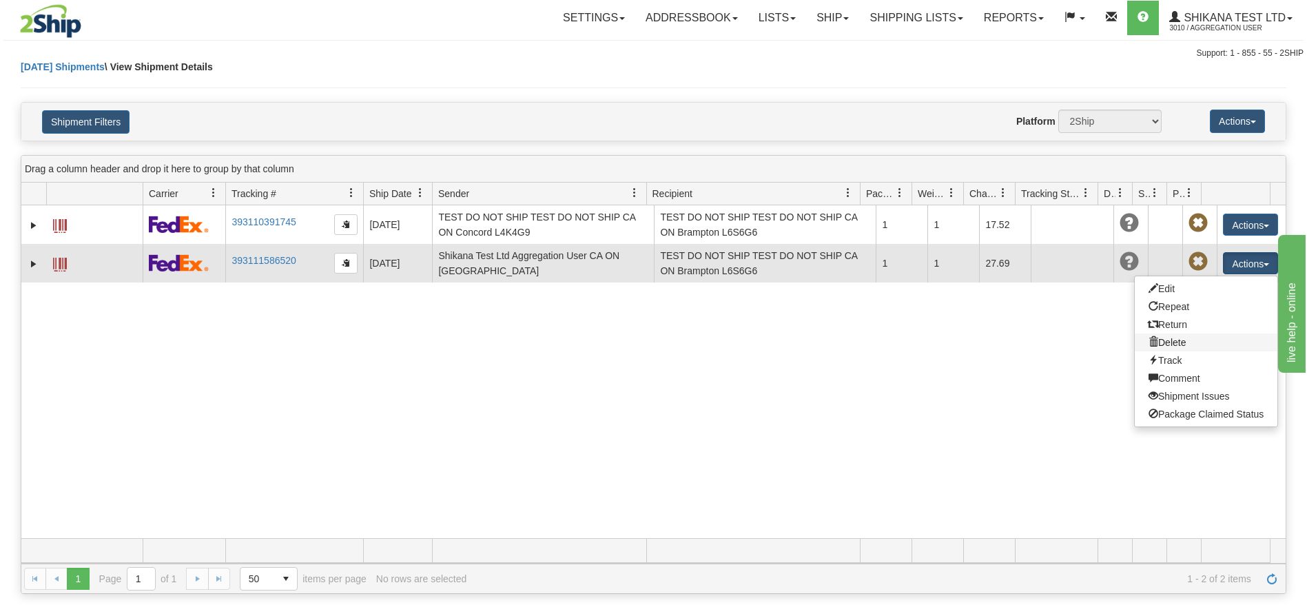
click at [1162, 346] on link "Delete" at bounding box center [1206, 343] width 143 height 18
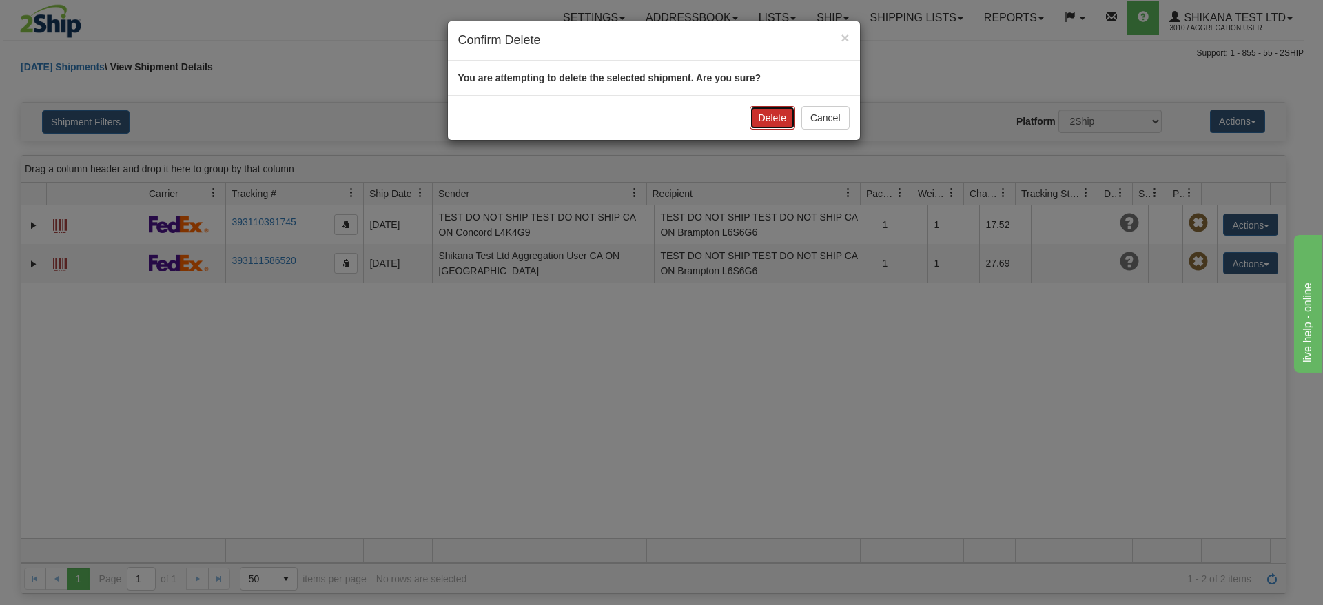
click at [788, 110] on button "Delete" at bounding box center [772, 117] width 45 height 23
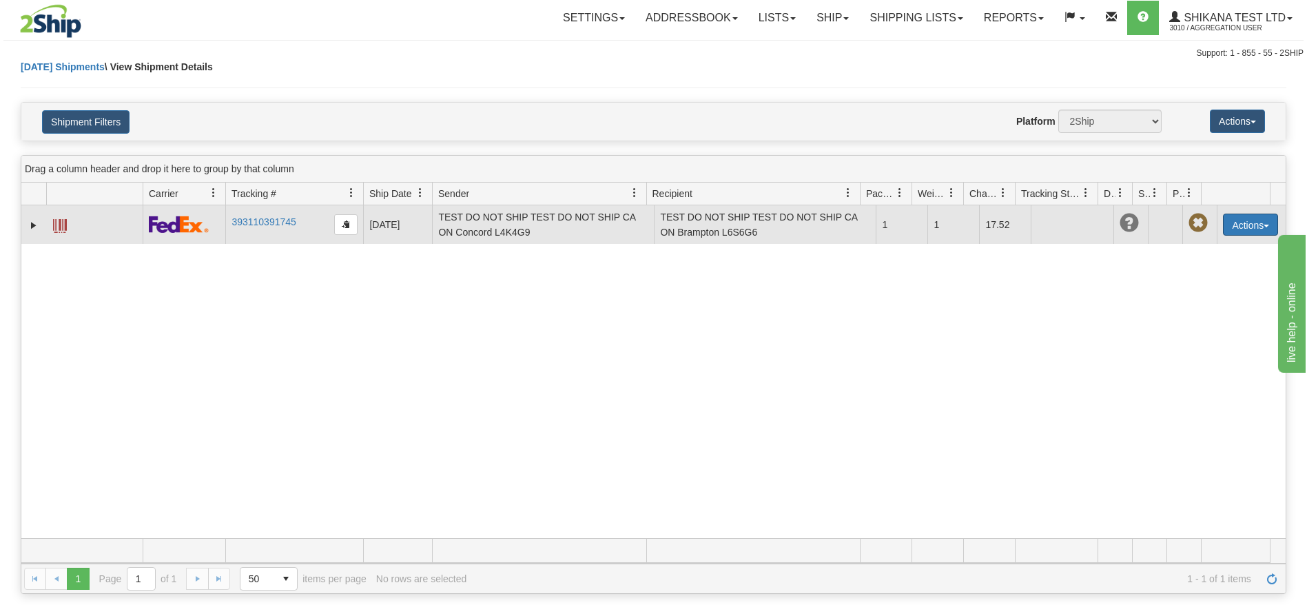
click at [1223, 215] on button "Actions" at bounding box center [1250, 225] width 55 height 22
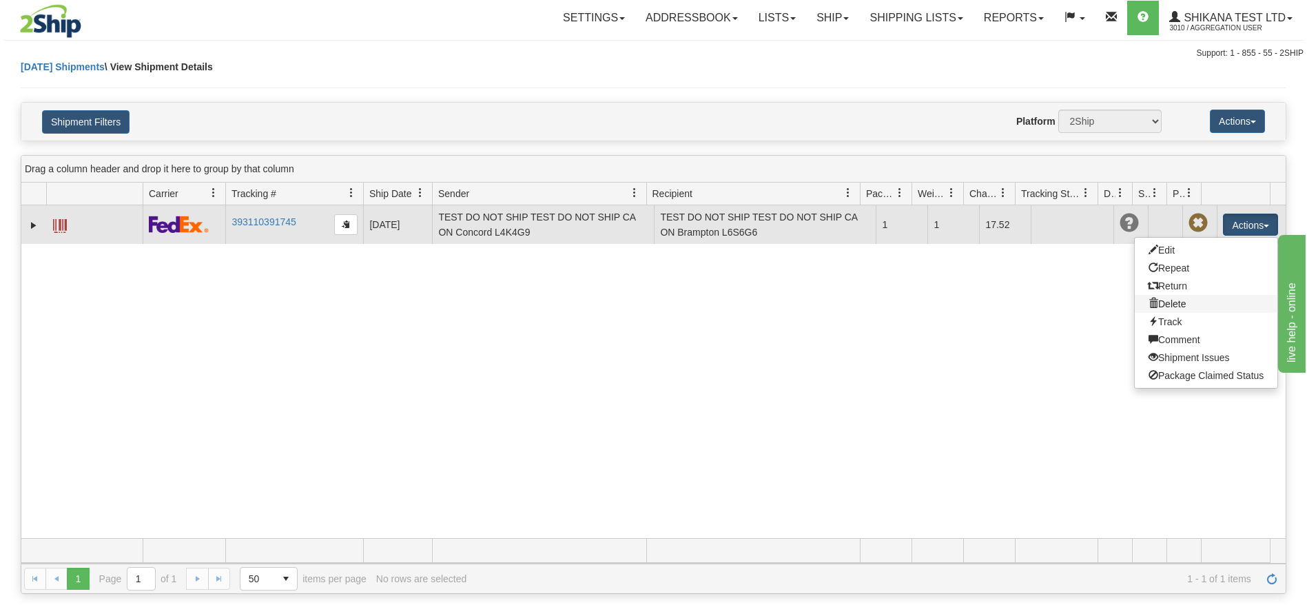
click at [1176, 298] on link "Delete" at bounding box center [1206, 304] width 143 height 18
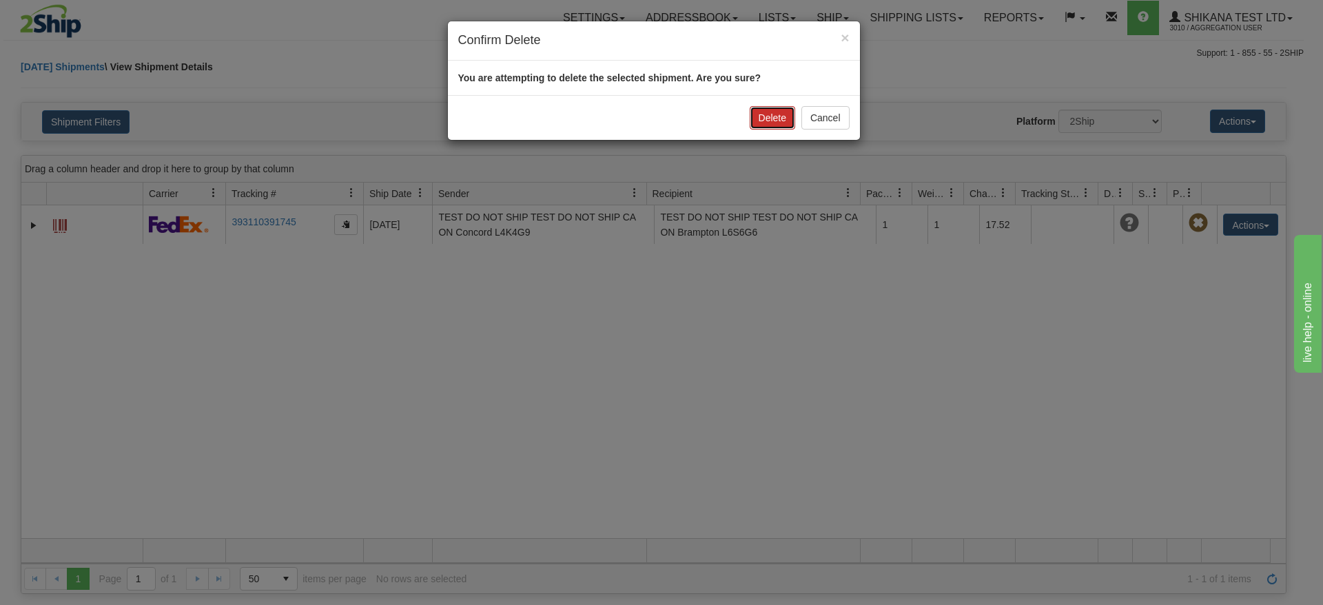
click at [752, 112] on button "Delete" at bounding box center [772, 117] width 45 height 23
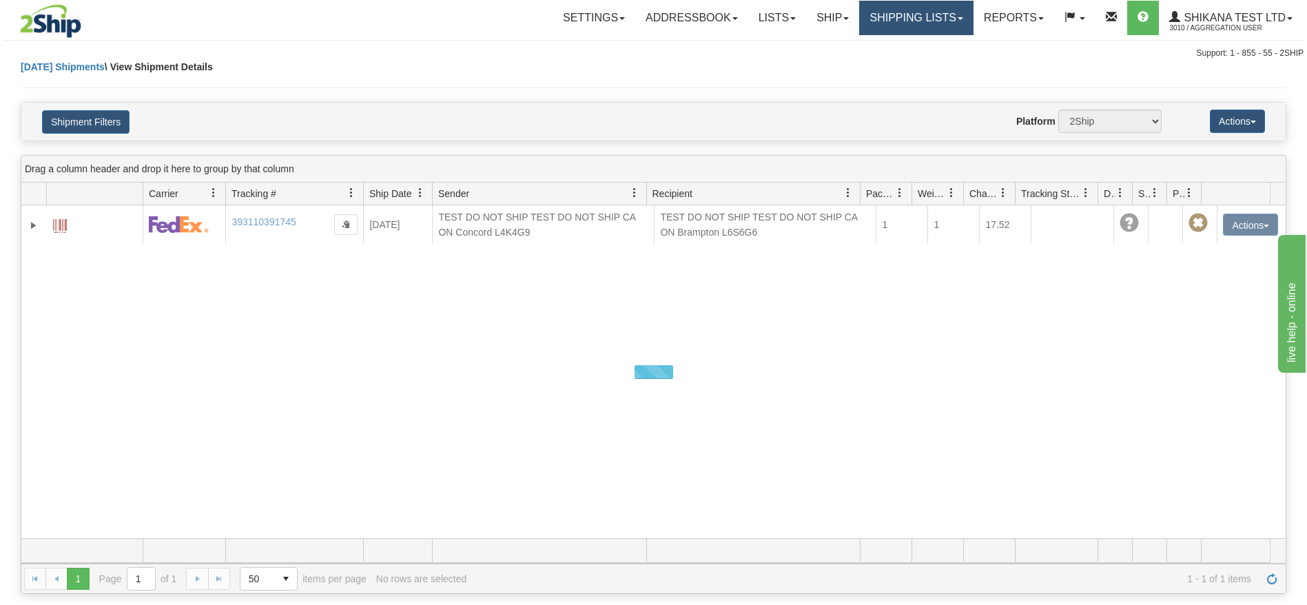
click at [901, 23] on link "Shipping lists" at bounding box center [916, 18] width 114 height 34
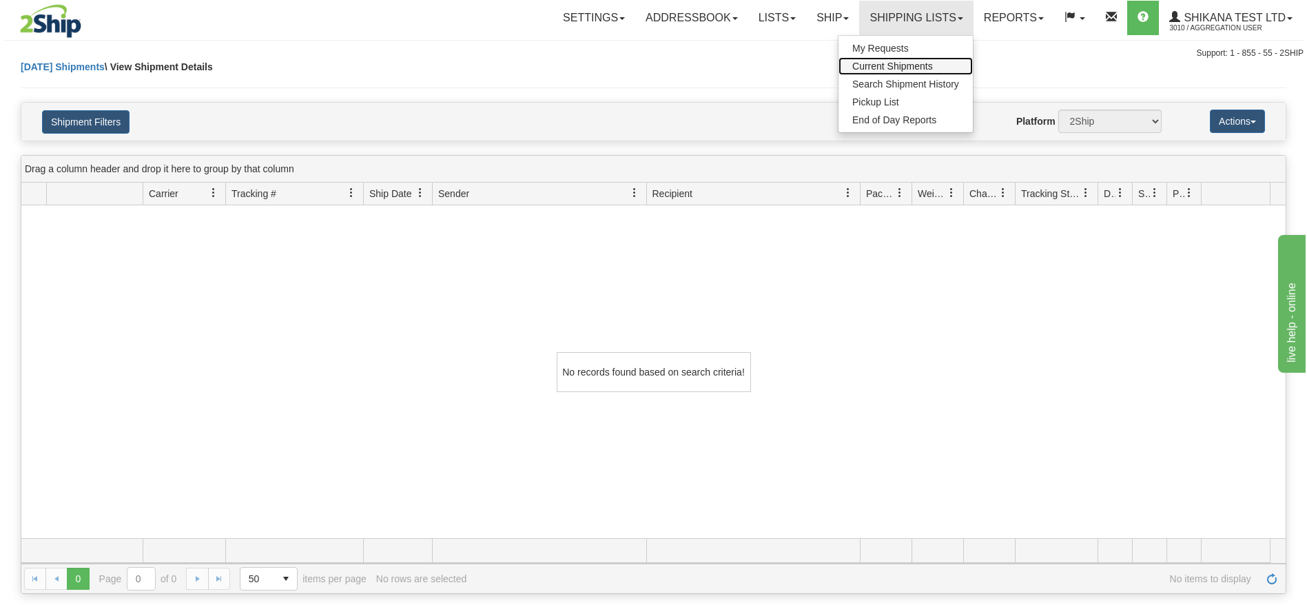
click at [904, 65] on span "Current Shipments" at bounding box center [892, 66] width 81 height 11
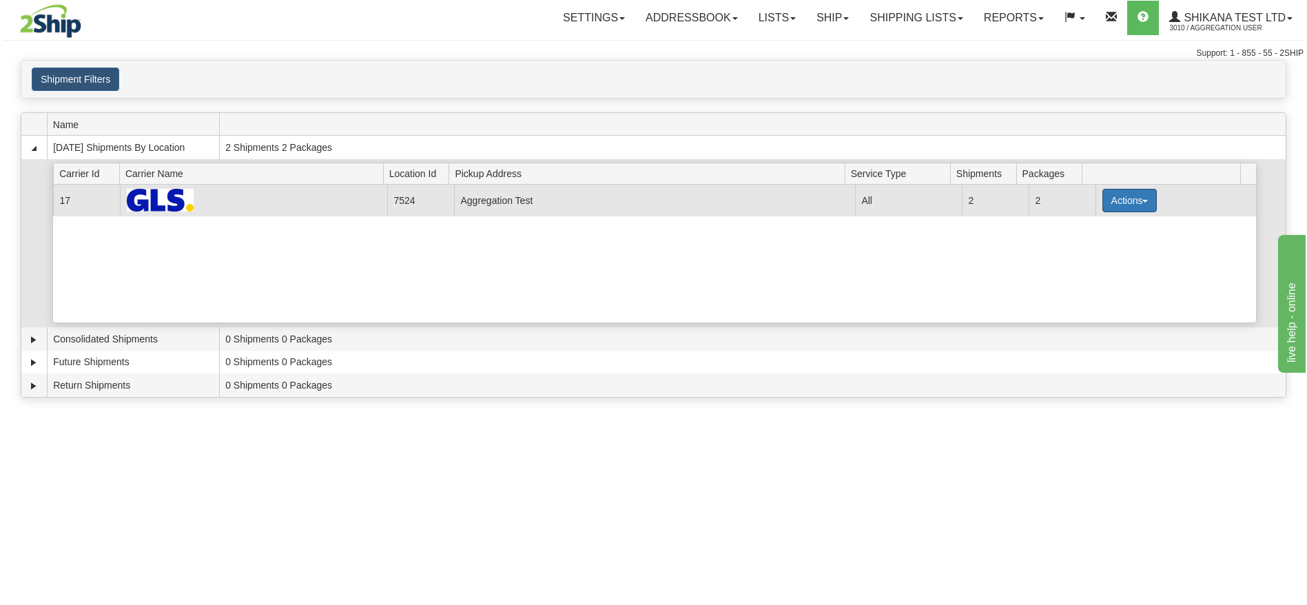
click at [1107, 196] on button "Actions" at bounding box center [1130, 200] width 55 height 23
click at [1092, 225] on span "Details" at bounding box center [1078, 226] width 37 height 10
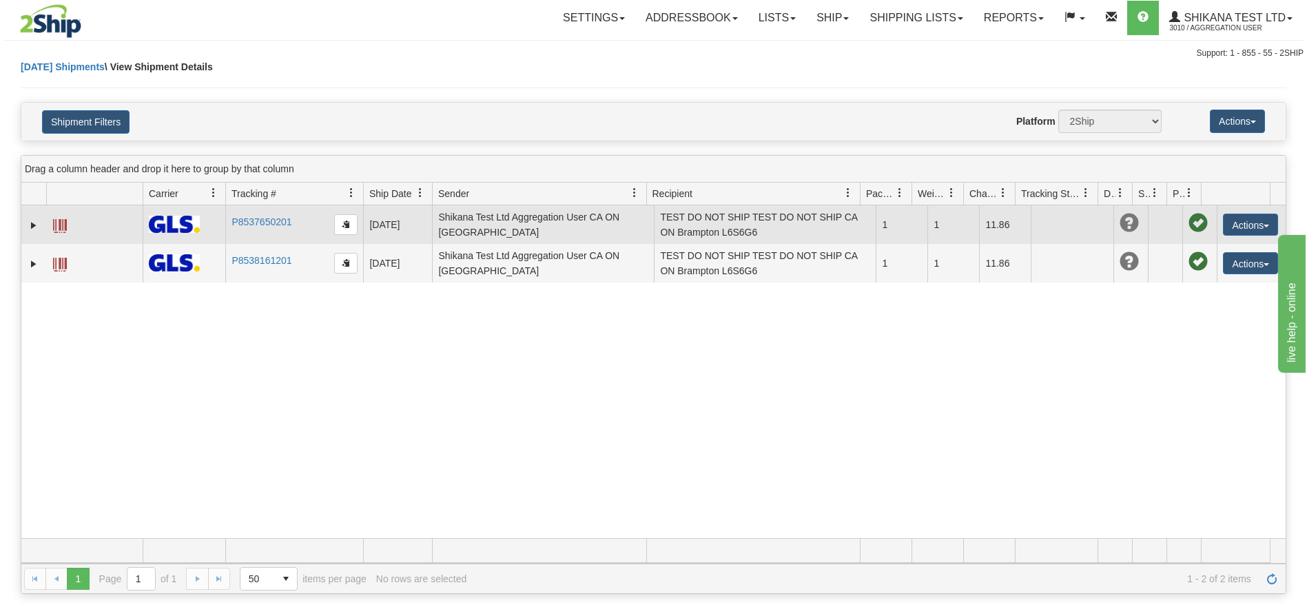
click at [1225, 212] on td "Actions Edit Repeat Return Delete Track Comment Shipment Issues Package Claimed…" at bounding box center [1251, 224] width 69 height 39
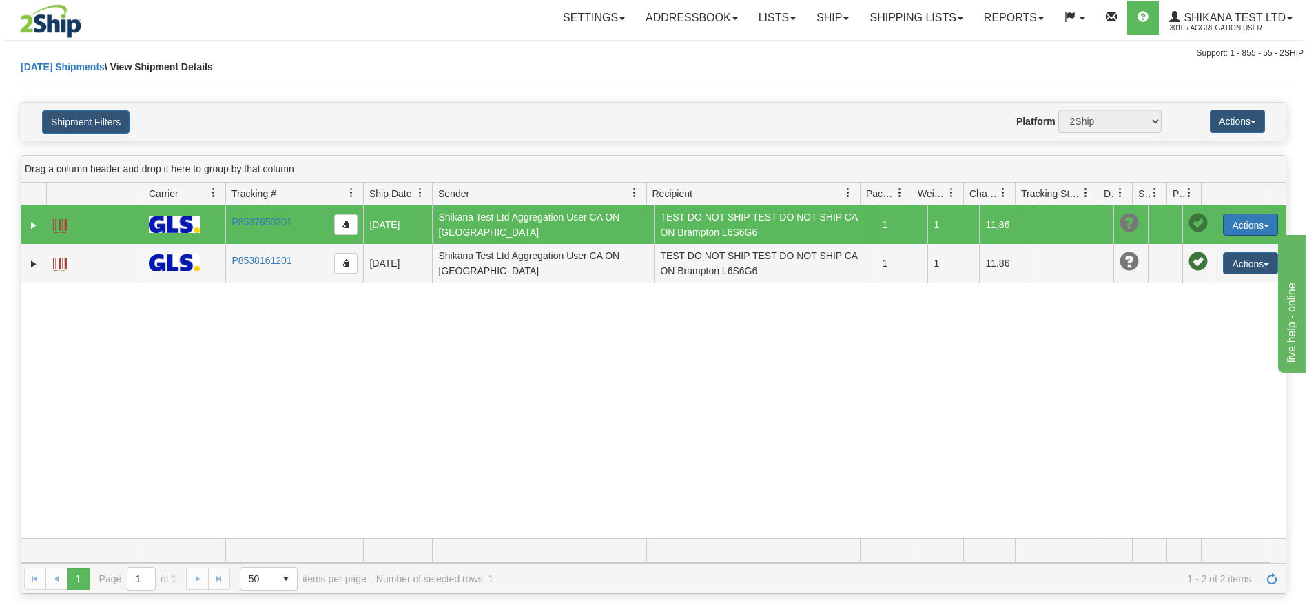
click at [1226, 218] on button "Actions" at bounding box center [1250, 225] width 55 height 22
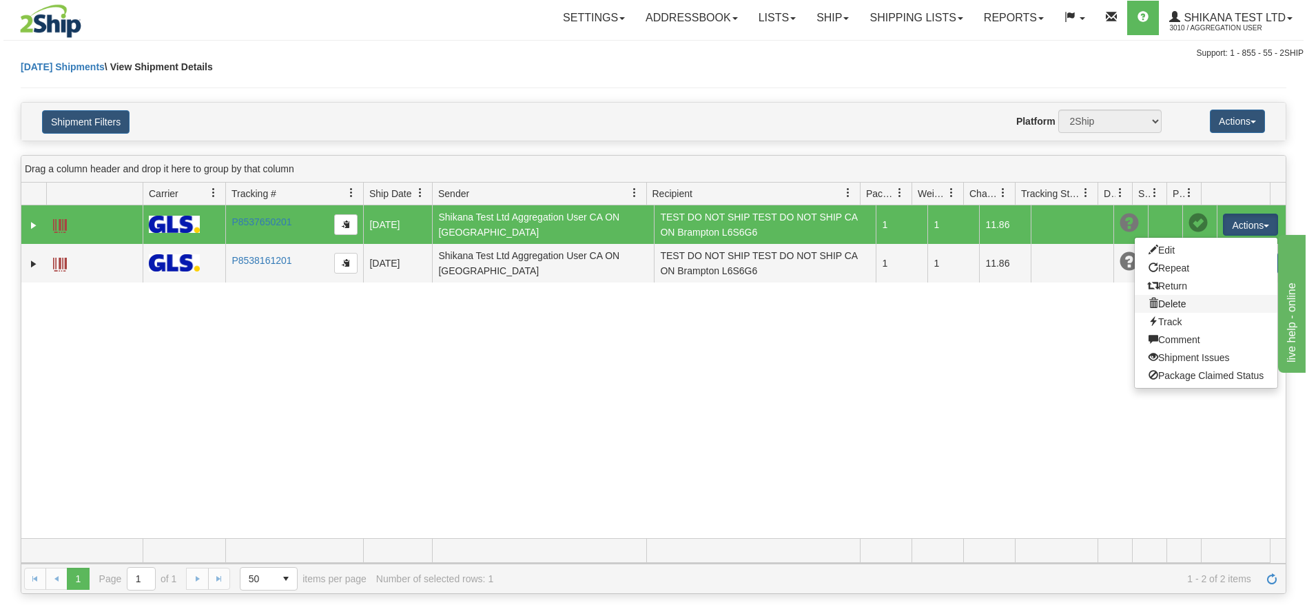
click at [1172, 303] on link "Delete" at bounding box center [1206, 304] width 143 height 18
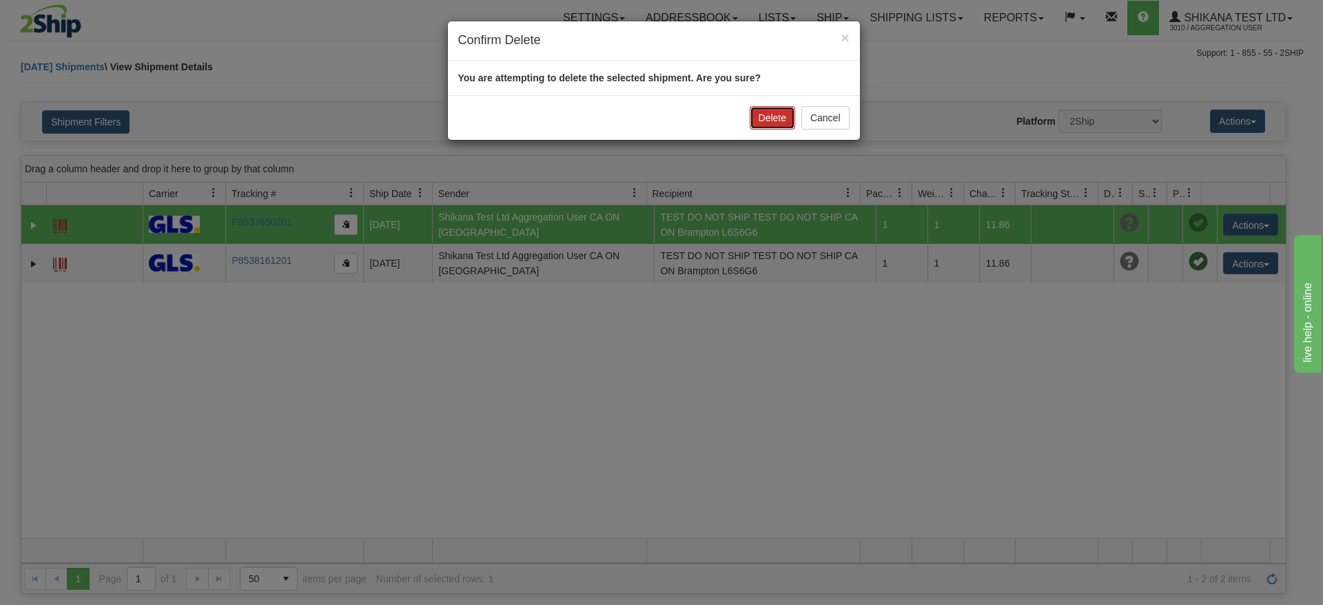
click at [761, 108] on button "Delete" at bounding box center [772, 117] width 45 height 23
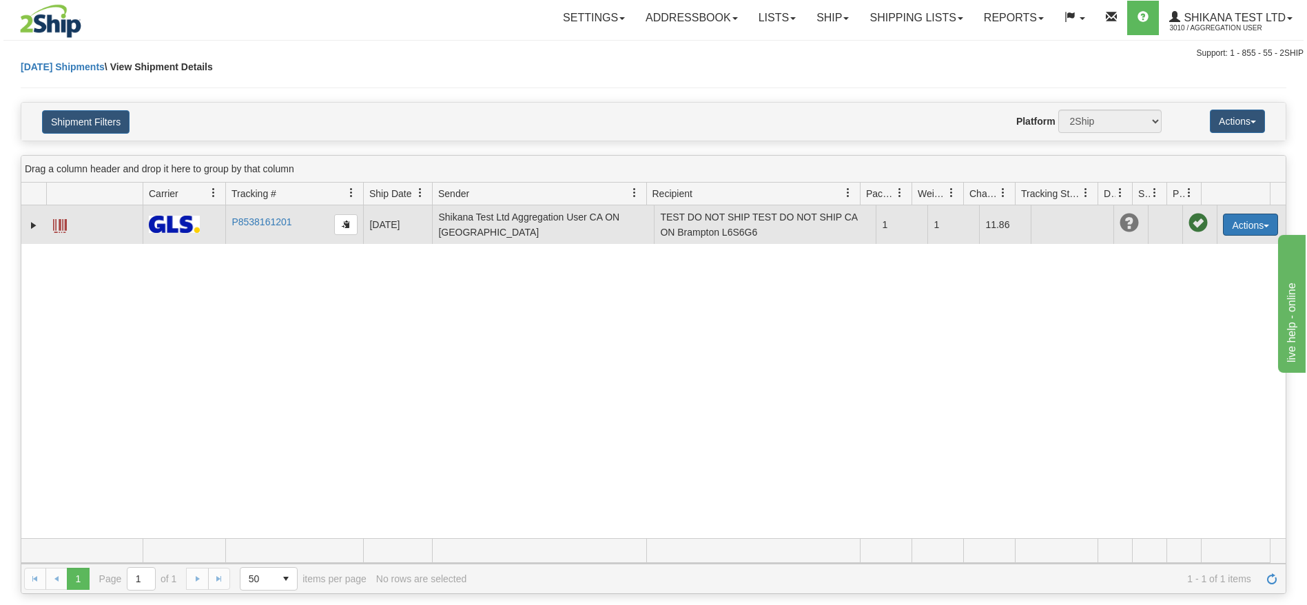
click at [1226, 218] on button "Actions" at bounding box center [1250, 225] width 55 height 22
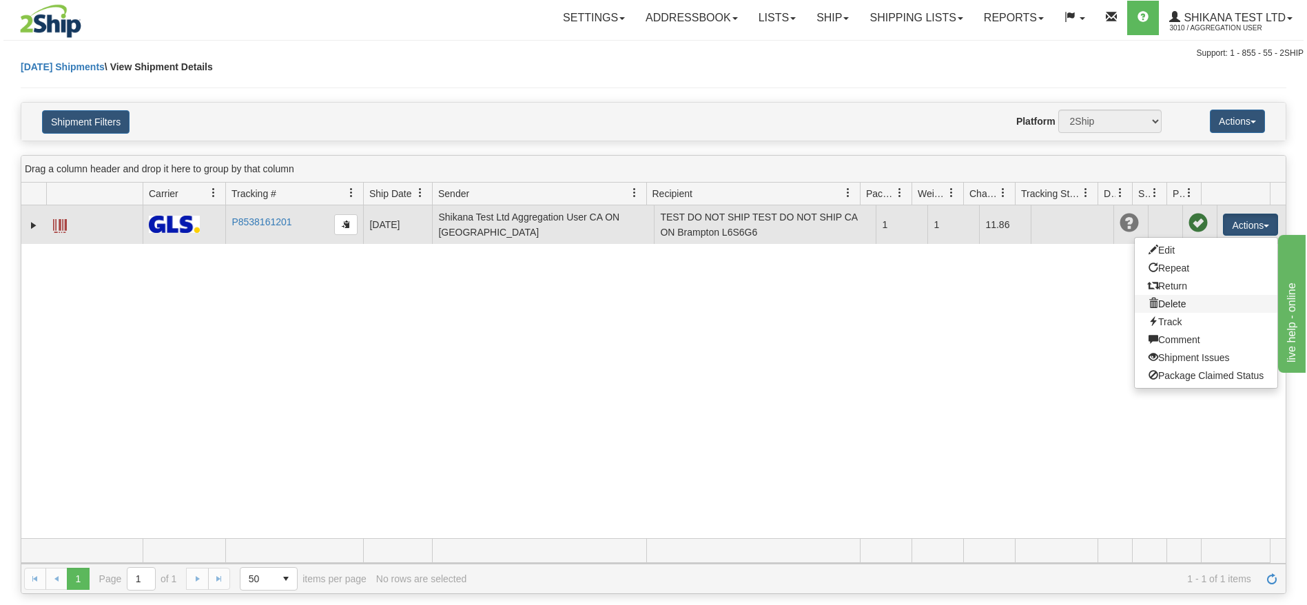
click at [1162, 300] on link "Delete" at bounding box center [1206, 304] width 143 height 18
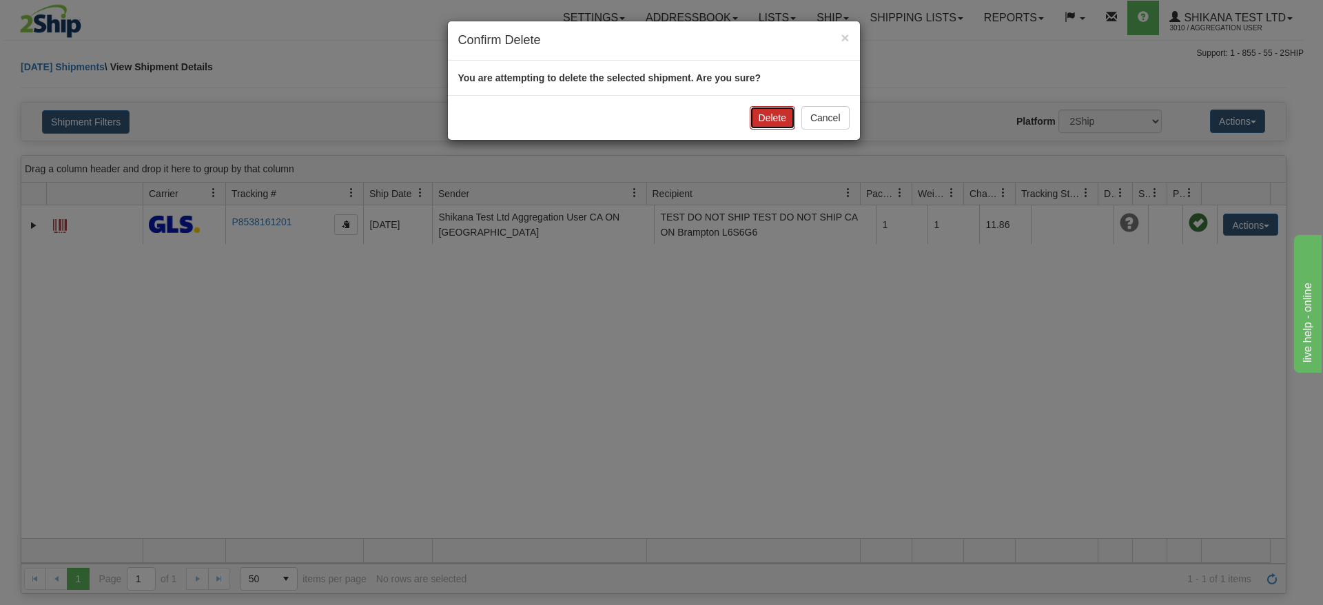
click at [763, 109] on button "Delete" at bounding box center [772, 117] width 45 height 23
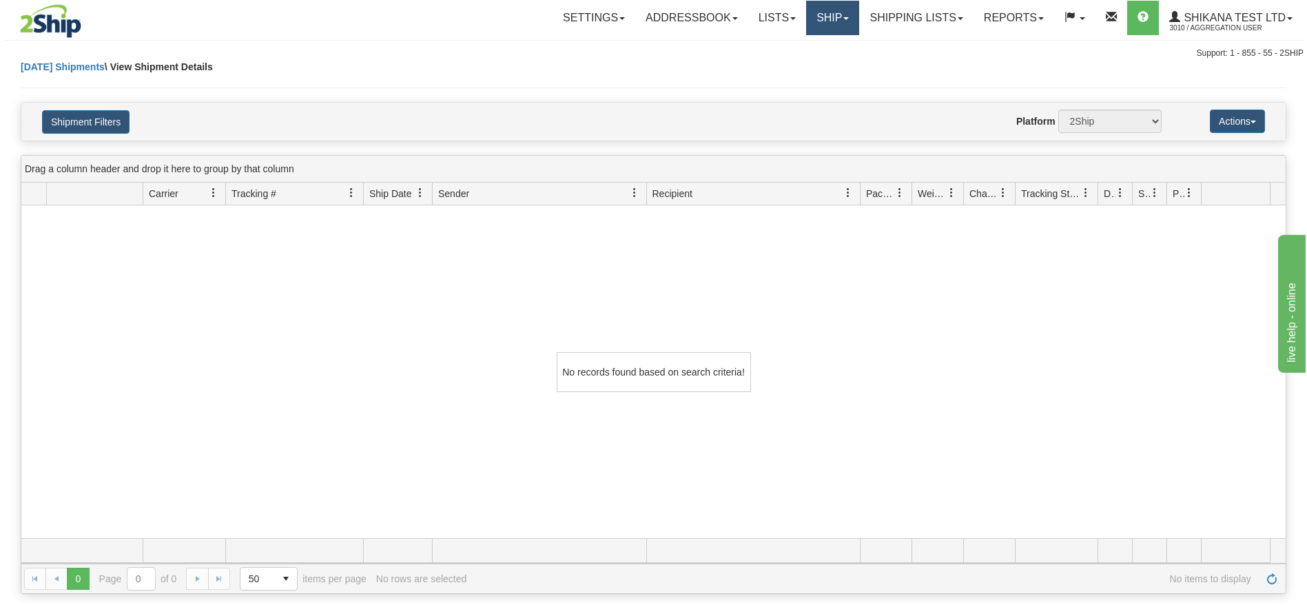
click at [821, 21] on link "Ship" at bounding box center [832, 18] width 53 height 34
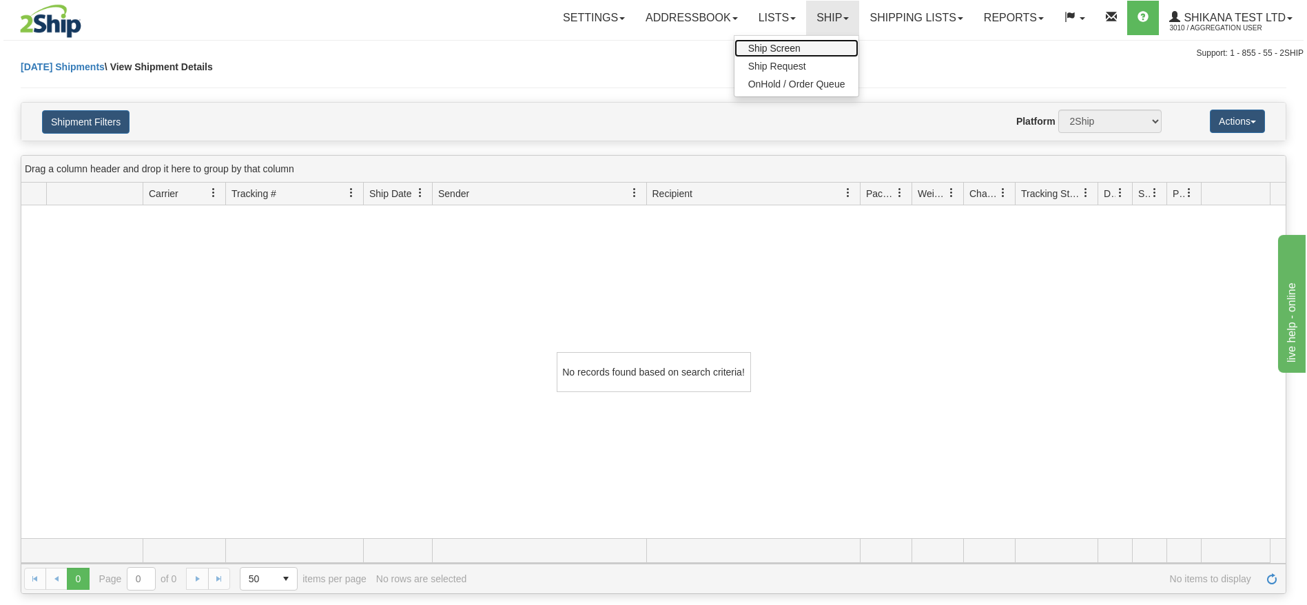
click at [806, 50] on link "Ship Screen" at bounding box center [797, 48] width 125 height 18
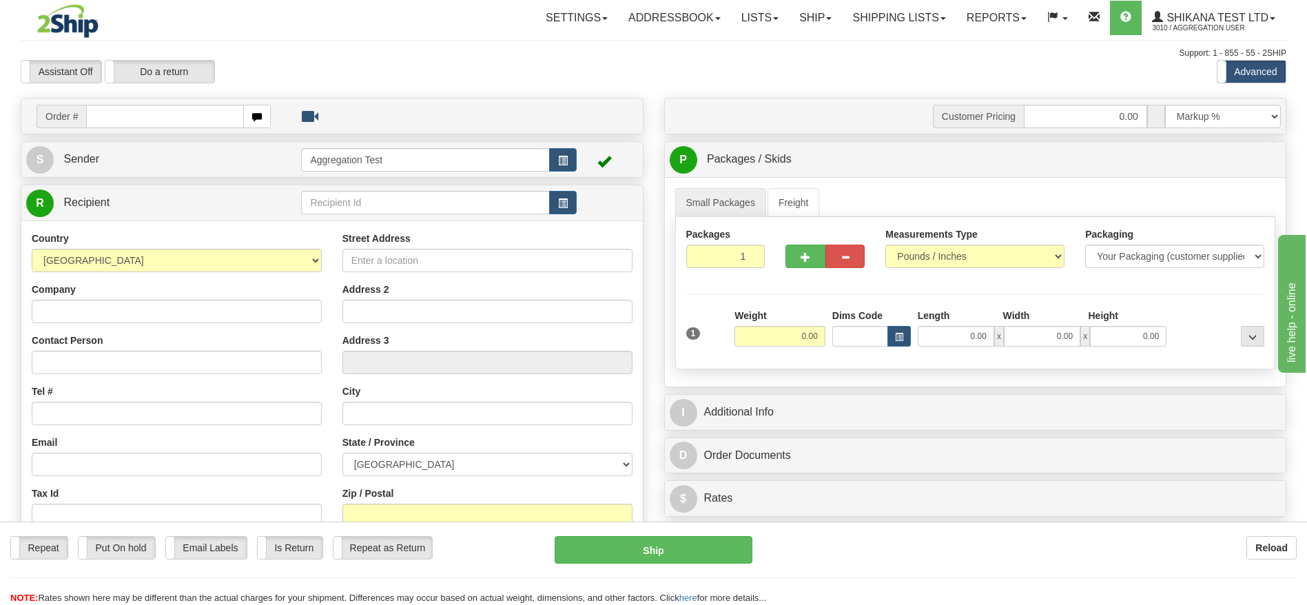
type input "[STREET_ADDRESS]"
type input "TEST DO NOT SHIP"
type input "[EMAIL_ADDRESS][DOMAIN_NAME]"
type input "Brampton"
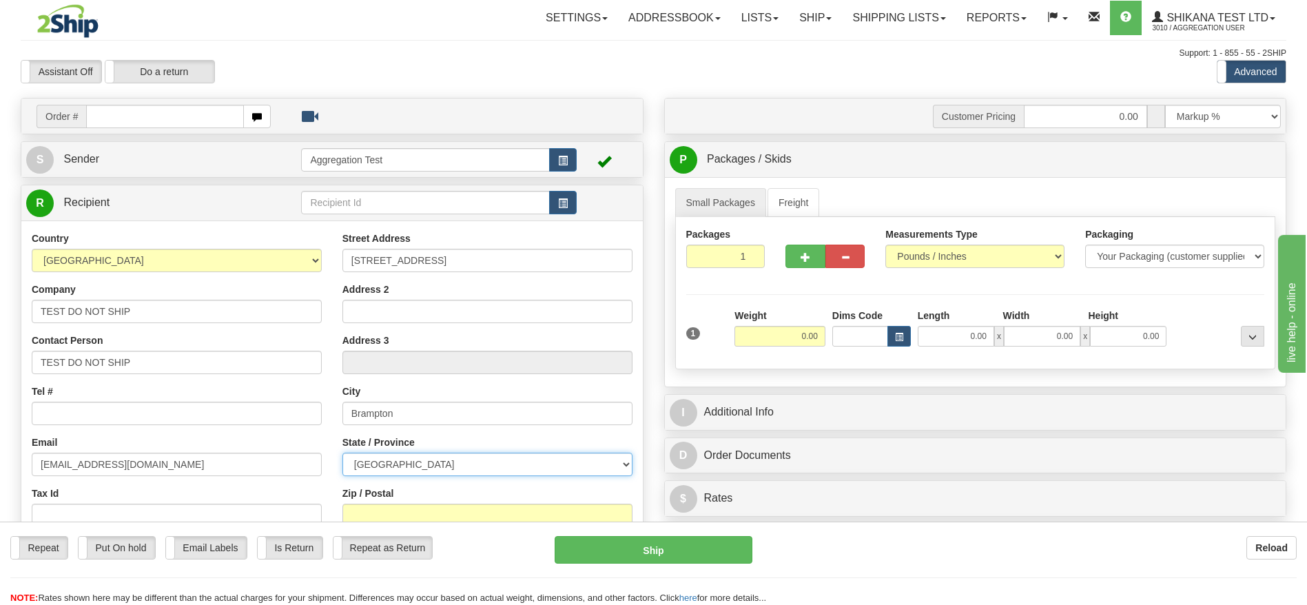
select select "ON"
type input "L6S6G6"
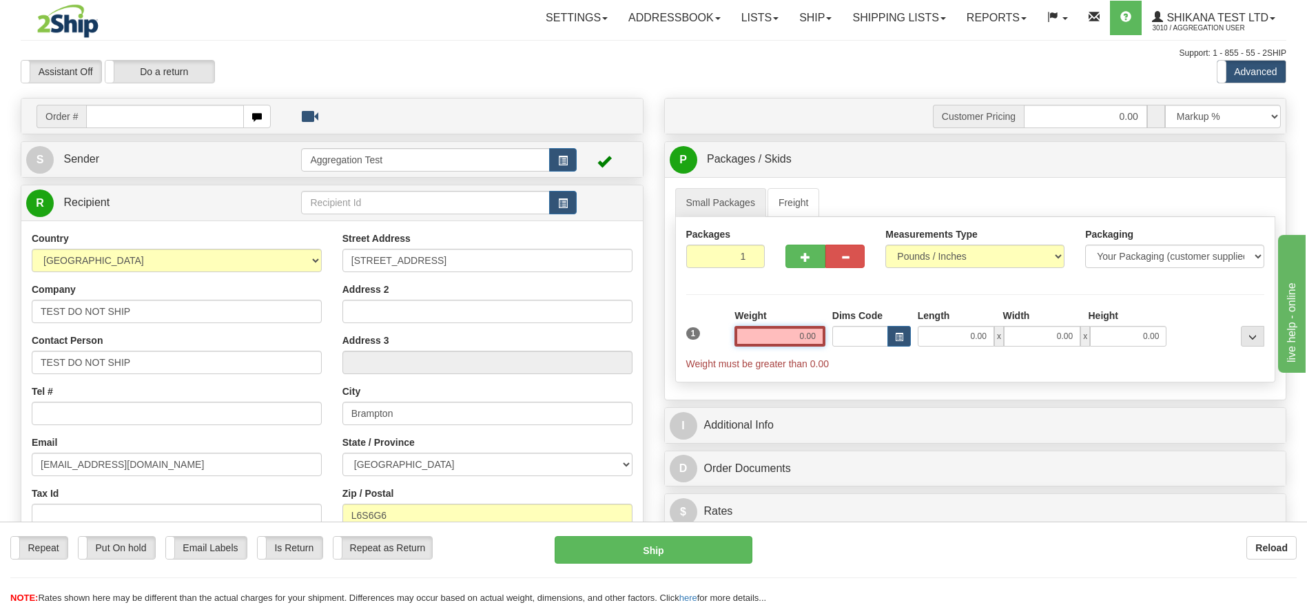
click at [845, 333] on div "1 Weight 0.00 Dims Code 0.00" at bounding box center [976, 340] width 586 height 62
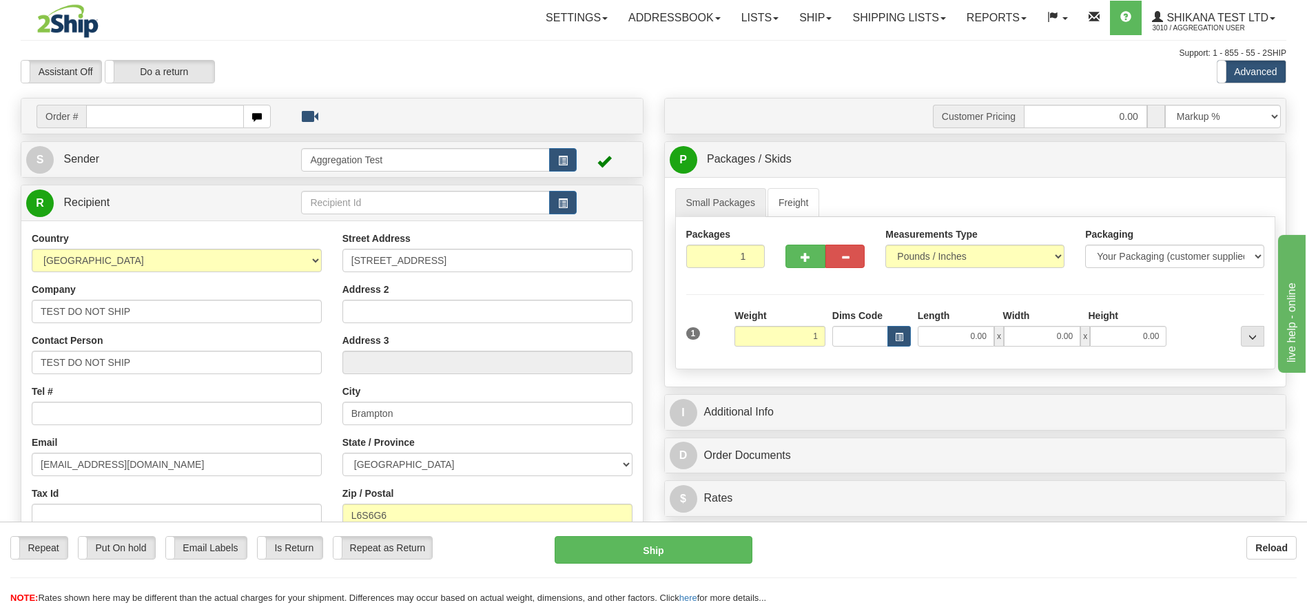
drag, startPoint x: 732, startPoint y: 82, endPoint x: 187, endPoint y: 198, distance: 557.9
click at [732, 81] on div "Assistant On Assistant Off Do a return Do a return Previous Next Standard Advan…" at bounding box center [653, 71] width 1286 height 23
click at [152, 201] on link "R Recipient" at bounding box center [148, 203] width 245 height 28
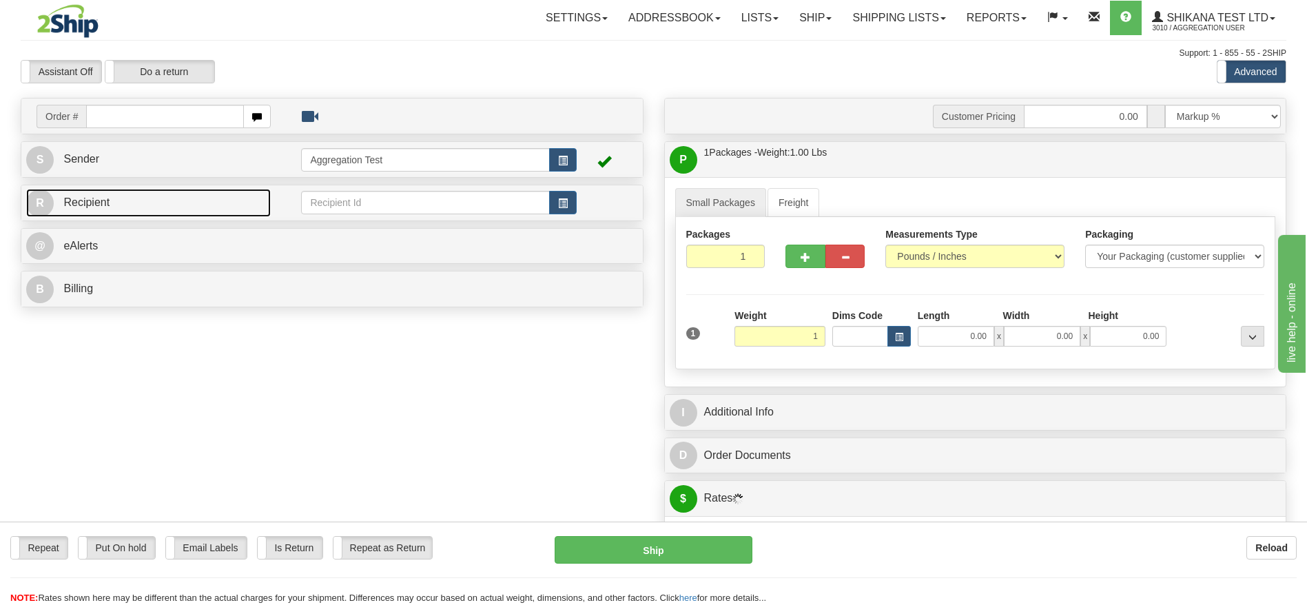
type input "1.00"
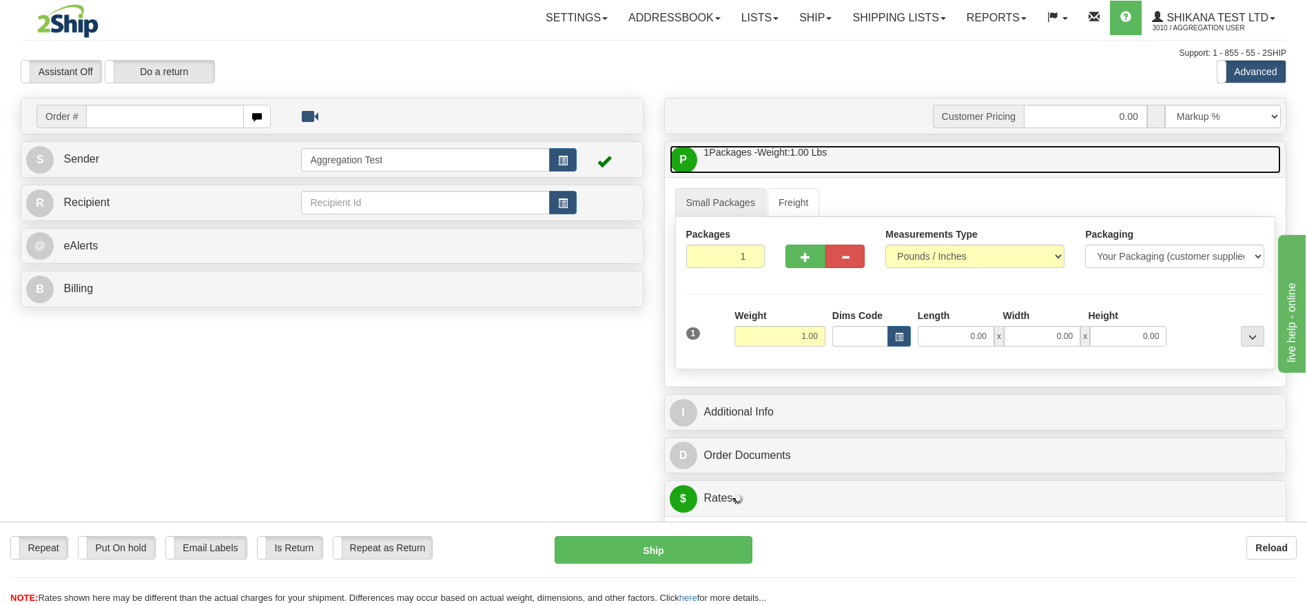
click at [810, 161] on link "P Packages / Skids 1 Packages - Weight: 1.00 Lbs 1 Skids - Weight: NaN Lbs" at bounding box center [976, 159] width 612 height 28
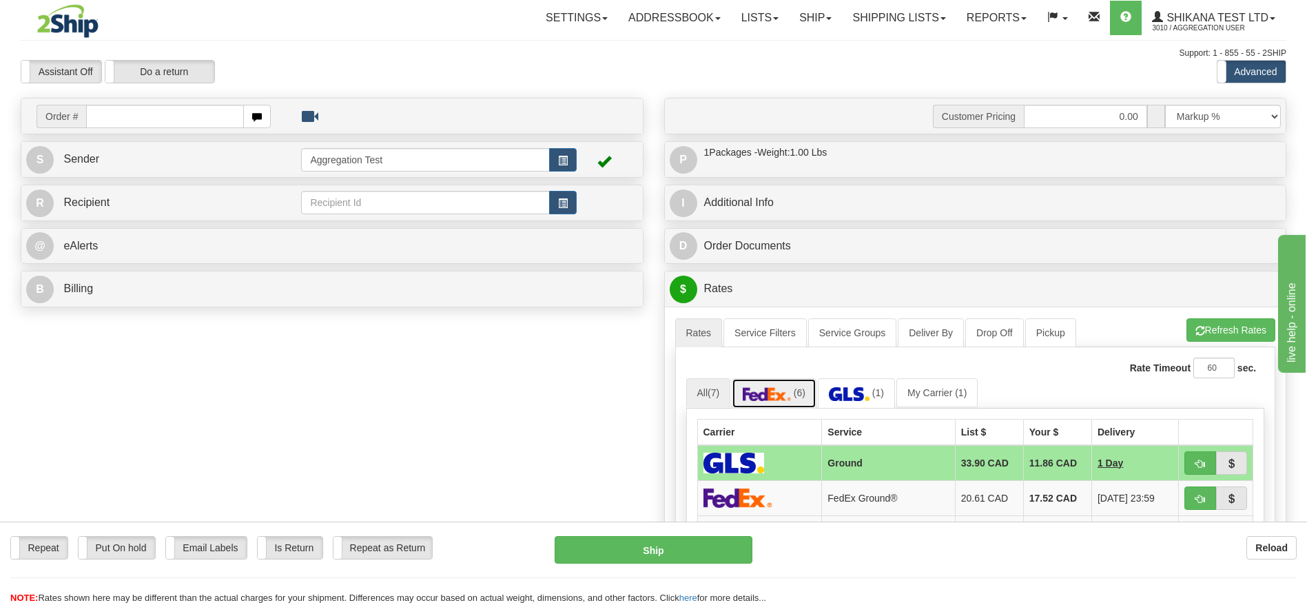
click at [790, 394] on img at bounding box center [767, 394] width 48 height 14
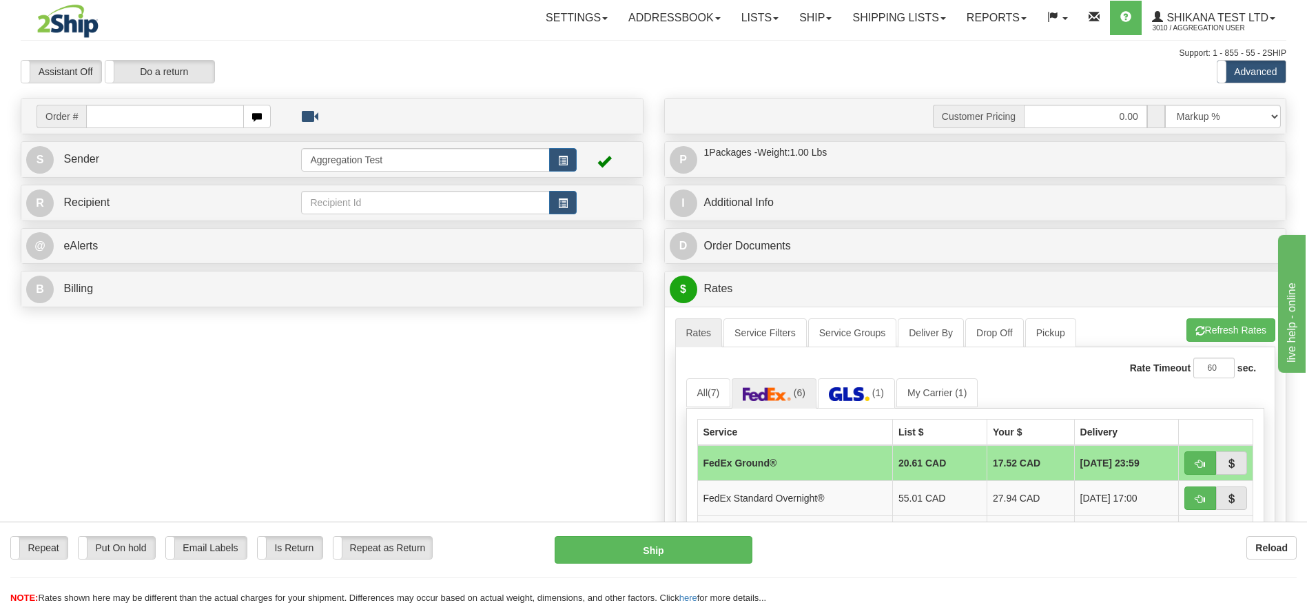
click at [1200, 450] on td at bounding box center [1216, 463] width 74 height 36
click at [660, 547] on button "Ship" at bounding box center [653, 550] width 197 height 28
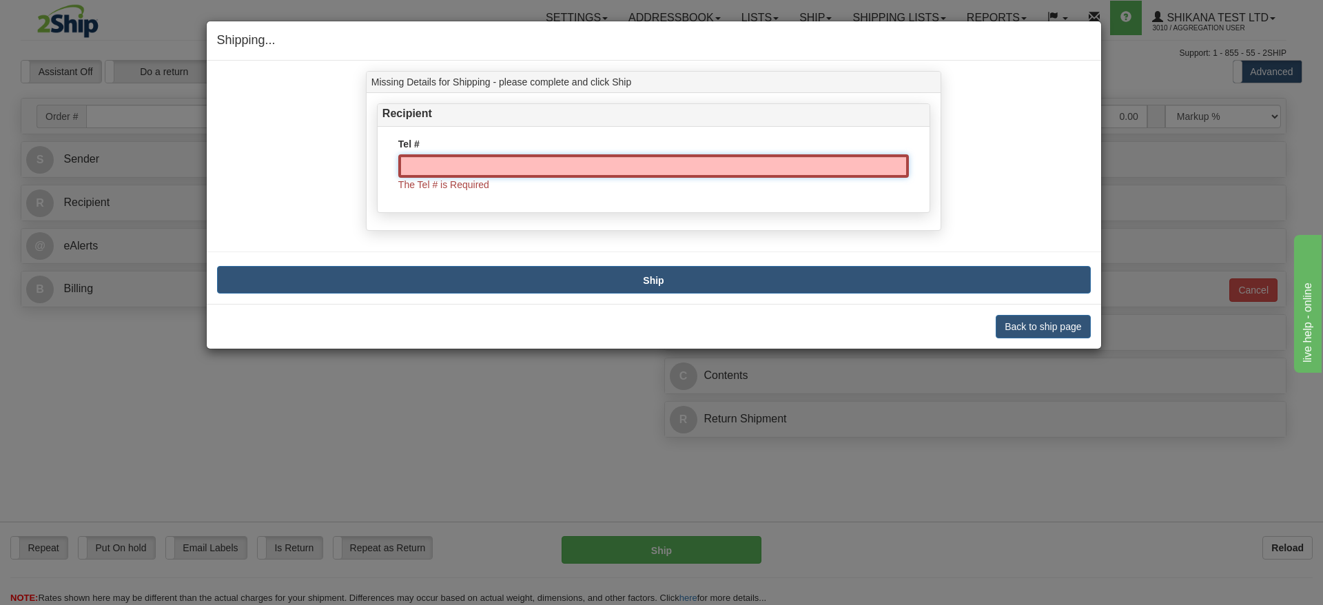
click at [468, 168] on input "Tel #" at bounding box center [653, 165] width 511 height 23
type input "1111111111"
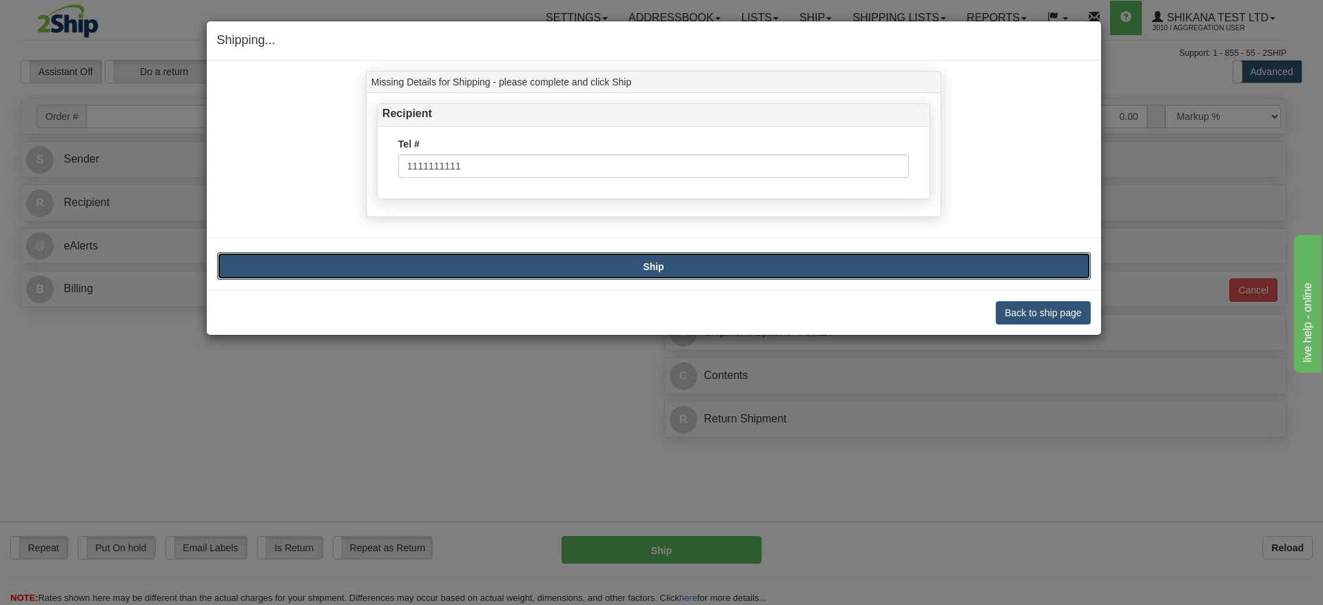
click at [638, 271] on button "Ship" at bounding box center [654, 266] width 874 height 28
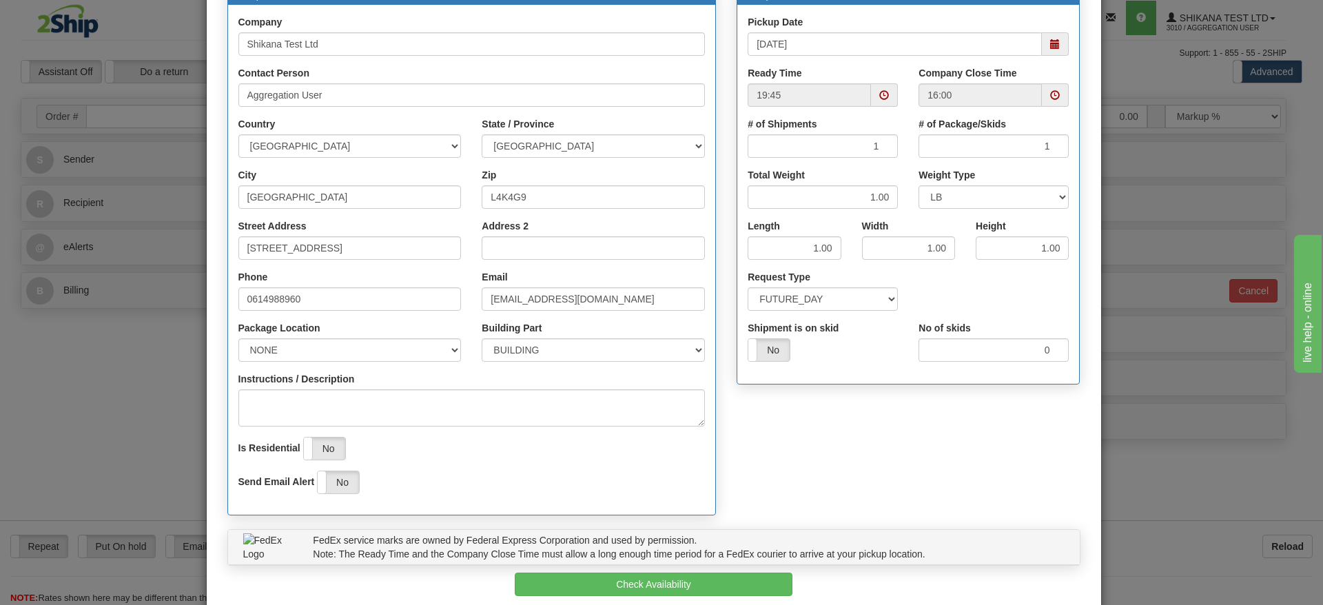
scroll to position [218, 0]
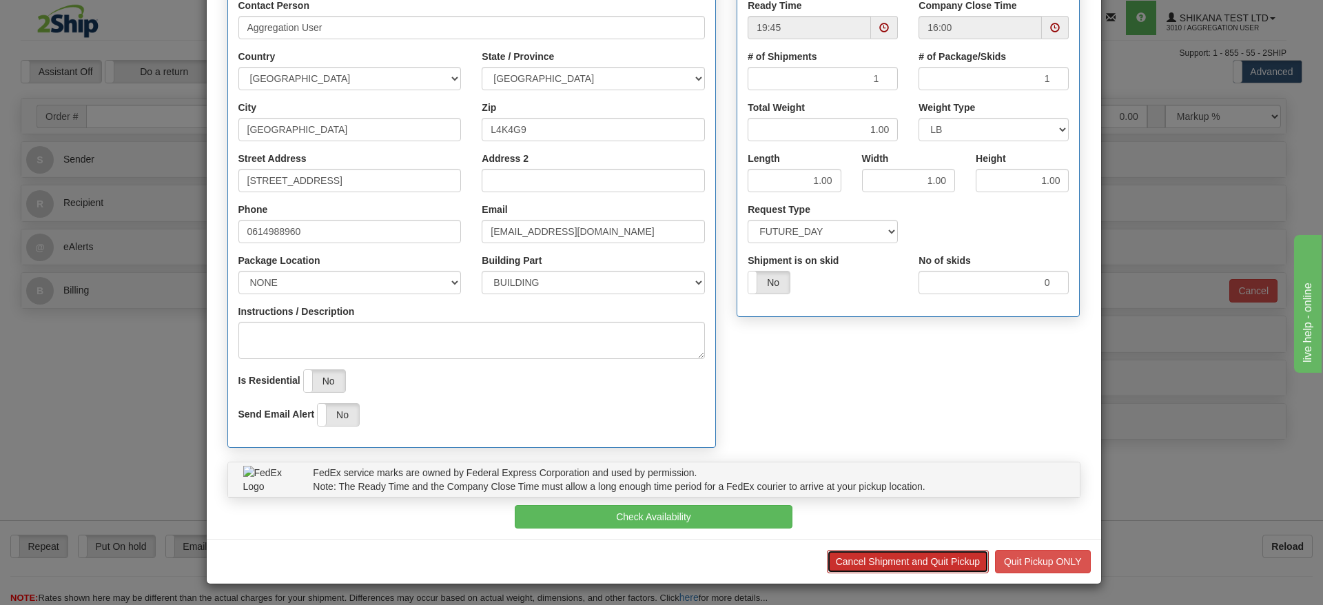
click at [837, 566] on button "Cancel Shipment and Quit Pickup" at bounding box center [908, 561] width 162 height 23
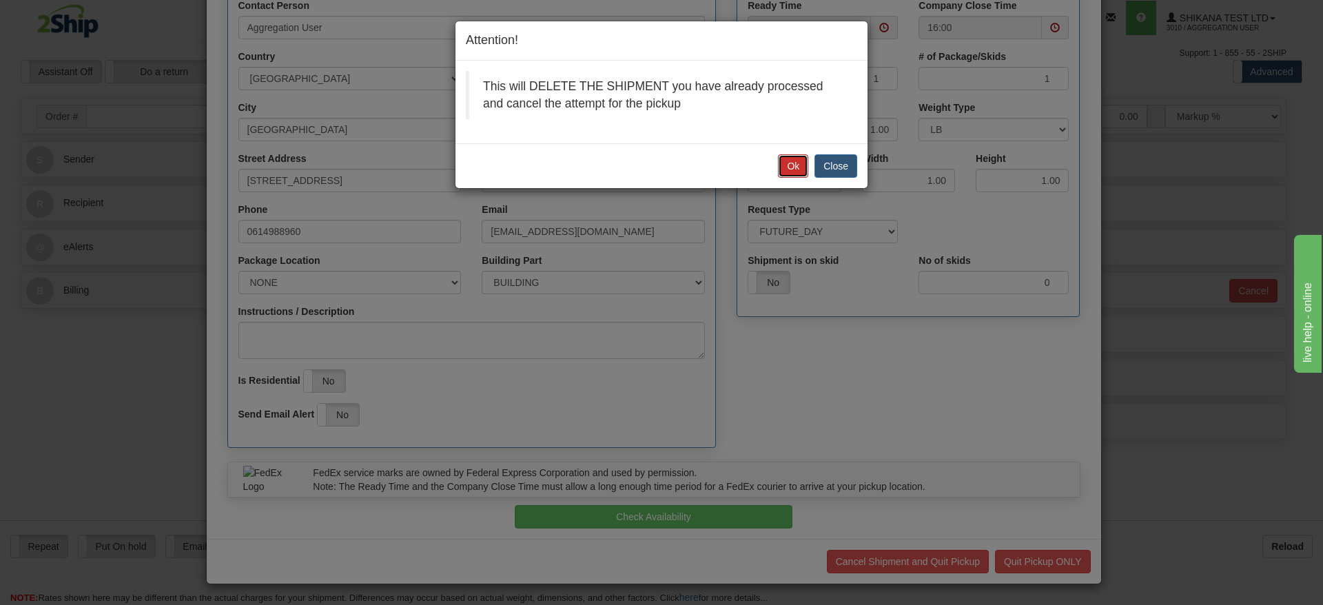
click at [793, 158] on button "Ok" at bounding box center [793, 165] width 30 height 23
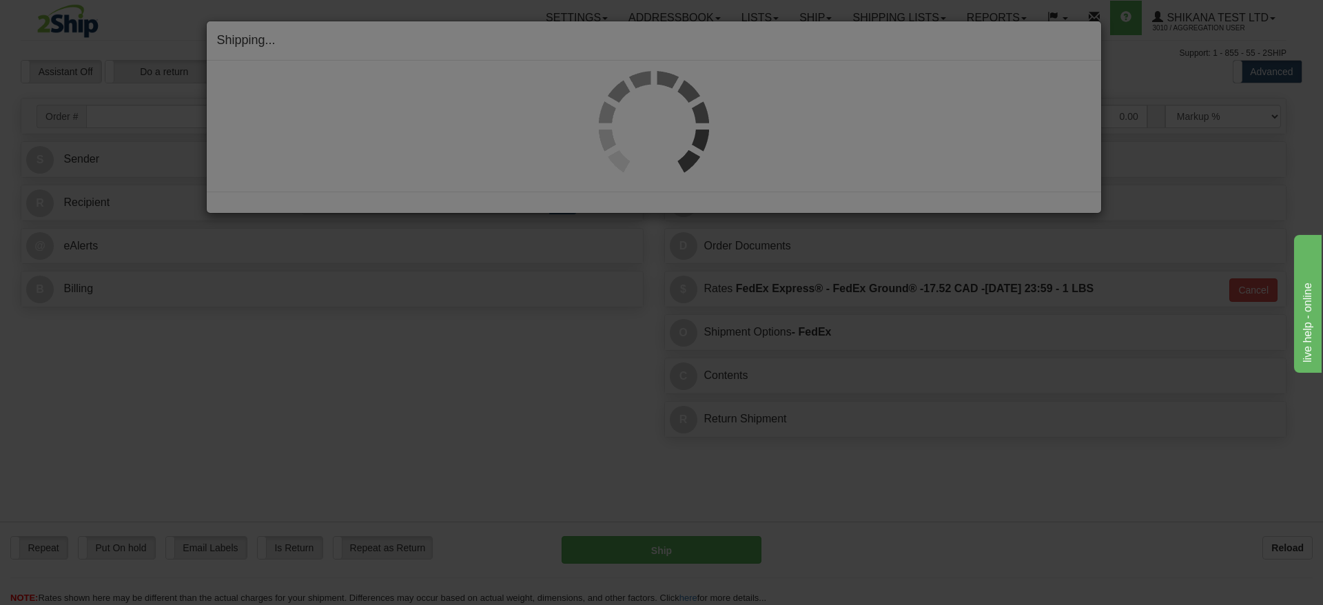
scroll to position [0, 0]
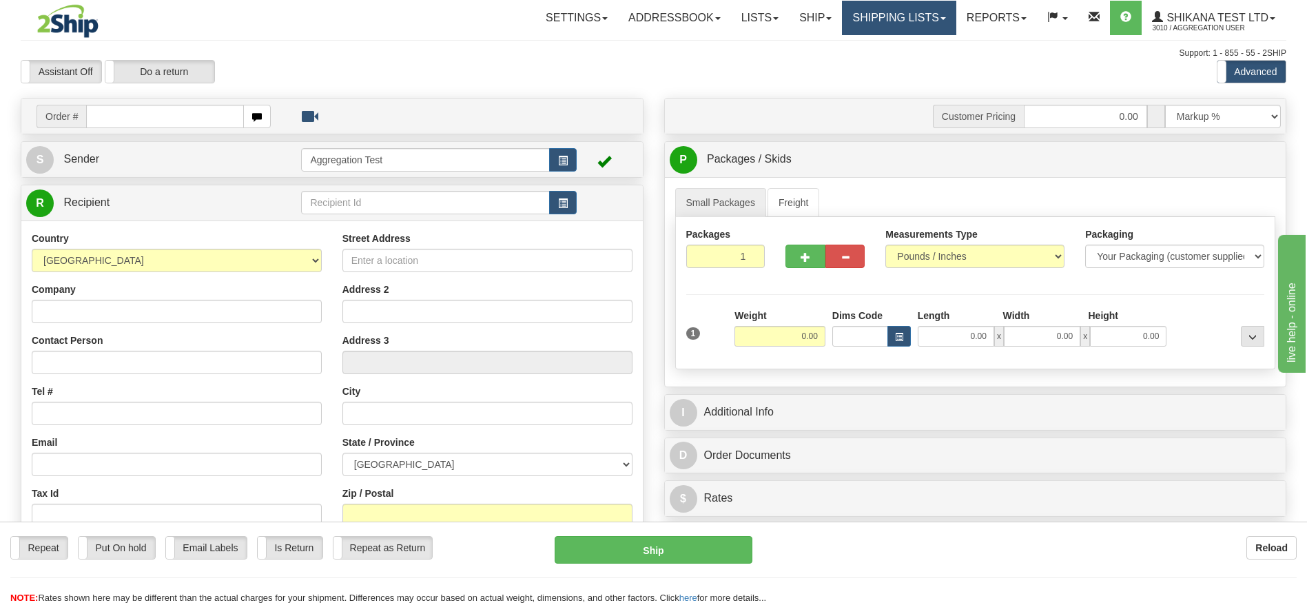
click at [900, 20] on link "Shipping lists" at bounding box center [899, 18] width 114 height 34
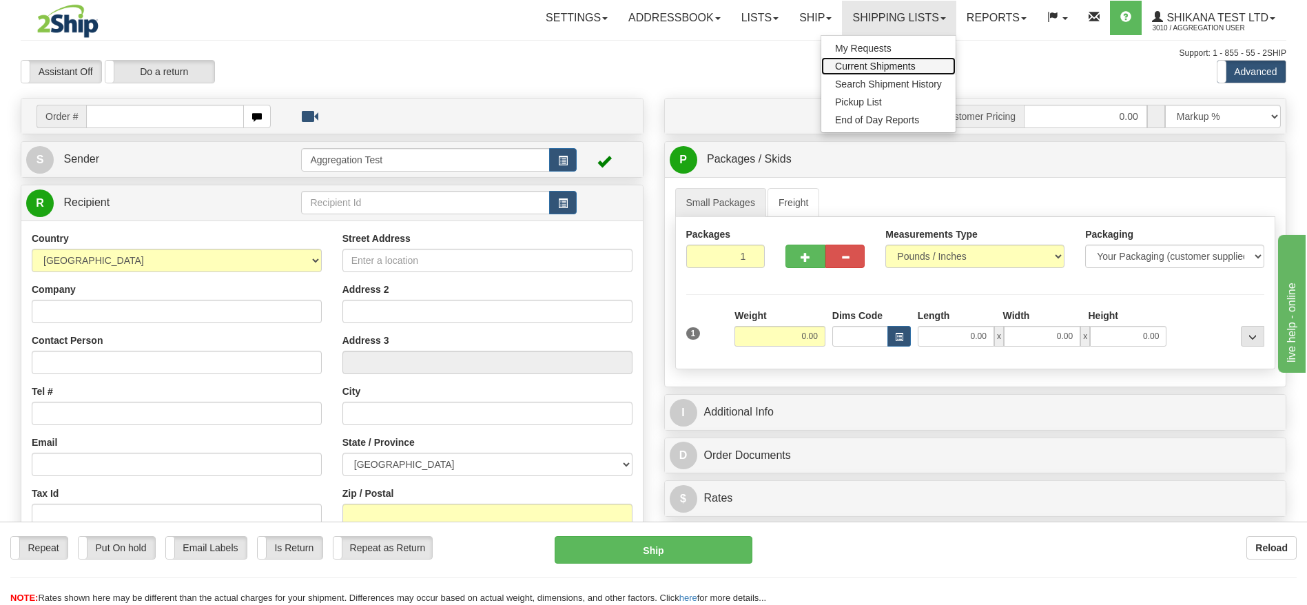
click at [895, 68] on span "Current Shipments" at bounding box center [875, 66] width 81 height 11
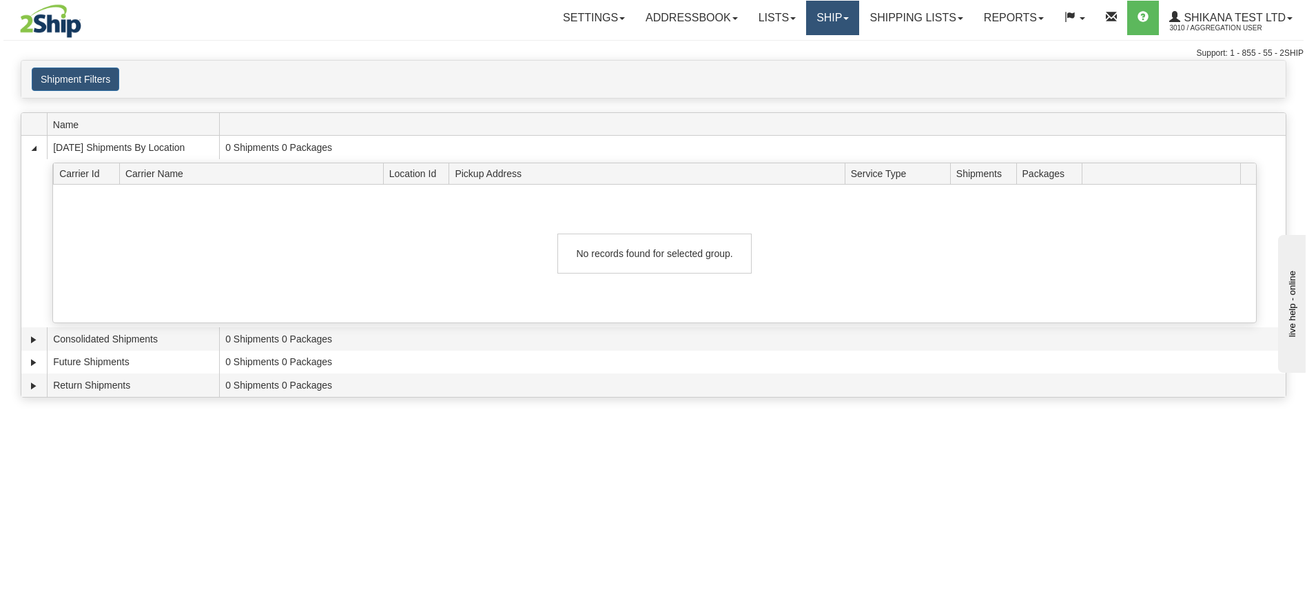
click at [810, 12] on link "Ship" at bounding box center [832, 18] width 53 height 34
click at [802, 43] on link "Ship Screen" at bounding box center [797, 48] width 125 height 18
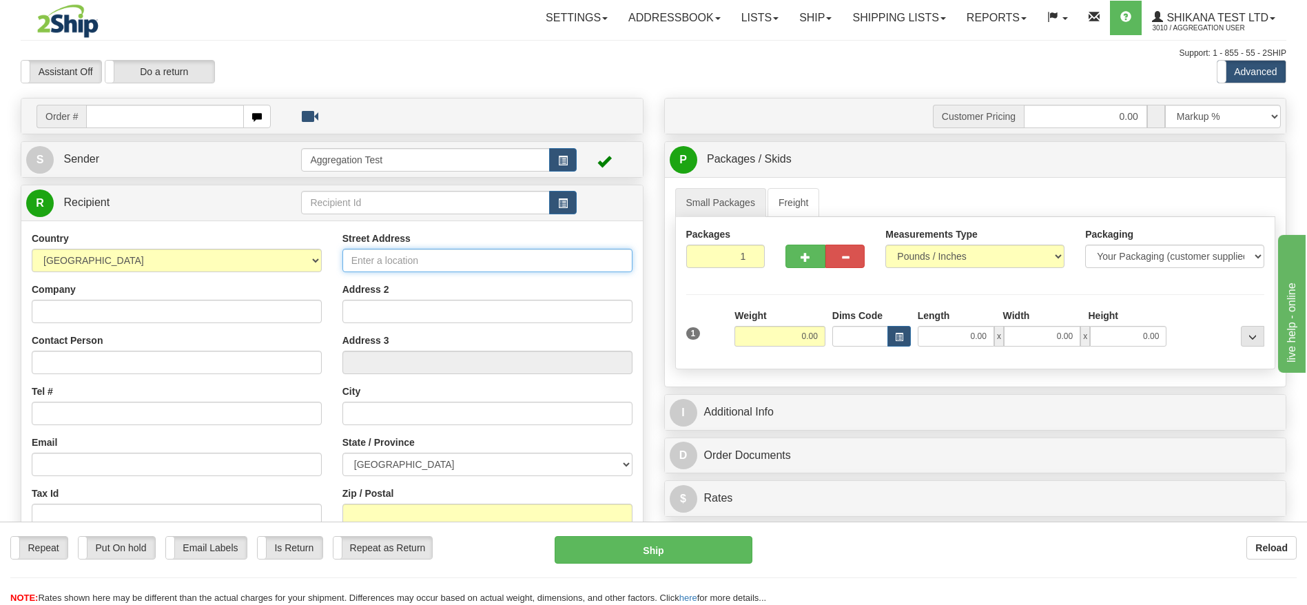
click at [457, 255] on input "Street Address" at bounding box center [487, 260] width 290 height 23
type input "9200 Airport Road"
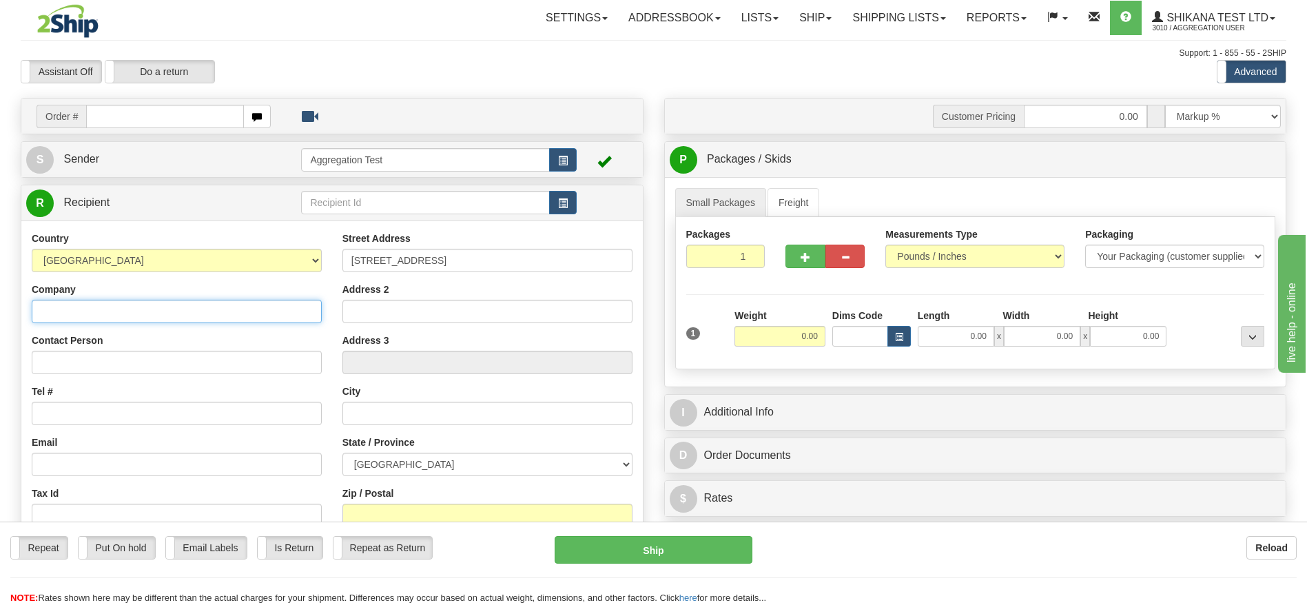
type input "TEST DO NOT SHIP"
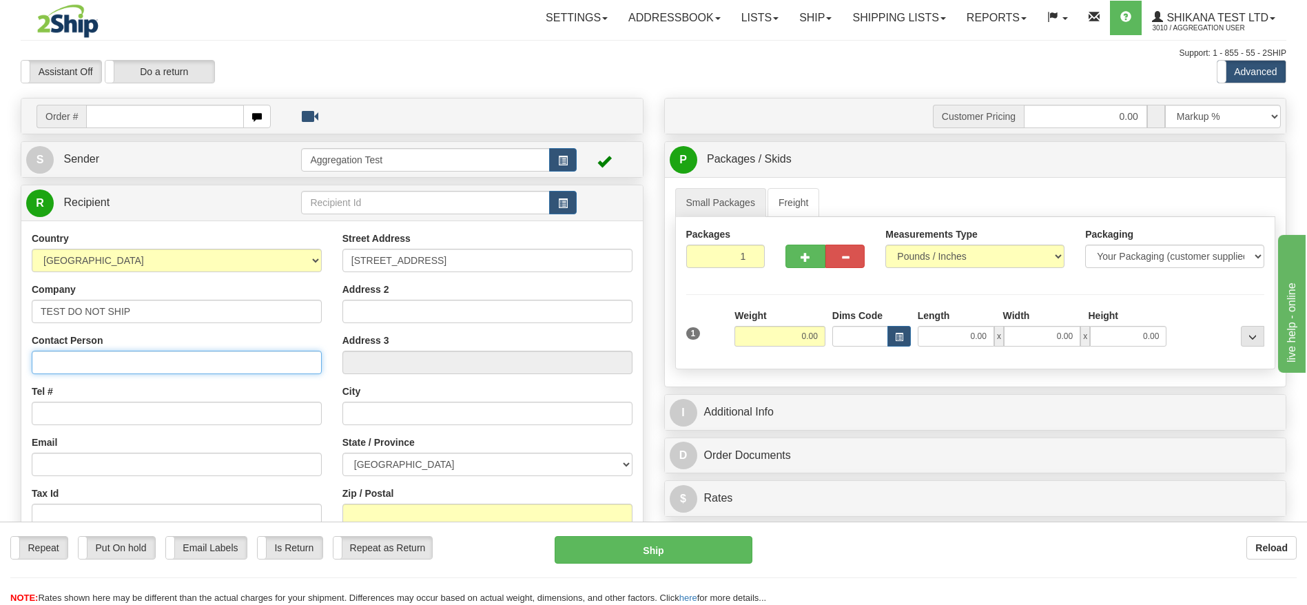
type input "TEST DO NOT SHIP"
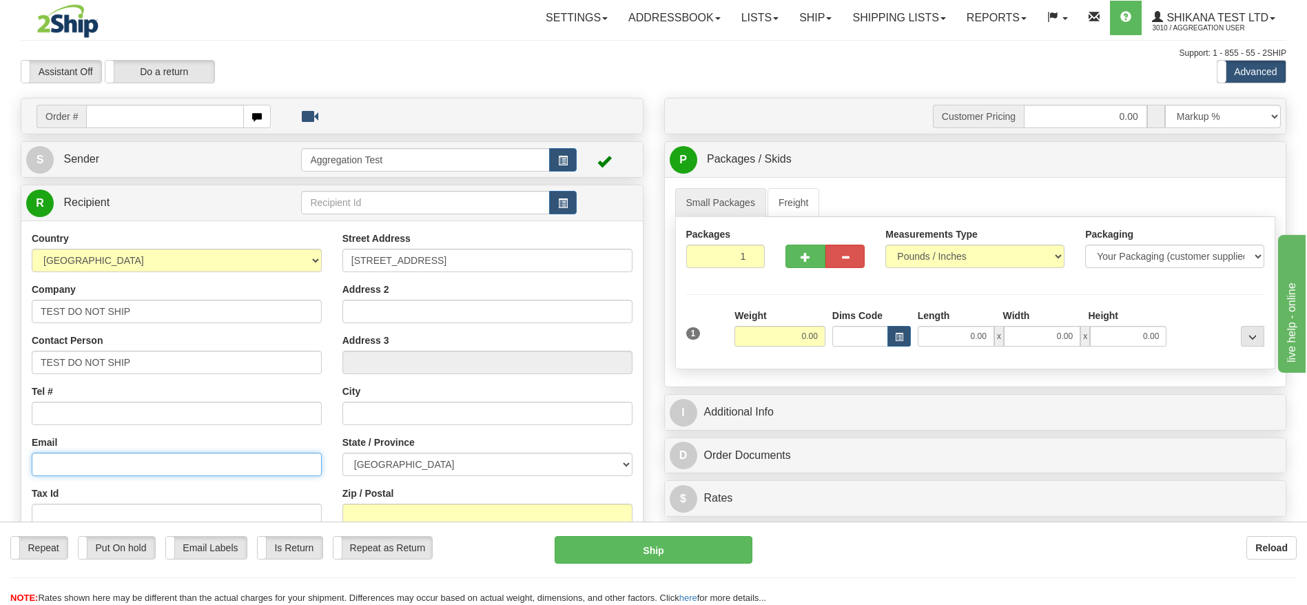
type input "test@2ship.com"
type input "Brampton"
select select "ON"
type input "L6S6G6"
click at [425, 243] on div "Street Address 9200 Airport Road" at bounding box center [487, 252] width 290 height 41
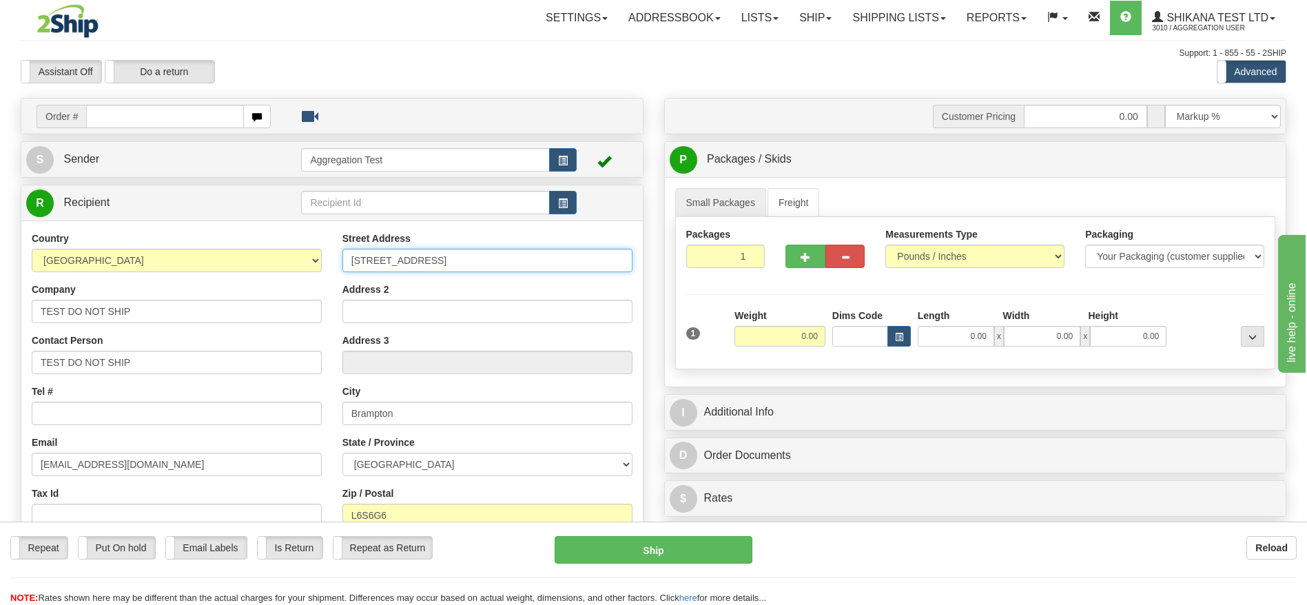
click at [431, 261] on input "9200 Airport Road" at bounding box center [487, 260] width 290 height 23
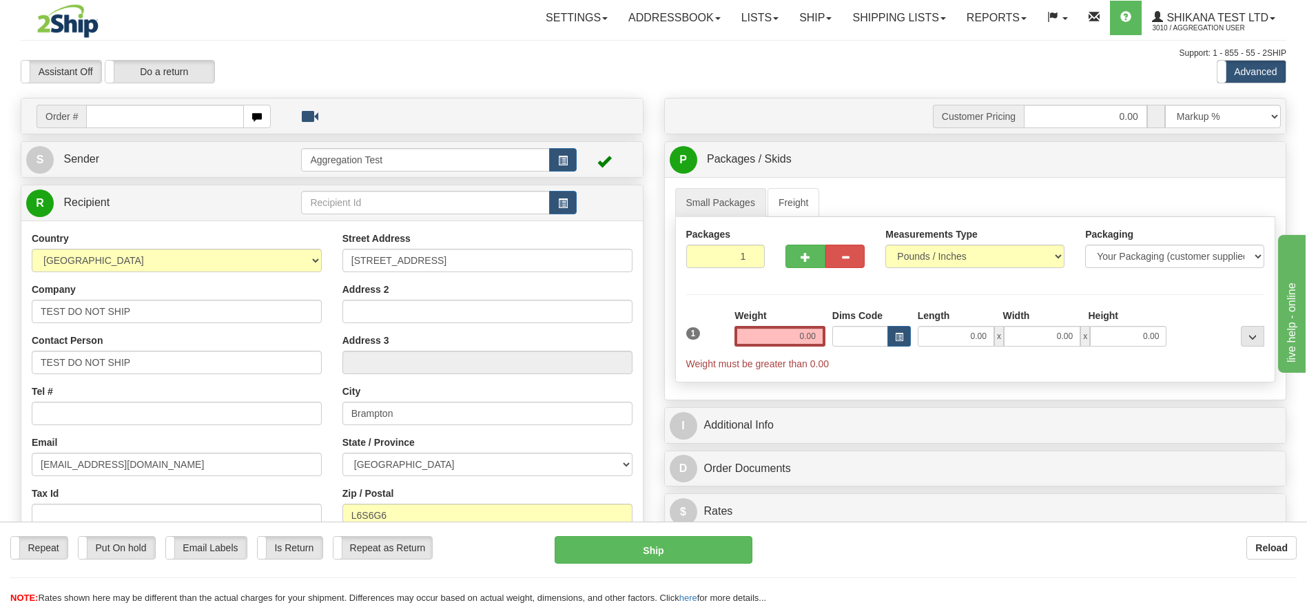
click at [473, 221] on div "Country AFGHANISTAN ALAND ISLANDS ALBANIA ALGERIA AMERICAN SAMOA ANDORRA ANGOLA…" at bounding box center [332, 417] width 622 height 392
drag, startPoint x: 794, startPoint y: 331, endPoint x: 821, endPoint y: 335, distance: 27.1
click at [821, 335] on input "0.00" at bounding box center [780, 336] width 91 height 21
drag, startPoint x: 371, startPoint y: 27, endPoint x: 197, endPoint y: 227, distance: 265.2
click at [371, 27] on div "Settings Shipping Preferences Fields Preferences New Store Connections Addressb…" at bounding box center [764, 18] width 1043 height 34
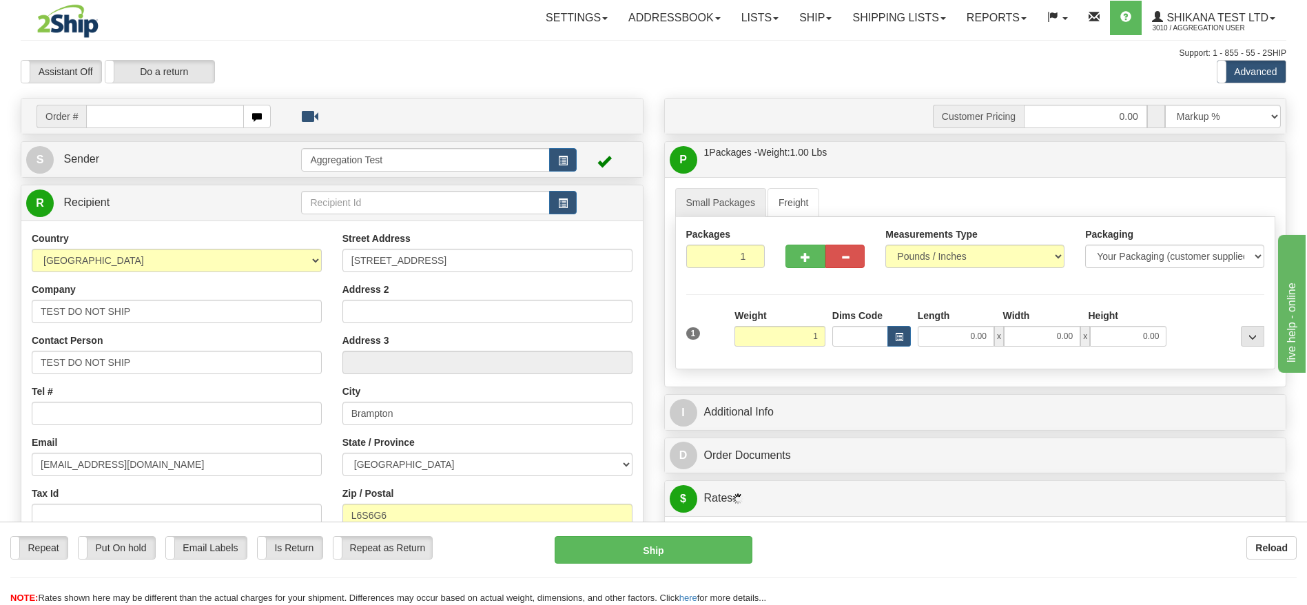
type input "1.00"
click at [152, 207] on link "R Recipient" at bounding box center [148, 203] width 245 height 28
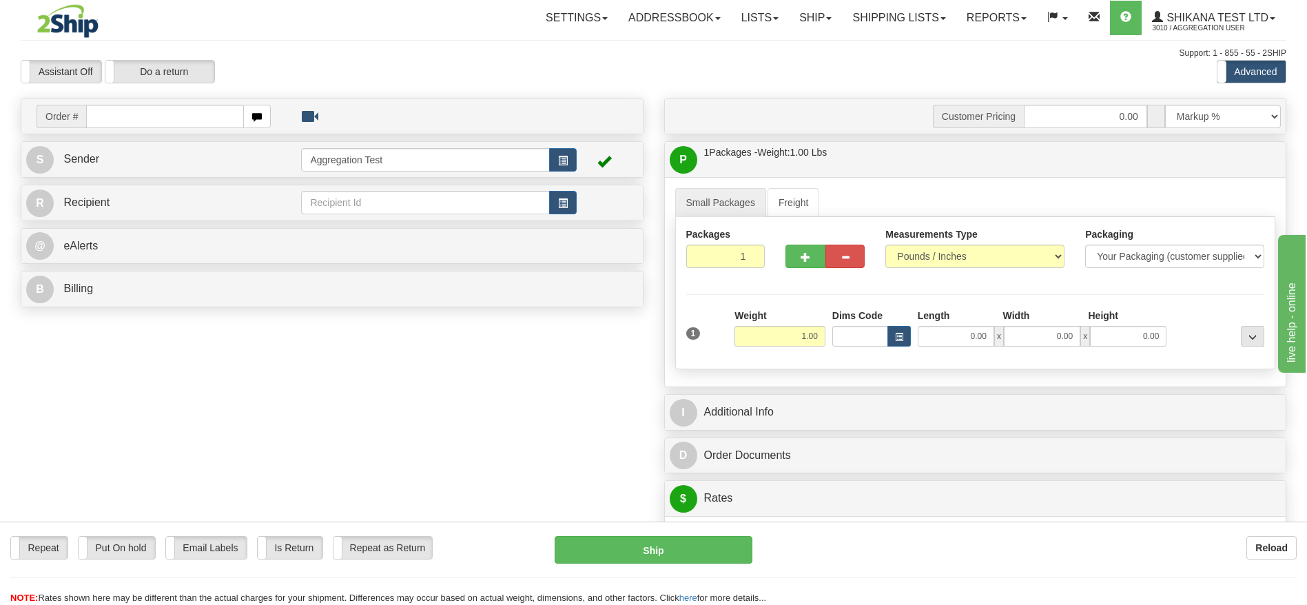
click at [751, 139] on div "Customer Pricing 0.00 Markup % Discount % Flat Amount Per Pound Flat Amount Mar…" at bounding box center [976, 613] width 644 height 1030
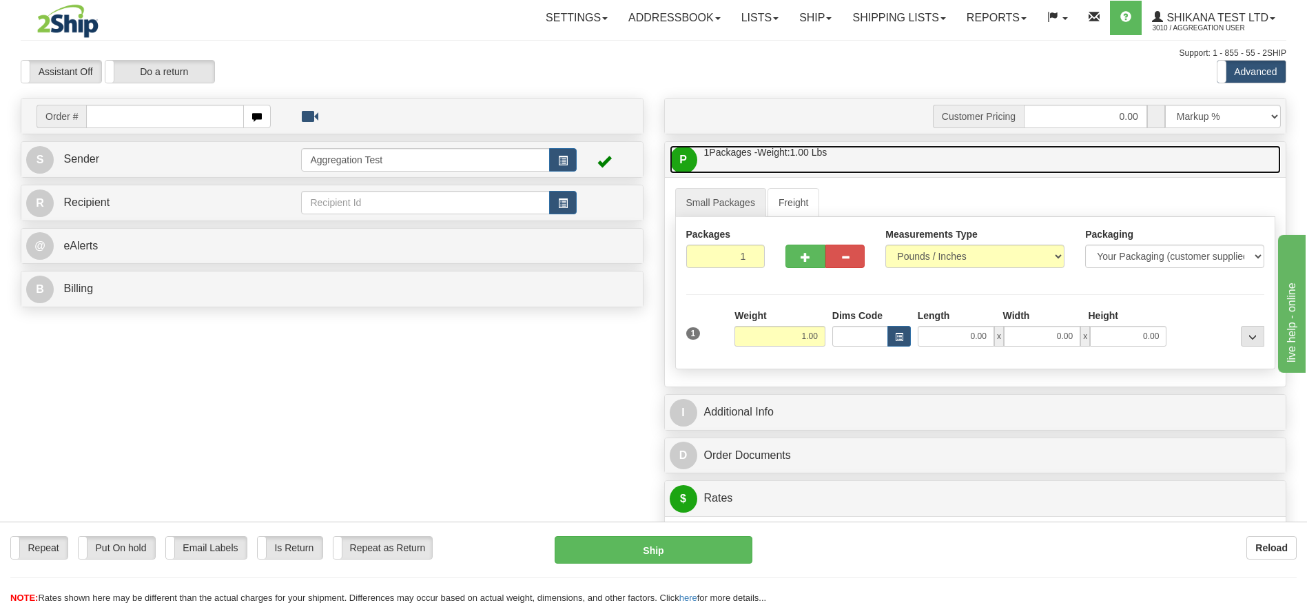
click at [755, 157] on span "1 Packages - Weight: 1.00 Lbs" at bounding box center [765, 152] width 123 height 14
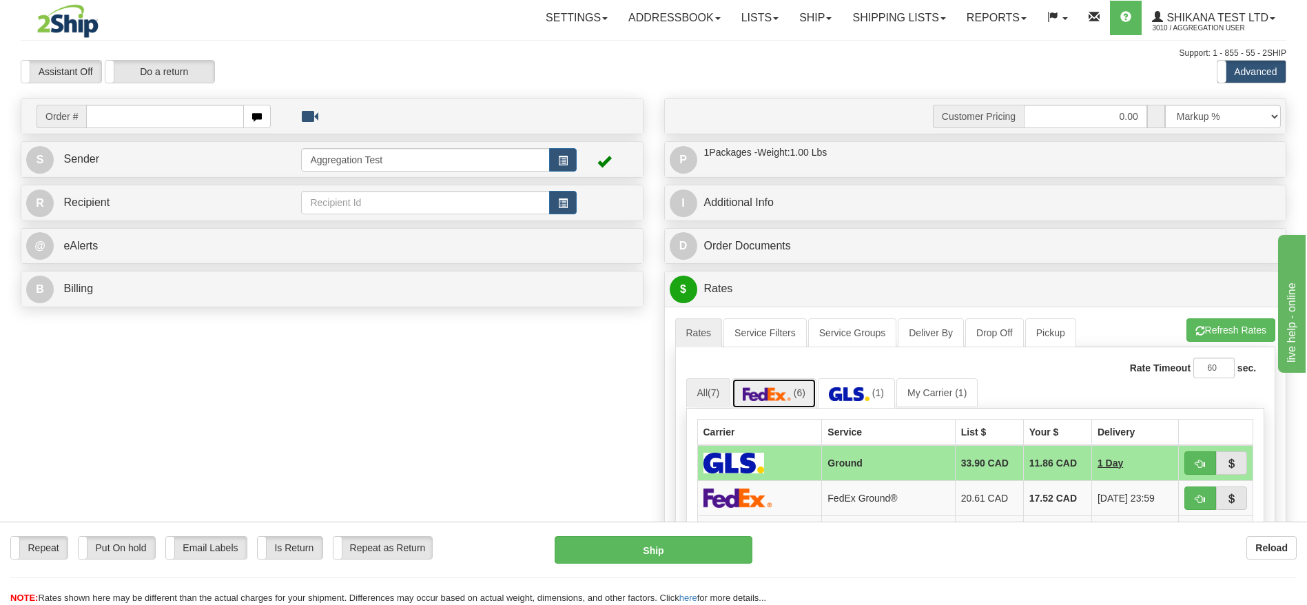
drag, startPoint x: 801, startPoint y: 389, endPoint x: 1194, endPoint y: 463, distance: 400.3
click at [801, 389] on span "(6)" at bounding box center [800, 392] width 12 height 11
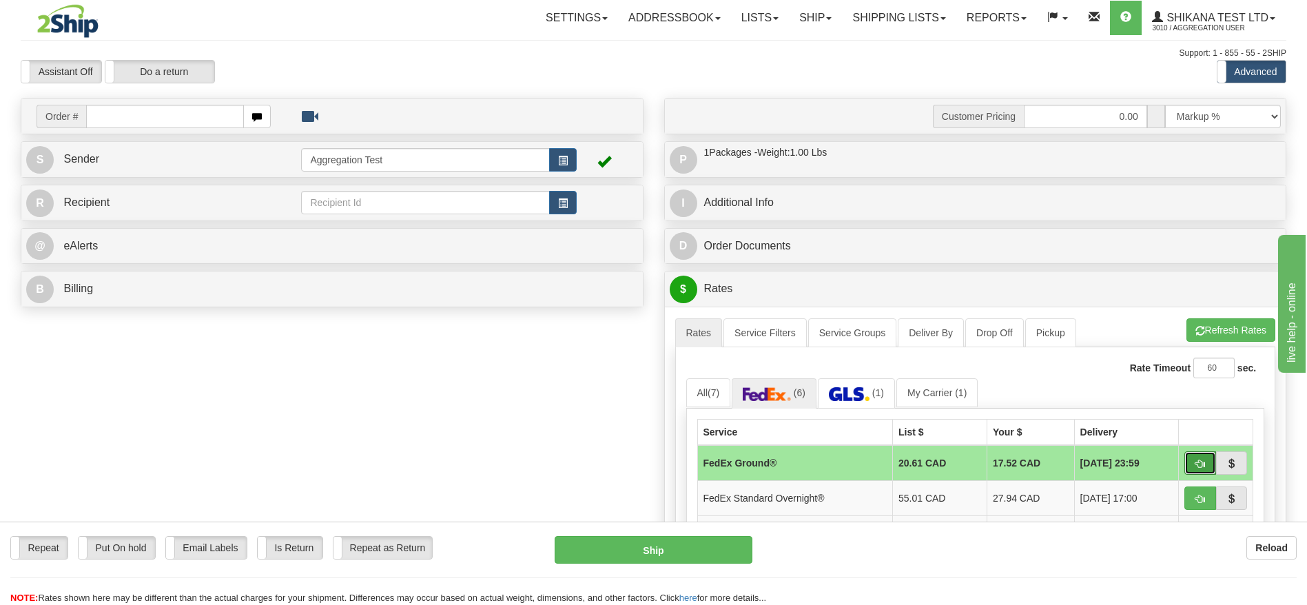
click at [1194, 463] on button "button" at bounding box center [1201, 462] width 32 height 23
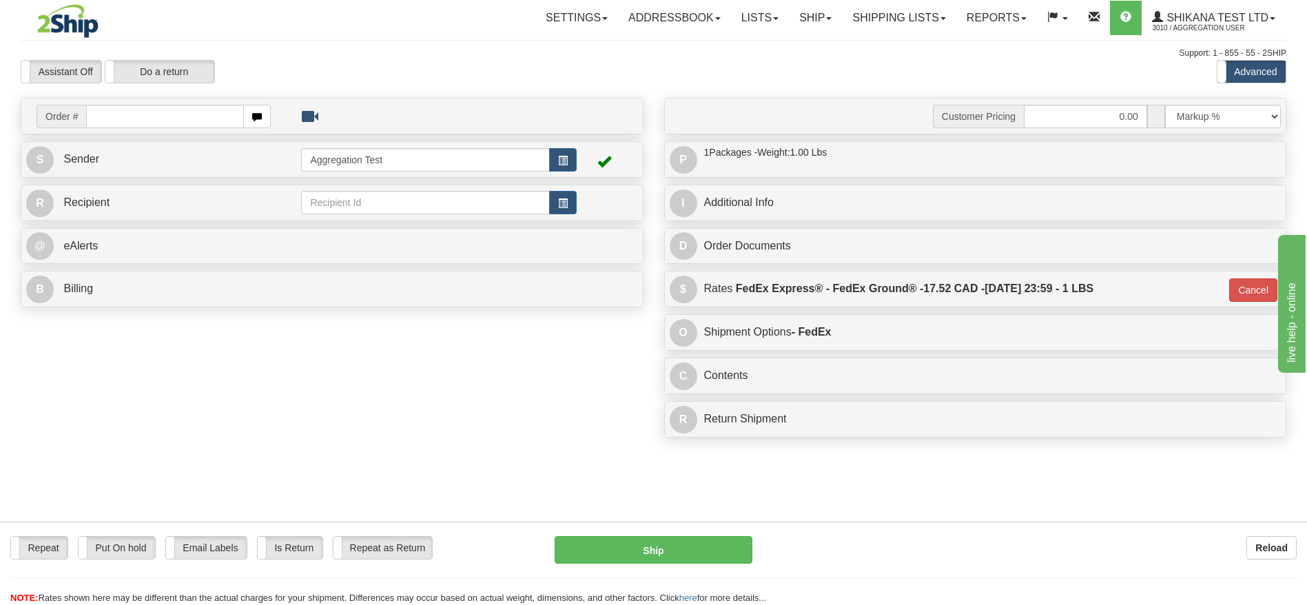
click at [688, 532] on div "Repeat Repeat Put On hold Put On hold Print Order Slip Print Order Slip Email L…" at bounding box center [653, 563] width 1307 height 83
click at [681, 536] on button "Ship" at bounding box center [653, 550] width 197 height 28
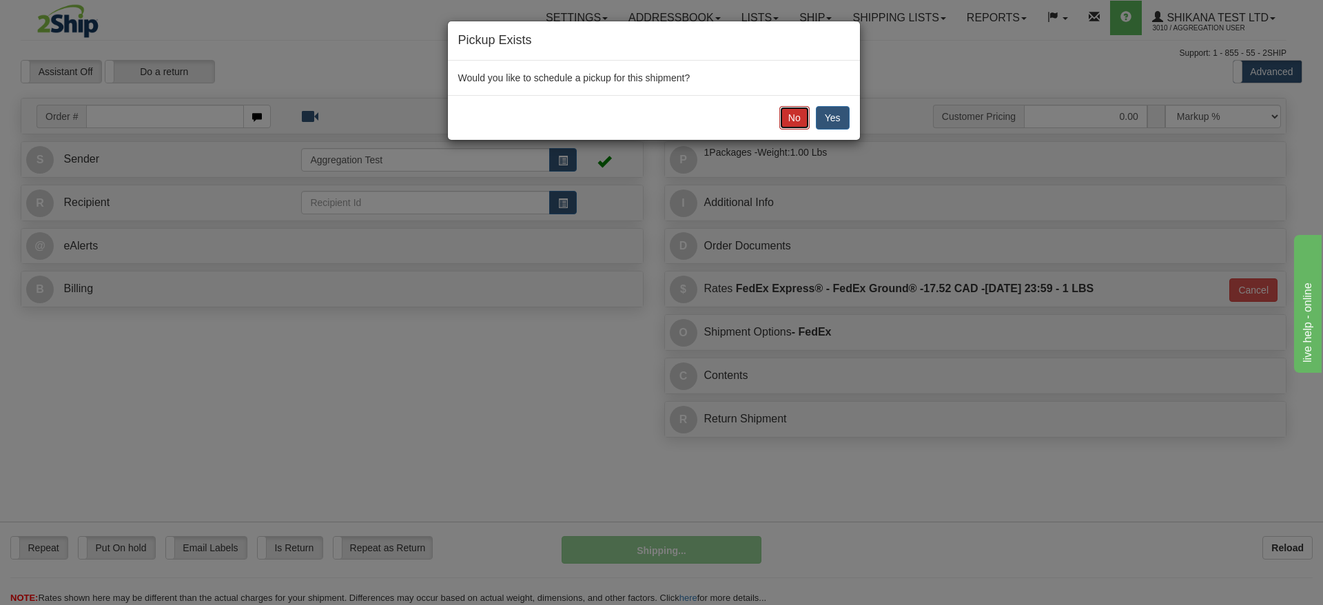
click at [800, 116] on button "No" at bounding box center [794, 117] width 30 height 23
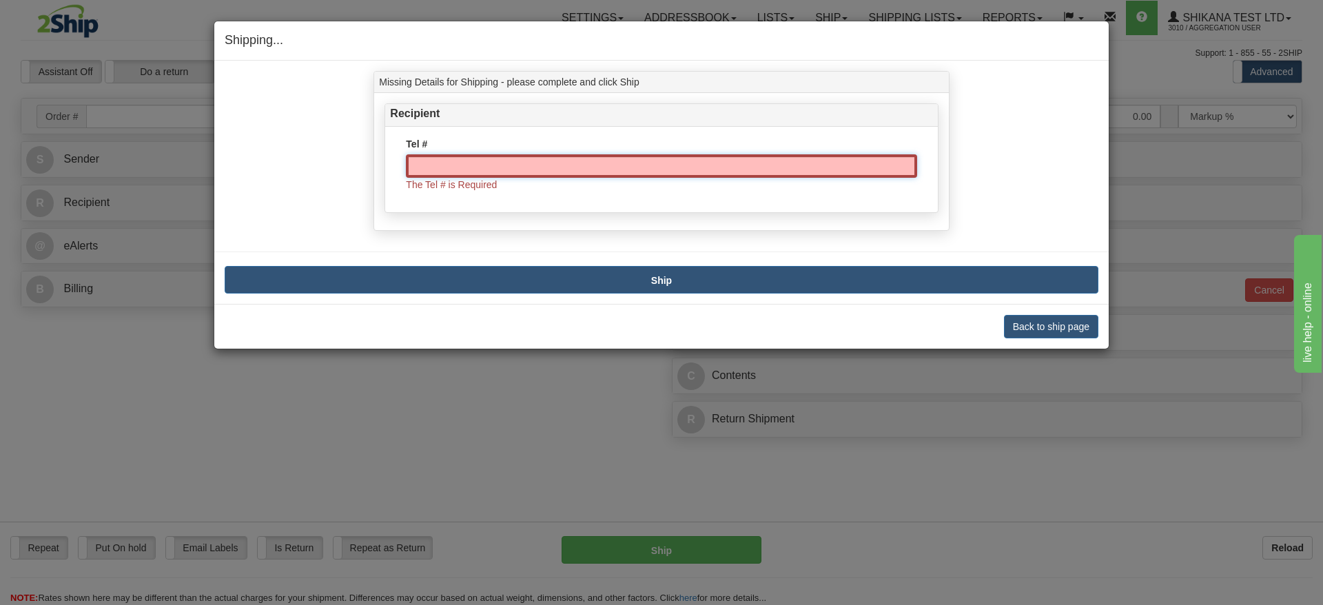
click at [531, 164] on input "Tel #" at bounding box center [661, 165] width 511 height 23
type input "1111111111"
click at [610, 286] on div "Missing Details for Shipping - please complete and click Ship Recipient Tel # 1…" at bounding box center [661, 183] width 894 height 244
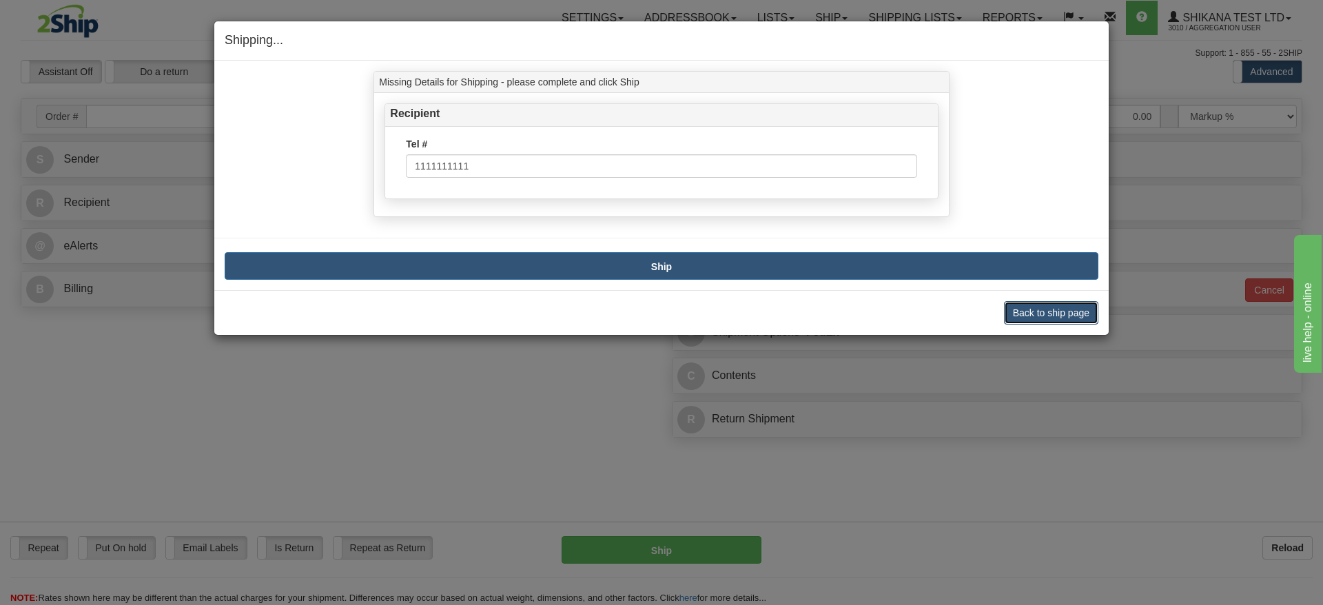
click at [1060, 319] on button "Back to ship page" at bounding box center [1051, 312] width 94 height 23
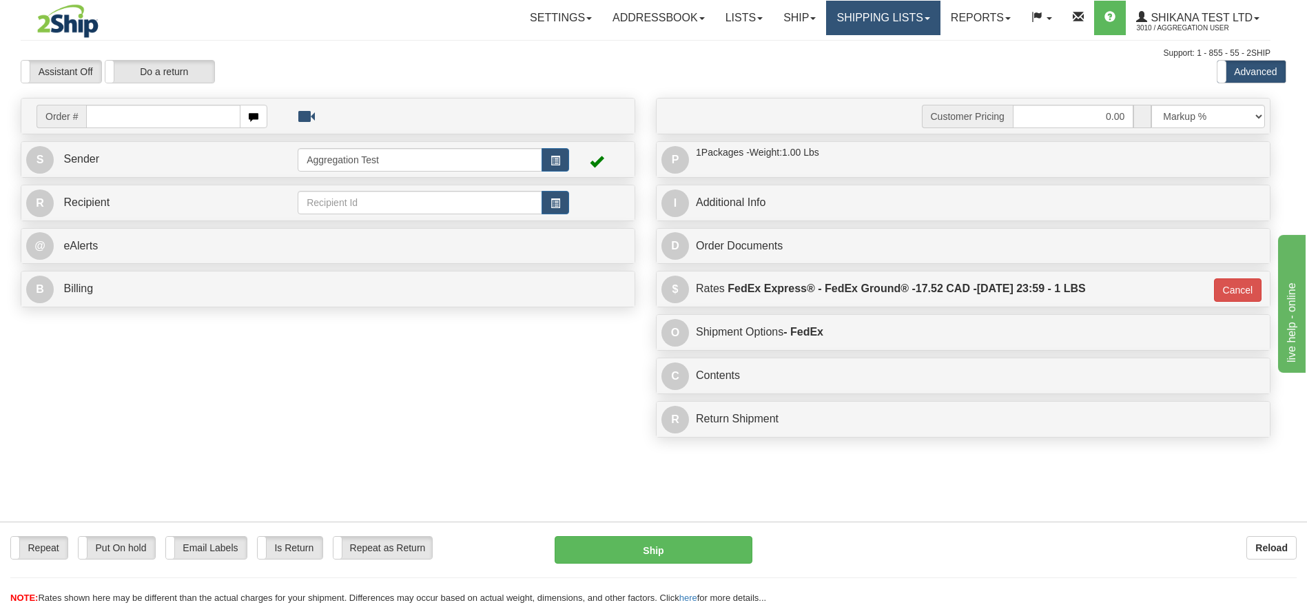
click at [910, 25] on link "Shipping lists" at bounding box center [883, 18] width 114 height 34
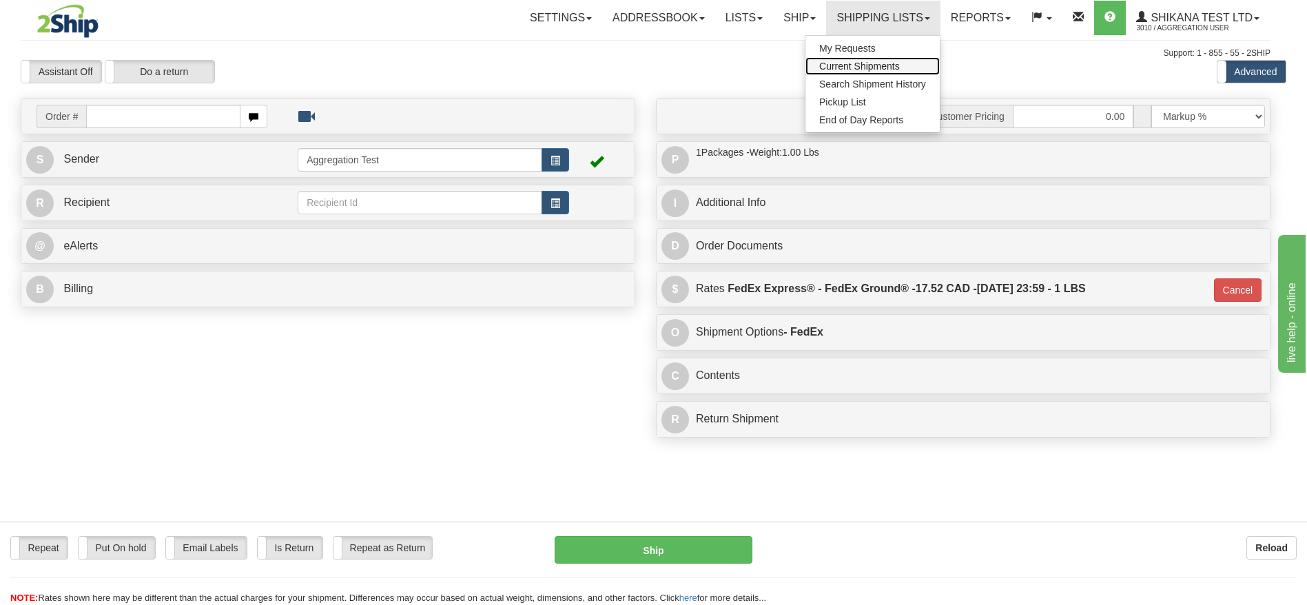
click at [875, 61] on span "Current Shipments" at bounding box center [859, 66] width 81 height 11
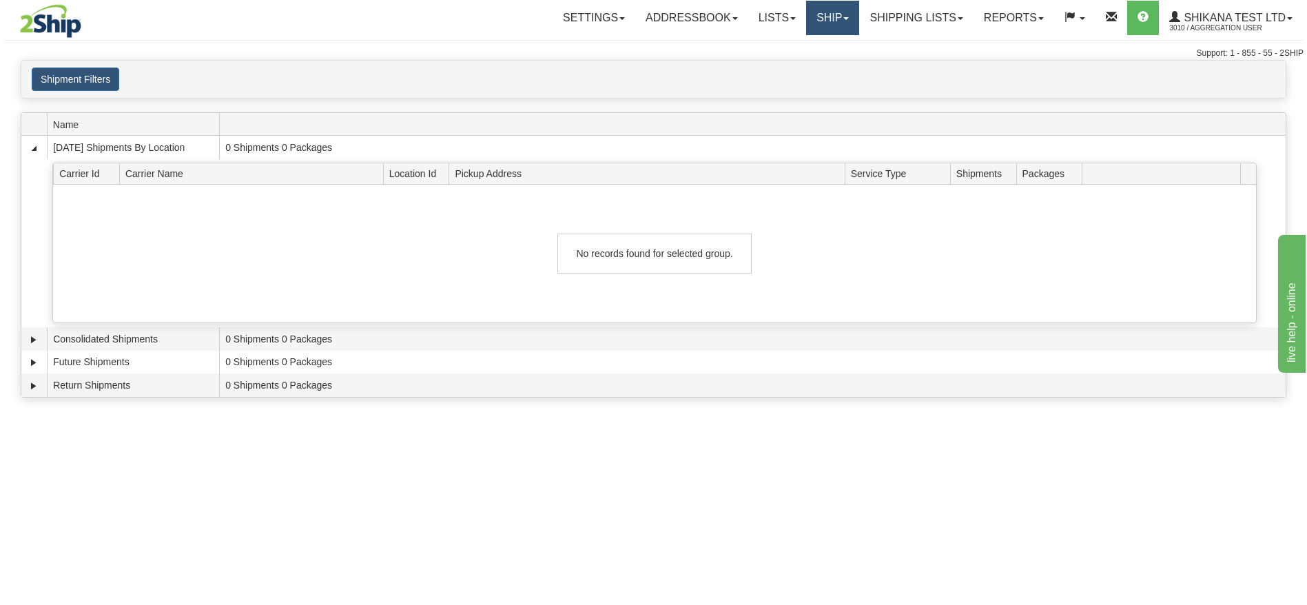
click at [821, 14] on link "Ship" at bounding box center [832, 18] width 53 height 34
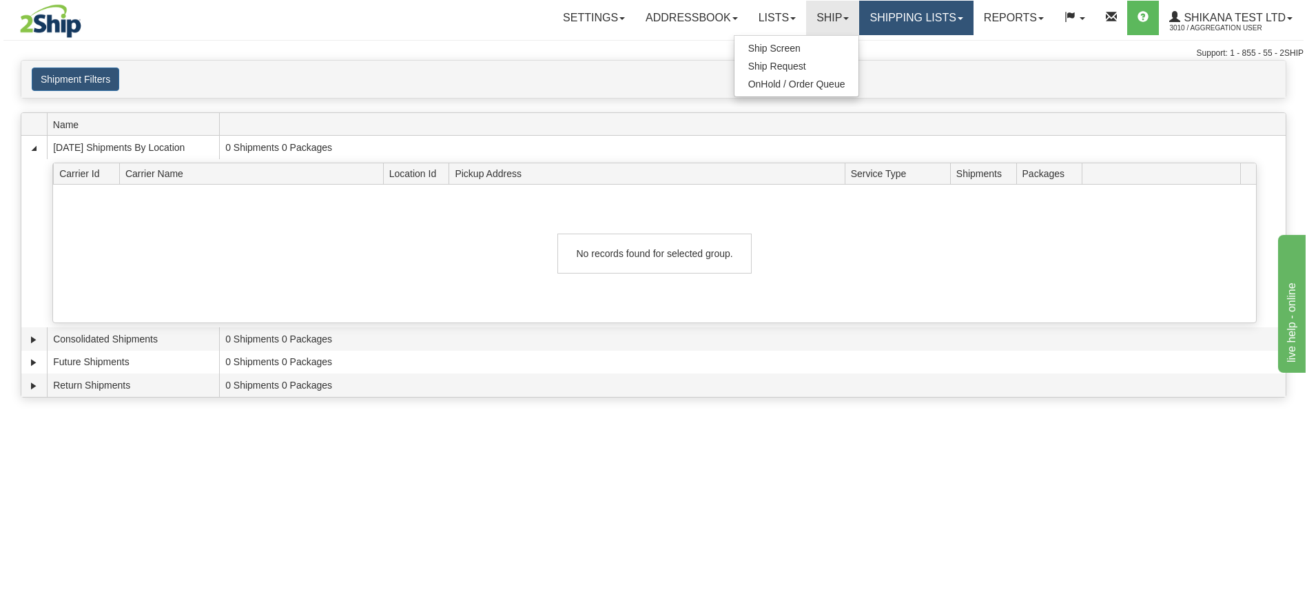
click at [916, 27] on link "Shipping lists" at bounding box center [916, 18] width 114 height 34
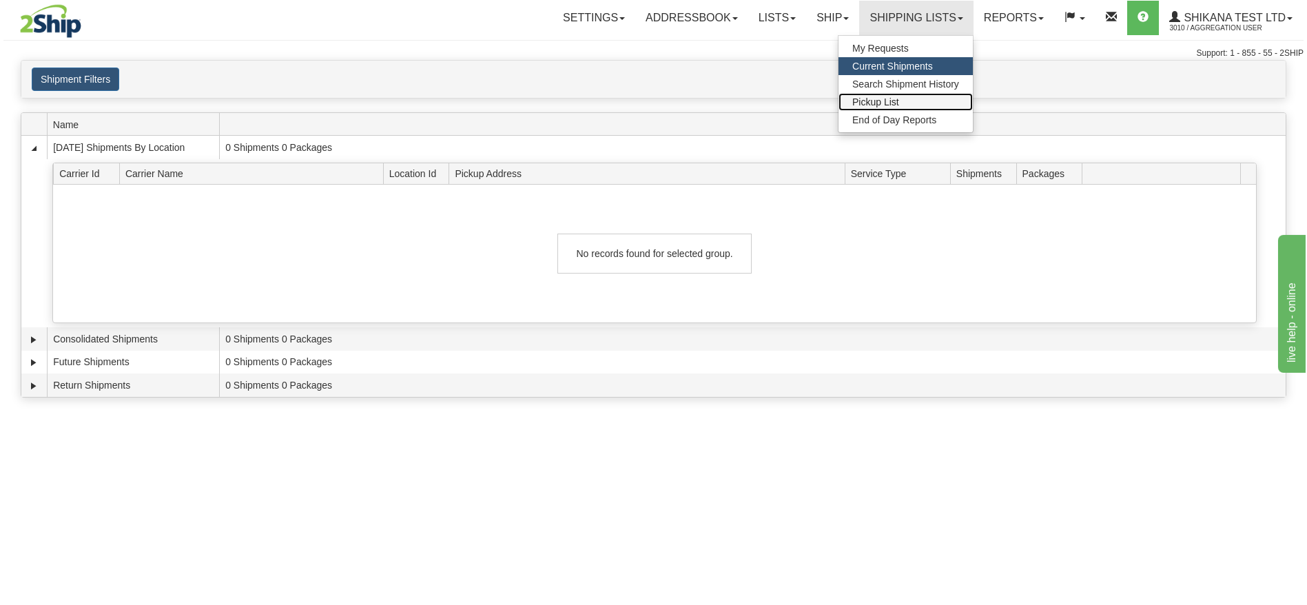
click at [904, 106] on link "Pickup List" at bounding box center [906, 102] width 134 height 18
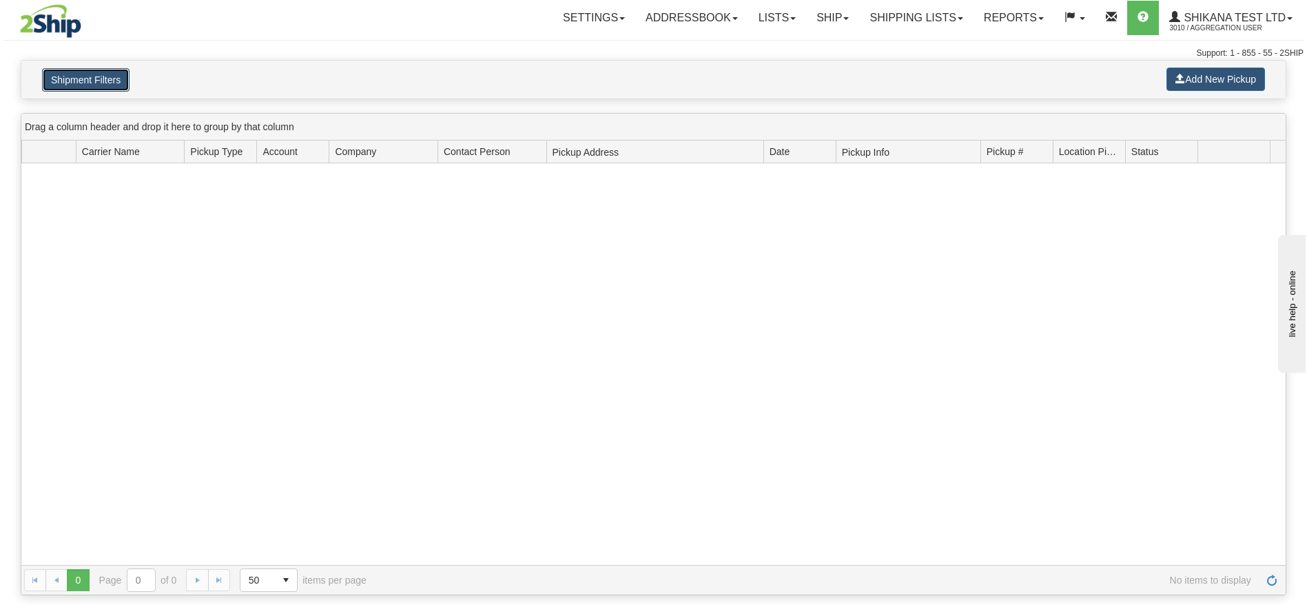
click at [119, 74] on button "Shipment Filters" at bounding box center [86, 79] width 88 height 23
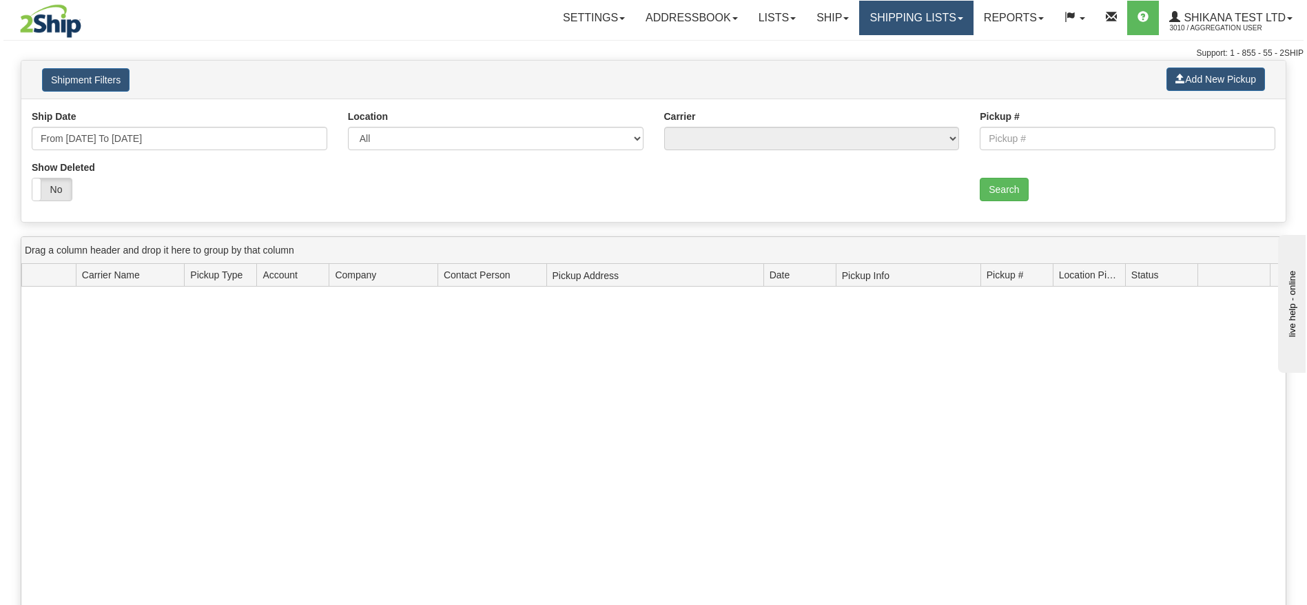
click at [894, 26] on link "Shipping lists" at bounding box center [916, 18] width 114 height 34
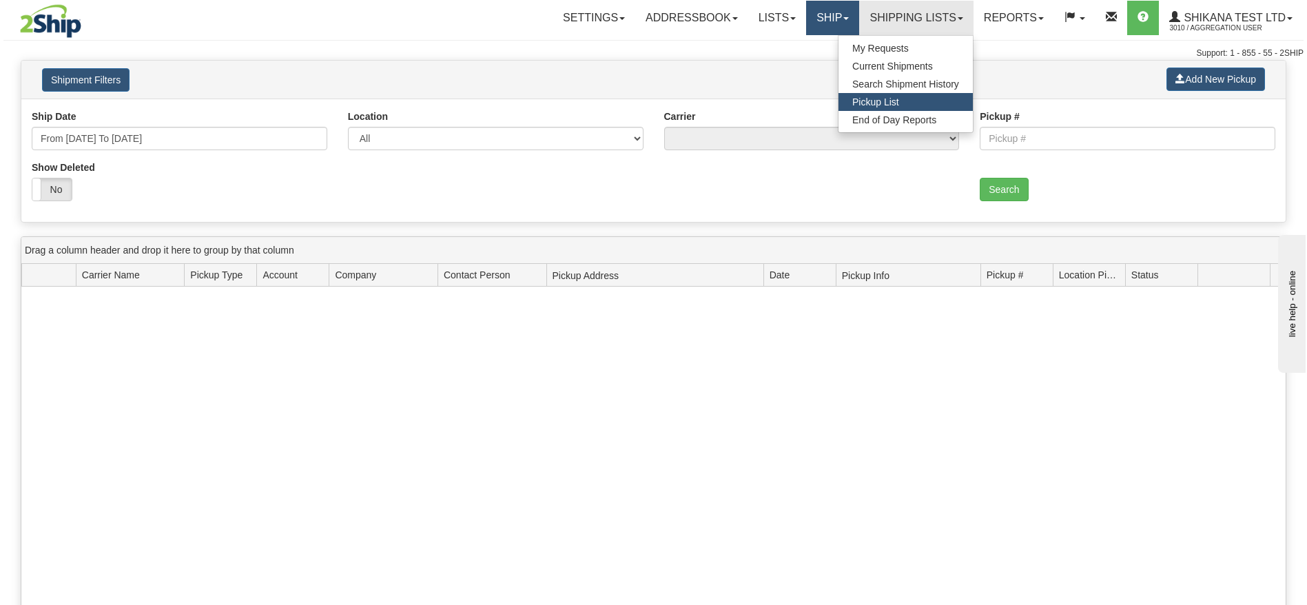
click at [843, 19] on span at bounding box center [846, 18] width 6 height 3
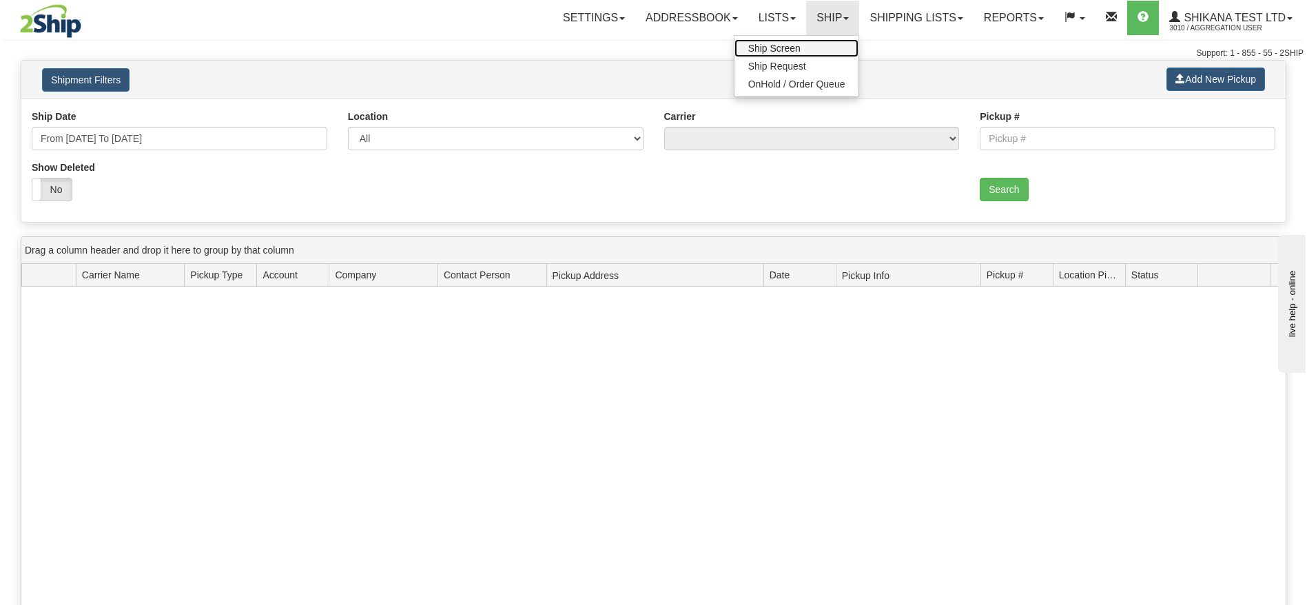
click at [807, 39] on link "Ship Screen" at bounding box center [797, 48] width 125 height 18
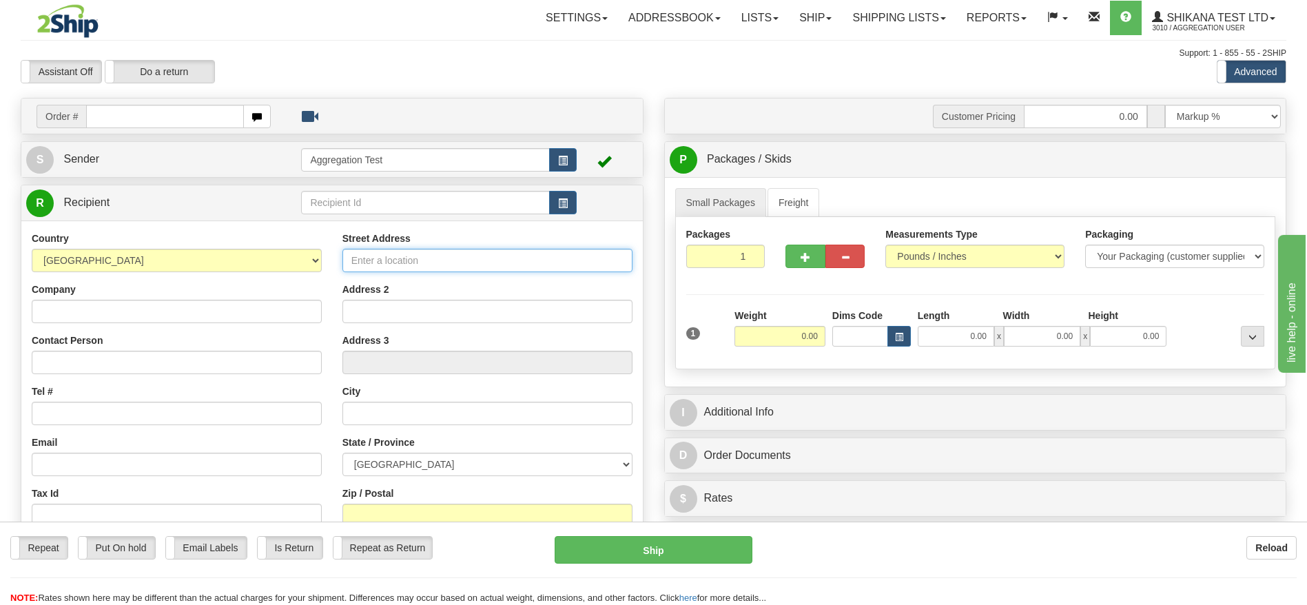
click at [434, 254] on input "Street Address" at bounding box center [487, 260] width 290 height 23
type input "[STREET_ADDRESS]"
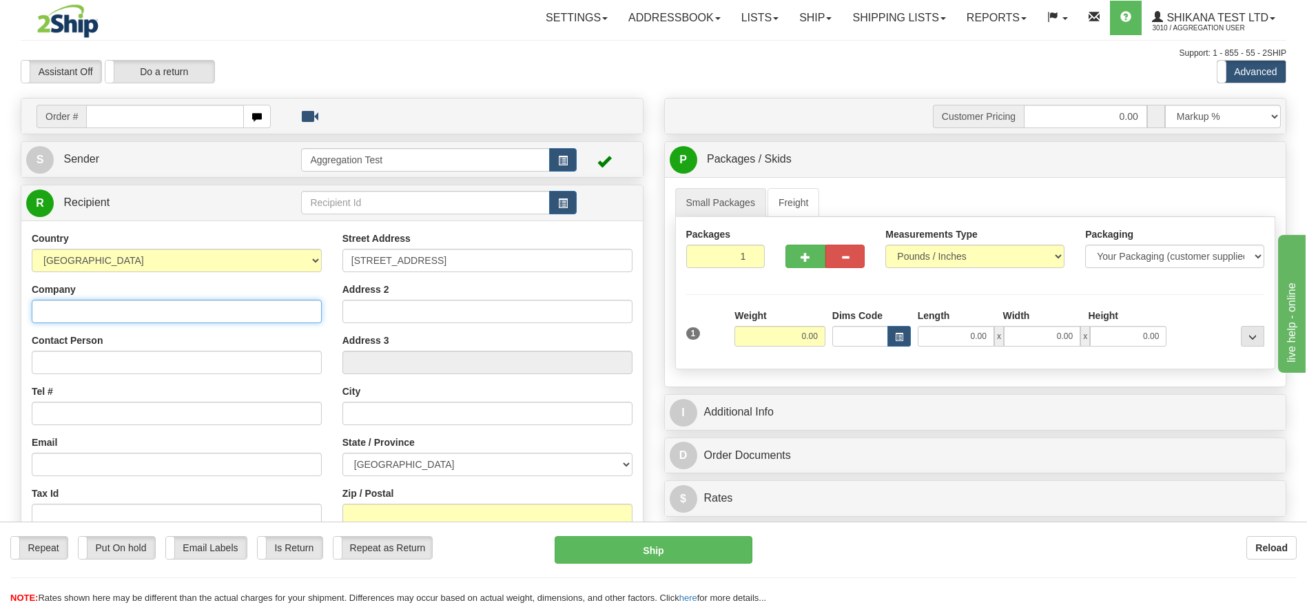
type input "TEST DO NOT SHIP"
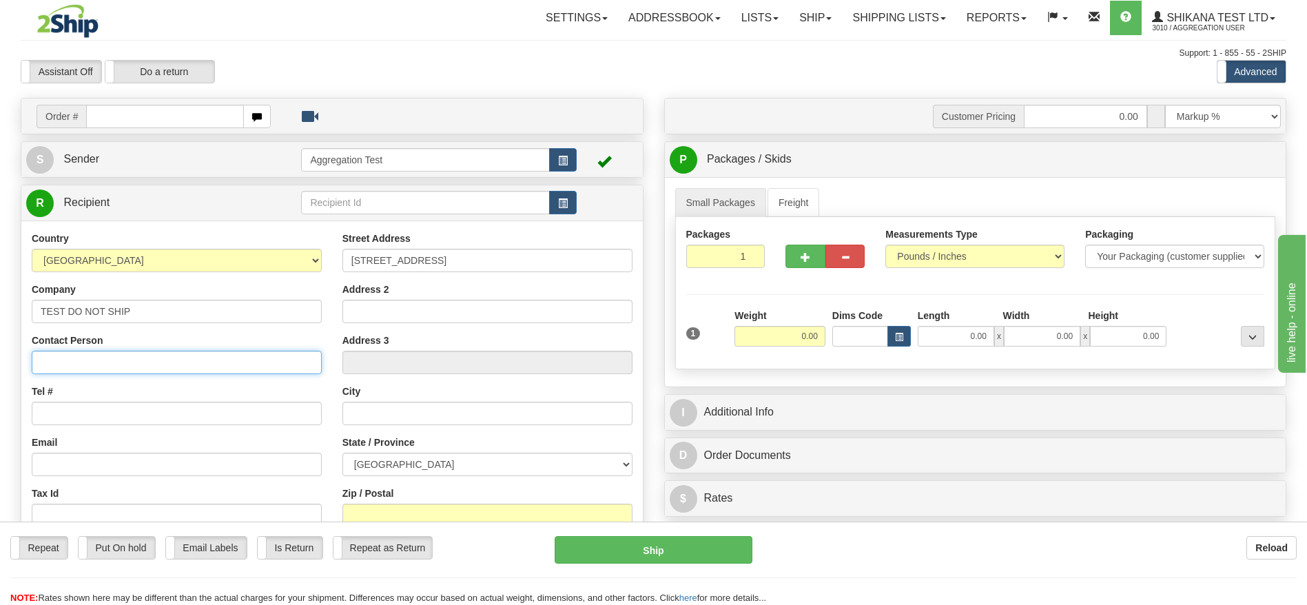
type input "TEST DO NOT SHIP"
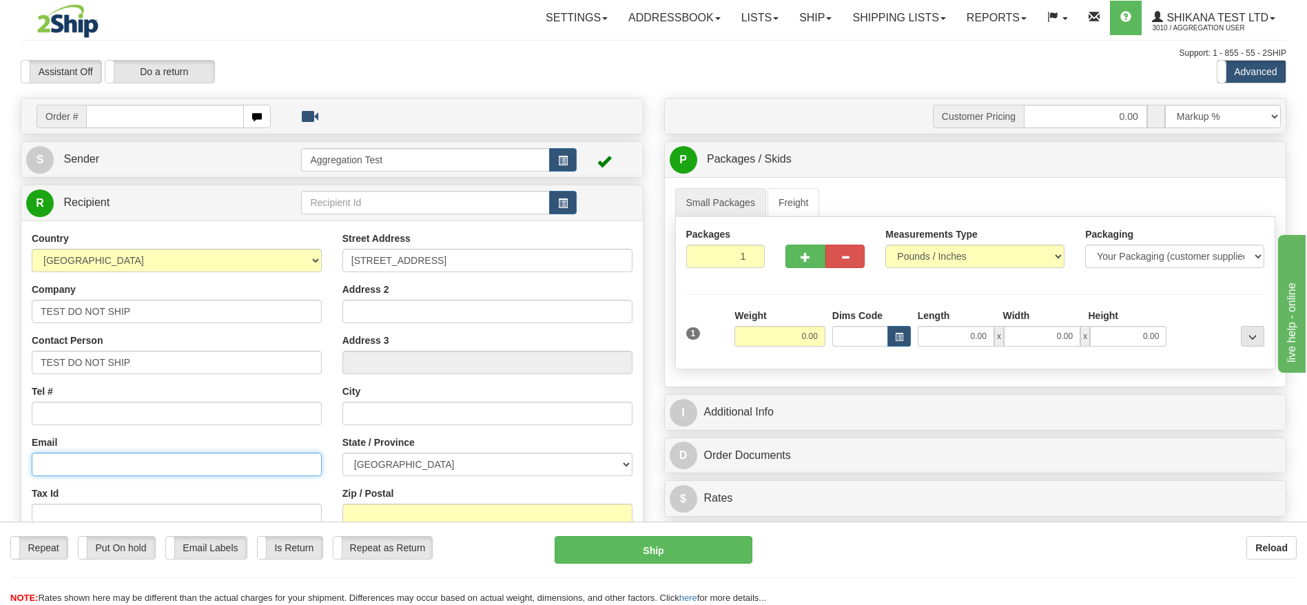
type input "[EMAIL_ADDRESS][DOMAIN_NAME]"
type input "Brampton"
select select "ON"
type input "L6S6G6"
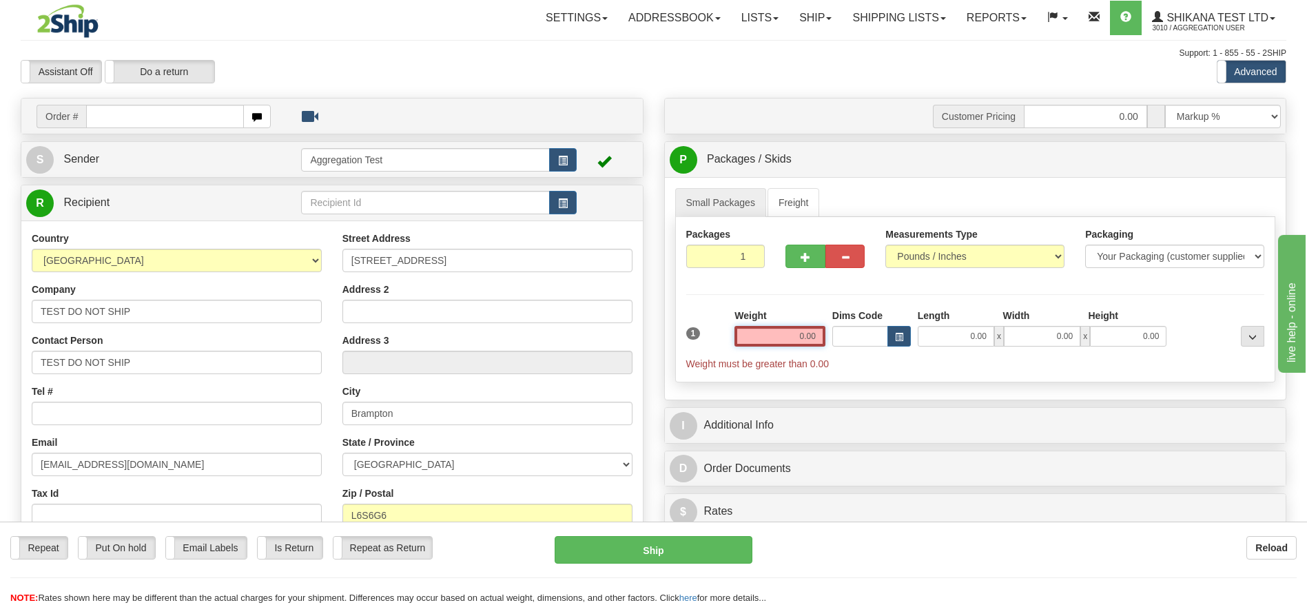
drag, startPoint x: 799, startPoint y: 333, endPoint x: 857, endPoint y: 335, distance: 57.9
click at [857, 335] on div "1 Weight 0.00 Dims Code 0.00" at bounding box center [976, 340] width 586 height 62
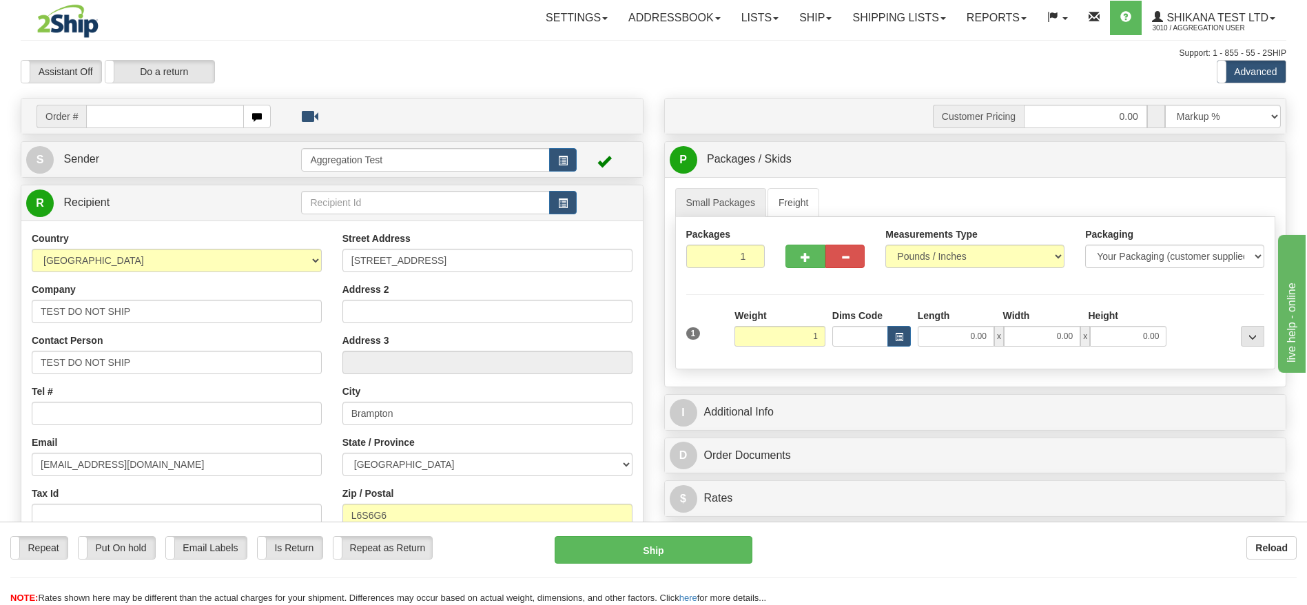
drag, startPoint x: 540, startPoint y: 88, endPoint x: 404, endPoint y: 182, distance: 165.5
click at [540, 88] on div "Toggle navigation Settings Shipping Preferences Fields Preferences New" at bounding box center [653, 388] width 1307 height 777
type input "1.00"
click at [246, 194] on link "R Recipient" at bounding box center [148, 203] width 245 height 28
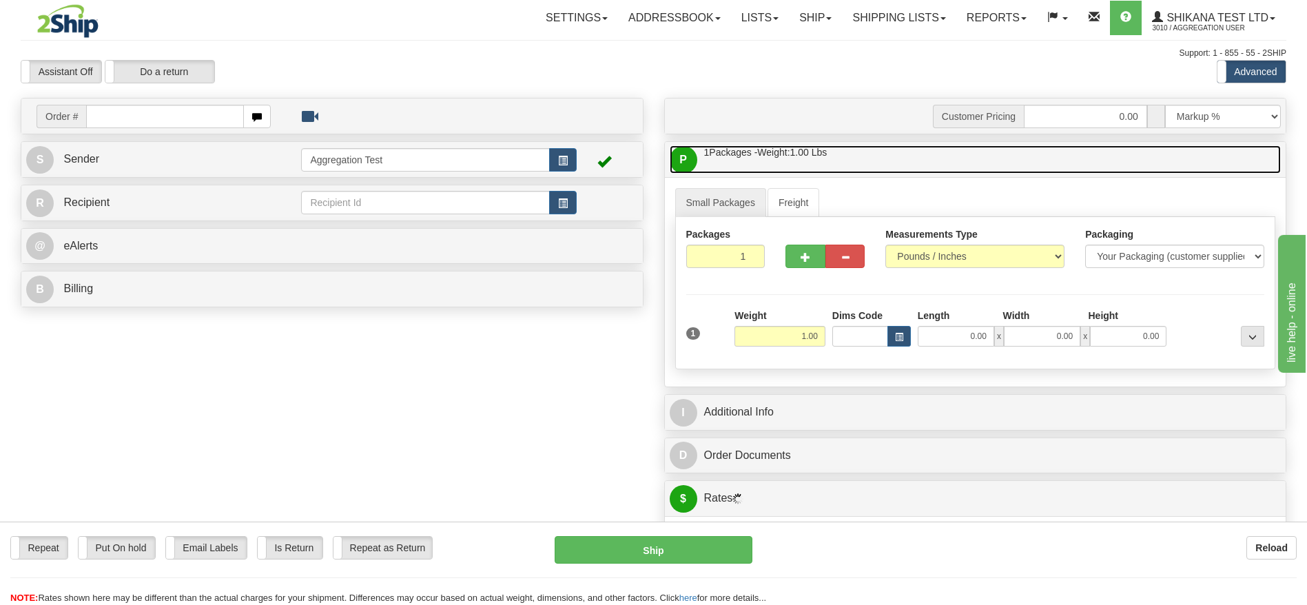
click at [837, 154] on link "P Packages / Skids 1 Packages - Weight: 1.00 Lbs 1 Skids - Weight: NaN Lbs" at bounding box center [976, 159] width 612 height 28
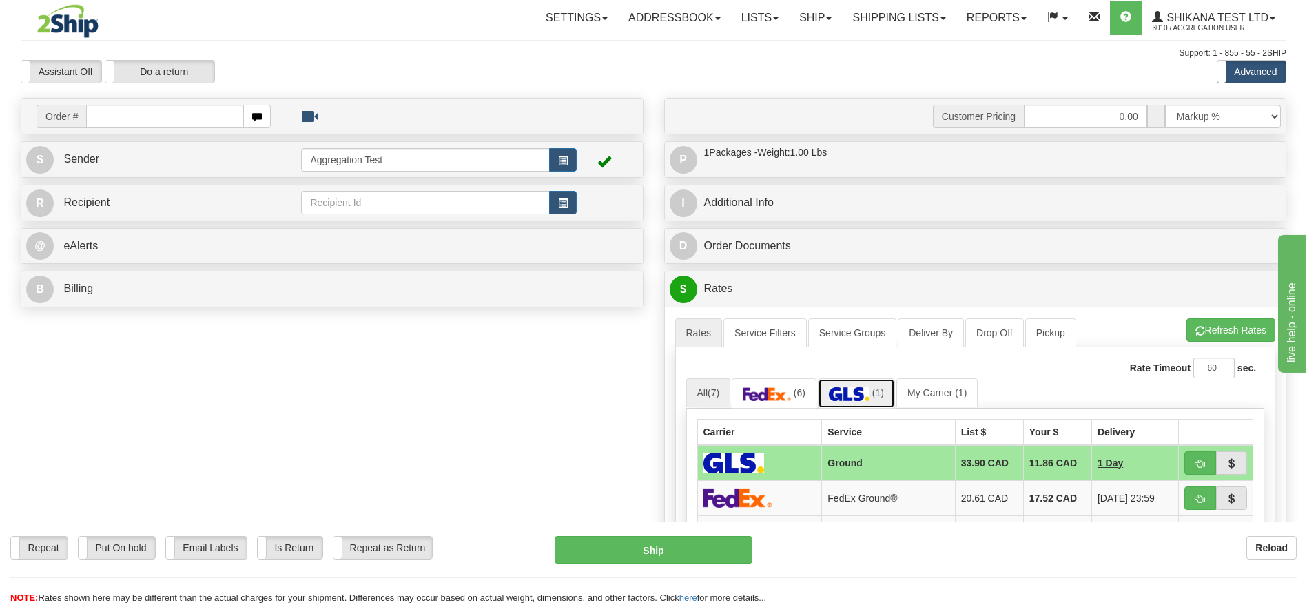
click at [858, 399] on img at bounding box center [849, 394] width 41 height 14
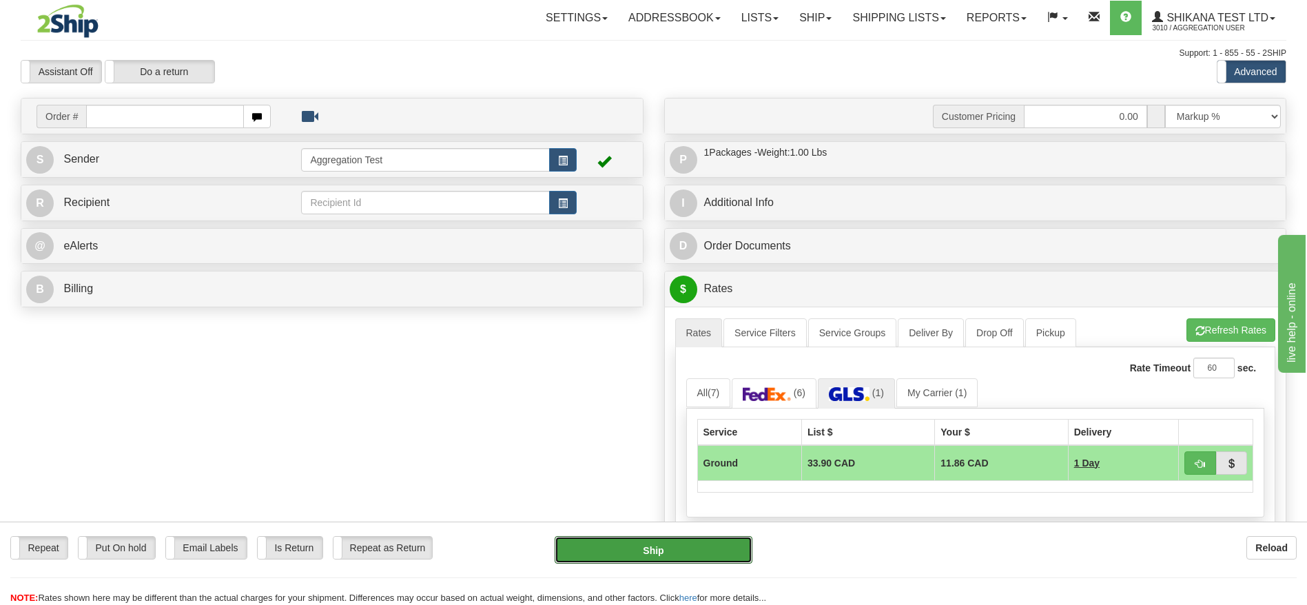
click at [651, 552] on button "Ship" at bounding box center [653, 550] width 197 height 28
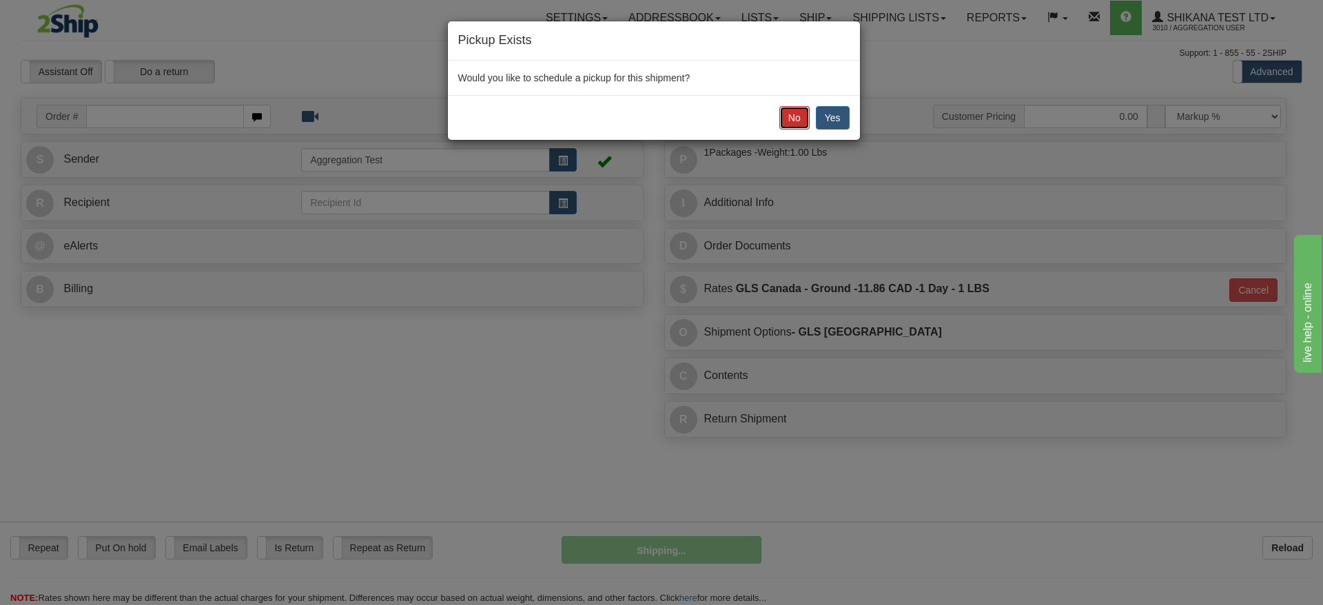
click at [794, 108] on button "No" at bounding box center [794, 117] width 30 height 23
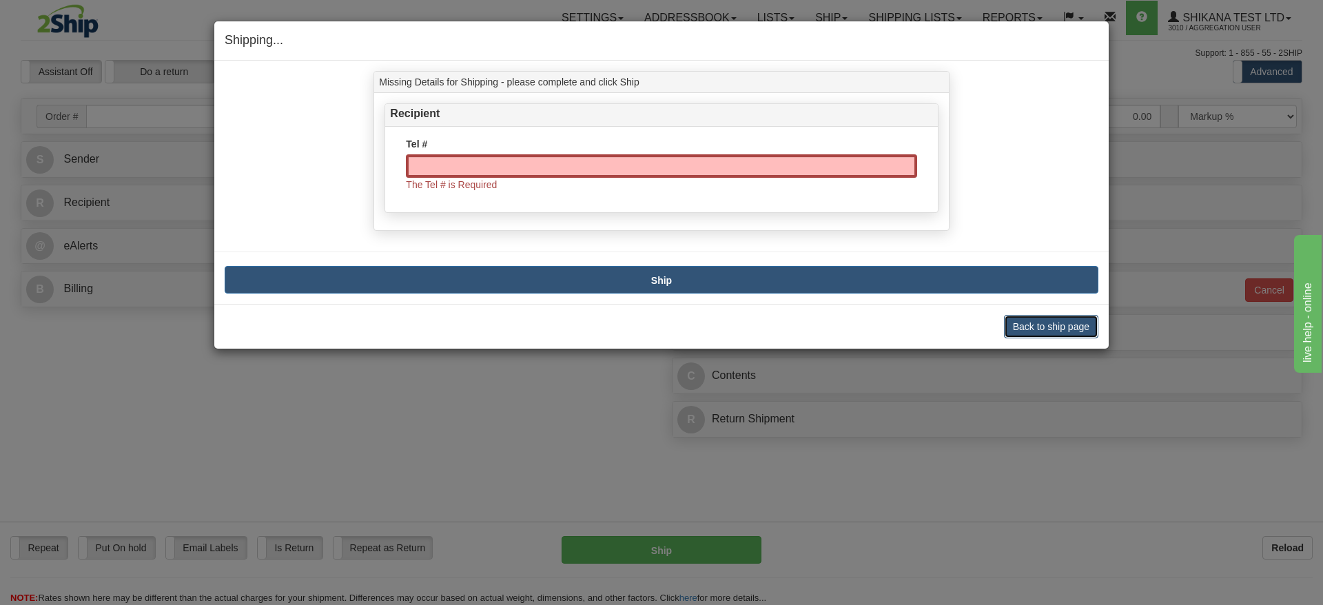
click at [1028, 321] on button "Back to ship page" at bounding box center [1051, 326] width 94 height 23
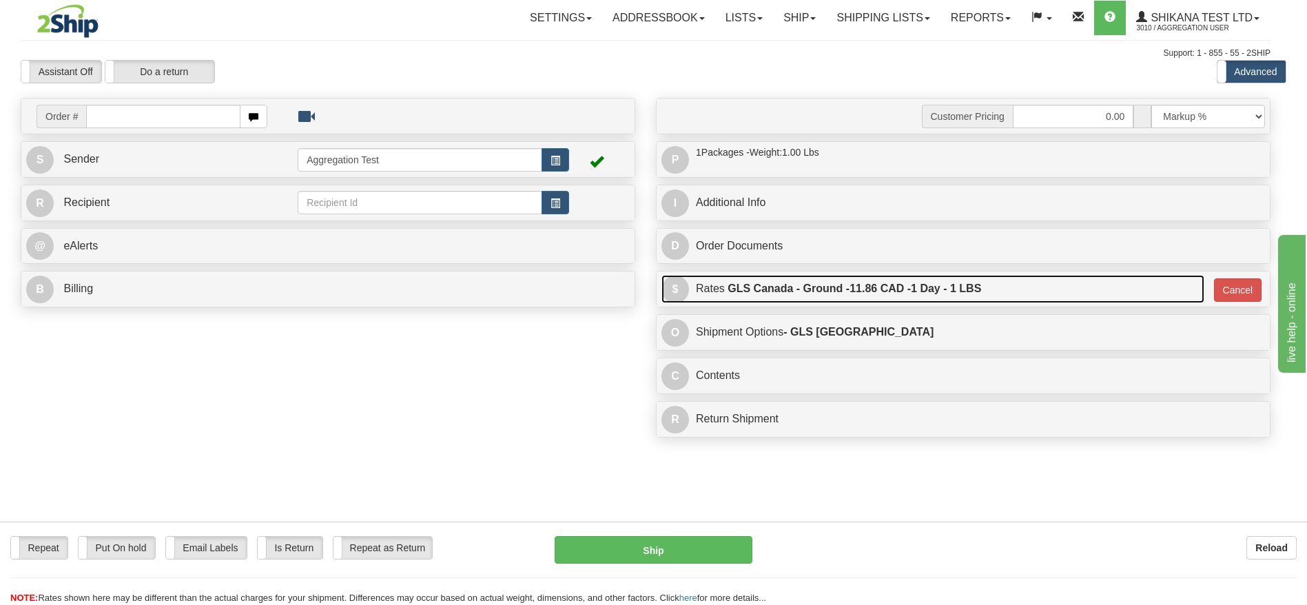
click at [804, 276] on label "GLS Canada - Ground - 11.86 CAD - 1 Day - 1 LBS" at bounding box center [855, 289] width 254 height 28
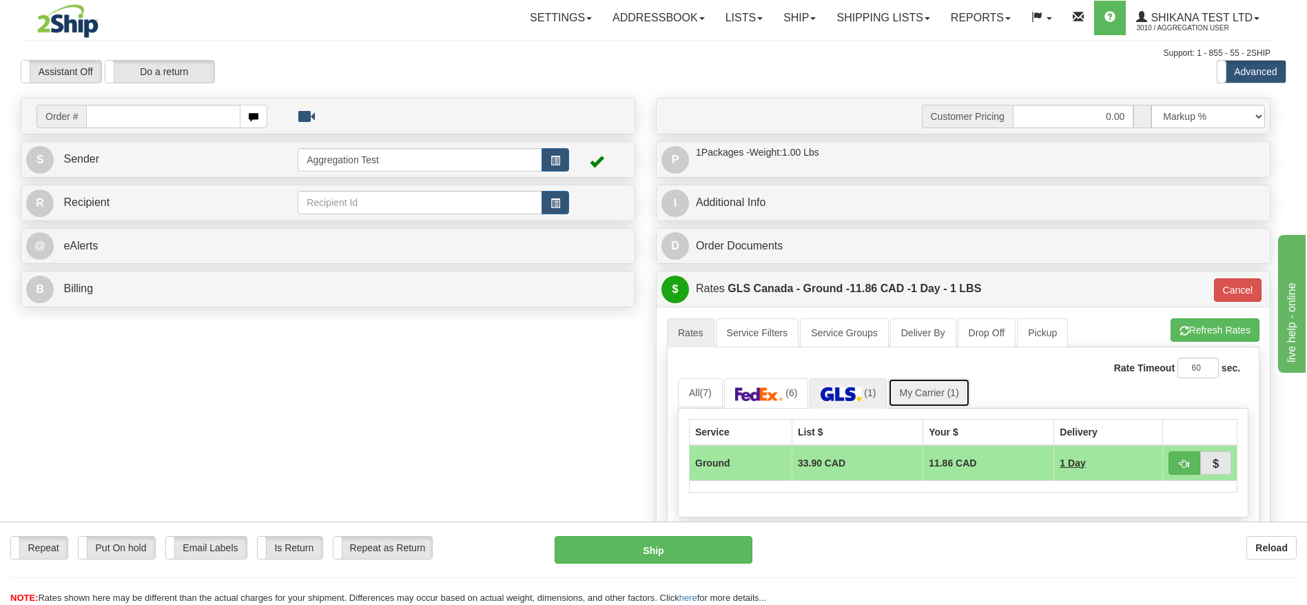
click at [953, 395] on span "(1)" at bounding box center [953, 392] width 12 height 11
click at [700, 533] on div "Repeat Repeat Put On hold Put On hold Print Order Slip Print Order Slip Email L…" at bounding box center [653, 563] width 1307 height 83
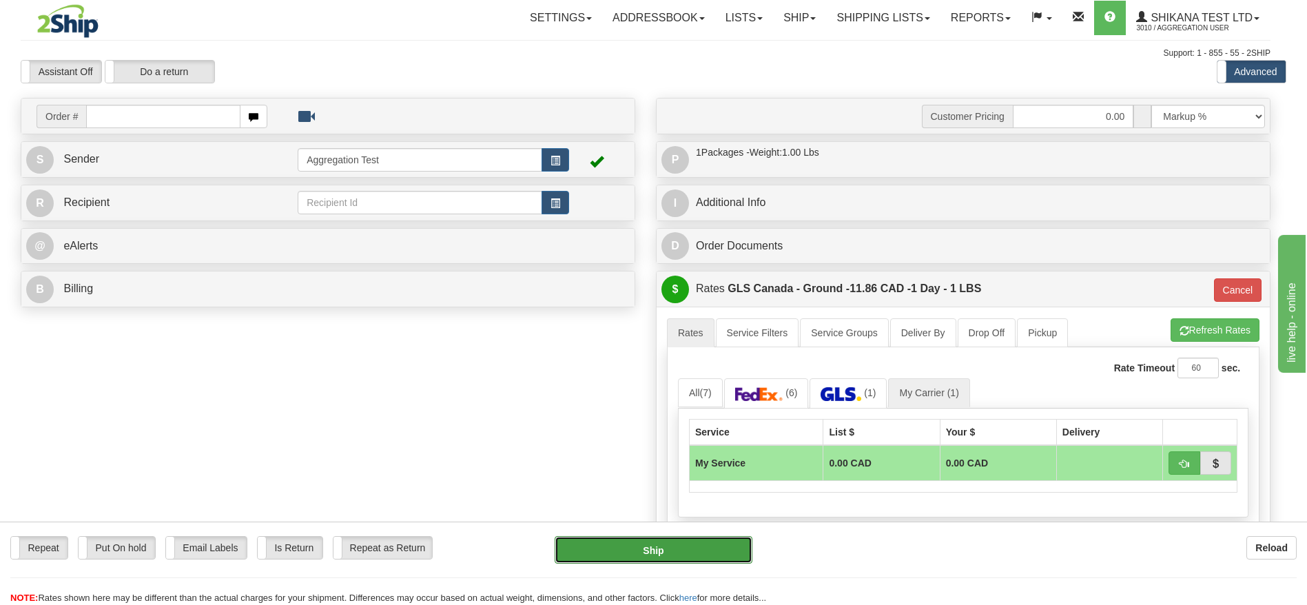
click at [689, 546] on button "Ship" at bounding box center [653, 550] width 197 height 28
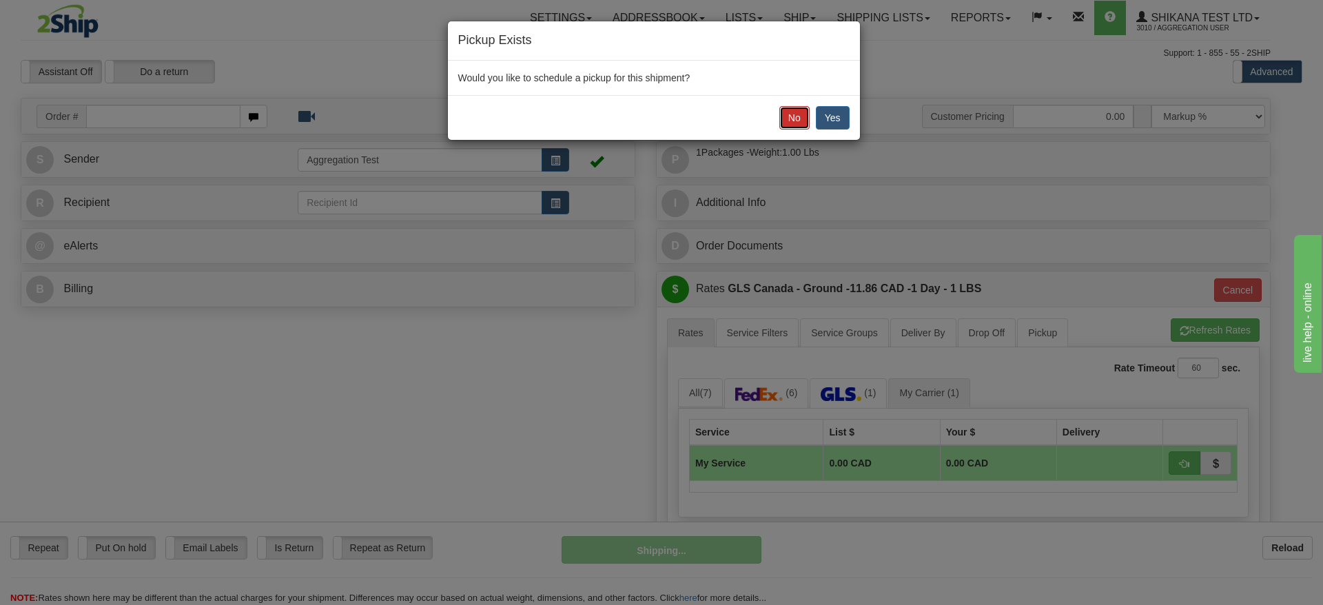
click at [795, 118] on button "No" at bounding box center [794, 117] width 30 height 23
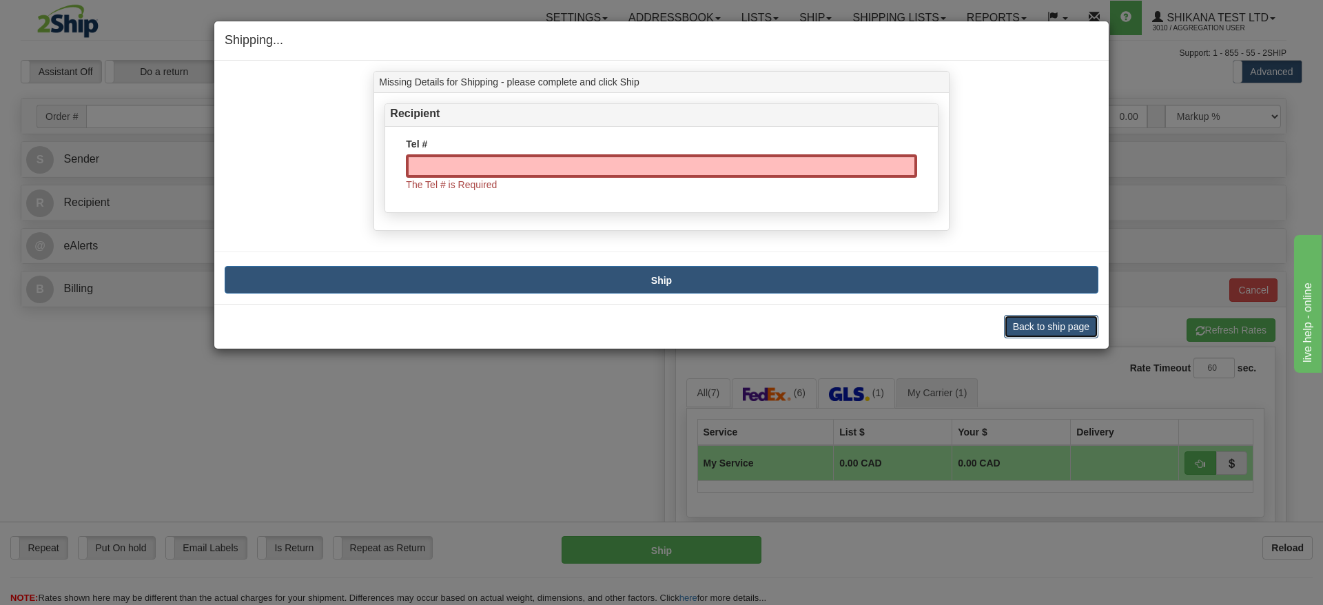
click at [1050, 328] on button "Back to ship page" at bounding box center [1051, 326] width 94 height 23
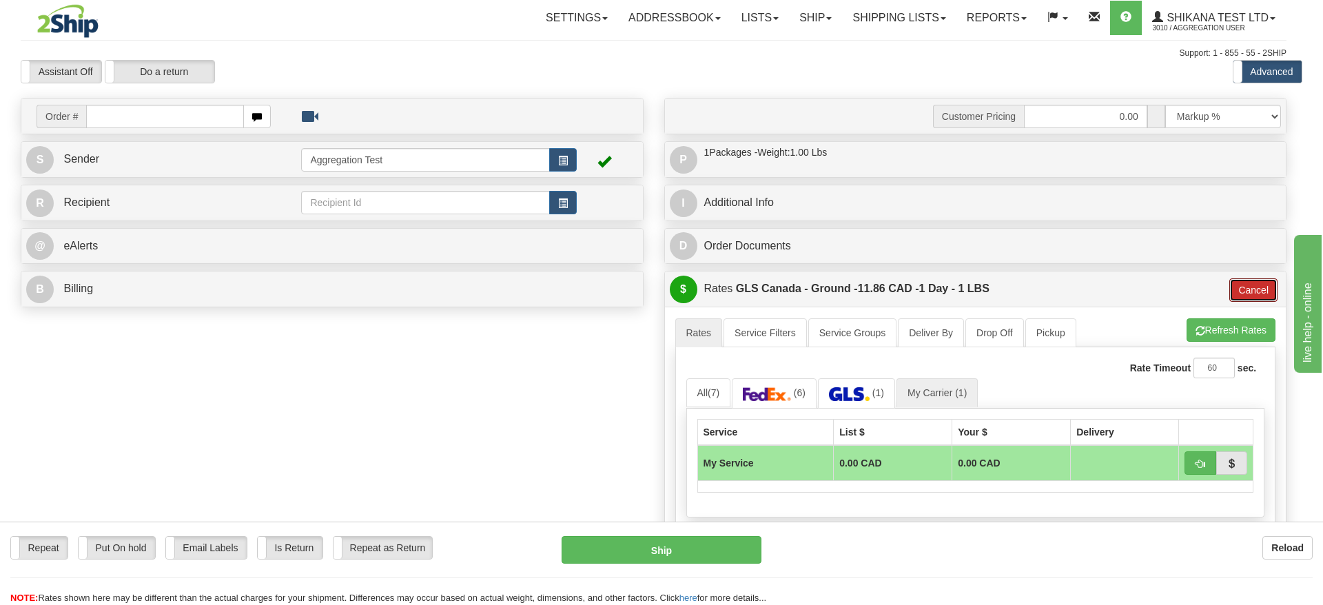
click at [1246, 293] on button "Cancel" at bounding box center [1253, 289] width 48 height 23
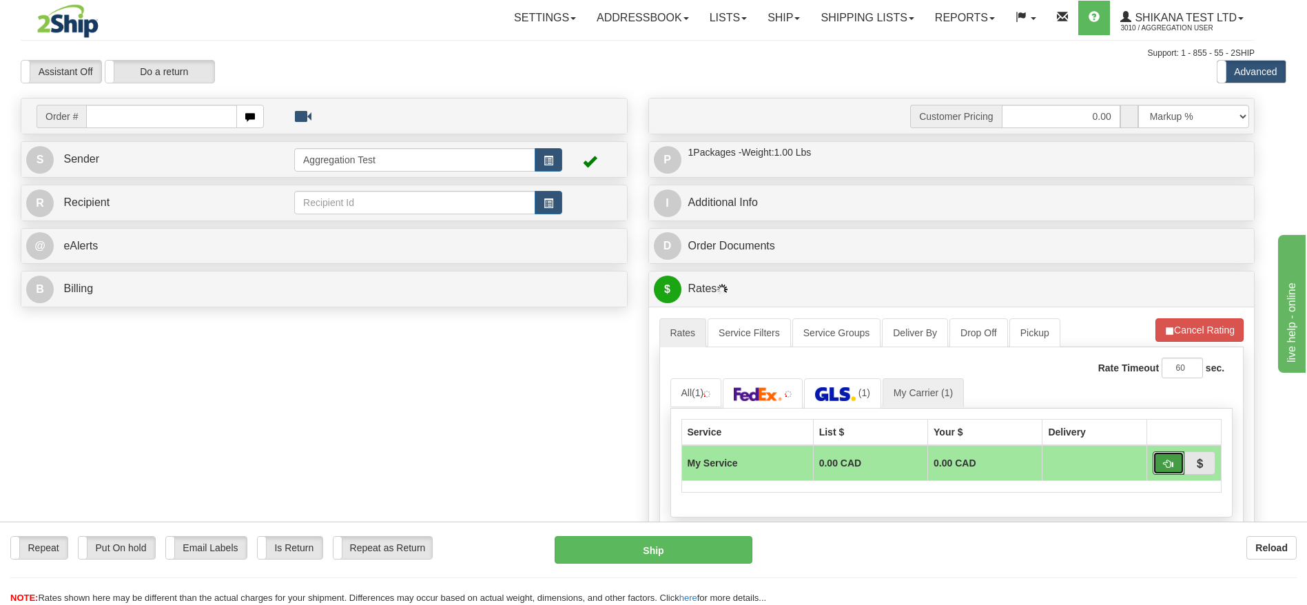
click at [1170, 469] on button "button" at bounding box center [1169, 462] width 32 height 23
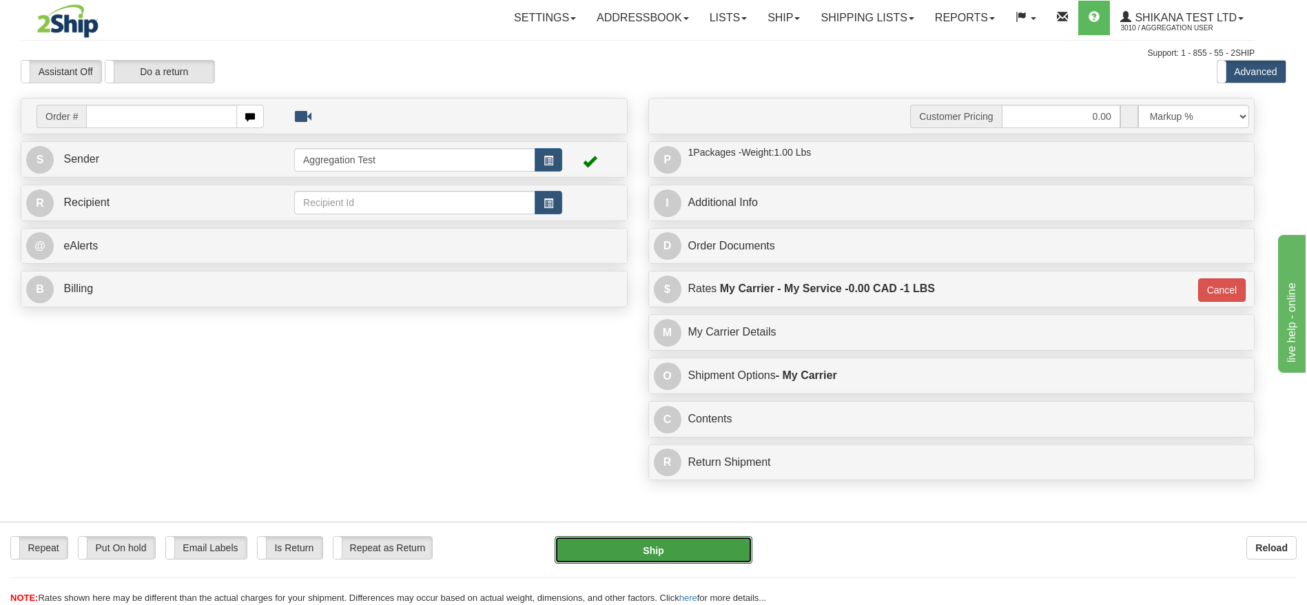
drag, startPoint x: 650, startPoint y: 544, endPoint x: 544, endPoint y: 385, distance: 190.7
click at [650, 544] on button "Ship" at bounding box center [653, 550] width 197 height 28
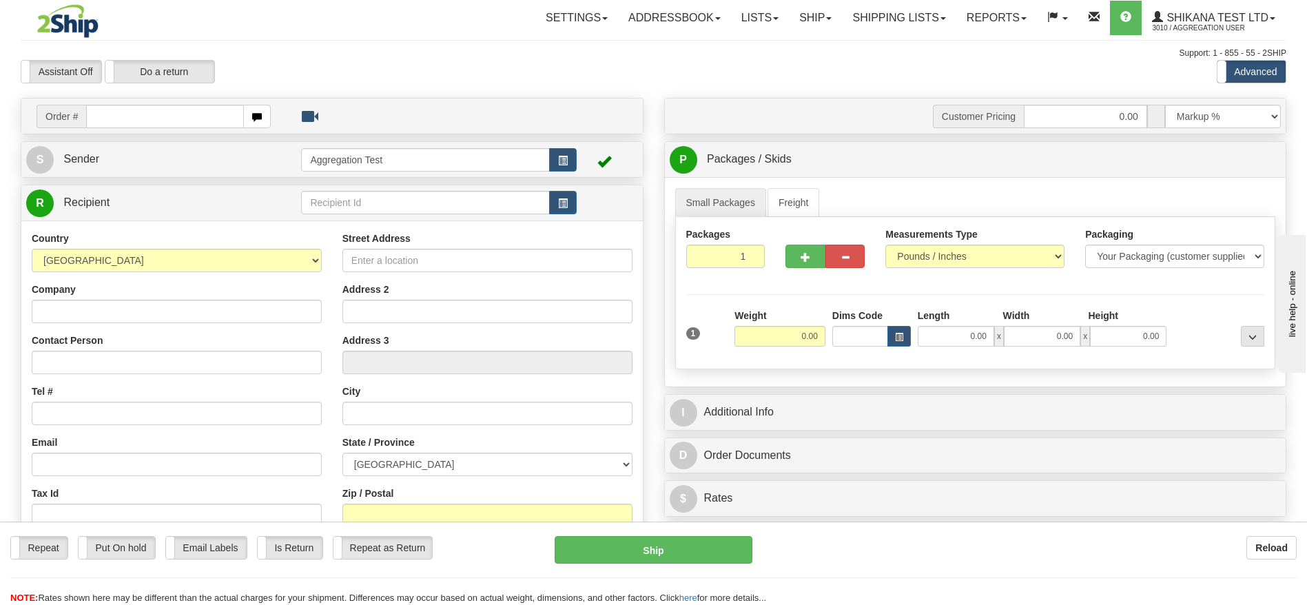
drag, startPoint x: 954, startPoint y: 42, endPoint x: 916, endPoint y: 38, distance: 38.1
click at [954, 42] on div "Toggle navigation Settings Shipping Preferences Fields Preferences New" at bounding box center [653, 388] width 1307 height 777
click at [876, 20] on link "Shipping lists" at bounding box center [899, 18] width 114 height 34
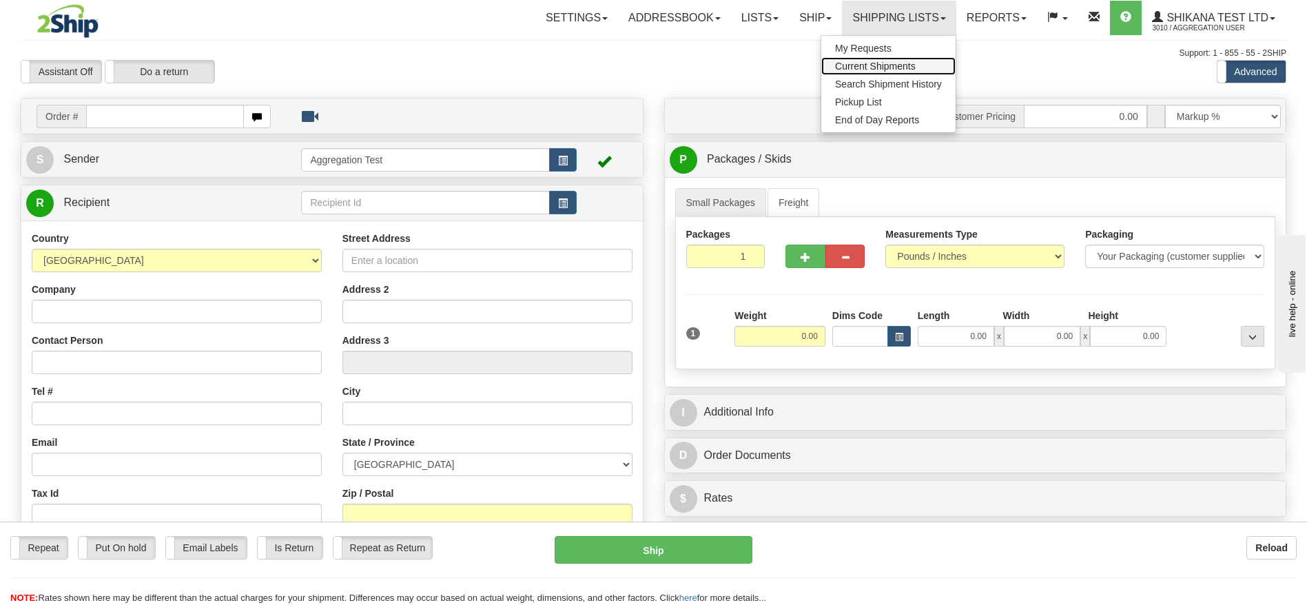
click at [865, 61] on span "Current Shipments" at bounding box center [875, 66] width 81 height 11
